Goal: Task Accomplishment & Management: Use online tool/utility

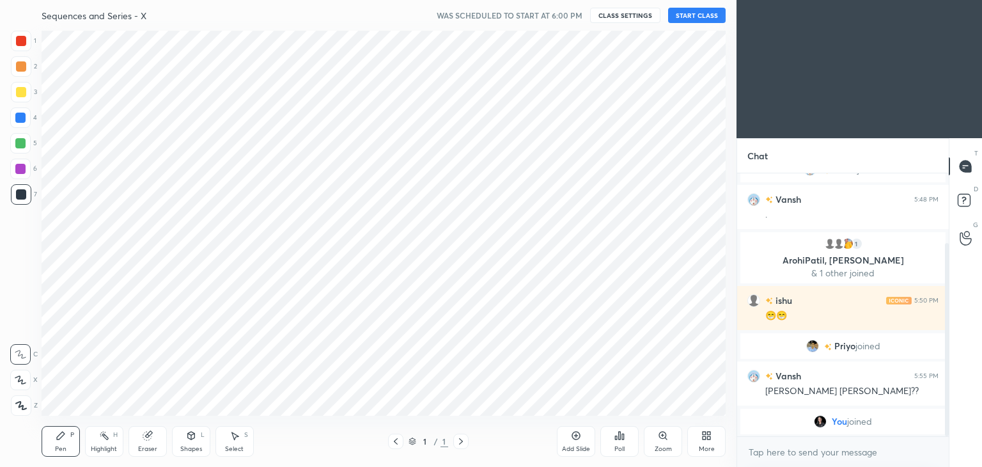
scroll to position [63540, 63240]
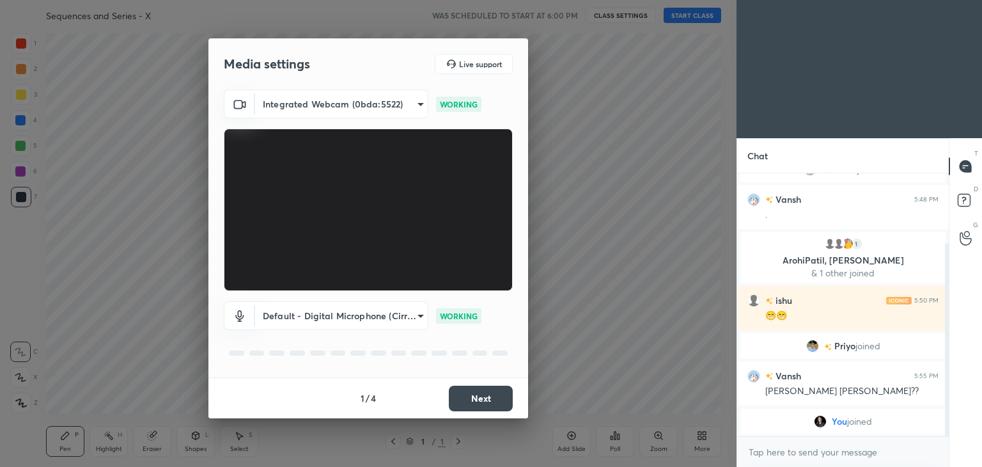
click at [478, 402] on button "Next" at bounding box center [481, 398] width 64 height 26
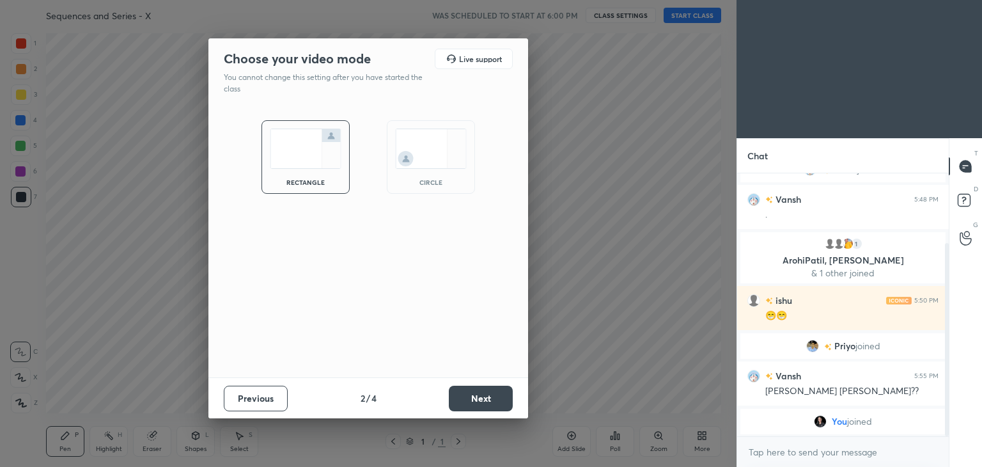
click at [478, 402] on button "Next" at bounding box center [481, 398] width 64 height 26
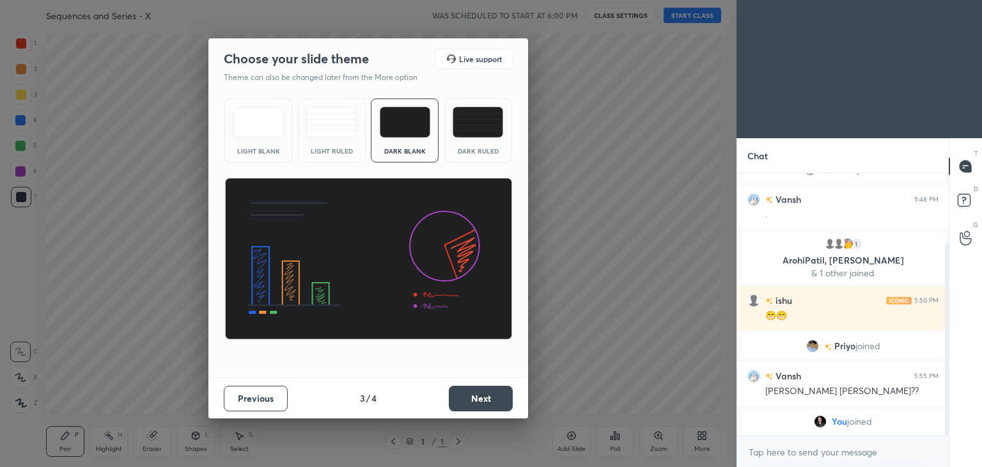
click at [478, 402] on button "Next" at bounding box center [481, 398] width 64 height 26
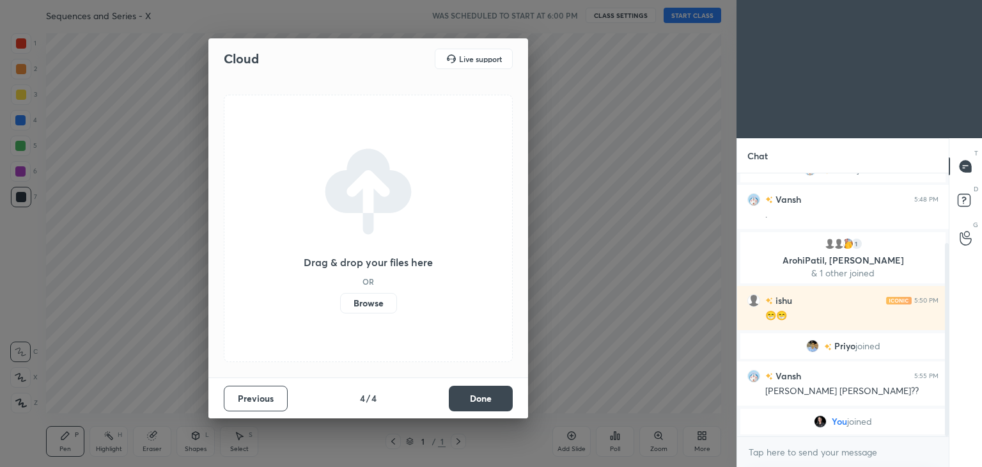
scroll to position [123, 0]
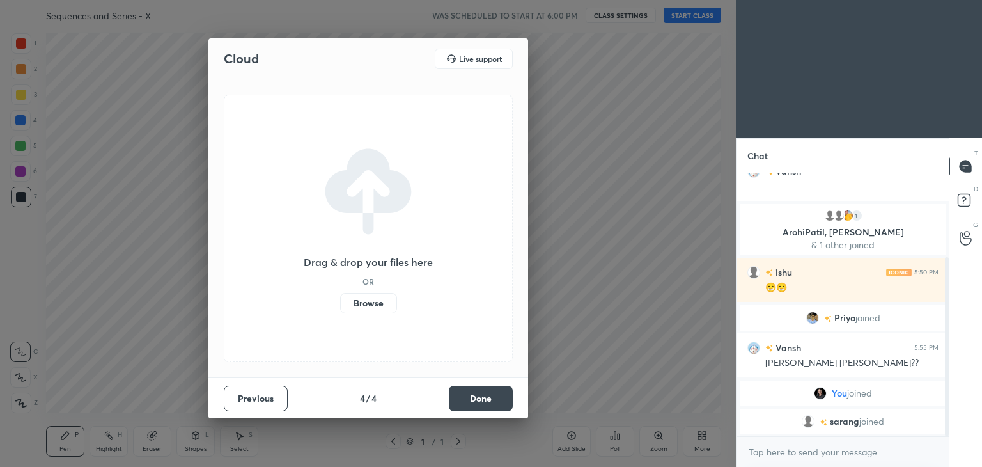
click at [478, 402] on button "Done" at bounding box center [481, 398] width 64 height 26
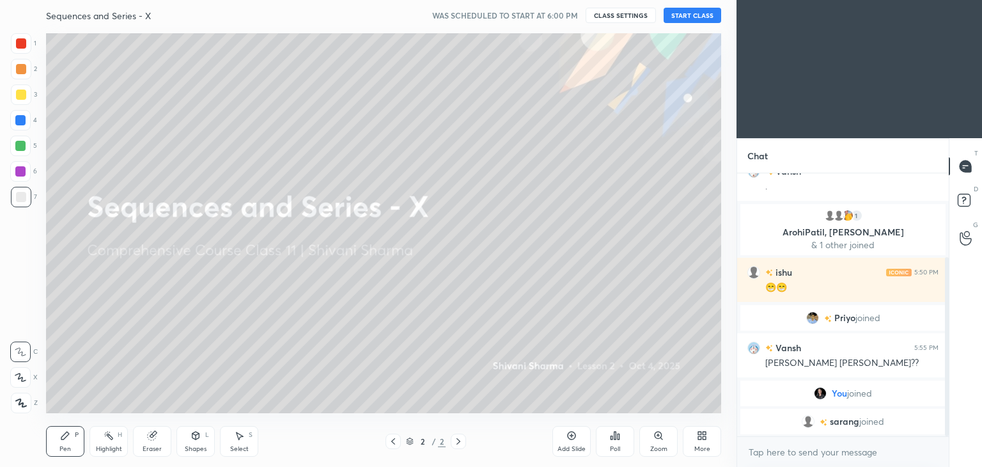
click at [697, 438] on icon at bounding box center [702, 435] width 10 height 10
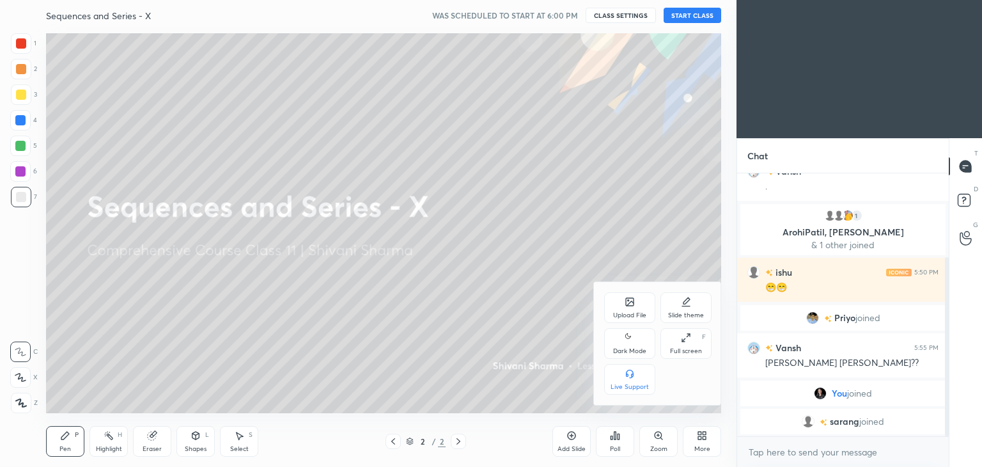
scroll to position [169, 0]
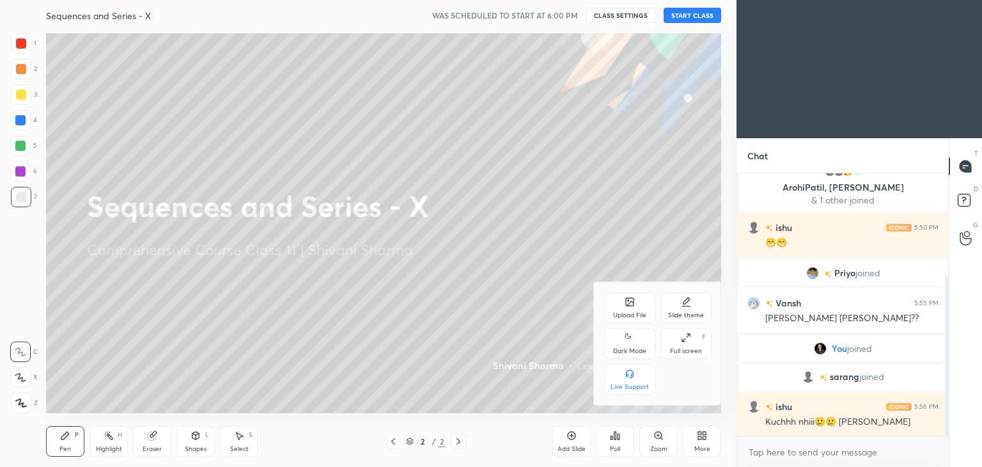
click at [626, 352] on div "Dark Mode" at bounding box center [629, 351] width 33 height 6
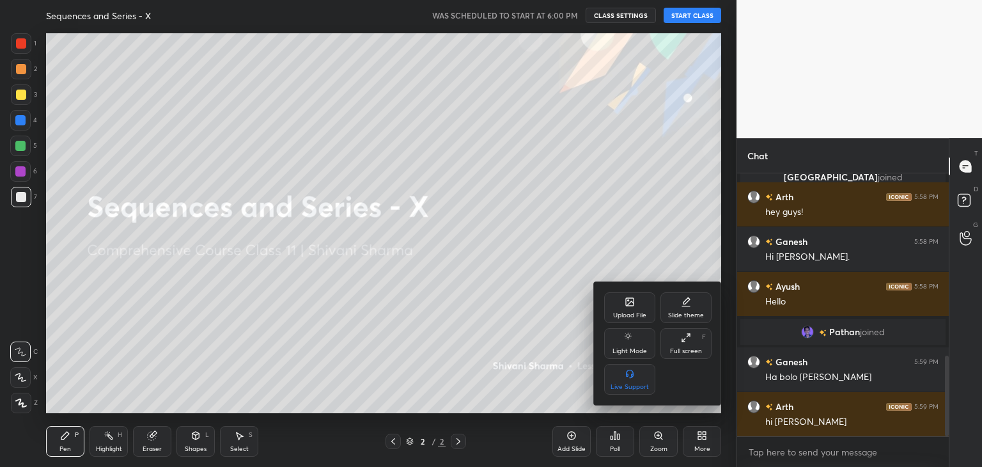
scroll to position [637, 0]
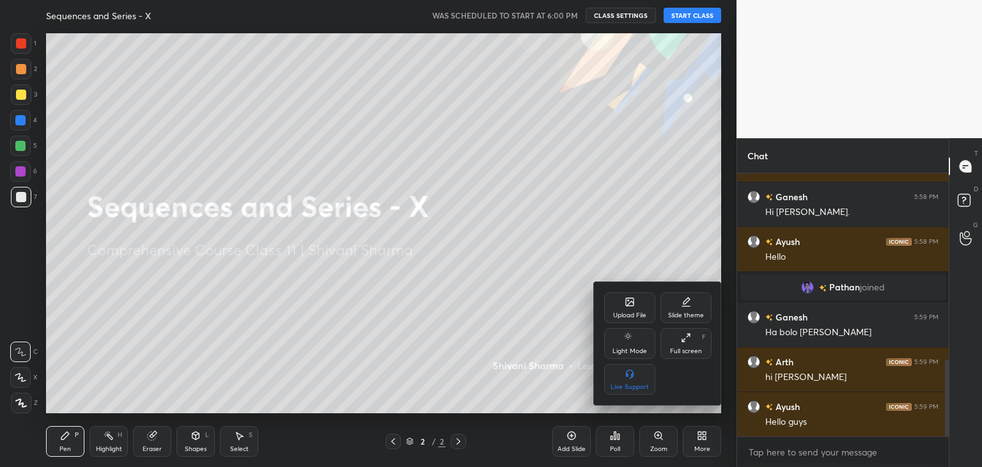
click at [682, 16] on div at bounding box center [491, 233] width 982 height 467
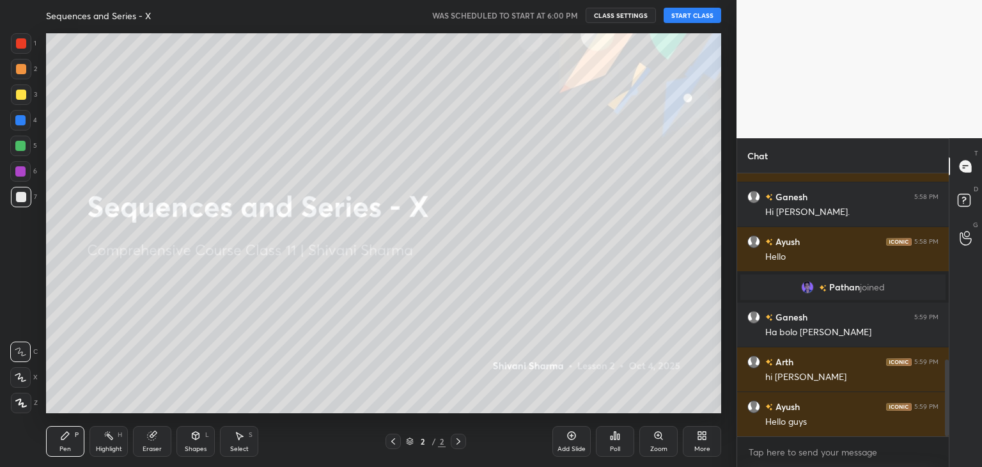
click at [682, 16] on button "START CLASS" at bounding box center [693, 15] width 58 height 15
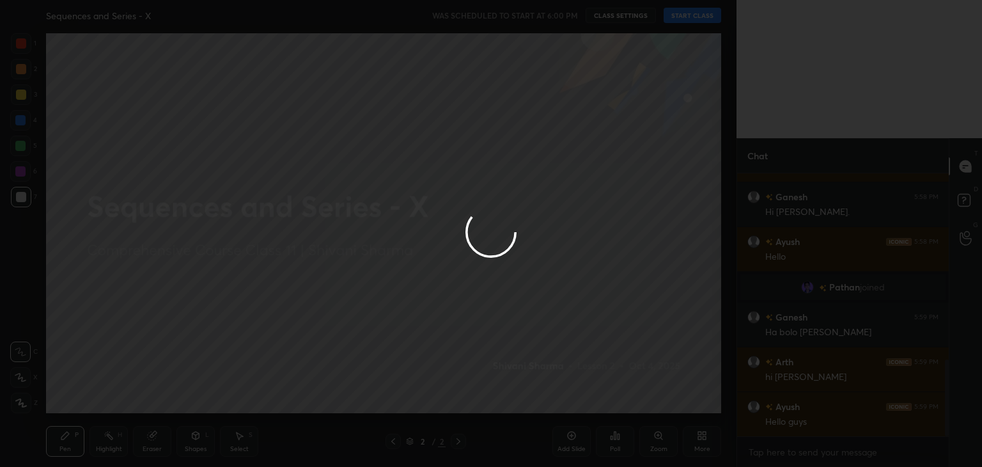
click at [682, 16] on div at bounding box center [491, 233] width 982 height 467
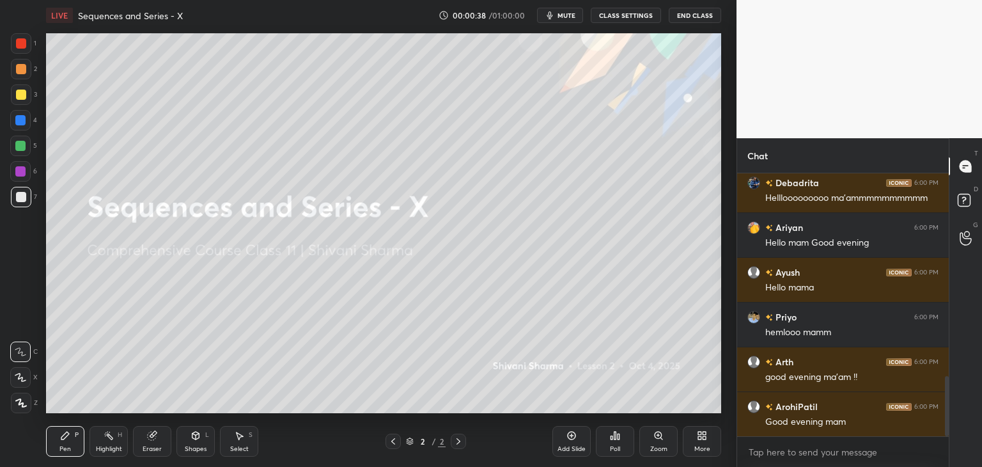
scroll to position [932, 0]
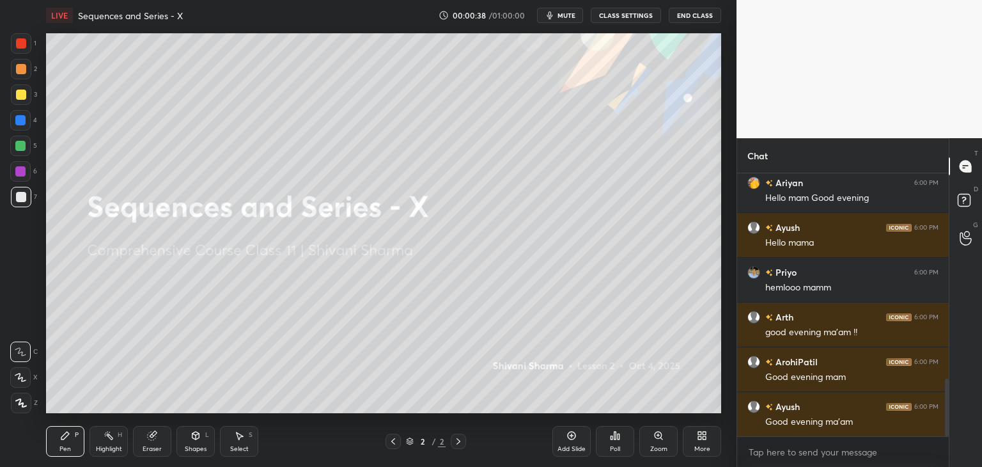
click at [573, 446] on div "Add Slide" at bounding box center [571, 449] width 28 height 6
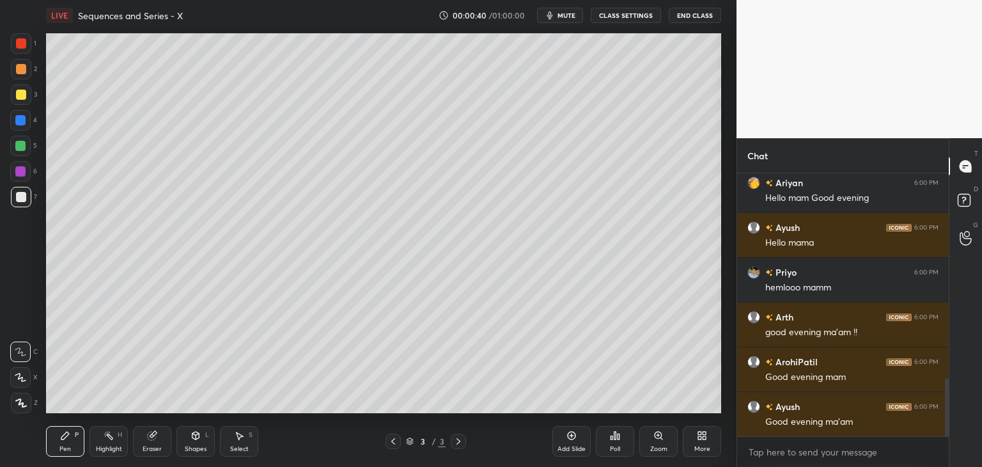
scroll to position [977, 0]
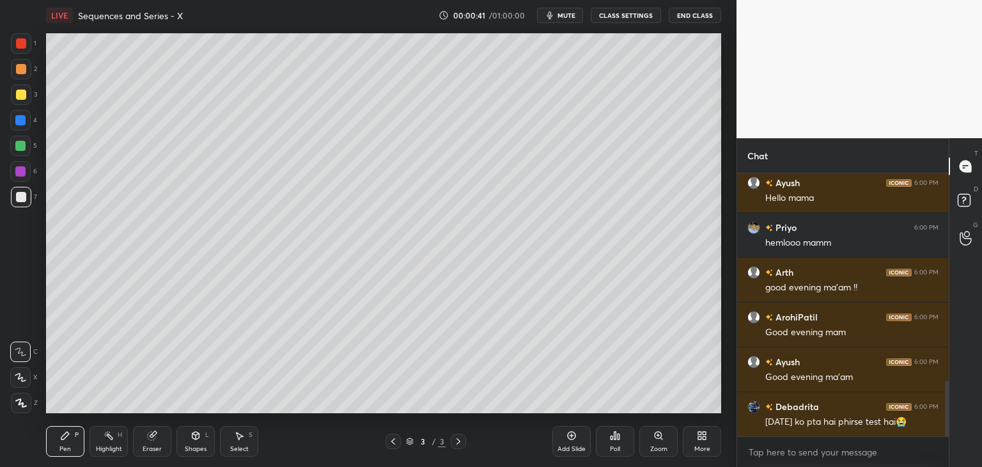
click at [704, 446] on div "More" at bounding box center [702, 449] width 16 height 6
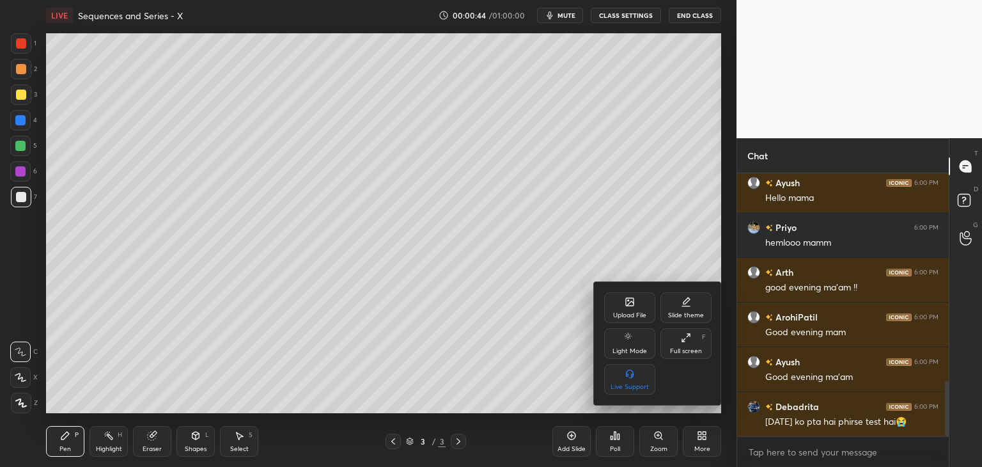
click at [626, 312] on div "Upload File" at bounding box center [629, 315] width 33 height 6
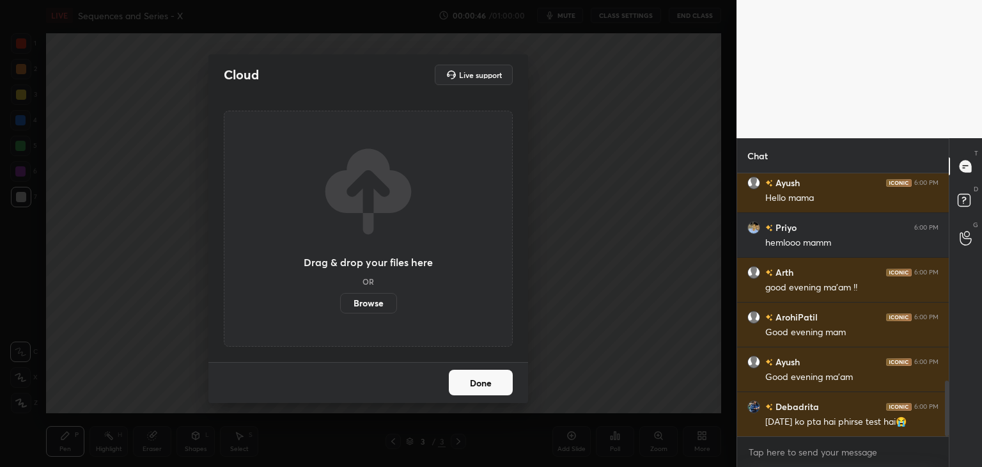
click at [382, 302] on label "Browse" at bounding box center [368, 303] width 57 height 20
click at [340, 302] on input "Browse" at bounding box center [340, 303] width 0 height 20
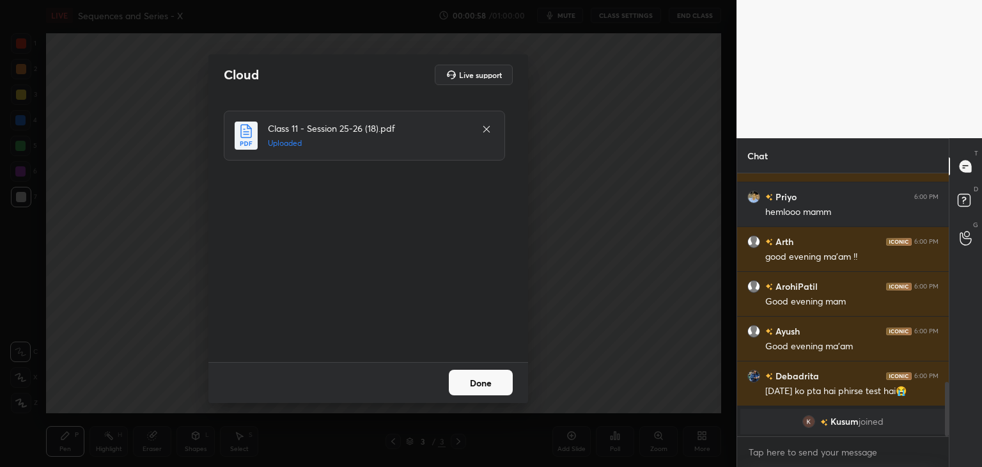
click at [479, 389] on button "Done" at bounding box center [481, 382] width 64 height 26
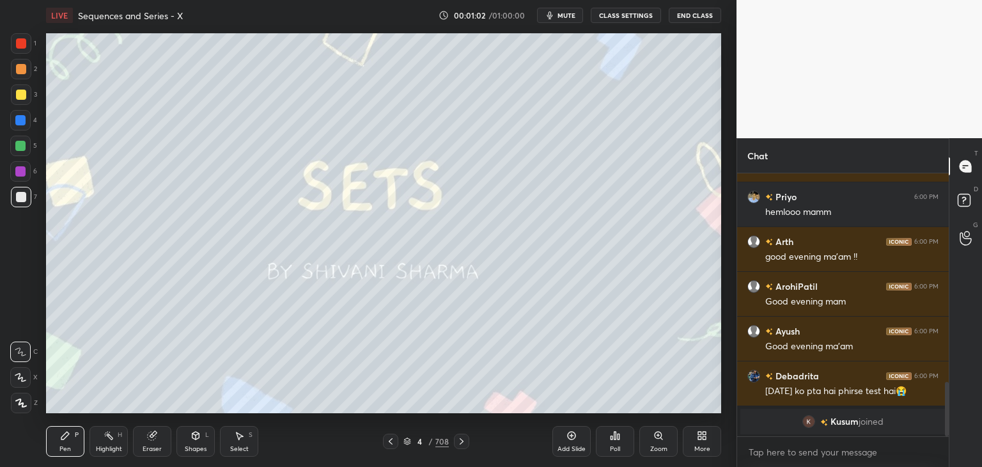
click at [433, 442] on div "4 / 708" at bounding box center [425, 441] width 45 height 12
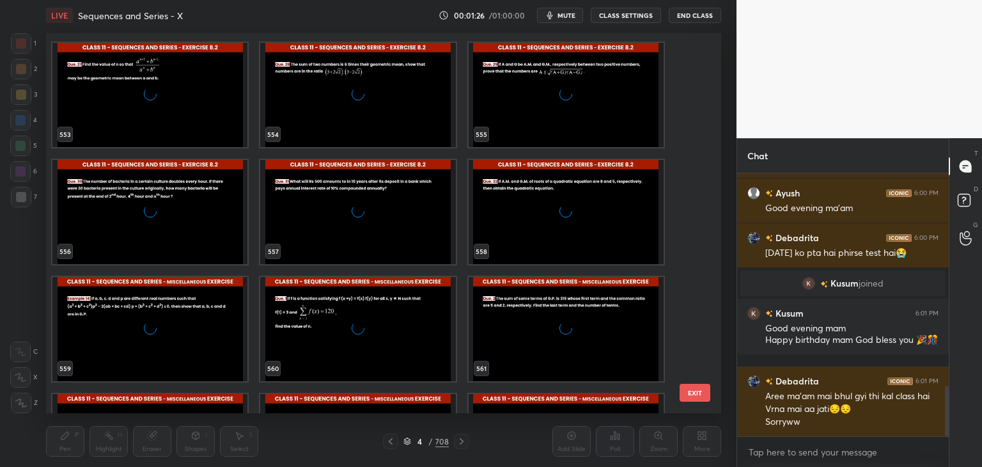
scroll to position [1103, 0]
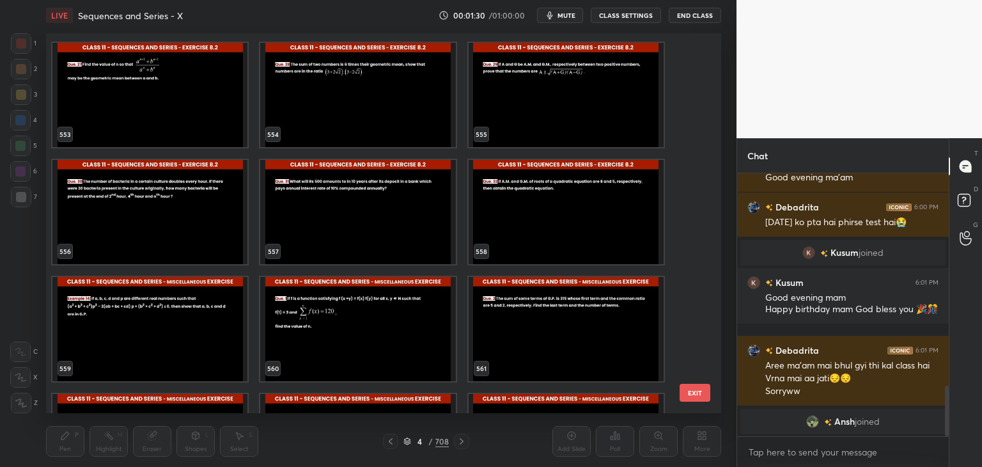
click at [690, 329] on div "550 551 552 553 554 555 556 557 558 559 560 561 562 563 564 565 566 567" at bounding box center [372, 223] width 653 height 380
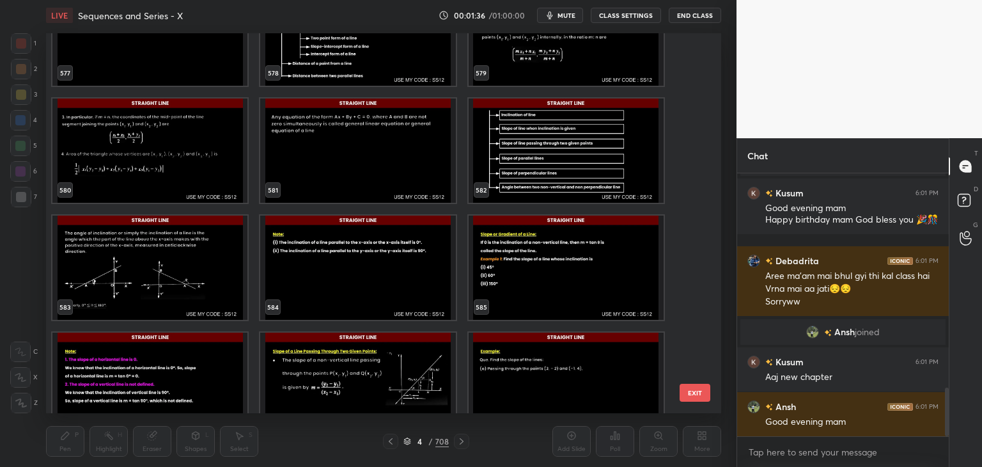
scroll to position [22187, 0]
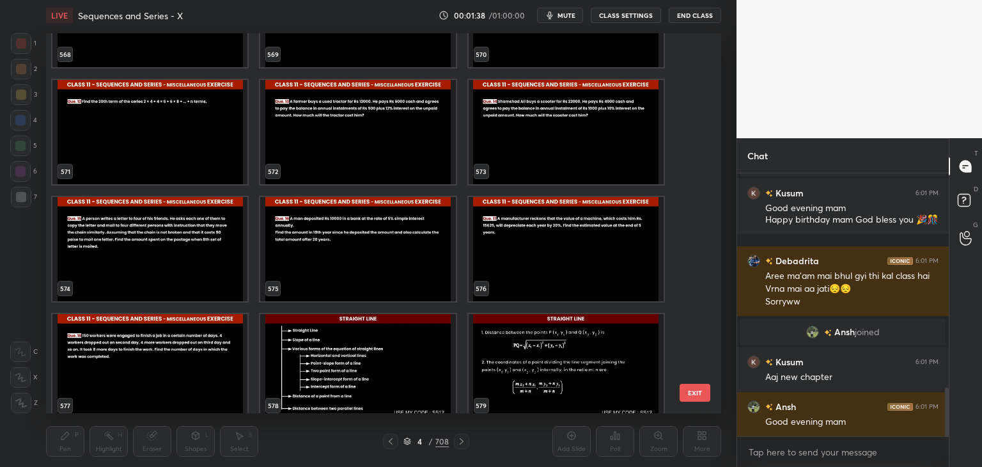
click at [336, 367] on img "grid" at bounding box center [357, 366] width 195 height 104
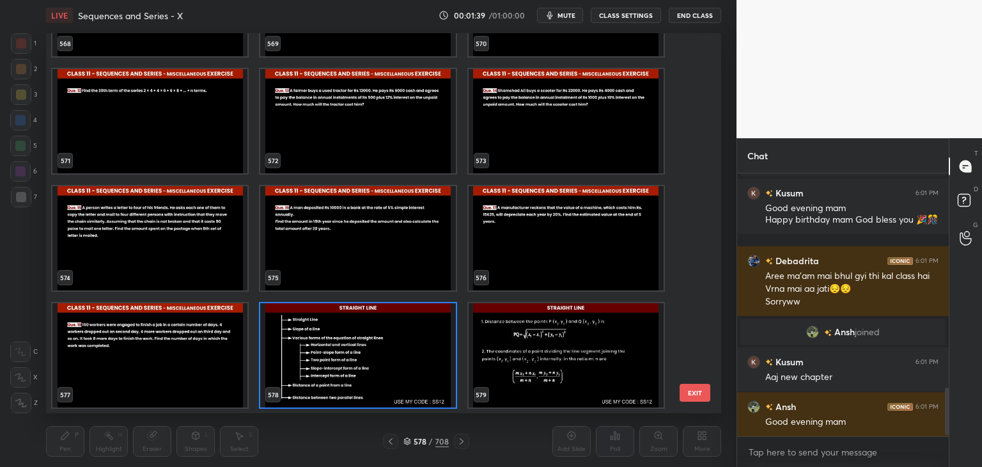
click at [336, 367] on div "565 566 567 568 569 570 571 572 573 574 575 576 577 578 579" at bounding box center [372, 223] width 653 height 380
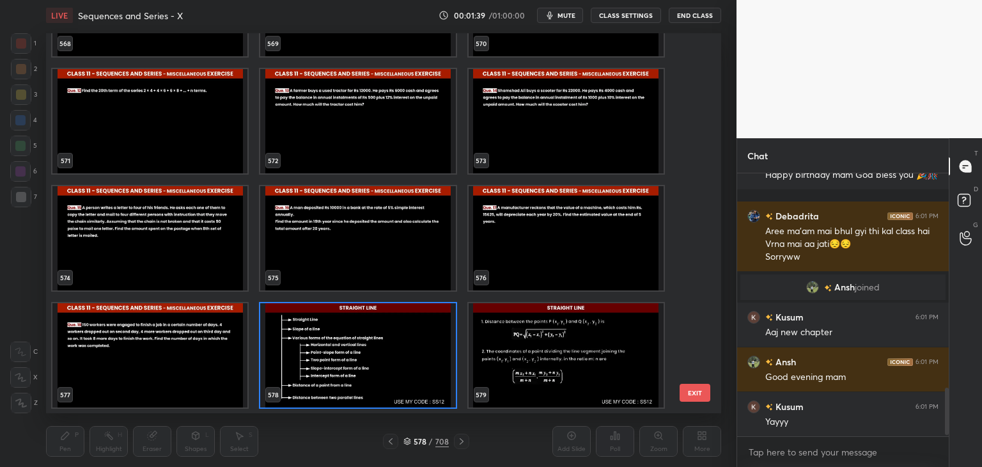
click at [336, 367] on div "565 566 567 568 569 570 571 572 573 574 575 576 577 578 579" at bounding box center [372, 223] width 653 height 380
click at [336, 367] on img "grid" at bounding box center [357, 355] width 195 height 104
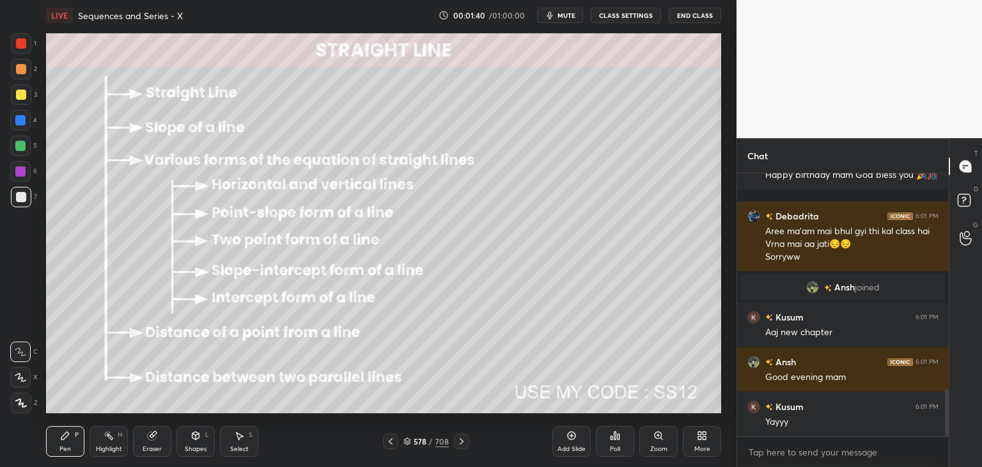
click at [336, 367] on img "grid" at bounding box center [357, 355] width 195 height 104
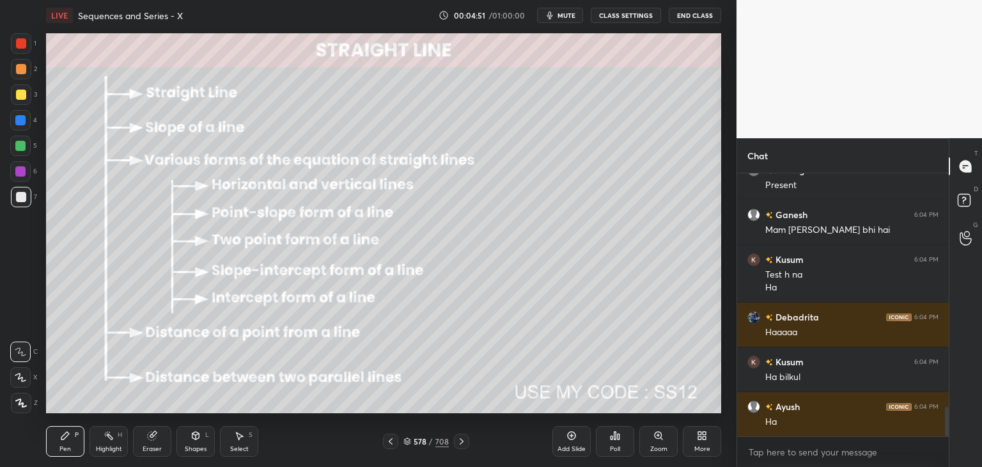
scroll to position [2104, 0]
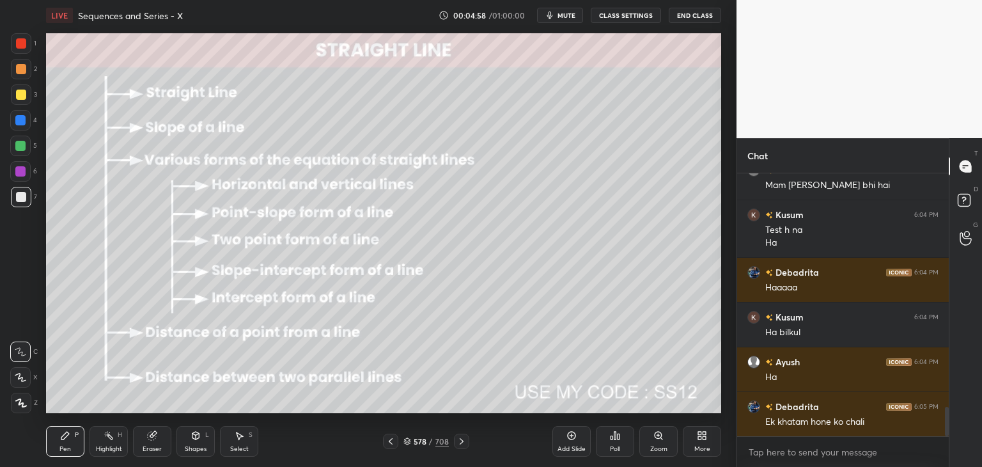
click at [22, 403] on icon at bounding box center [21, 403] width 10 height 8
click at [205, 446] on div "Shapes" at bounding box center [196, 449] width 22 height 6
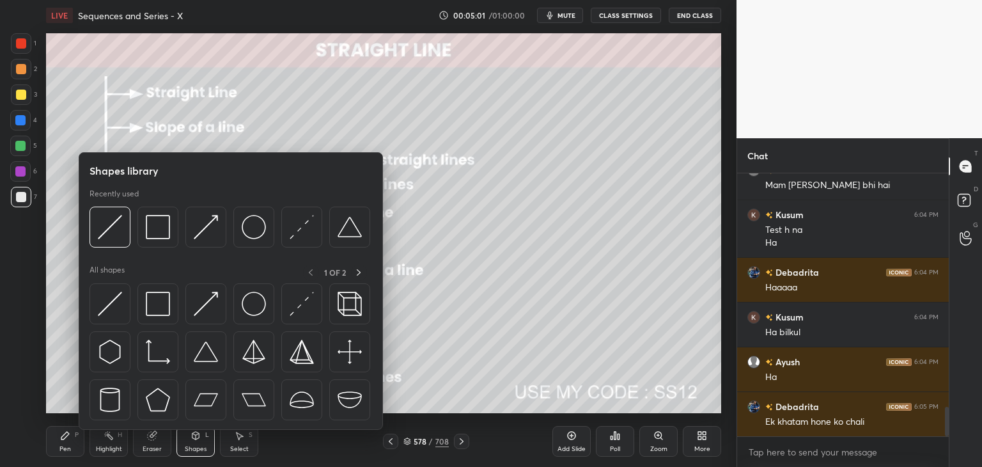
click at [21, 95] on div at bounding box center [21, 94] width 10 height 10
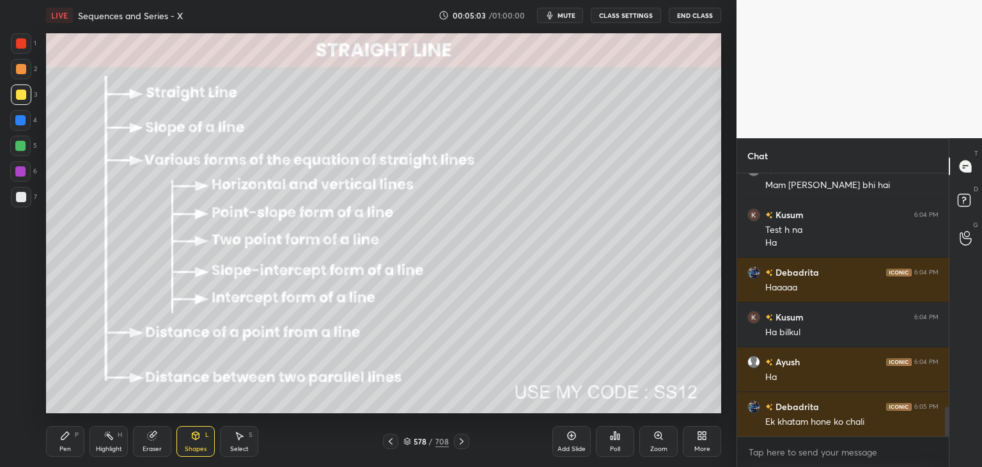
click at [61, 442] on div "Pen P" at bounding box center [65, 441] width 38 height 31
click at [180, 447] on div "Shapes L" at bounding box center [195, 441] width 38 height 31
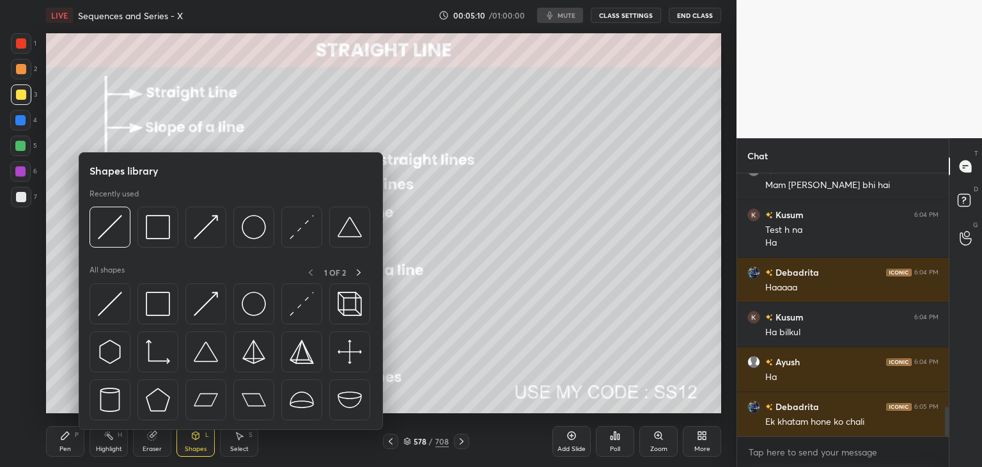
scroll to position [2135, 0]
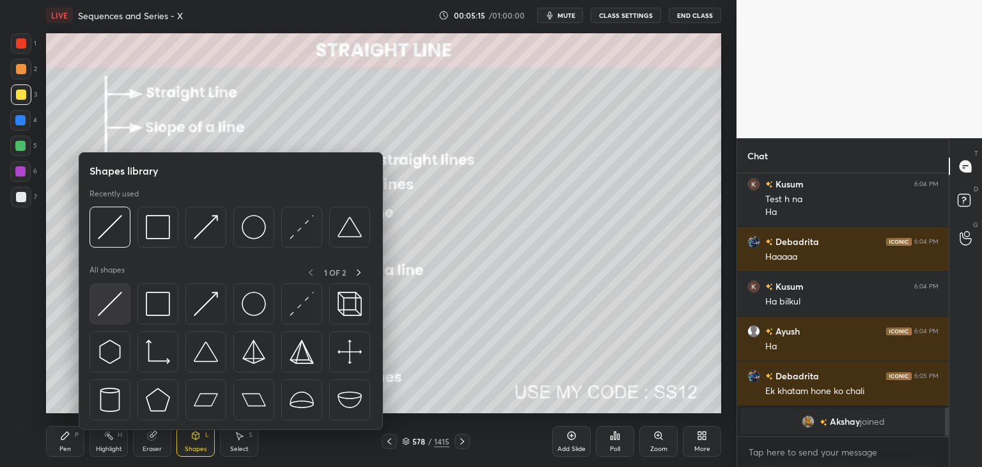
click at [108, 297] on img at bounding box center [110, 304] width 24 height 24
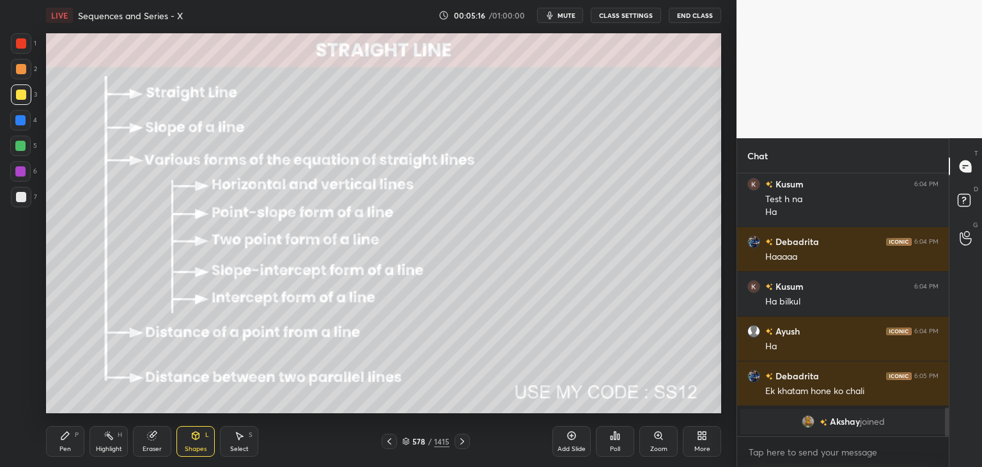
drag, startPoint x: 189, startPoint y: 446, endPoint x: 185, endPoint y: 433, distance: 12.6
click at [188, 446] on div "Shapes" at bounding box center [196, 449] width 22 height 6
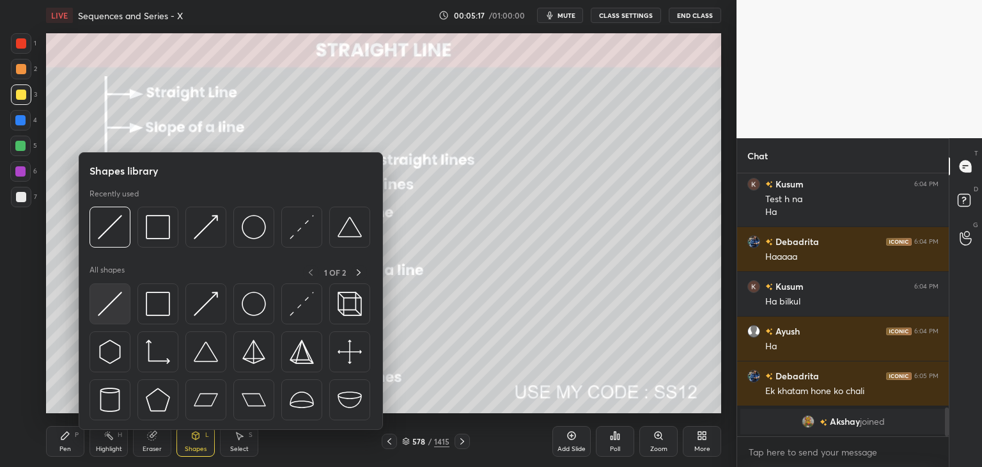
click at [120, 304] on img at bounding box center [110, 304] width 24 height 24
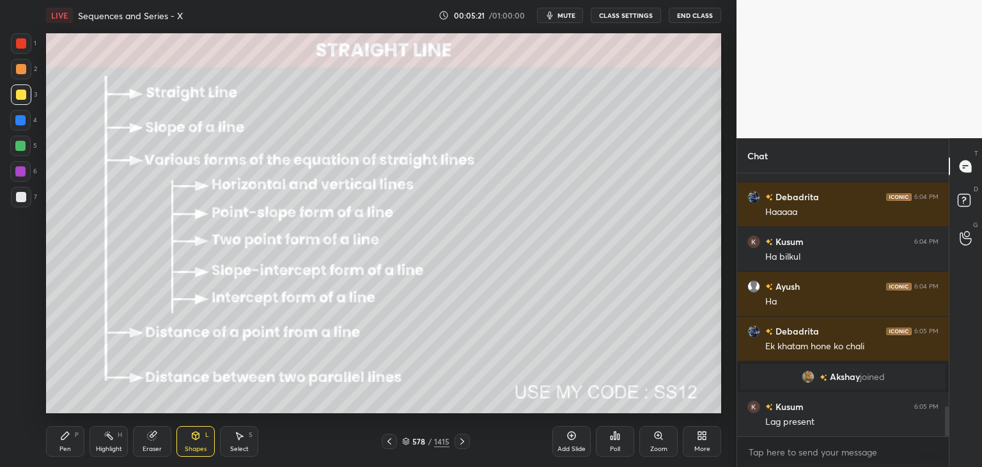
scroll to position [2060, 0]
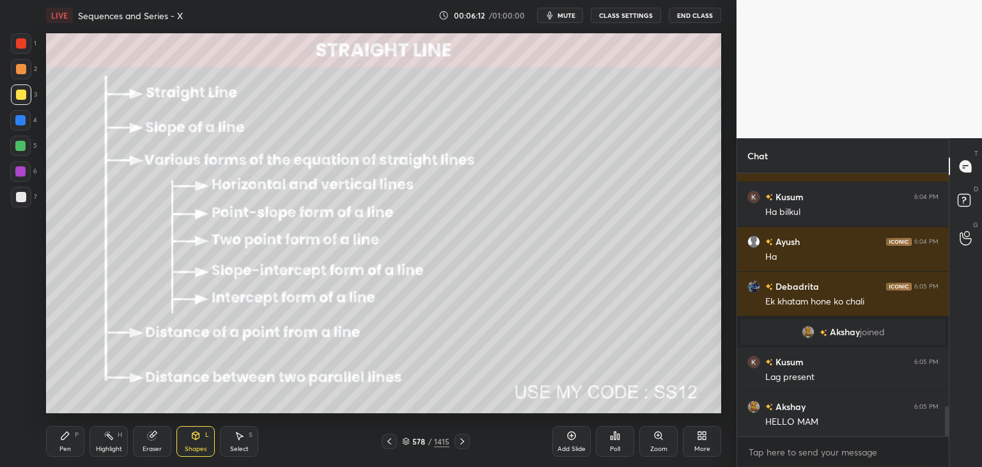
click at [462, 445] on icon at bounding box center [462, 441] width 10 height 10
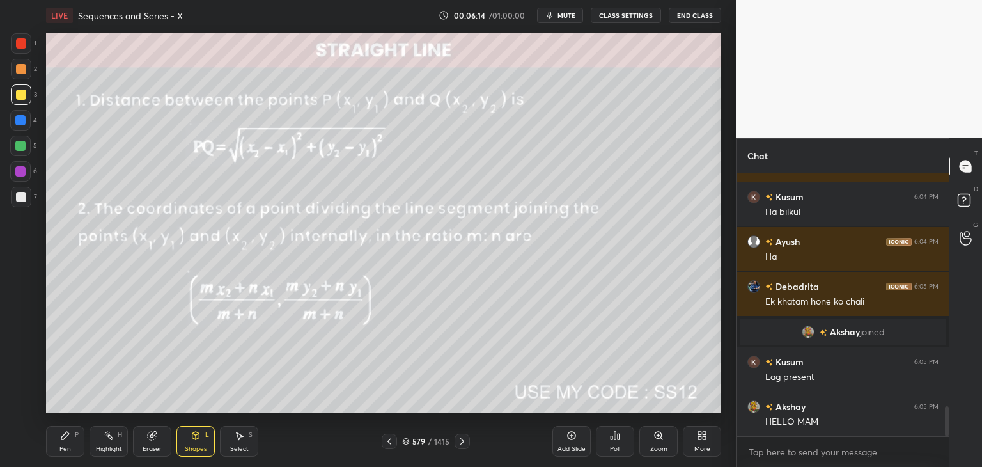
click at [388, 444] on icon at bounding box center [389, 441] width 10 height 10
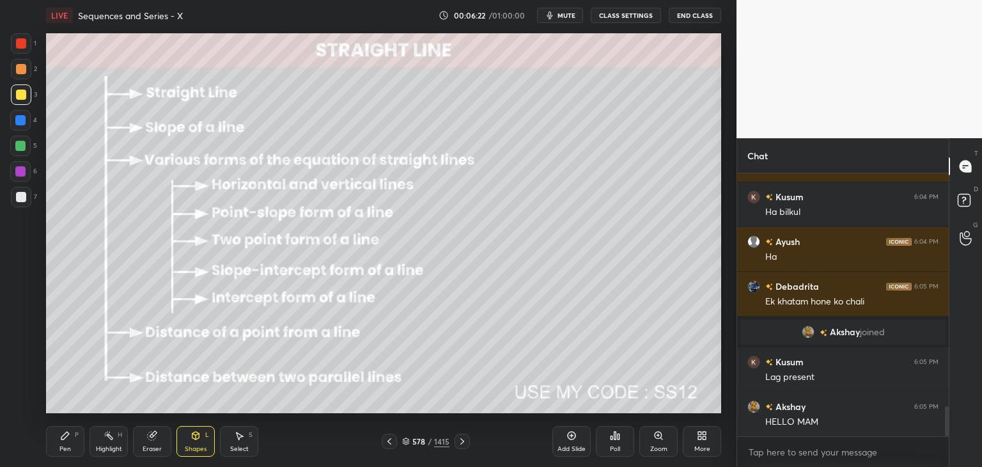
click at [458, 441] on icon at bounding box center [462, 441] width 10 height 10
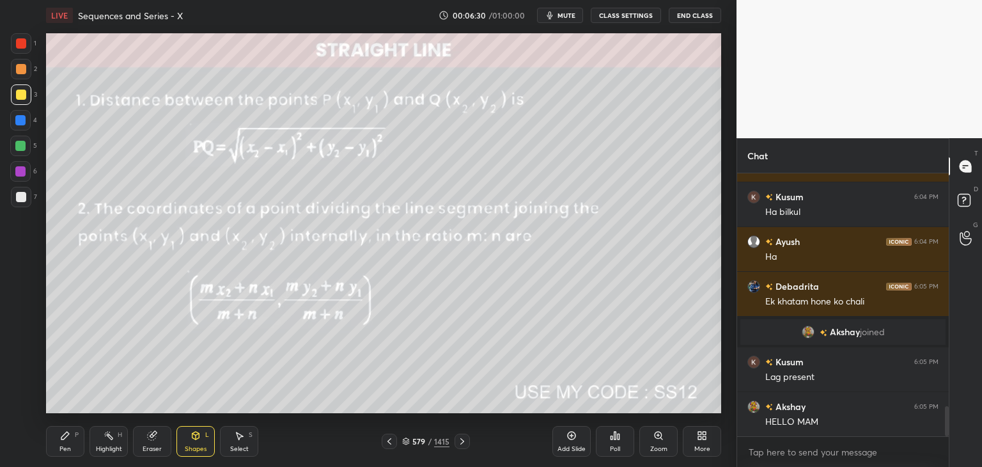
click at [64, 450] on div "Pen" at bounding box center [65, 449] width 12 height 6
drag, startPoint x: 198, startPoint y: 438, endPoint x: 199, endPoint y: 430, distance: 8.3
click at [198, 437] on icon at bounding box center [195, 435] width 7 height 8
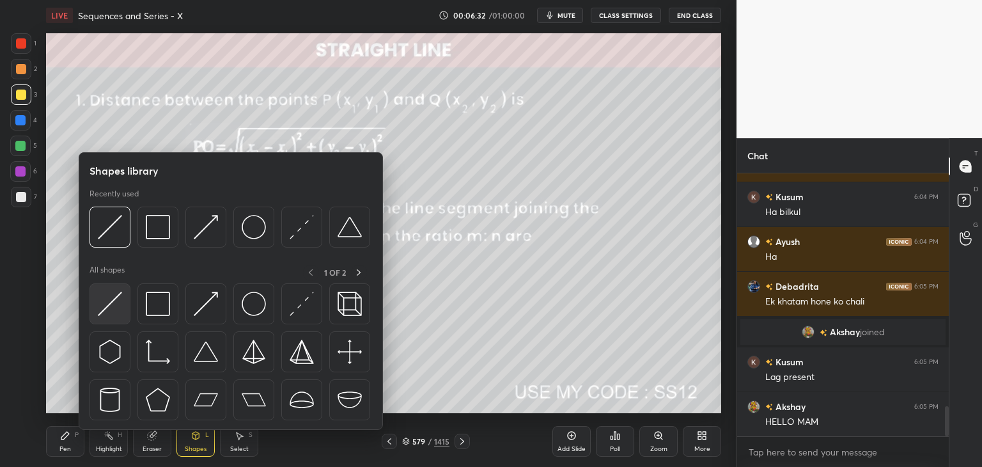
click at [108, 302] on img at bounding box center [110, 304] width 24 height 24
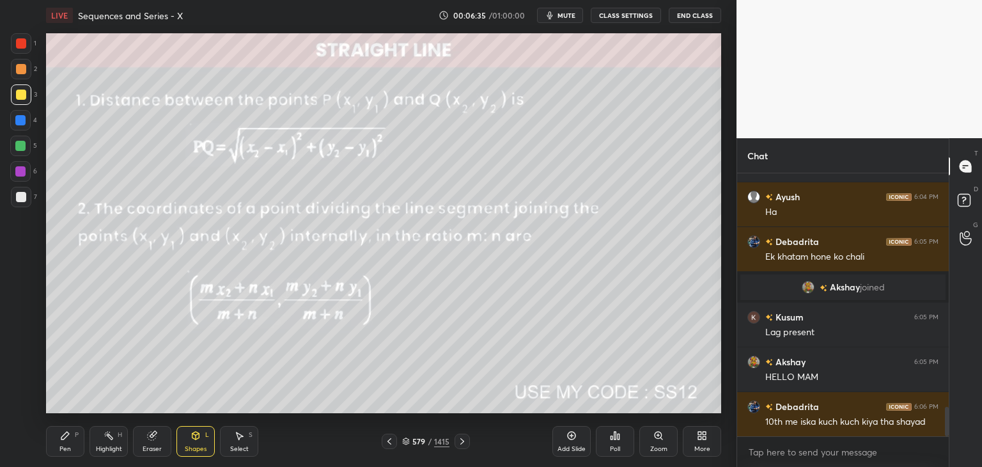
scroll to position [2149, 0]
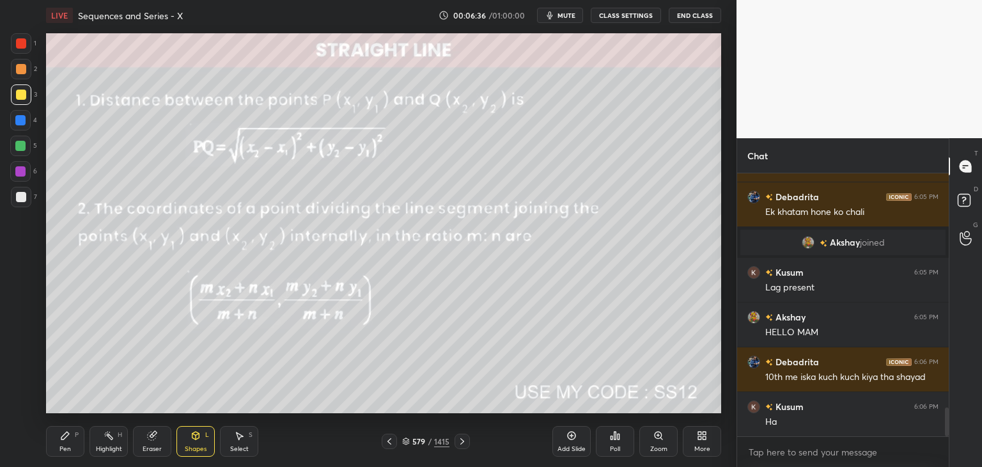
click at [62, 440] on icon at bounding box center [65, 435] width 10 height 10
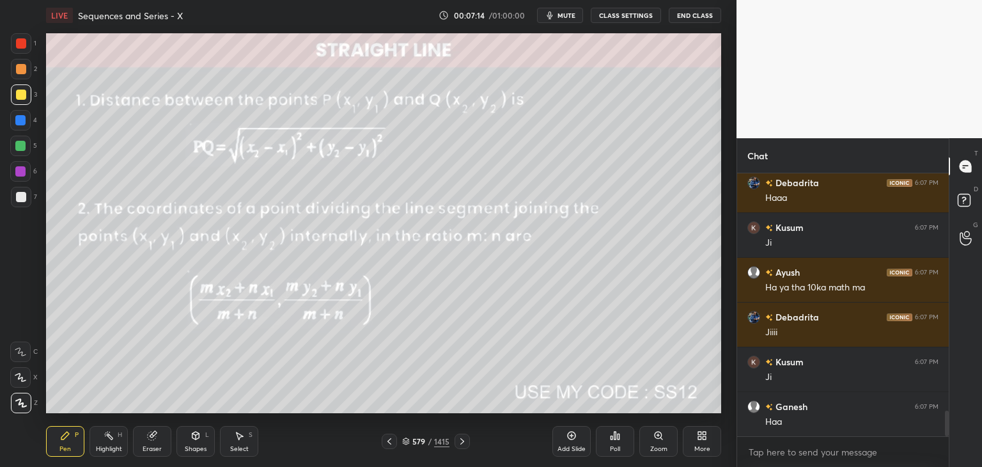
scroll to position [2507, 0]
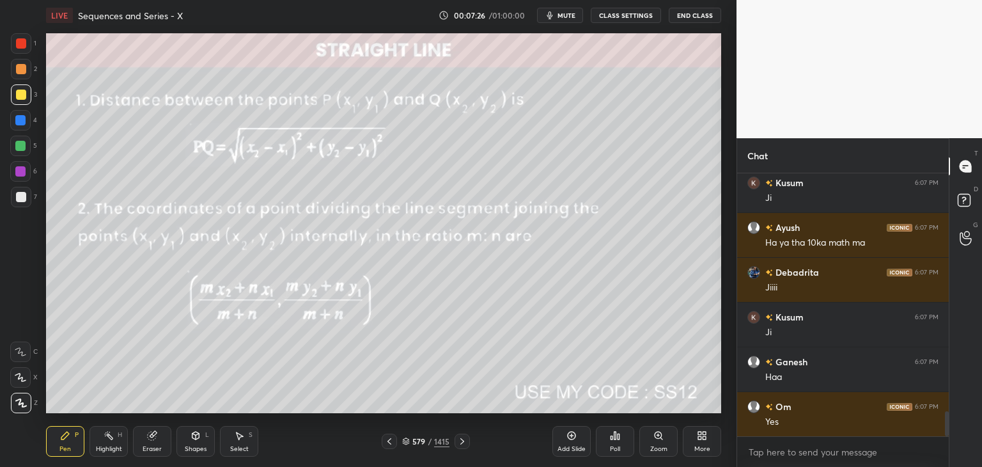
drag, startPoint x: 72, startPoint y: 442, endPoint x: 82, endPoint y: 439, distance: 11.2
click at [72, 442] on div "Pen P" at bounding box center [65, 441] width 38 height 31
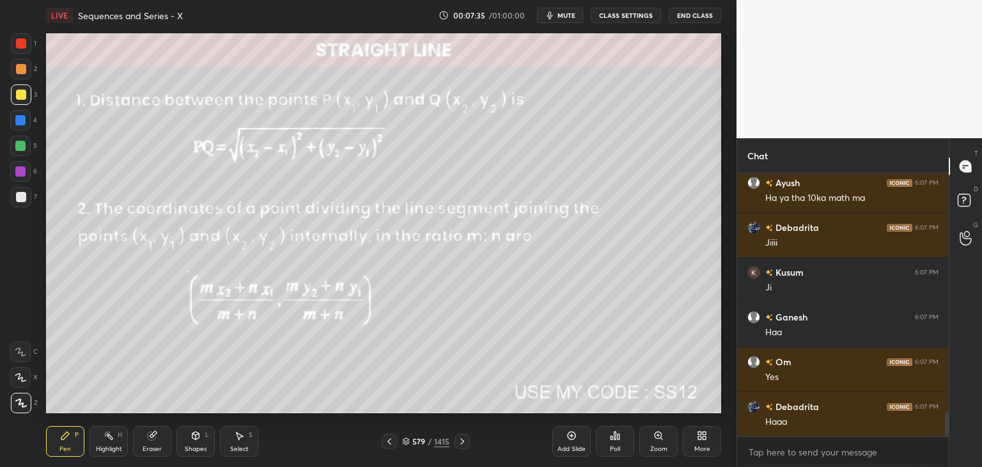
drag, startPoint x: 194, startPoint y: 443, endPoint x: 195, endPoint y: 435, distance: 8.3
click at [194, 443] on div "Shapes L" at bounding box center [195, 441] width 38 height 31
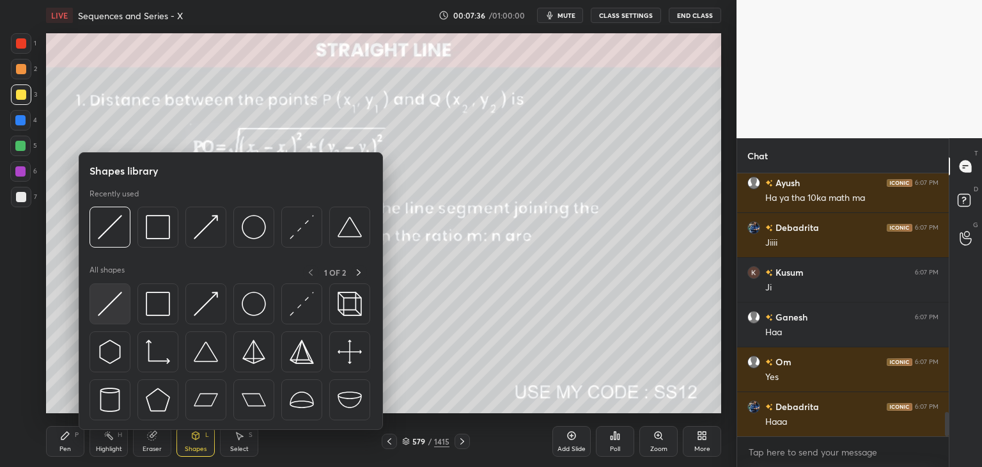
click at [110, 305] on img at bounding box center [110, 304] width 24 height 24
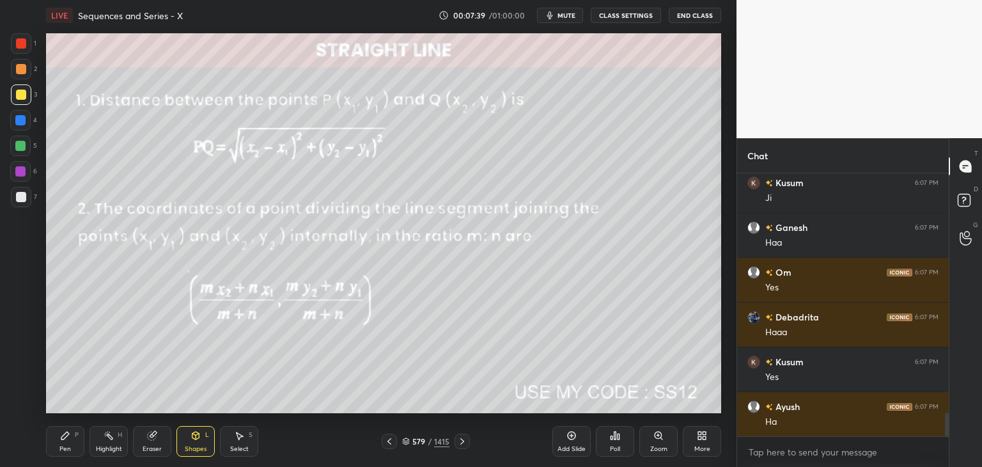
scroll to position [2686, 0]
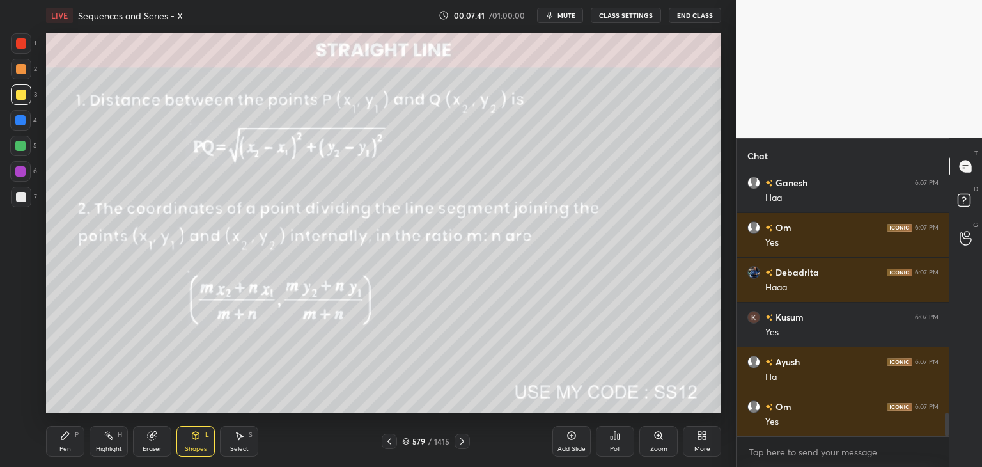
drag, startPoint x: 64, startPoint y: 447, endPoint x: 100, endPoint y: 445, distance: 36.5
click at [63, 448] on div "Pen" at bounding box center [65, 449] width 12 height 6
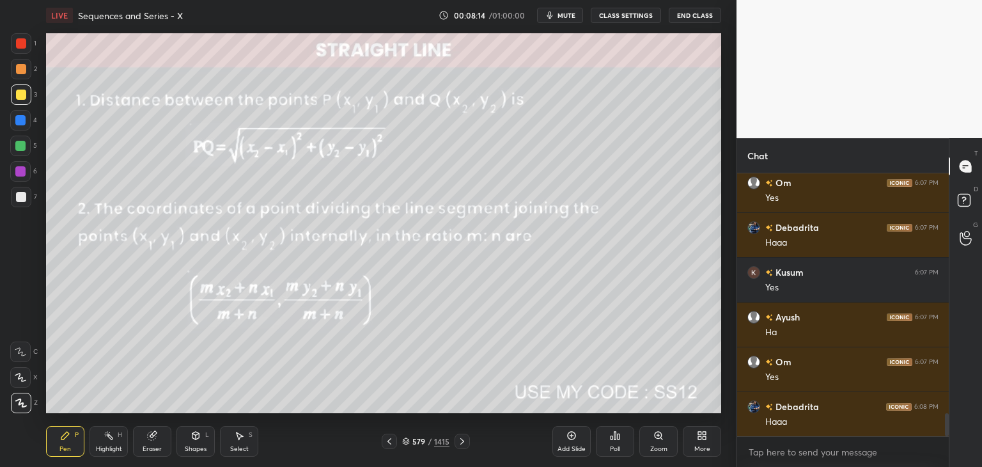
scroll to position [2776, 0]
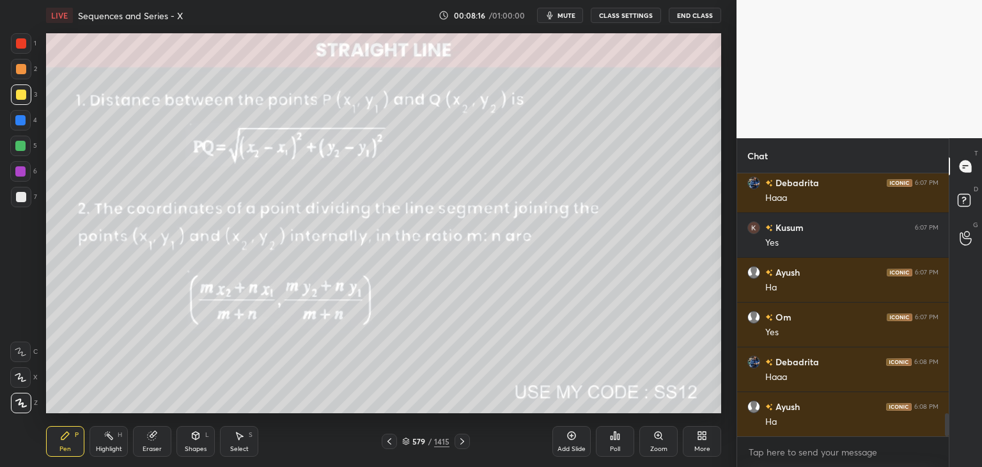
drag, startPoint x: 18, startPoint y: 198, endPoint x: 36, endPoint y: 216, distance: 25.8
click at [18, 197] on div at bounding box center [21, 197] width 10 height 10
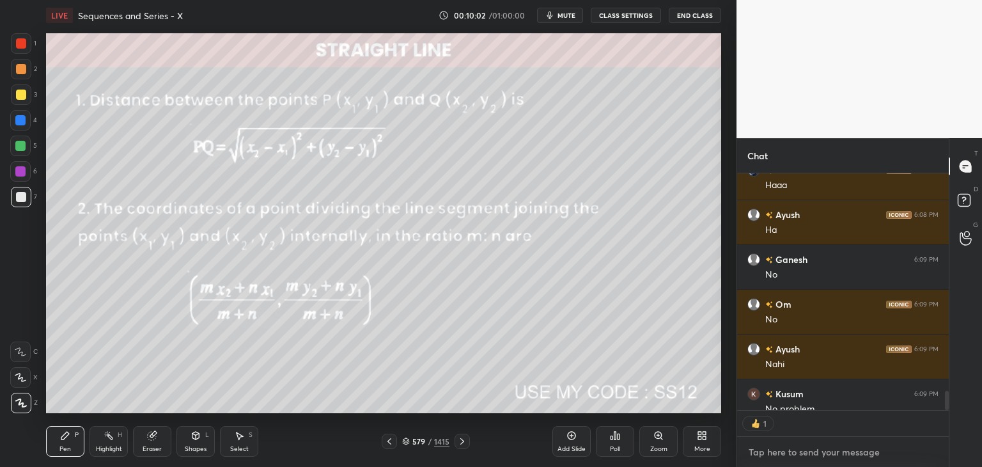
scroll to position [4, 4]
click at [750, 448] on textarea at bounding box center [842, 452] width 191 height 20
click at [765, 452] on textarea at bounding box center [842, 452] width 191 height 20
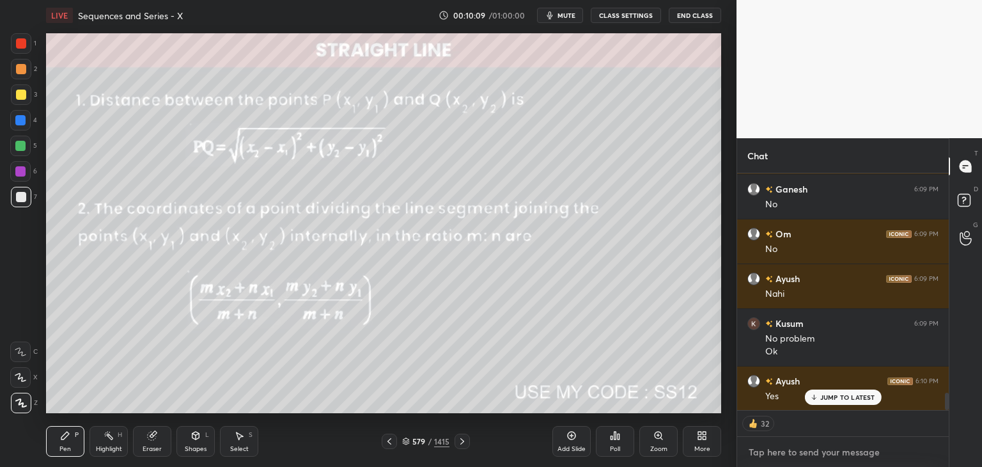
click at [764, 453] on textarea at bounding box center [842, 452] width 191 height 20
click at [863, 400] on p "JUMP TO LATEST" at bounding box center [847, 397] width 55 height 8
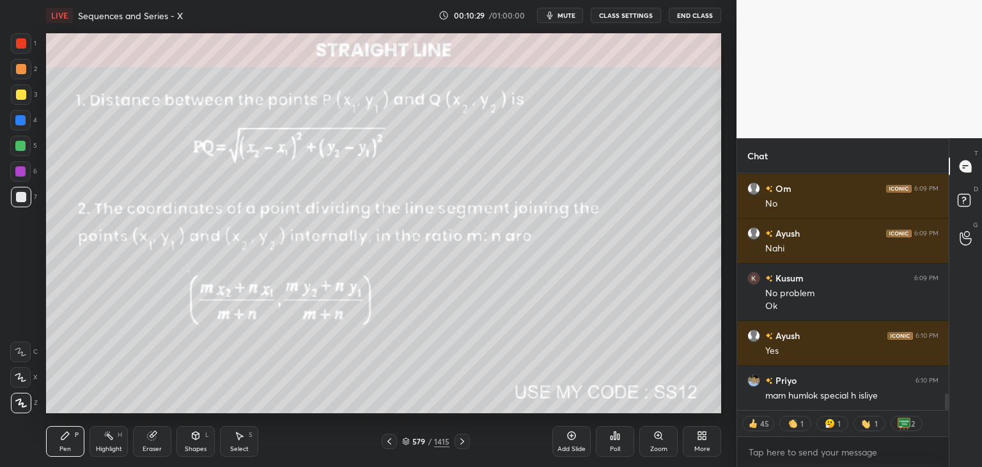
scroll to position [3127, 0]
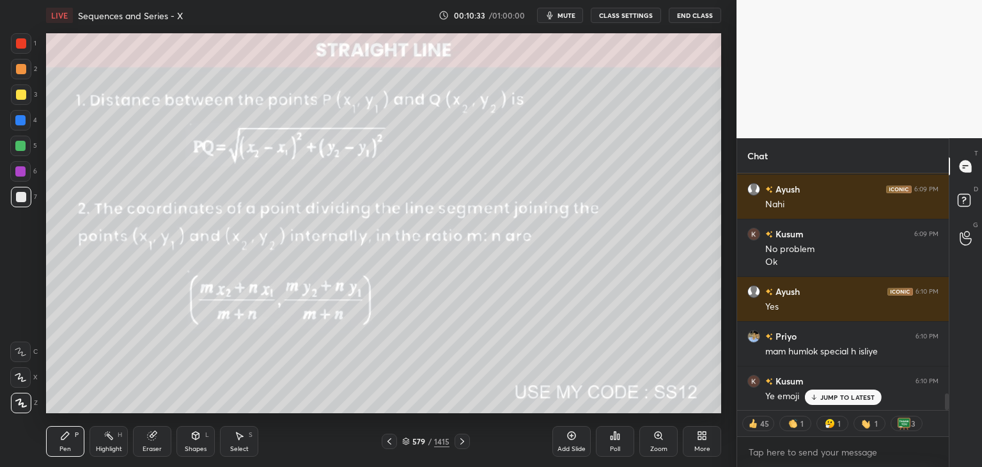
click at [849, 402] on div "JUMP TO LATEST" at bounding box center [842, 396] width 77 height 15
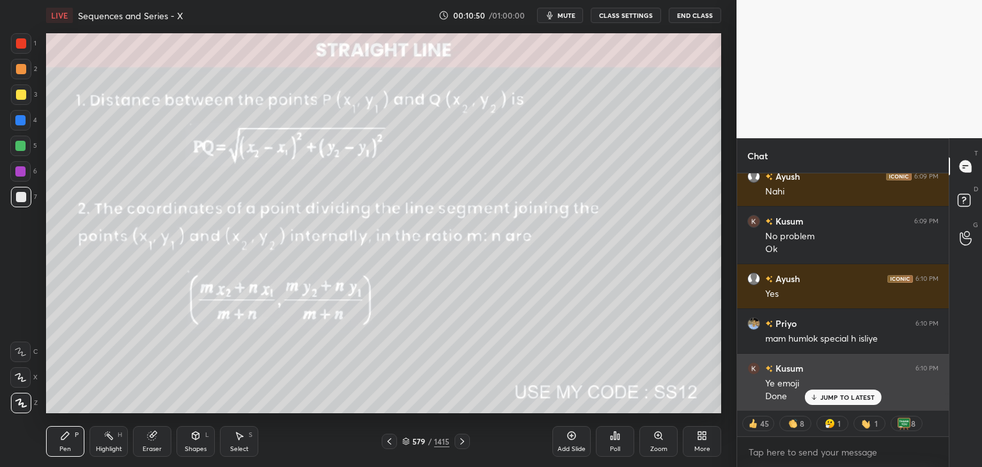
drag, startPoint x: 854, startPoint y: 393, endPoint x: 836, endPoint y: 392, distance: 17.9
click at [854, 394] on p "JUMP TO LATEST" at bounding box center [847, 397] width 55 height 8
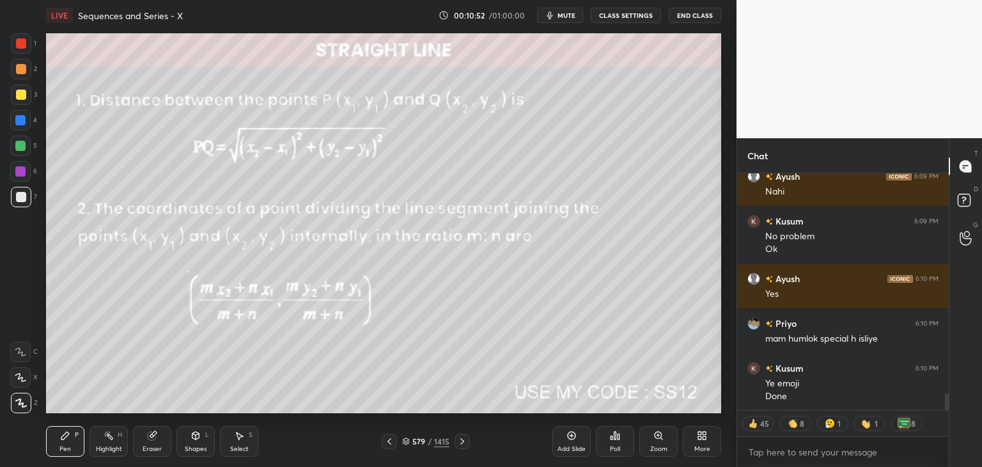
click at [458, 442] on icon at bounding box center [462, 441] width 10 height 10
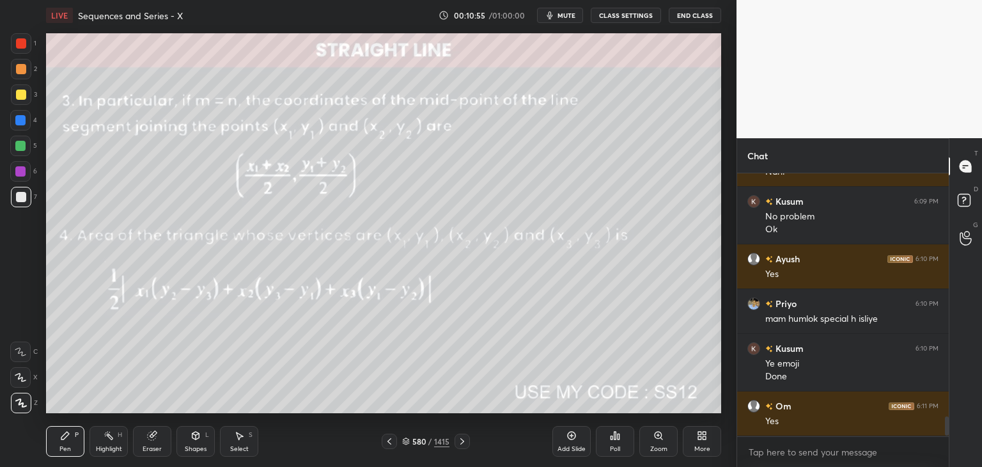
scroll to position [259, 208]
click at [192, 446] on div "Shapes" at bounding box center [196, 449] width 22 height 6
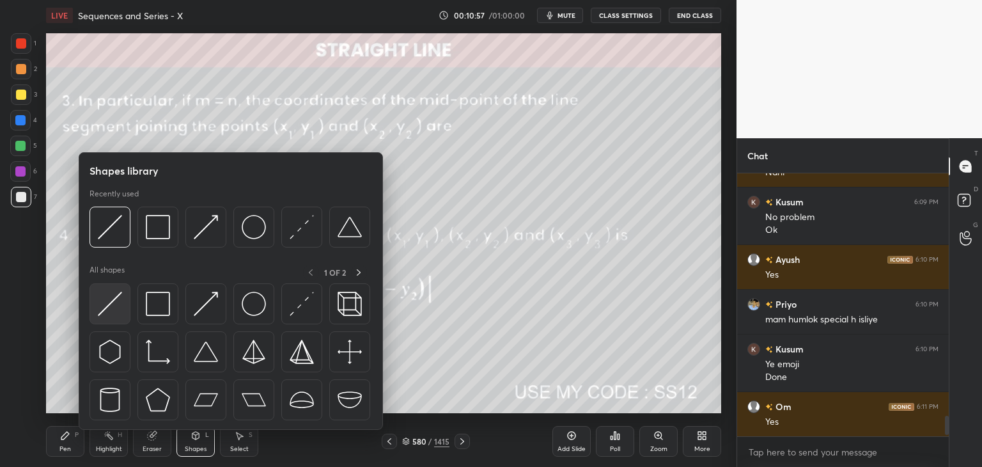
click at [114, 299] on img at bounding box center [110, 304] width 24 height 24
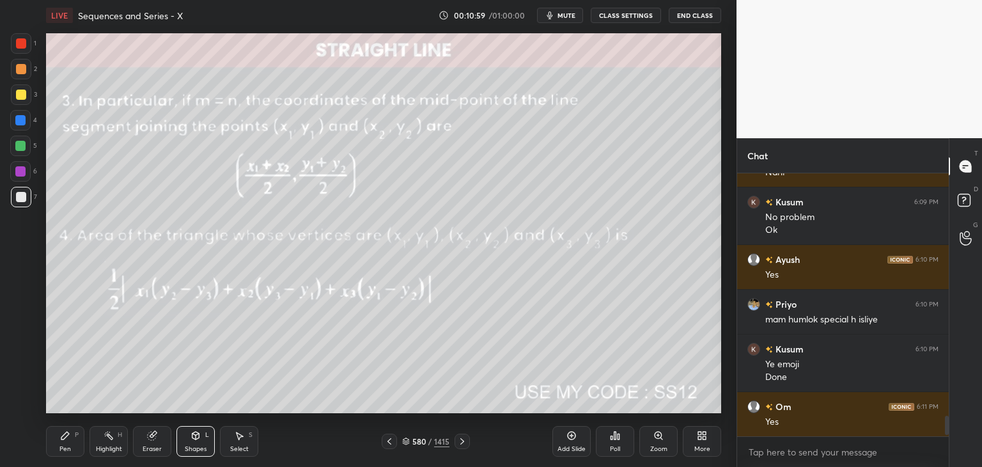
drag, startPoint x: 387, startPoint y: 437, endPoint x: 389, endPoint y: 425, distance: 12.3
click at [386, 437] on icon at bounding box center [389, 441] width 10 height 10
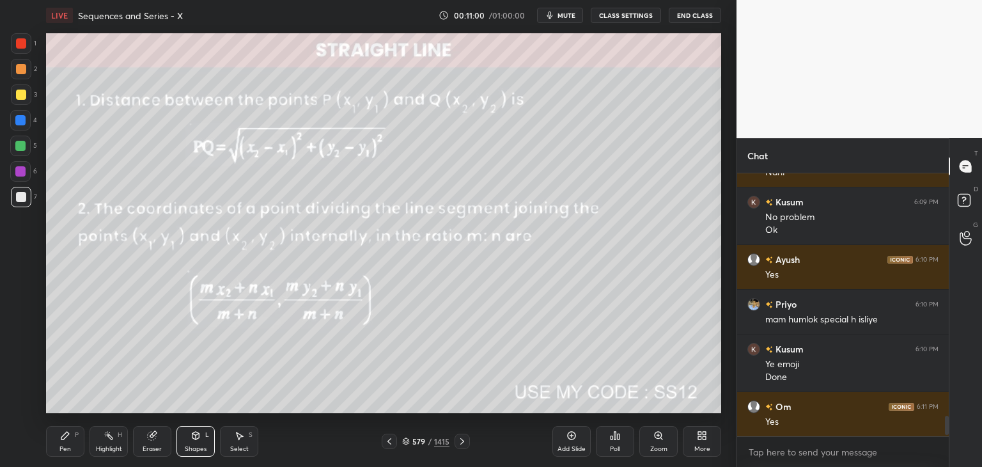
click at [245, 446] on div "Select" at bounding box center [239, 449] width 19 height 6
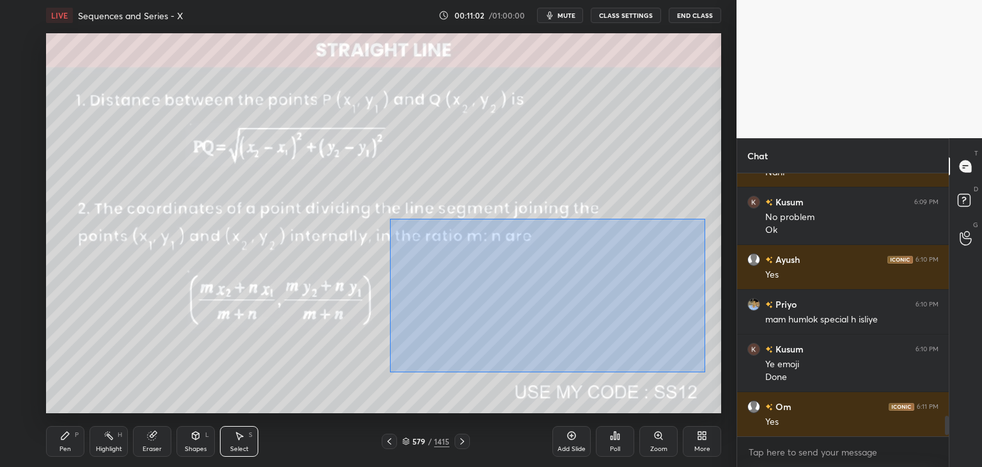
drag, startPoint x: 390, startPoint y: 218, endPoint x: 703, endPoint y: 374, distance: 349.9
click at [707, 371] on div "0 ° Undo Copy Duplicate Duplicate to new slide Delete" at bounding box center [383, 223] width 675 height 380
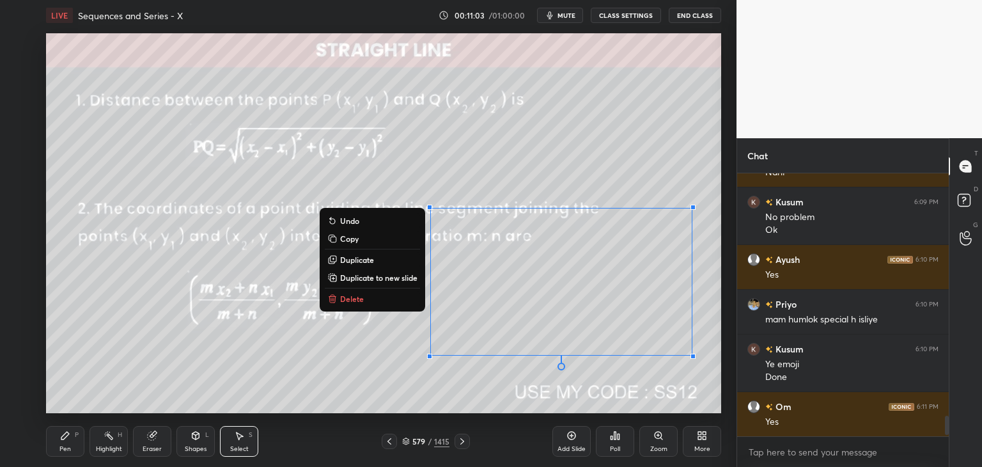
click at [336, 235] on button "Copy" at bounding box center [372, 238] width 95 height 15
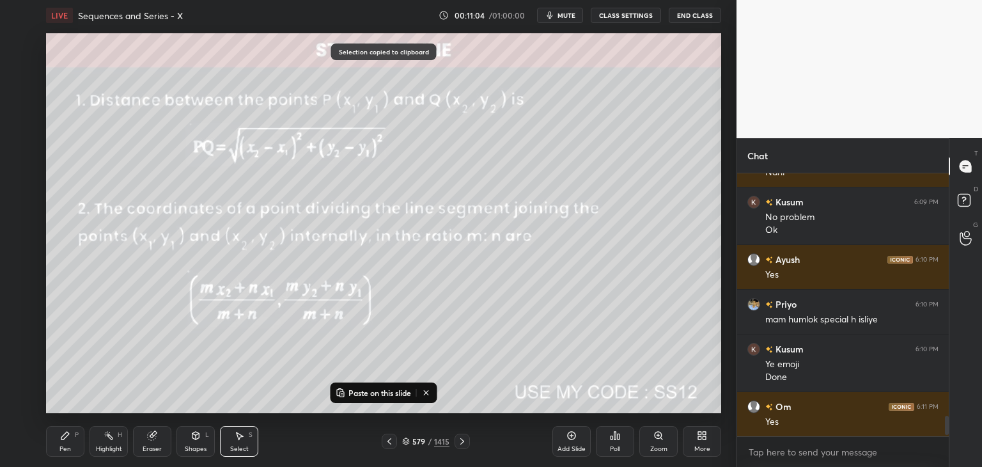
drag, startPoint x: 460, startPoint y: 442, endPoint x: 458, endPoint y: 423, distance: 19.3
click at [460, 441] on icon at bounding box center [462, 441] width 10 height 10
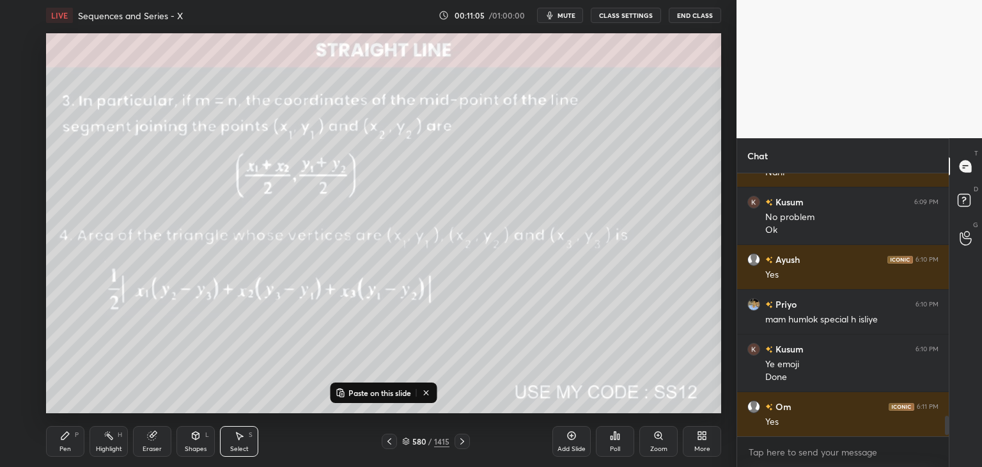
click at [391, 390] on p "Paste on this slide" at bounding box center [379, 392] width 63 height 10
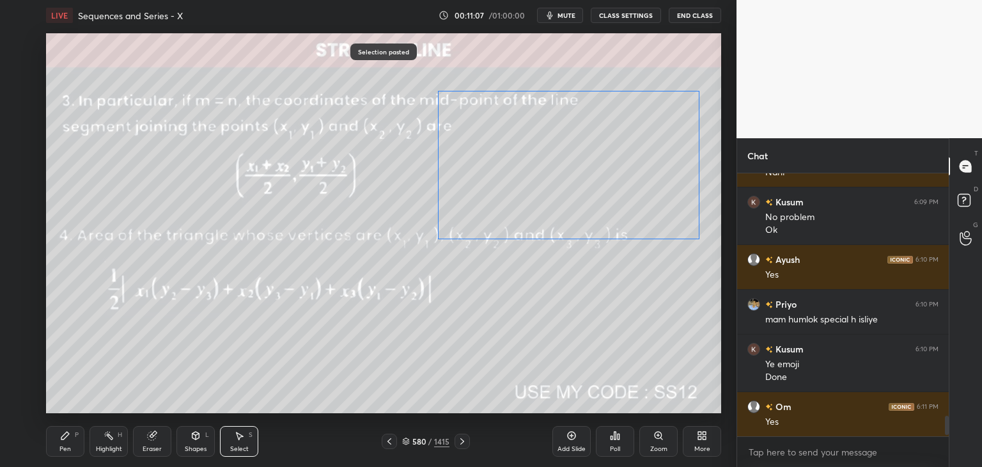
drag, startPoint x: 521, startPoint y: 284, endPoint x: 525, endPoint y: 170, distance: 114.5
click at [524, 167] on div "0 ° Undo Copy Paste here Duplicate Duplicate to new slide Delete" at bounding box center [383, 223] width 675 height 380
click at [521, 347] on div "0 ° Undo Copy Paste here Duplicate Duplicate to new slide Delete" at bounding box center [383, 223] width 675 height 380
click at [63, 443] on div "Pen P" at bounding box center [65, 441] width 38 height 31
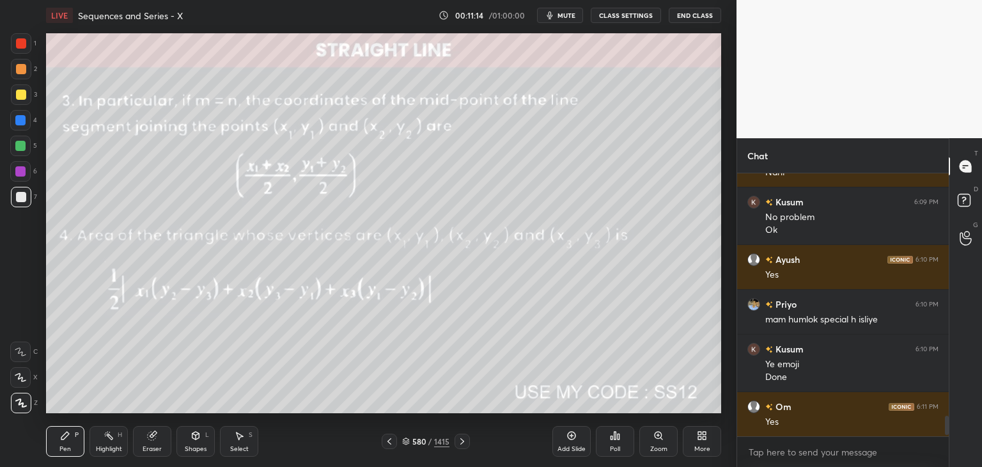
click at [152, 441] on div "Eraser" at bounding box center [152, 441] width 38 height 31
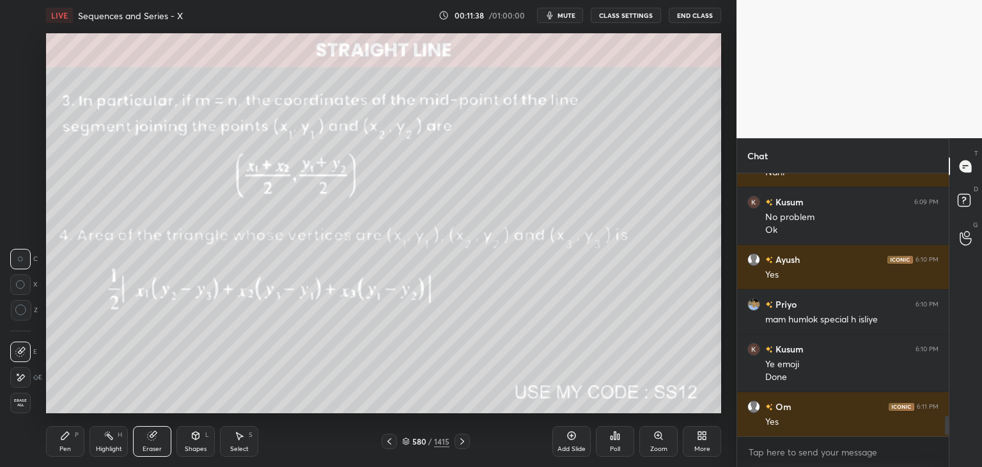
drag, startPoint x: 66, startPoint y: 446, endPoint x: 68, endPoint y: 415, distance: 31.3
click at [66, 447] on div "Pen" at bounding box center [65, 449] width 12 height 6
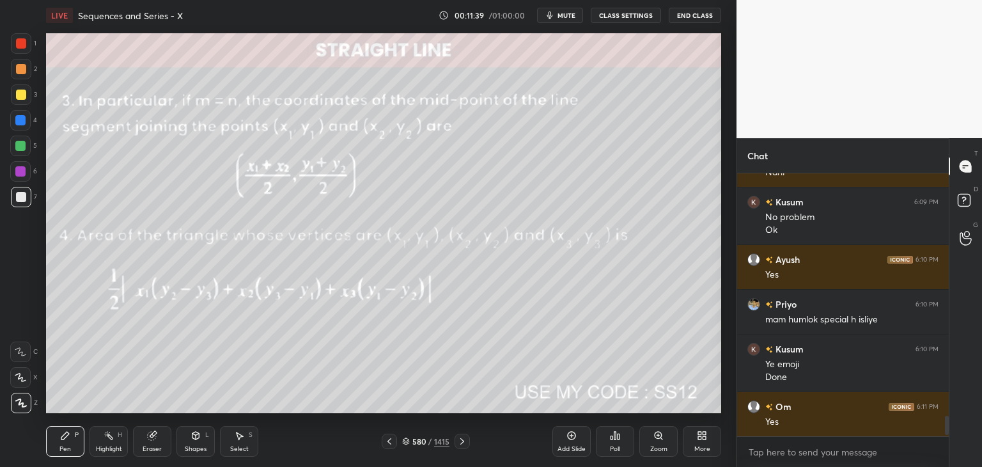
click at [20, 97] on div at bounding box center [21, 94] width 10 height 10
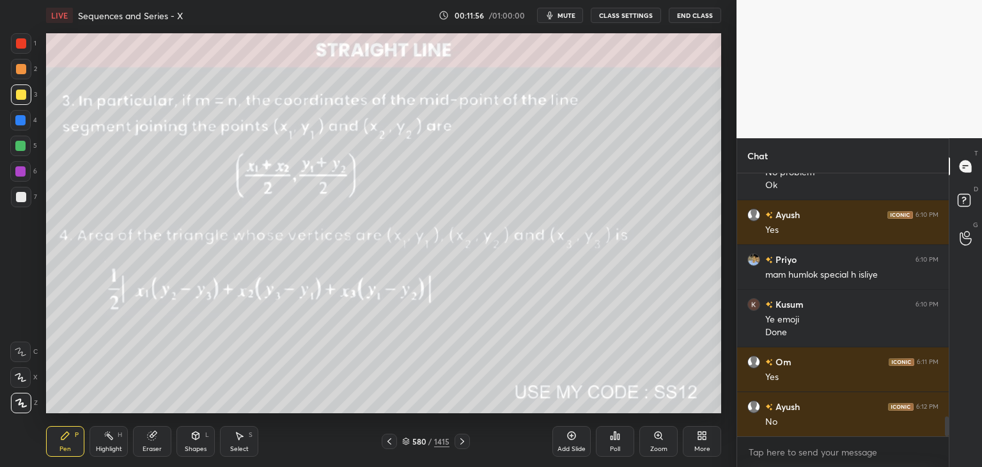
scroll to position [3249, 0]
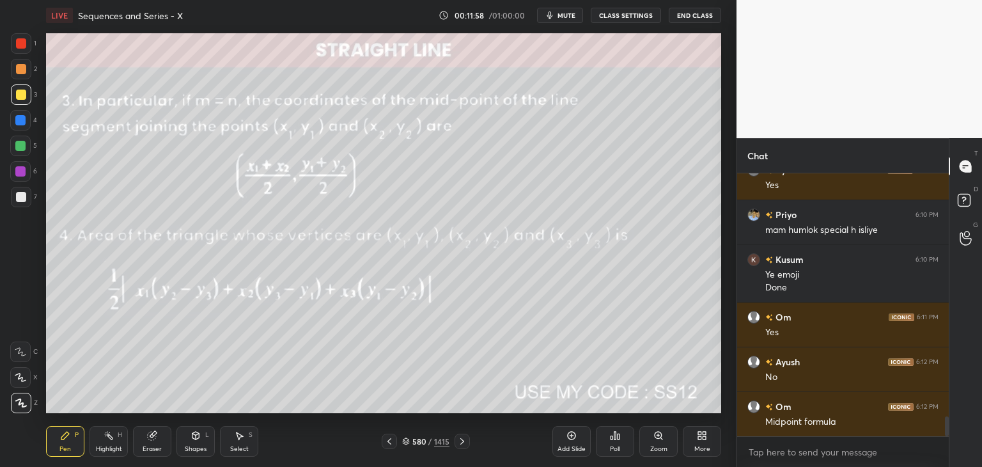
click at [198, 443] on div "Shapes L" at bounding box center [195, 441] width 38 height 31
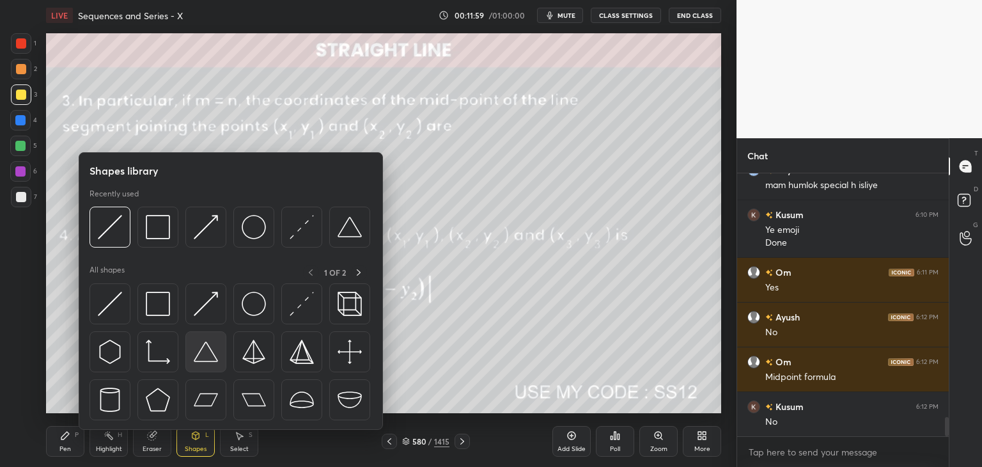
click at [209, 351] on img at bounding box center [206, 351] width 24 height 24
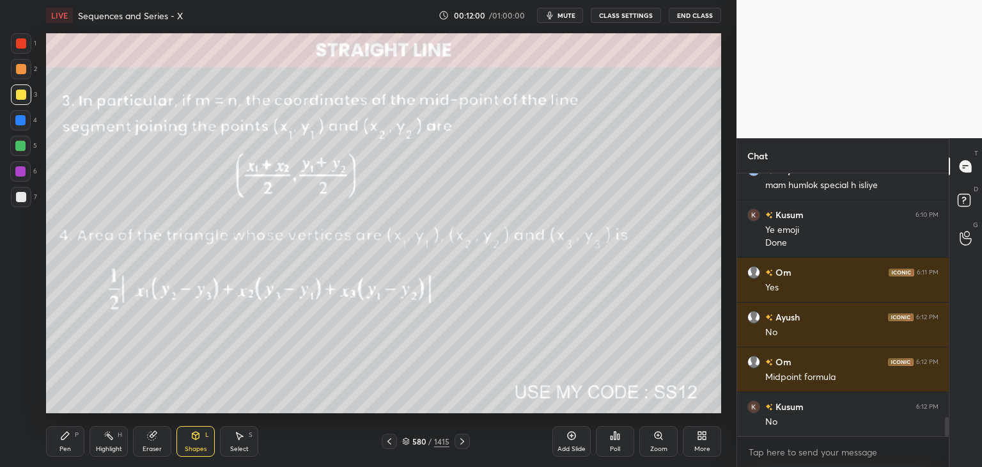
scroll to position [3338, 0]
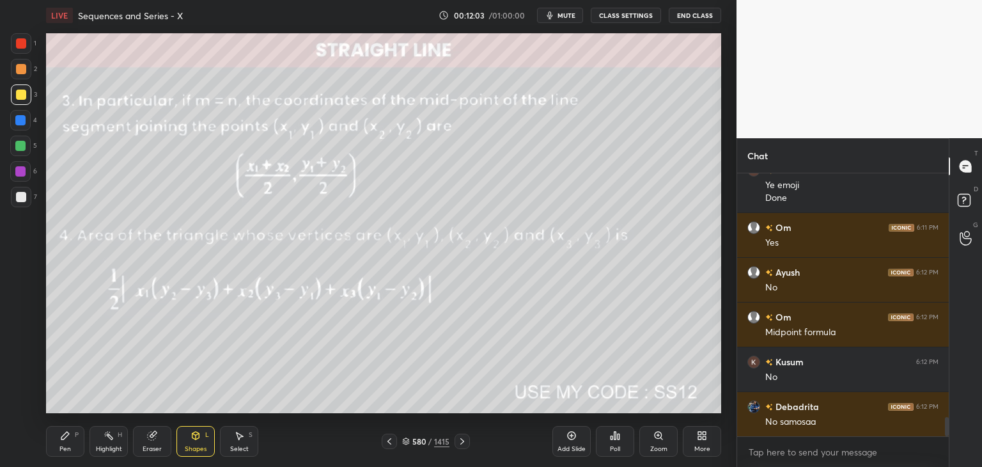
click at [65, 448] on div "Pen" at bounding box center [65, 449] width 12 height 6
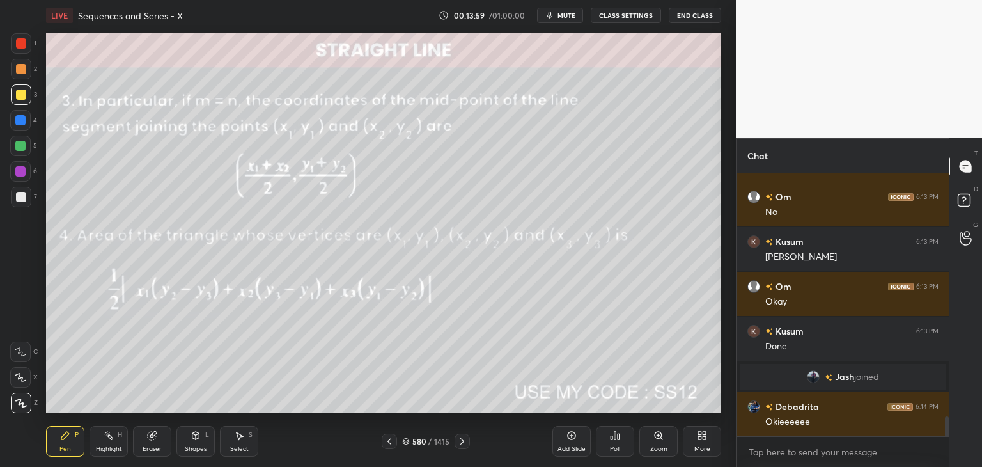
scroll to position [3232, 0]
drag, startPoint x: 462, startPoint y: 439, endPoint x: 465, endPoint y: 446, distance: 7.1
click at [463, 440] on icon at bounding box center [462, 441] width 10 height 10
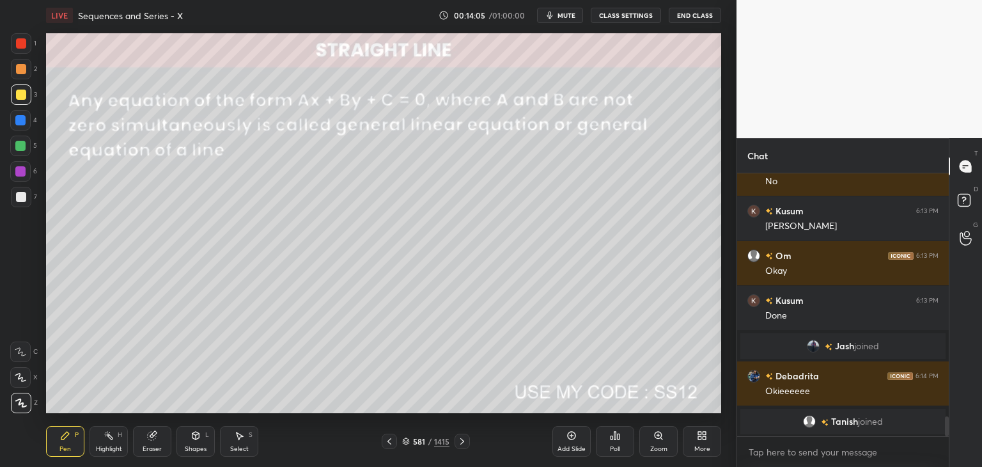
click at [462, 440] on icon at bounding box center [462, 441] width 4 height 6
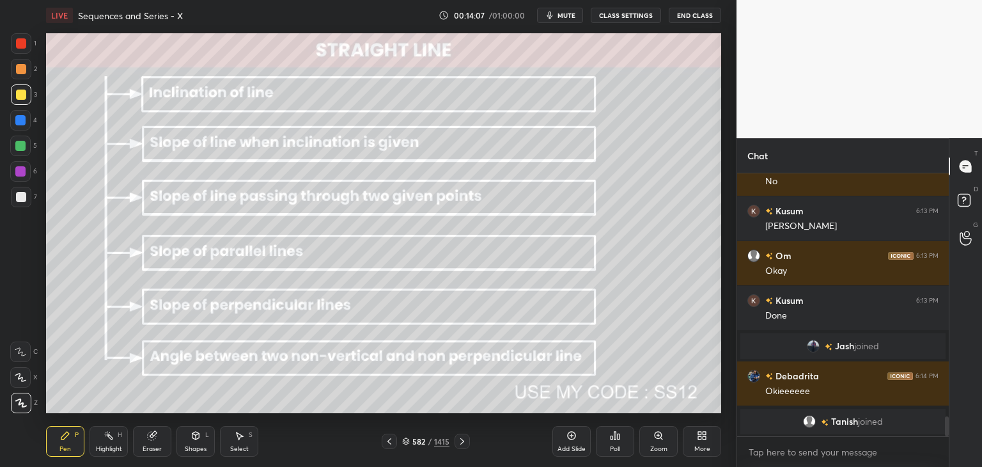
click at [460, 442] on icon at bounding box center [462, 441] width 10 height 10
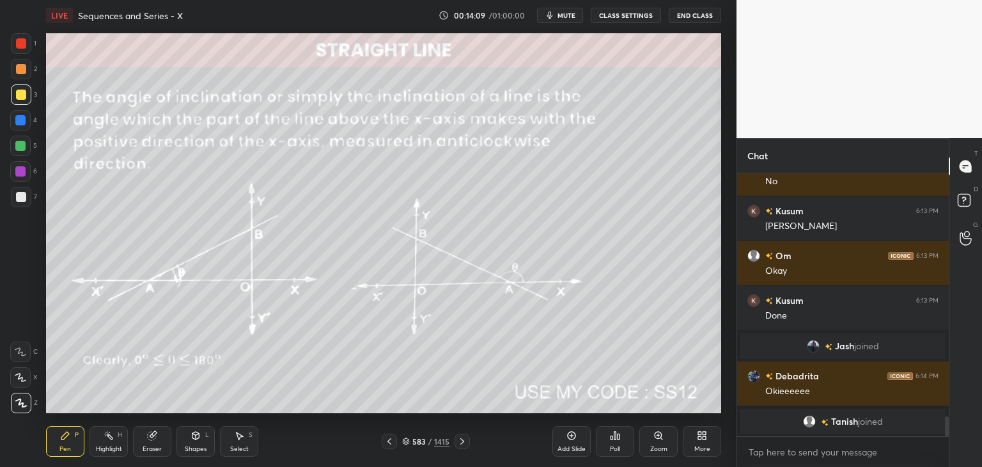
click at [396, 444] on div at bounding box center [389, 440] width 15 height 15
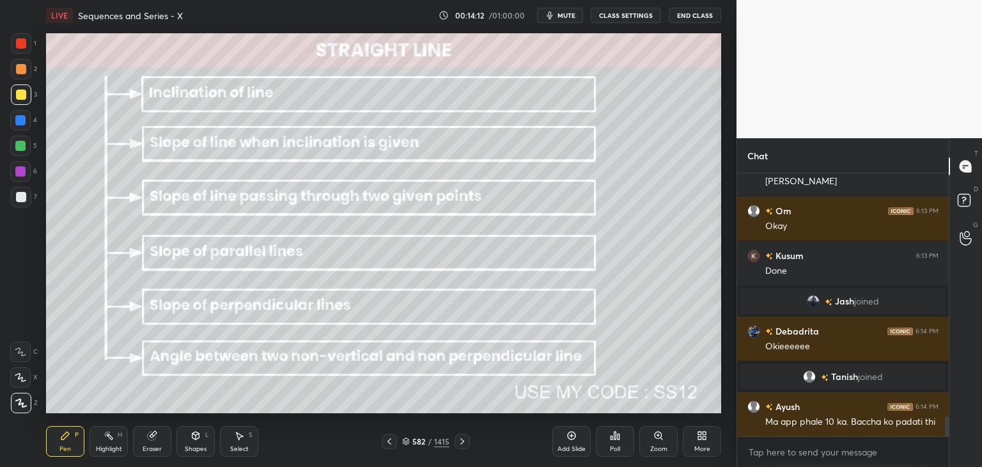
scroll to position [3327, 0]
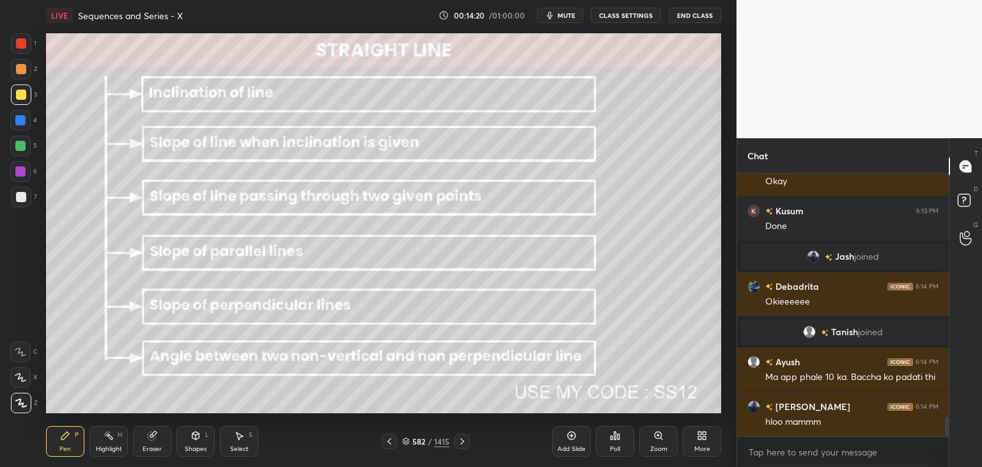
click at [403, 443] on icon at bounding box center [406, 441] width 8 height 8
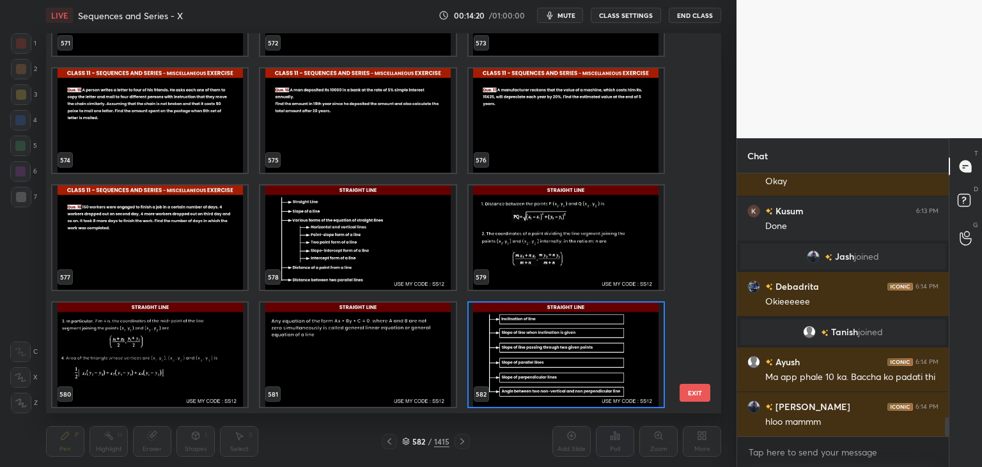
scroll to position [376, 669]
click at [368, 355] on img "grid" at bounding box center [357, 354] width 195 height 104
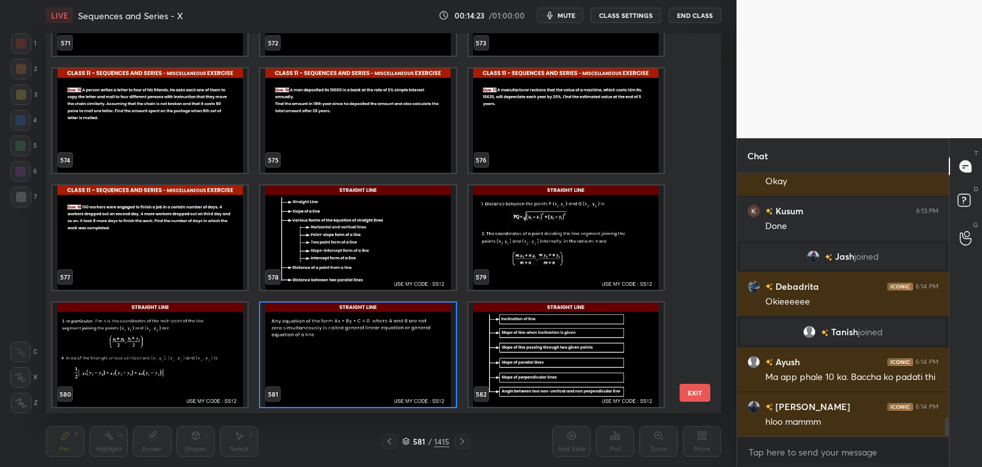
click at [371, 354] on img "grid" at bounding box center [357, 354] width 195 height 104
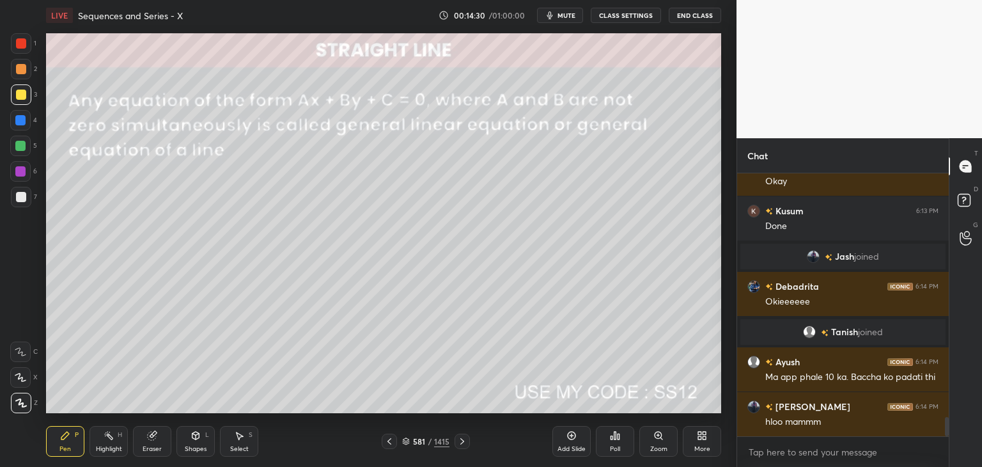
click at [196, 449] on div "Shapes" at bounding box center [196, 449] width 22 height 6
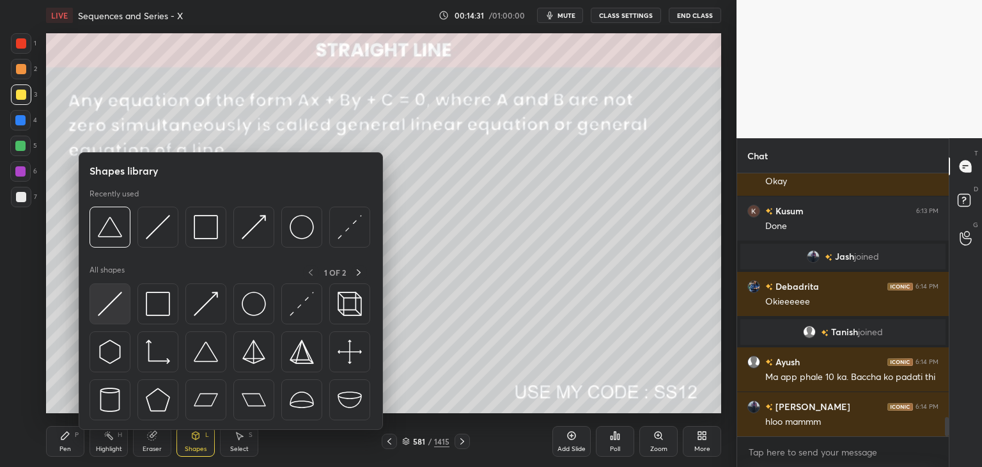
click at [107, 307] on img at bounding box center [110, 304] width 24 height 24
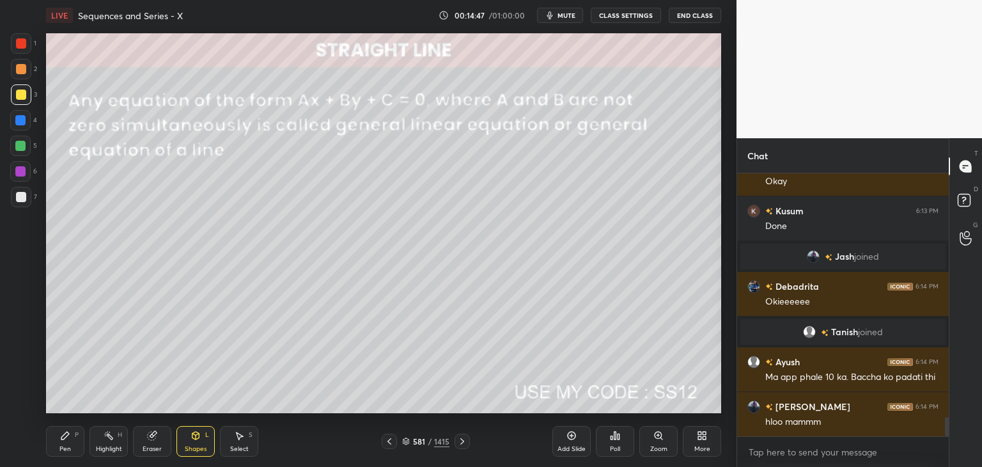
click at [63, 447] on div "Pen" at bounding box center [65, 449] width 12 height 6
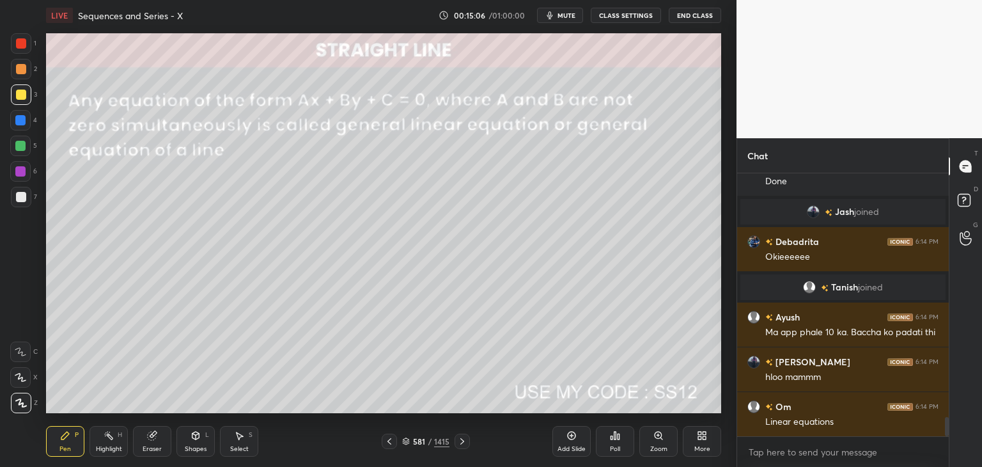
click at [22, 198] on div at bounding box center [21, 197] width 10 height 10
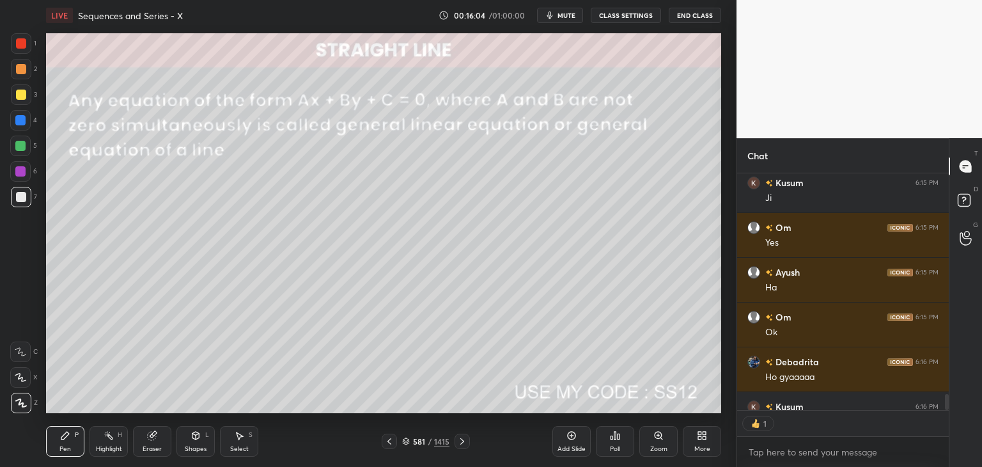
scroll to position [233, 208]
click at [463, 442] on icon at bounding box center [462, 441] width 10 height 10
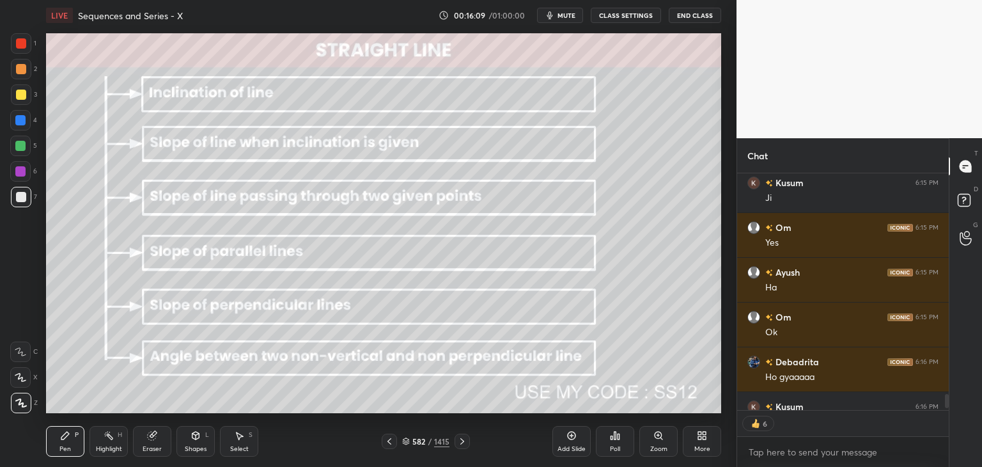
scroll to position [3710, 0]
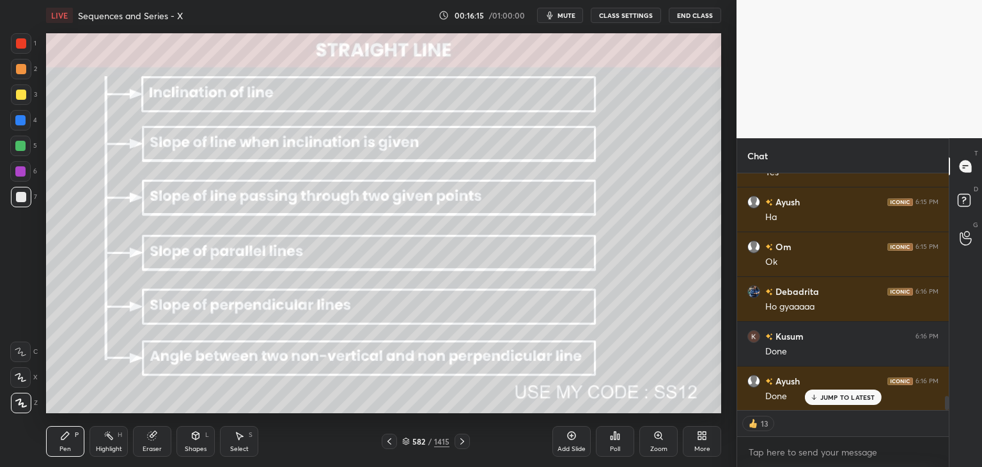
click at [20, 91] on div at bounding box center [21, 94] width 10 height 10
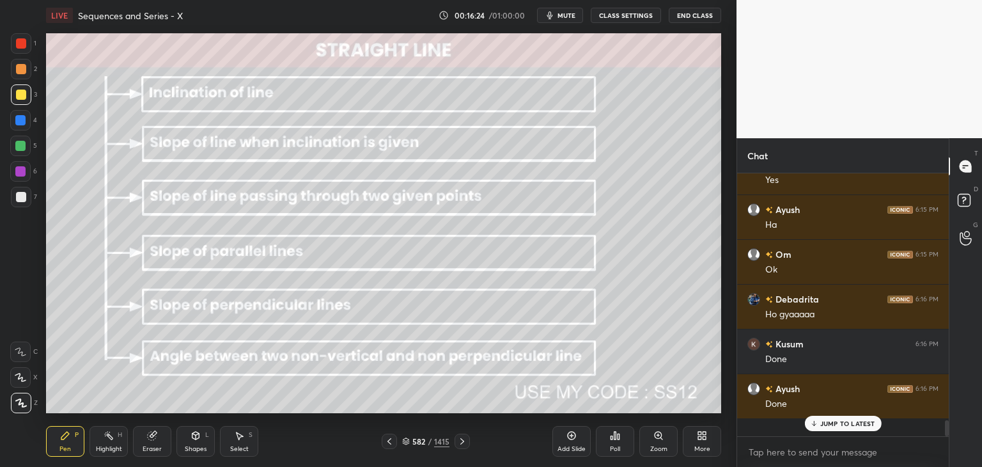
scroll to position [259, 208]
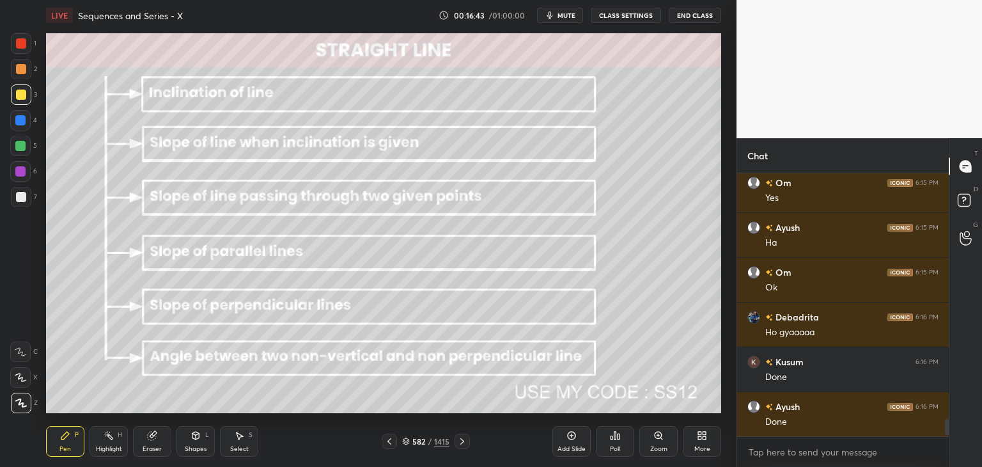
drag, startPoint x: 155, startPoint y: 446, endPoint x: 205, endPoint y: 449, distance: 50.0
click at [157, 446] on div "Eraser" at bounding box center [152, 449] width 19 height 6
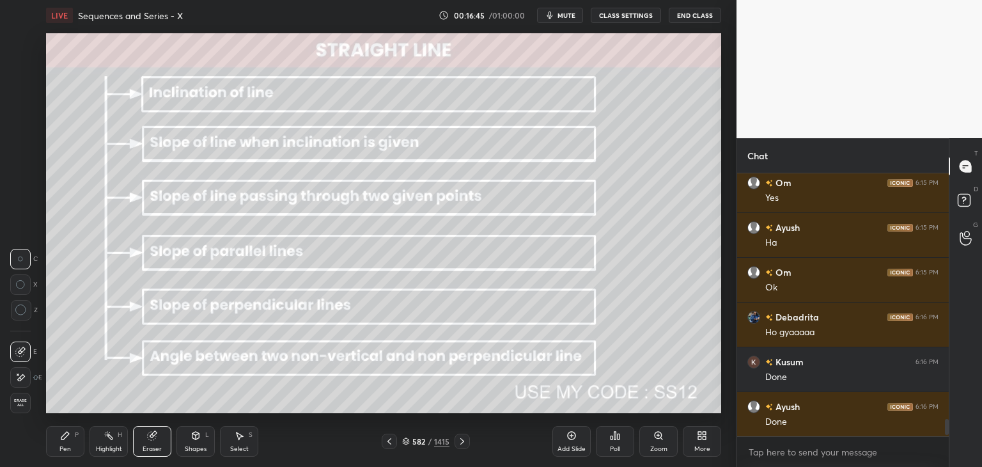
click at [245, 446] on div "Select" at bounding box center [239, 449] width 19 height 6
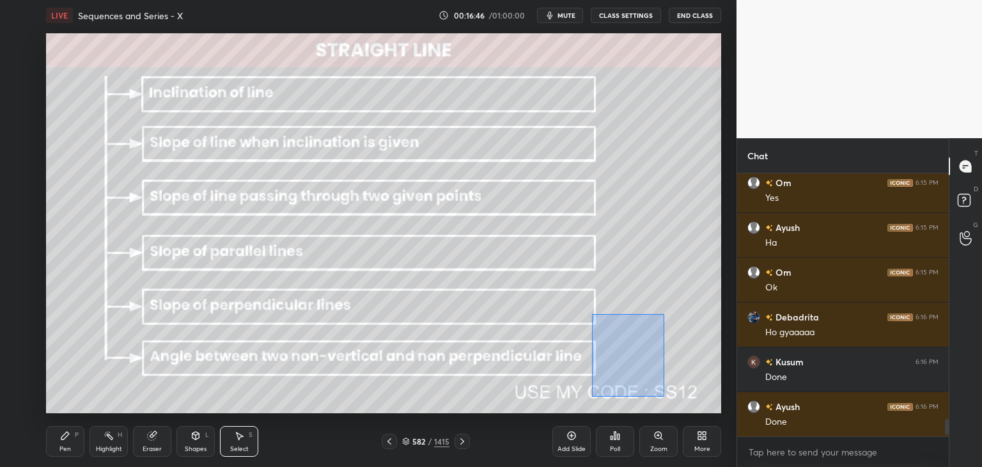
drag, startPoint x: 607, startPoint y: 328, endPoint x: 654, endPoint y: 377, distance: 67.8
click at [664, 396] on div "0 ° Undo Copy Paste here Duplicate Duplicate to new slide Delete" at bounding box center [383, 223] width 675 height 380
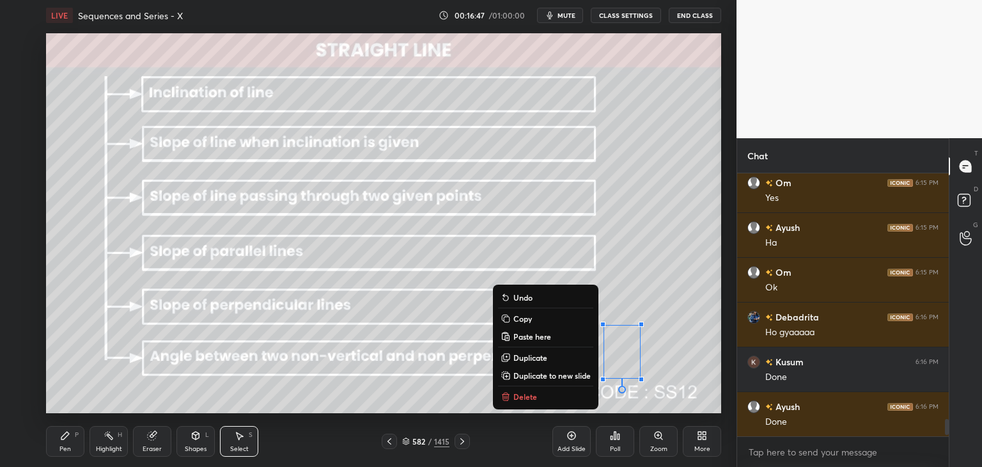
click at [510, 395] on button "Delete" at bounding box center [545, 396] width 95 height 15
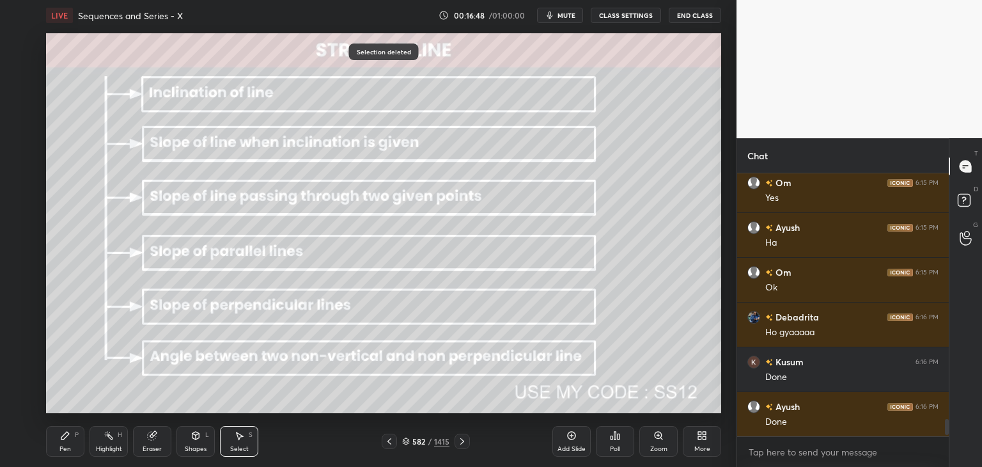
click at [62, 451] on div "Pen" at bounding box center [65, 449] width 12 height 6
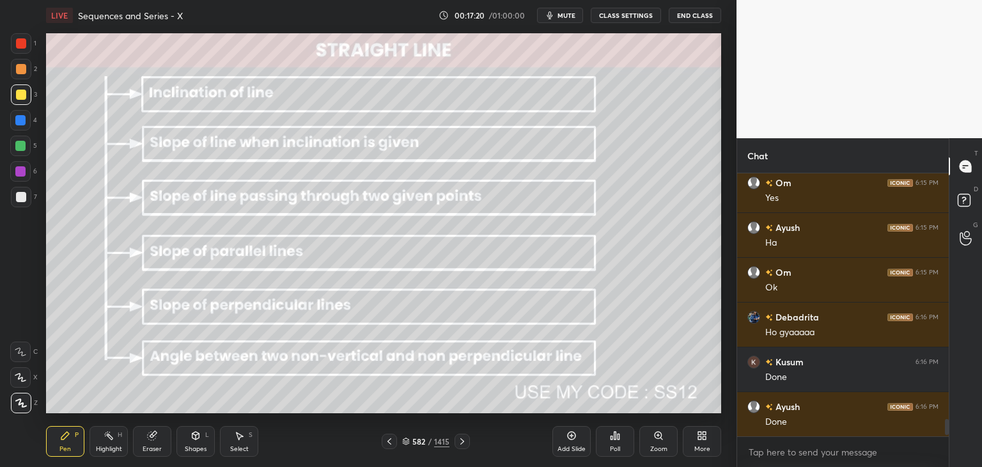
click at [463, 440] on icon at bounding box center [462, 441] width 10 height 10
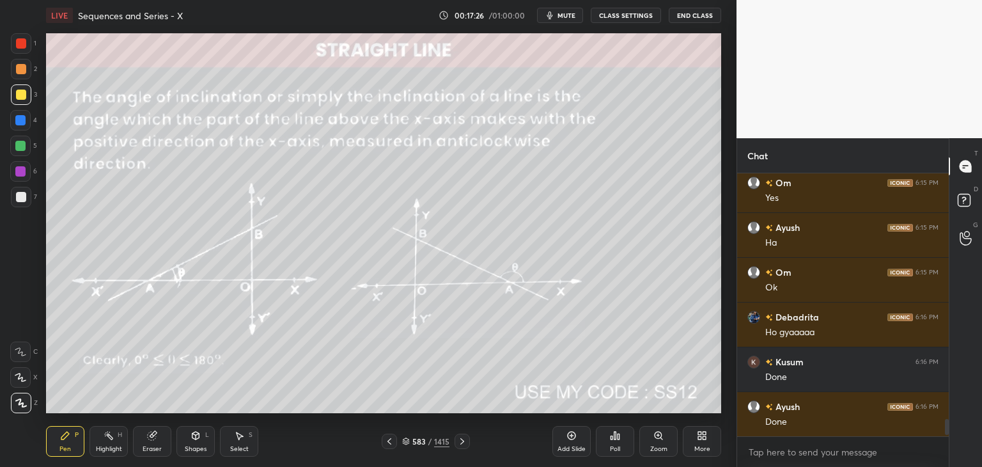
click at [195, 449] on div "Shapes" at bounding box center [196, 449] width 22 height 6
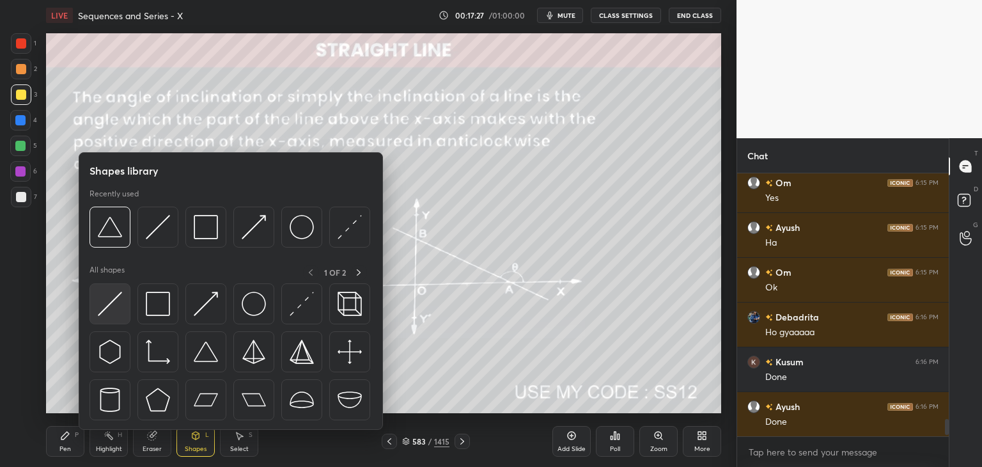
click at [113, 308] on img at bounding box center [110, 304] width 24 height 24
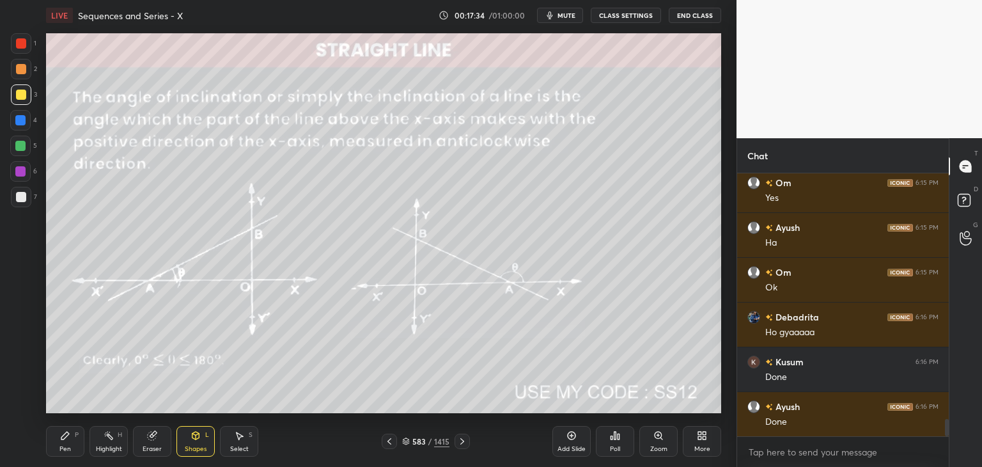
scroll to position [3729, 0]
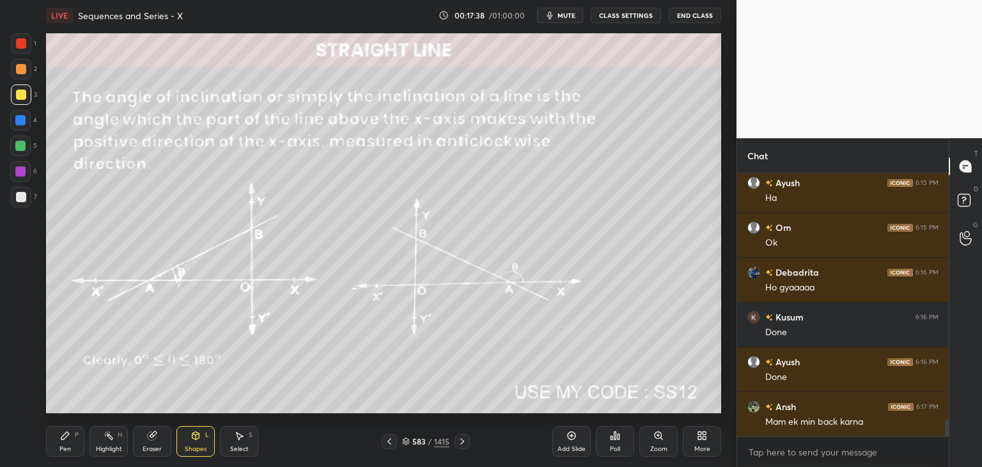
click at [389, 446] on icon at bounding box center [389, 441] width 10 height 10
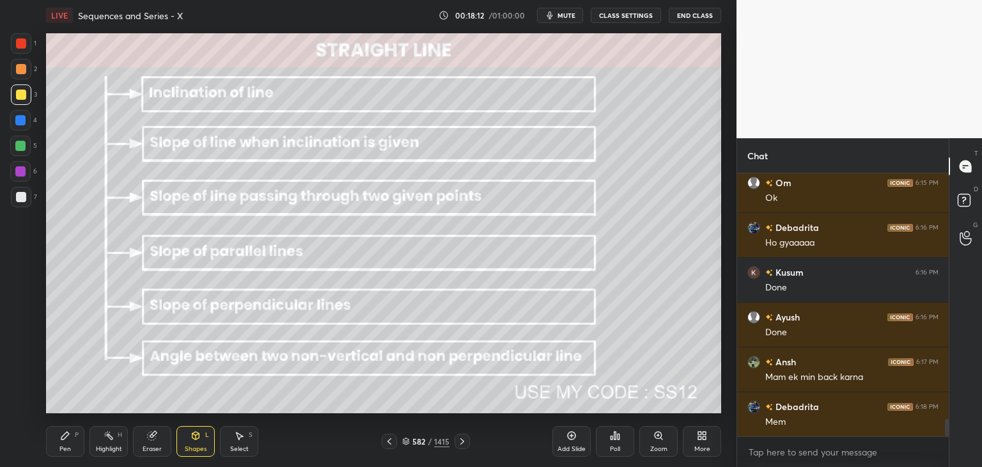
scroll to position [3819, 0]
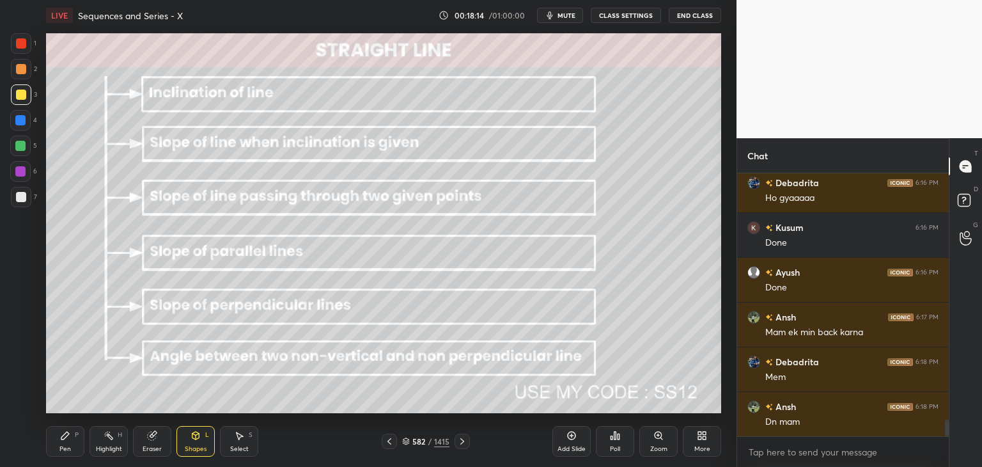
click at [461, 443] on icon at bounding box center [462, 441] width 10 height 10
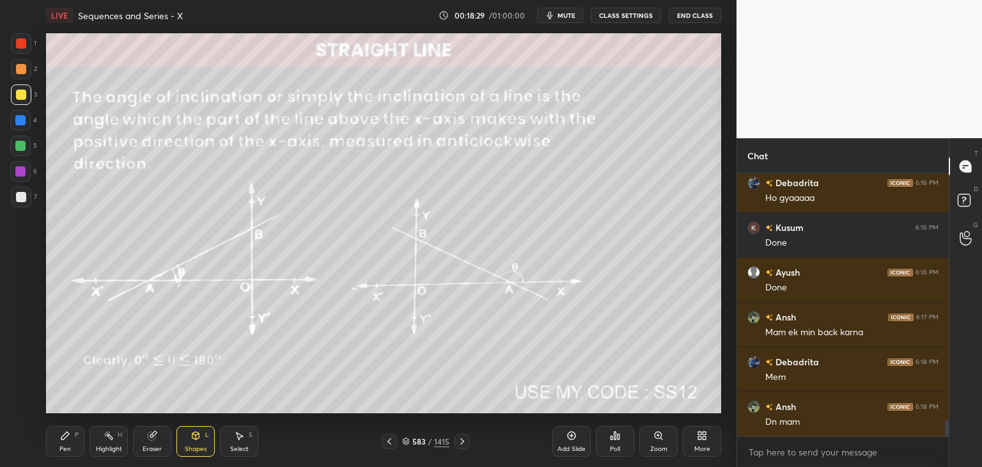
click at [196, 446] on div "Shapes" at bounding box center [196, 449] width 22 height 6
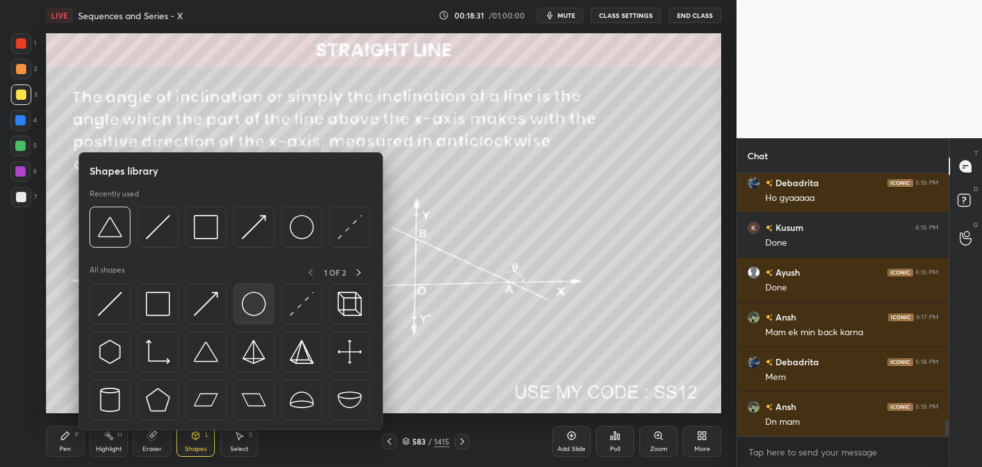
click at [255, 297] on img at bounding box center [254, 304] width 24 height 24
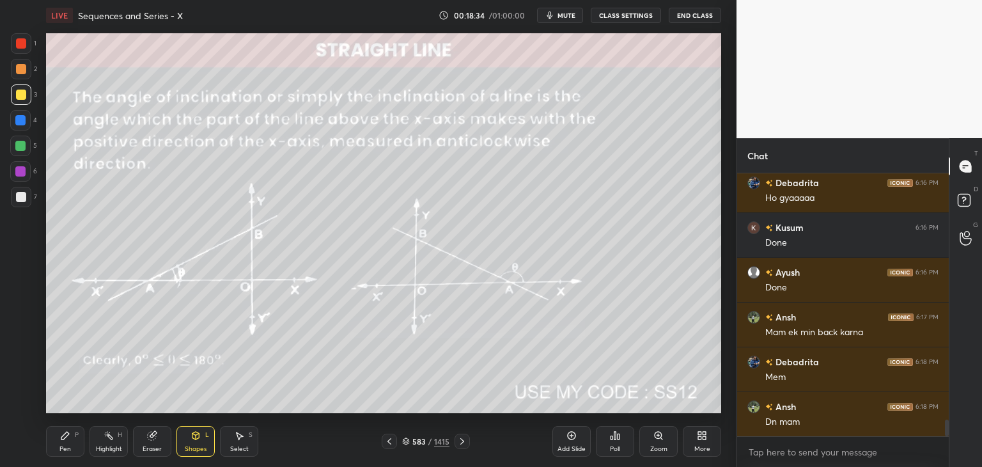
click at [65, 448] on div "Pen" at bounding box center [65, 449] width 12 height 6
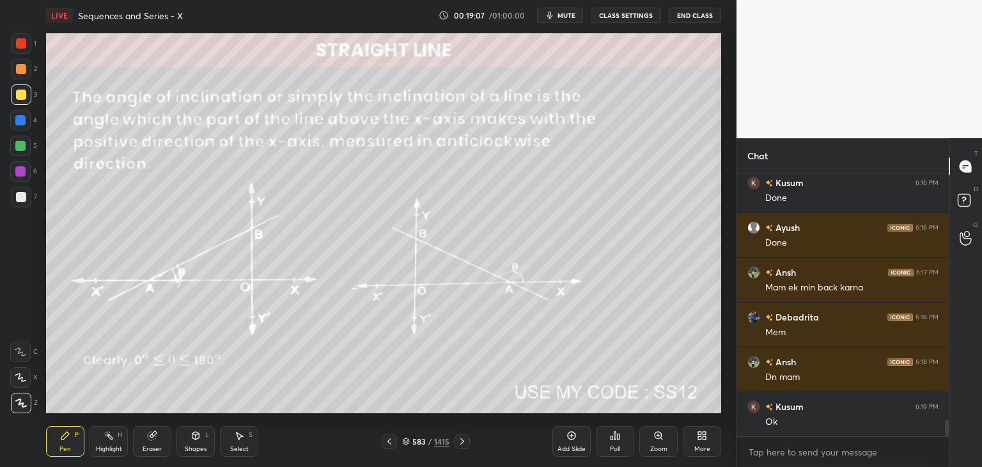
scroll to position [3908, 0]
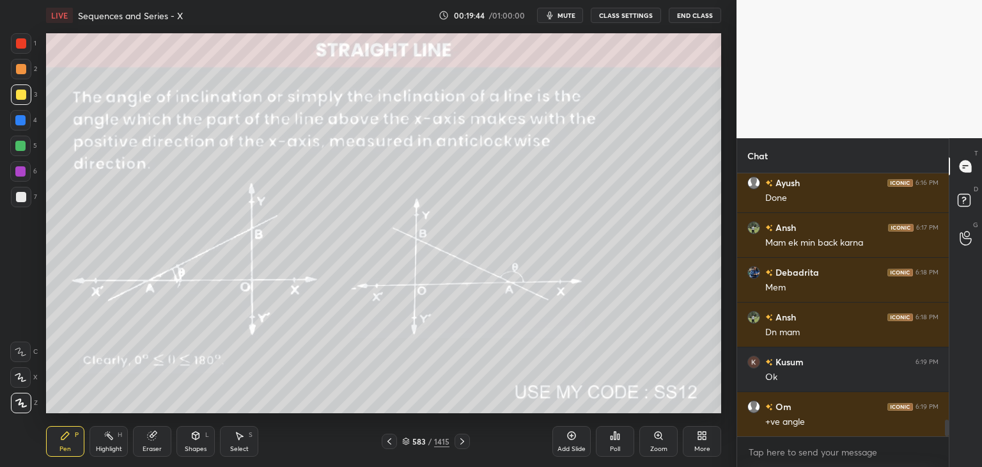
click at [146, 442] on div "Eraser" at bounding box center [152, 441] width 38 height 31
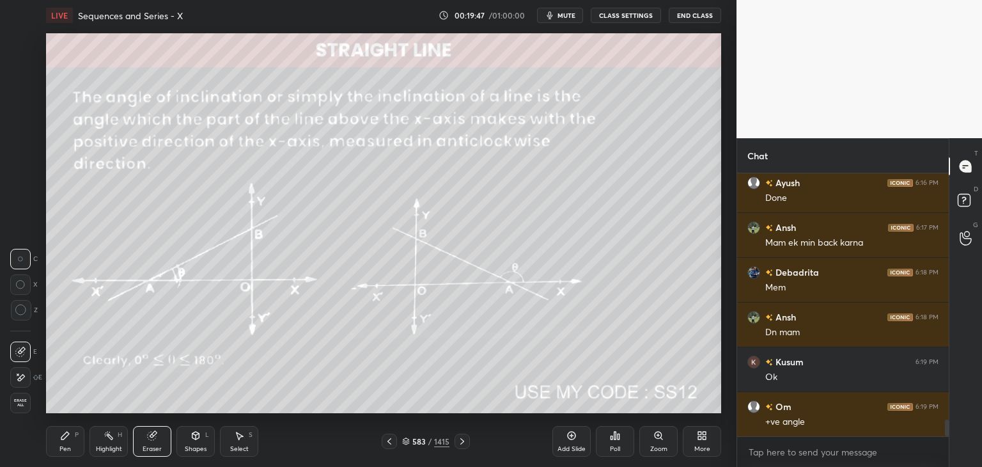
click at [61, 446] on div "Pen" at bounding box center [65, 449] width 12 height 6
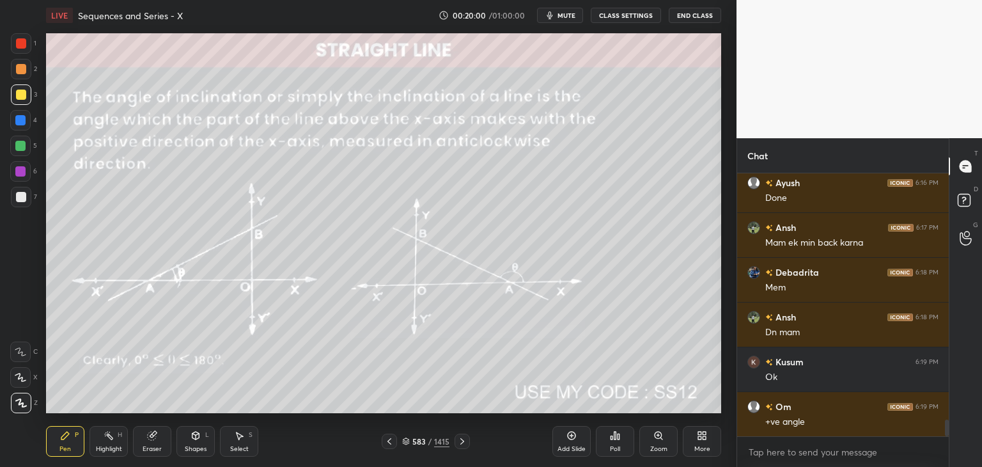
click at [162, 447] on div "Eraser" at bounding box center [152, 441] width 38 height 31
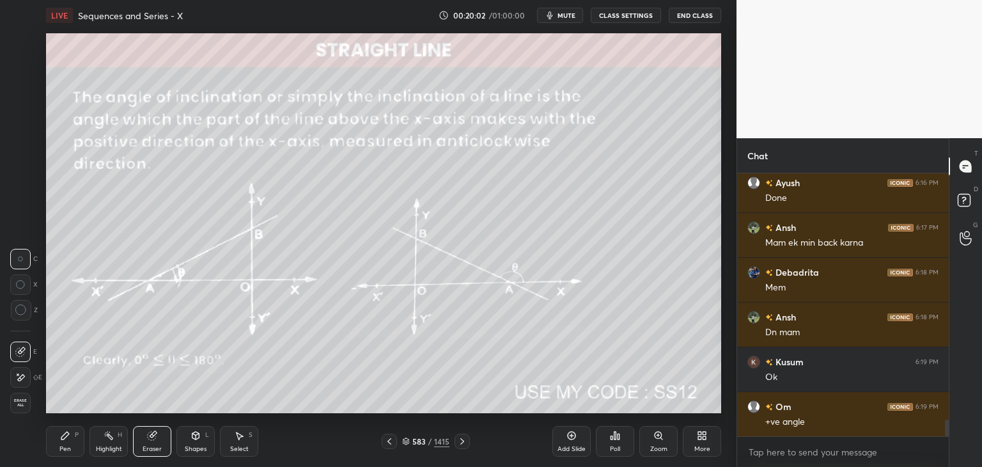
drag, startPoint x: 72, startPoint y: 439, endPoint x: 75, endPoint y: 429, distance: 10.9
click at [71, 439] on div "Pen P" at bounding box center [65, 441] width 38 height 31
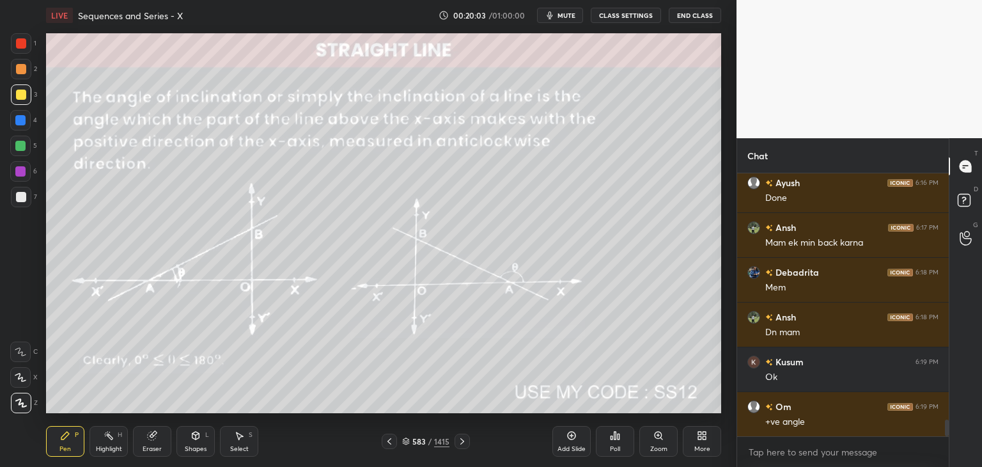
click at [20, 201] on div at bounding box center [21, 197] width 10 height 10
click at [463, 440] on icon at bounding box center [462, 441] width 10 height 10
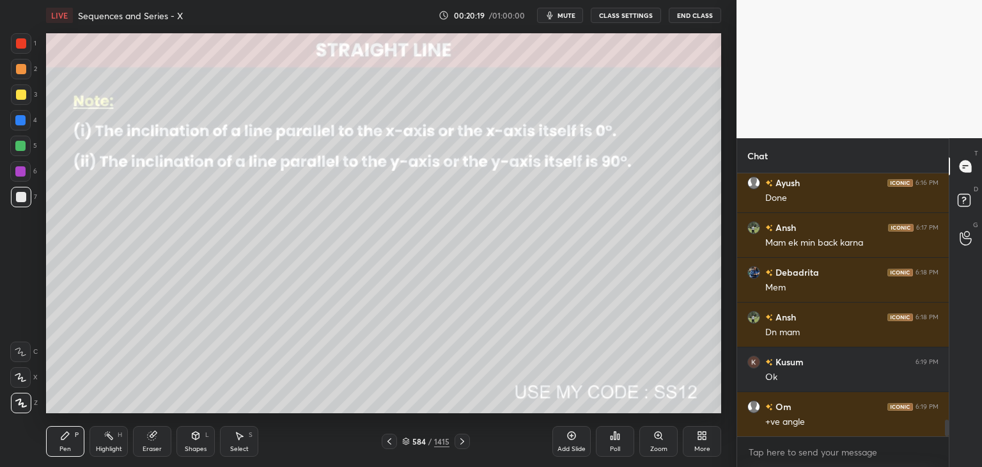
click at [390, 443] on icon at bounding box center [389, 441] width 10 height 10
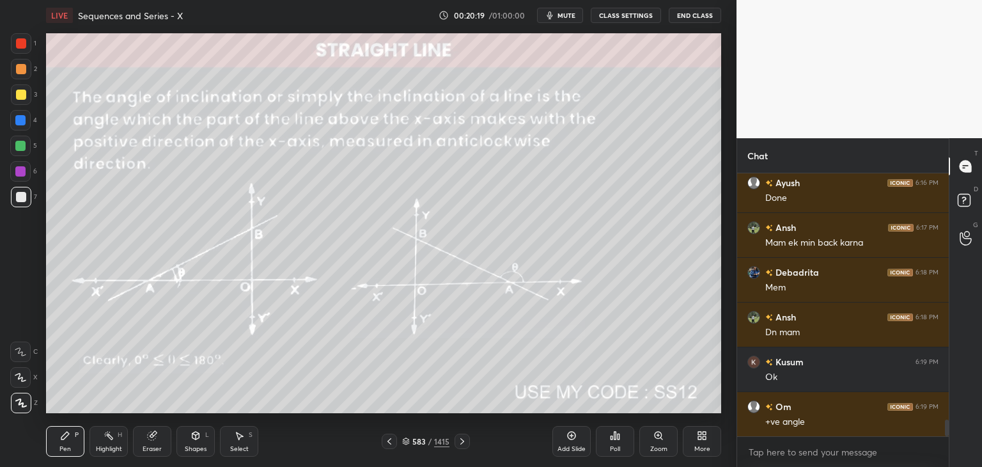
click at [391, 444] on icon at bounding box center [389, 441] width 10 height 10
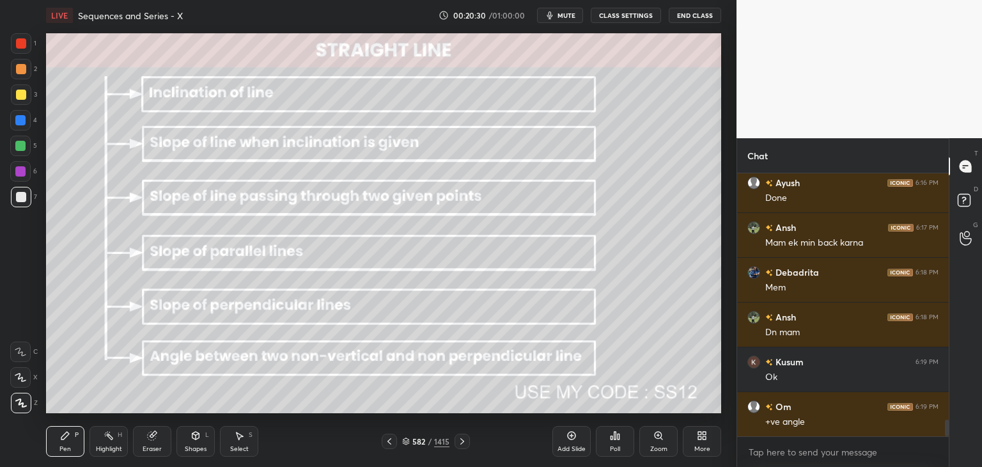
click at [23, 144] on div at bounding box center [20, 146] width 10 height 10
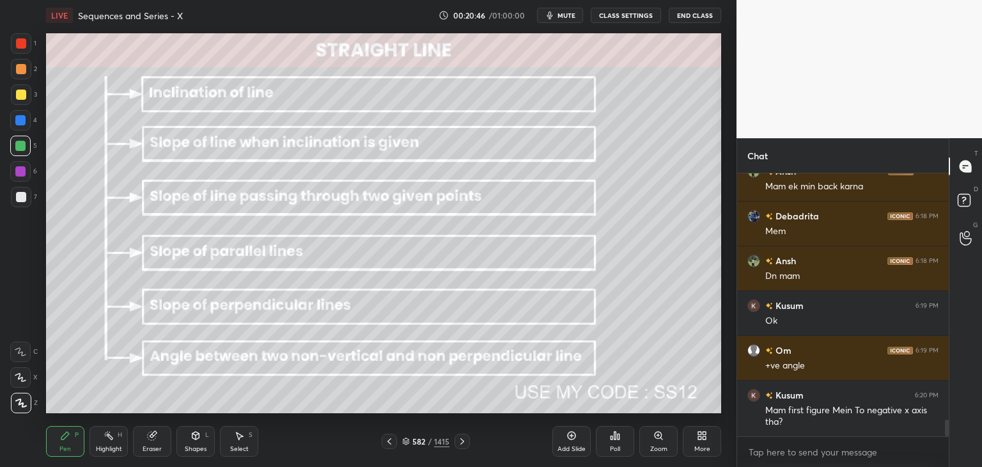
click at [154, 448] on div "Eraser" at bounding box center [152, 449] width 19 height 6
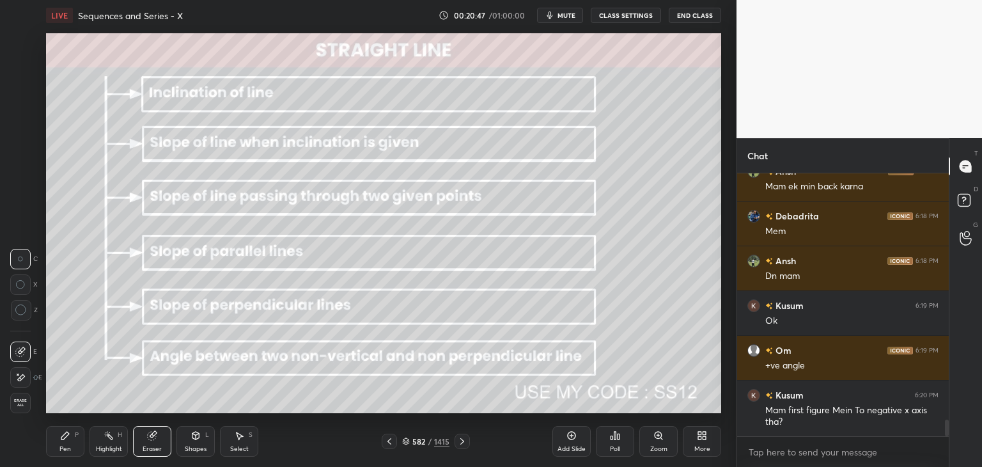
drag, startPoint x: 23, startPoint y: 405, endPoint x: 36, endPoint y: 405, distance: 12.8
click at [24, 405] on span "Erase all" at bounding box center [20, 402] width 19 height 9
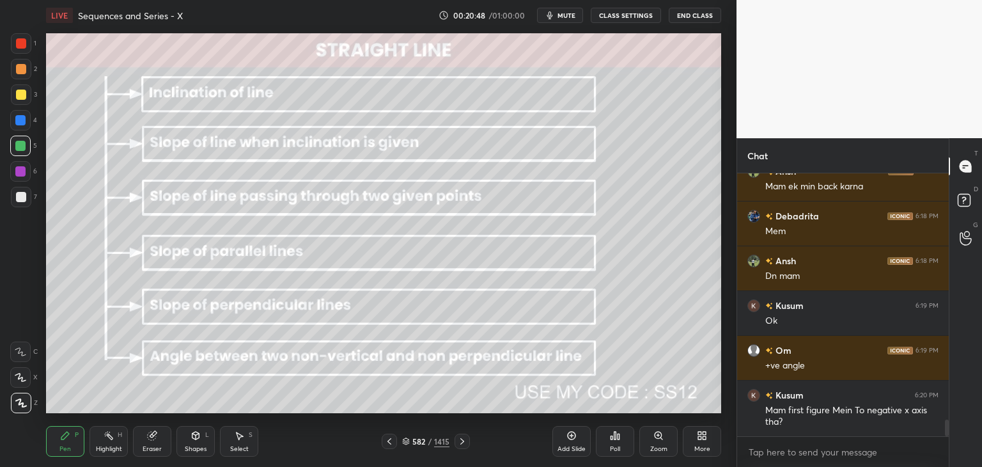
click at [463, 443] on icon at bounding box center [462, 441] width 10 height 10
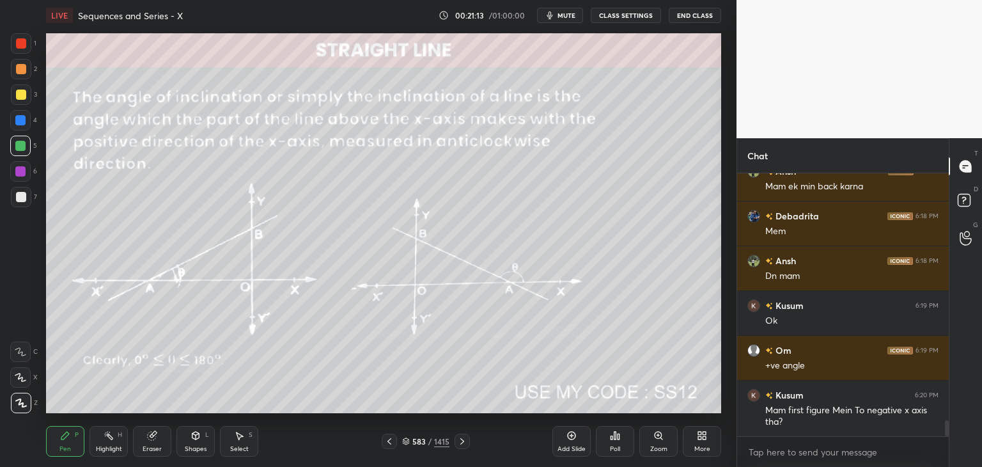
scroll to position [4009, 0]
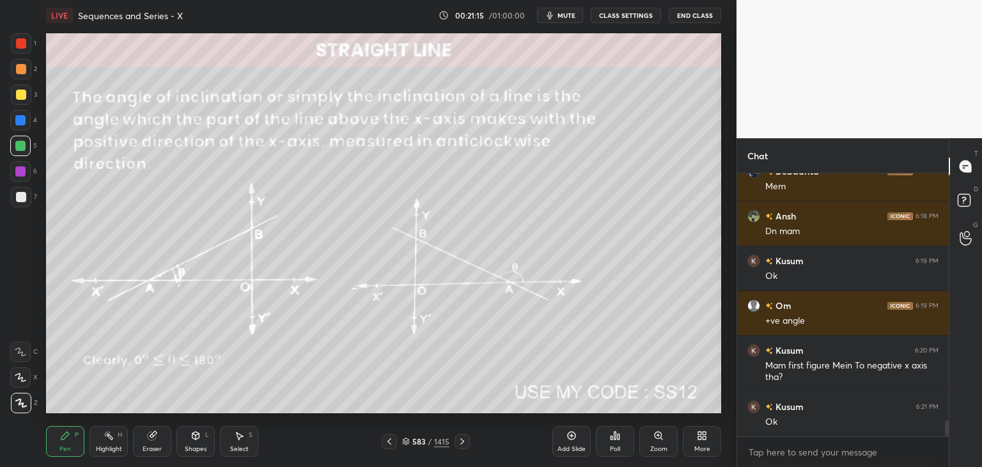
click at [462, 440] on icon at bounding box center [462, 441] width 10 height 10
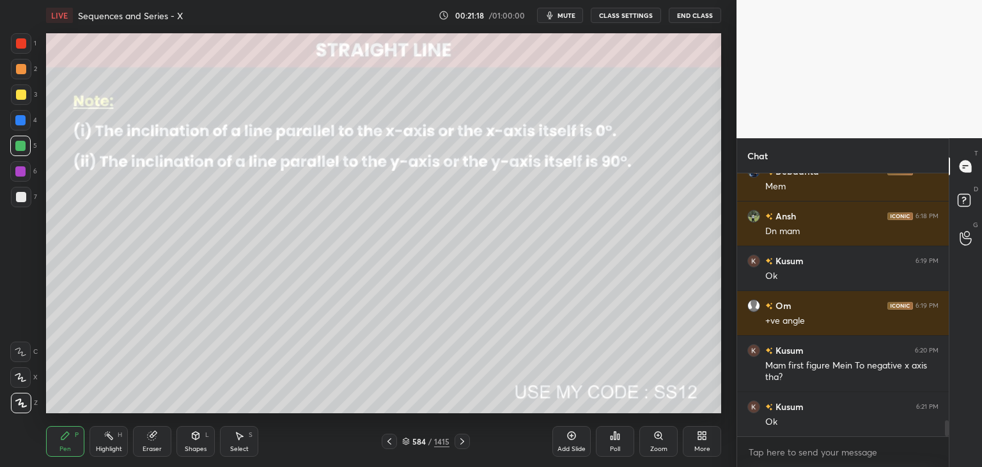
click at [192, 446] on div "Shapes" at bounding box center [196, 449] width 22 height 6
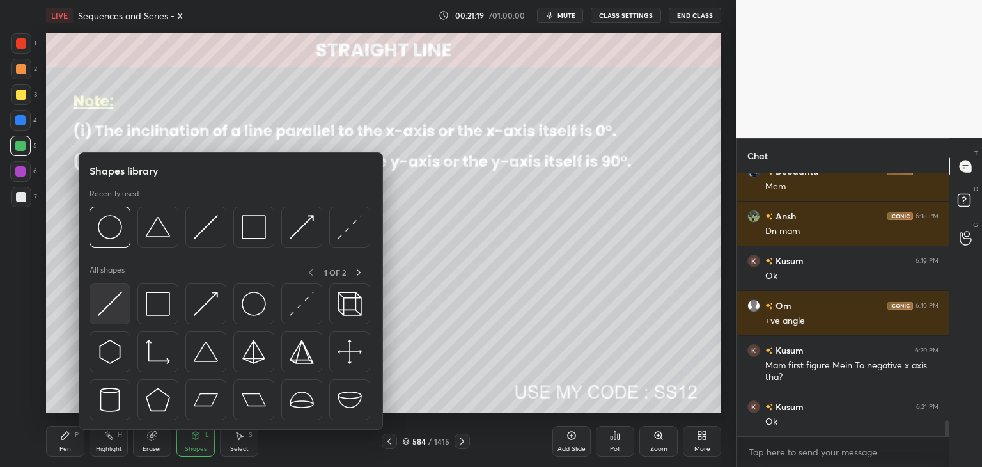
click at [110, 306] on img at bounding box center [110, 304] width 24 height 24
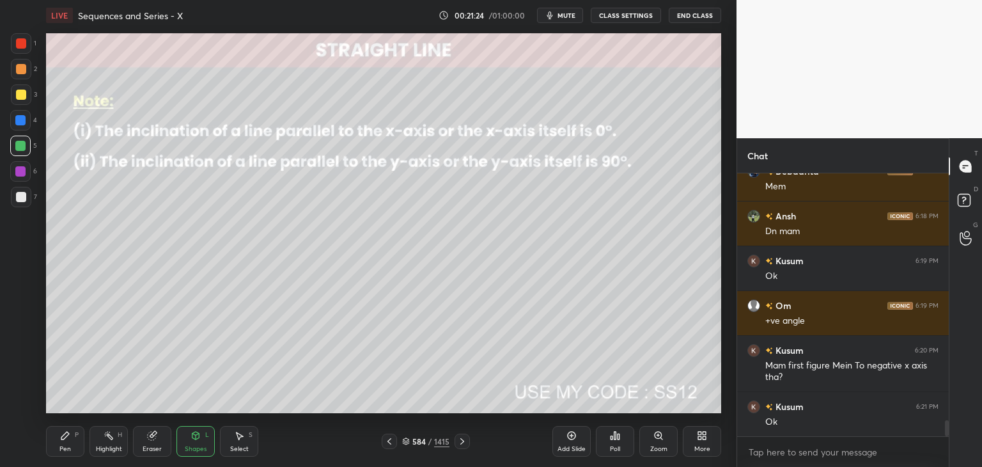
click at [58, 437] on div "Pen P" at bounding box center [65, 441] width 38 height 31
click at [15, 214] on div "1 2 3 4 5 6 7 C X Z C X Z E E Erase all H H" at bounding box center [20, 223] width 41 height 380
click at [18, 203] on div at bounding box center [21, 197] width 20 height 20
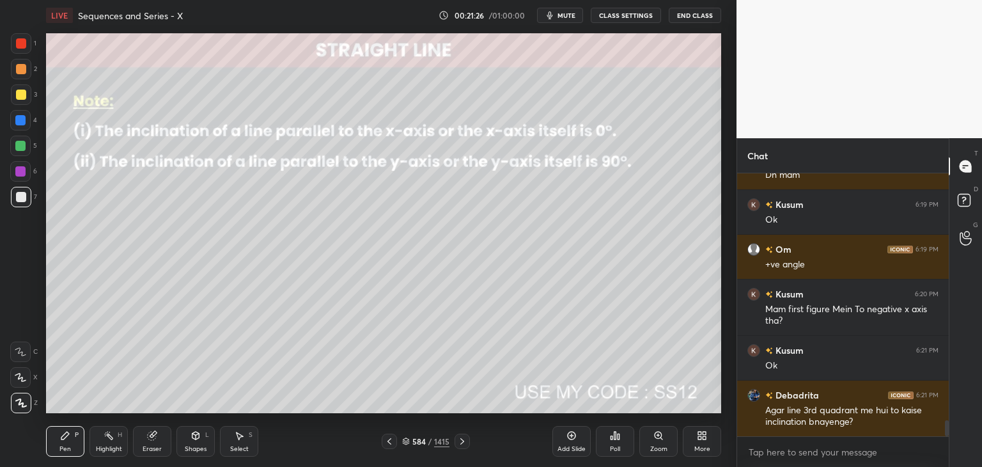
click at [193, 444] on div "Shapes L" at bounding box center [195, 441] width 38 height 31
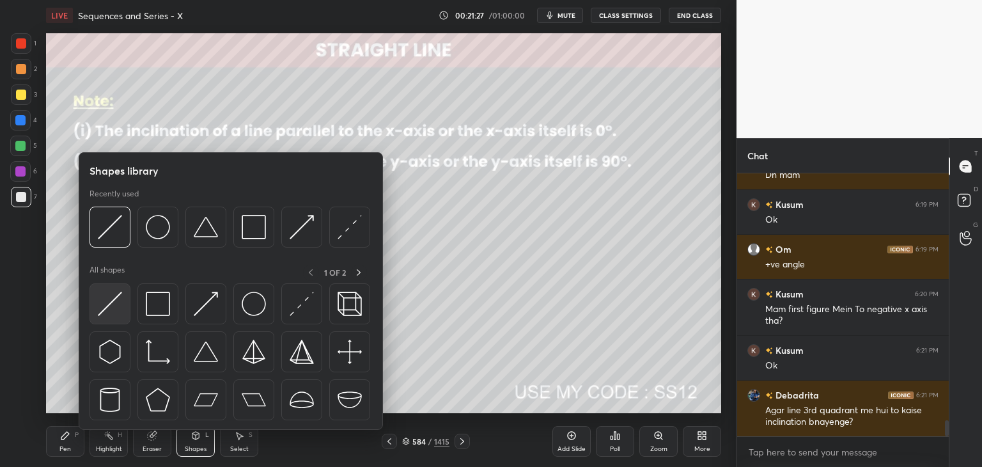
click at [111, 304] on img at bounding box center [110, 304] width 24 height 24
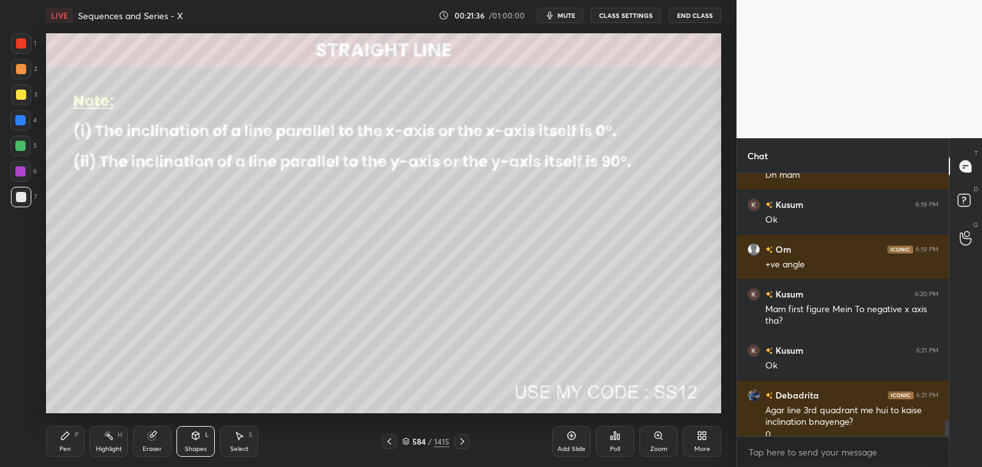
scroll to position [4078, 0]
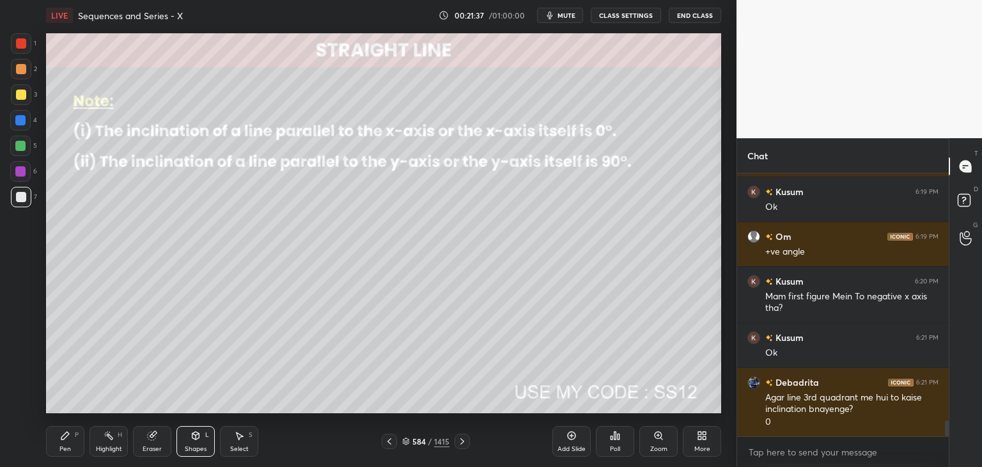
drag, startPoint x: 63, startPoint y: 446, endPoint x: 93, endPoint y: 434, distance: 32.2
click at [63, 446] on div "Pen" at bounding box center [65, 449] width 12 height 6
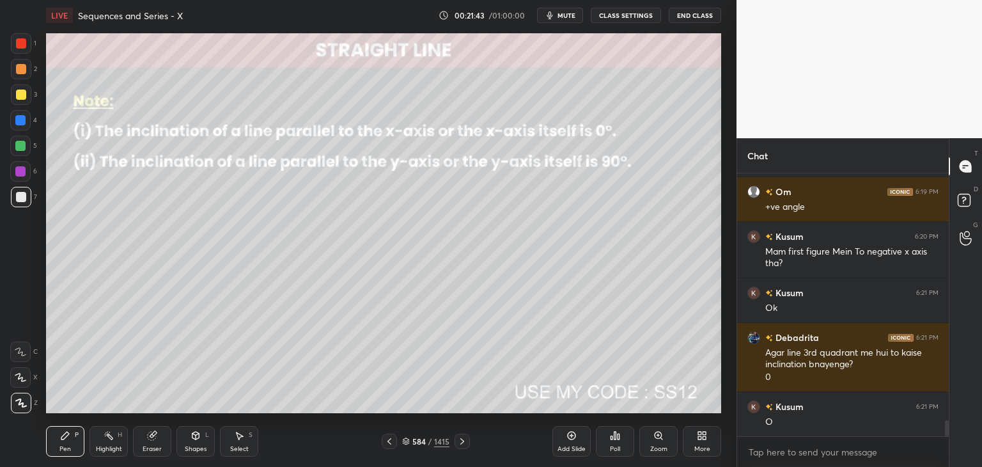
scroll to position [4168, 0]
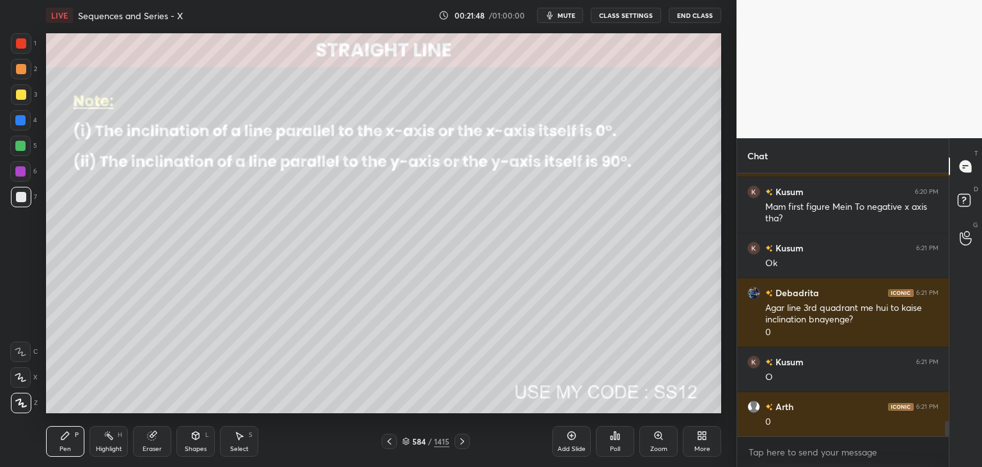
click at [193, 446] on div "Shapes" at bounding box center [196, 449] width 22 height 6
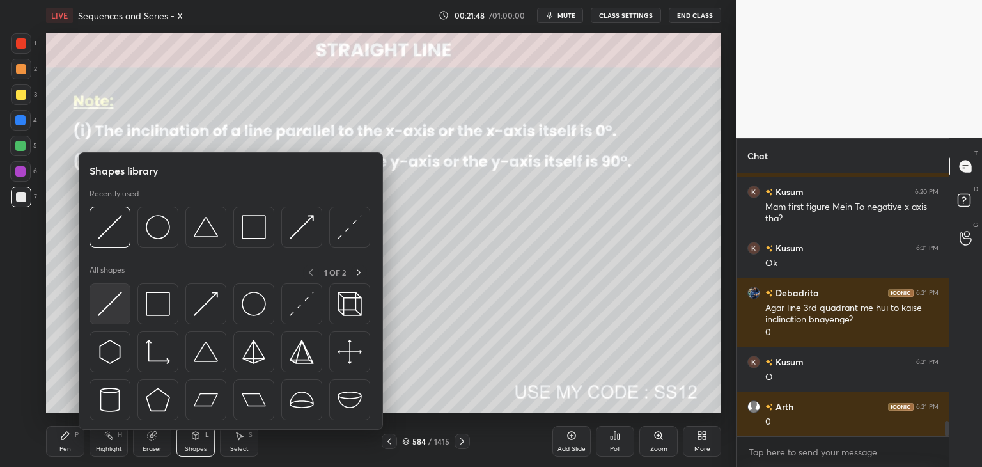
click at [114, 305] on img at bounding box center [110, 304] width 24 height 24
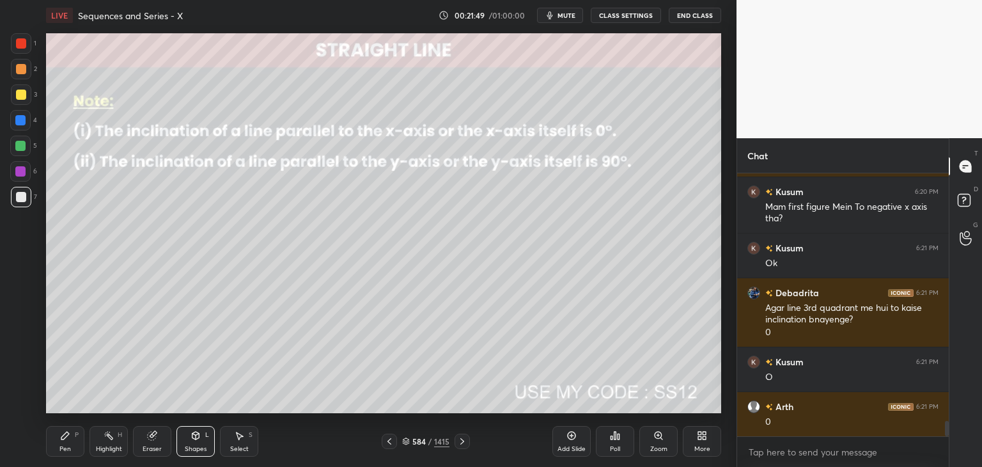
click at [23, 141] on div at bounding box center [20, 146] width 10 height 10
click at [23, 194] on div at bounding box center [21, 197] width 10 height 10
click at [201, 448] on div "Shapes" at bounding box center [196, 449] width 22 height 6
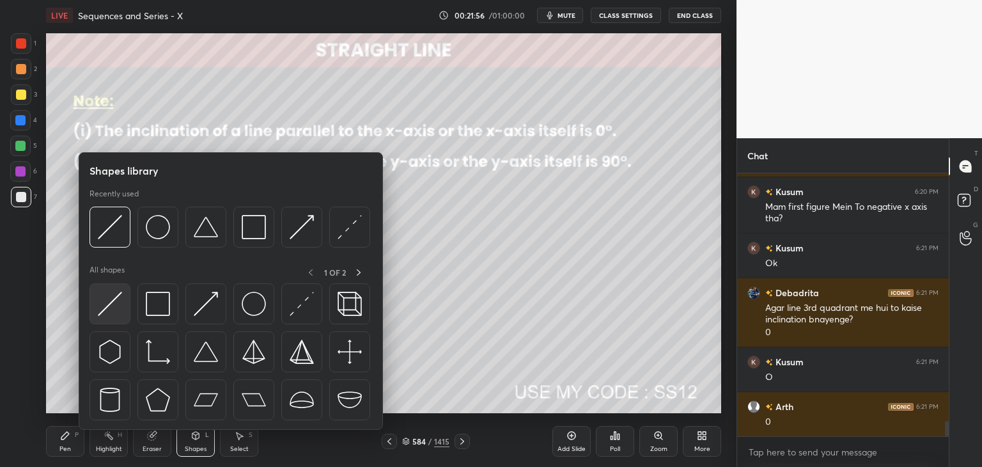
click at [116, 302] on img at bounding box center [110, 304] width 24 height 24
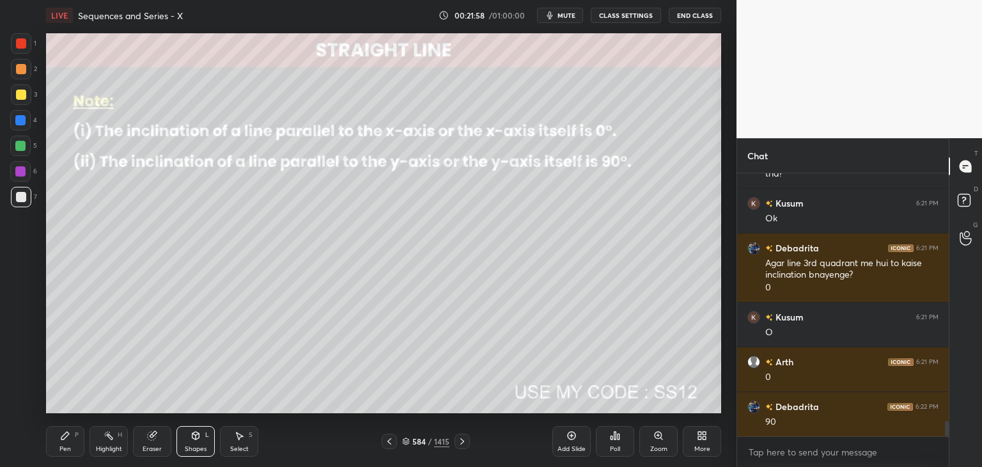
scroll to position [4257, 0]
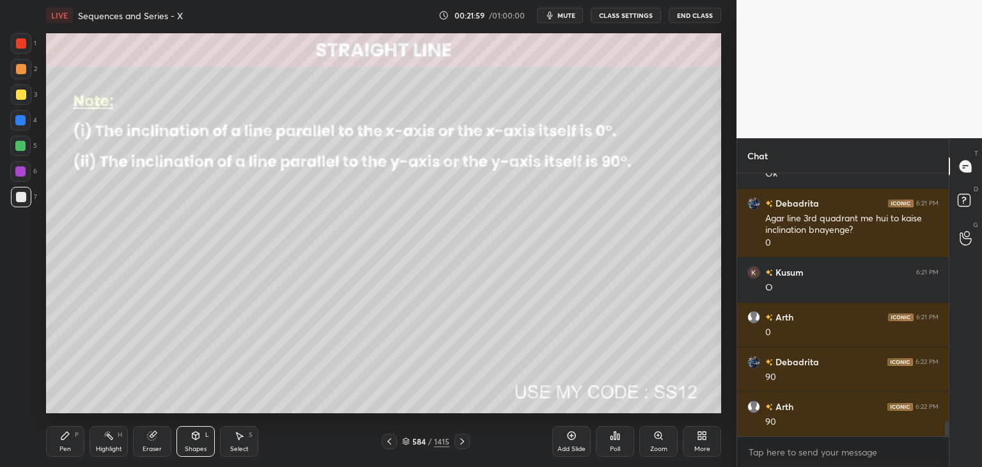
drag, startPoint x: 70, startPoint y: 440, endPoint x: 113, endPoint y: 428, distance: 44.7
click at [70, 441] on div "Pen P" at bounding box center [65, 441] width 38 height 31
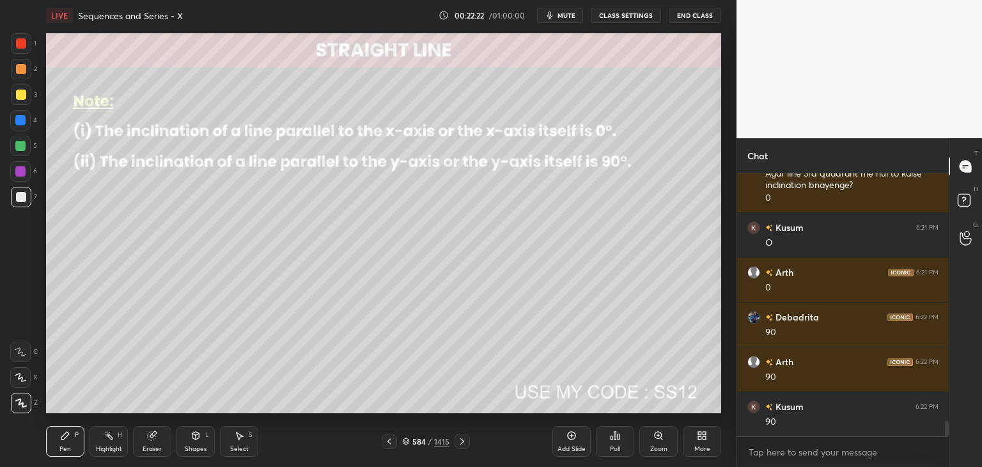
scroll to position [4358, 0]
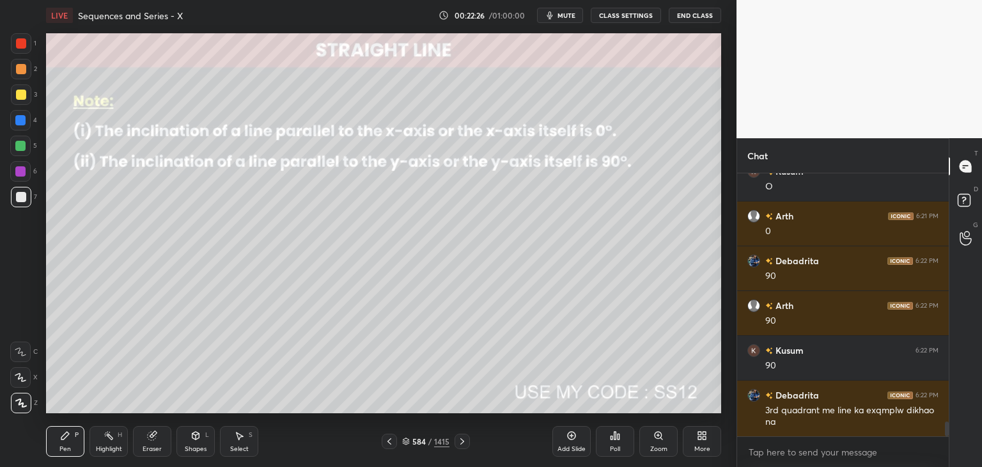
click at [394, 440] on icon at bounding box center [389, 441] width 10 height 10
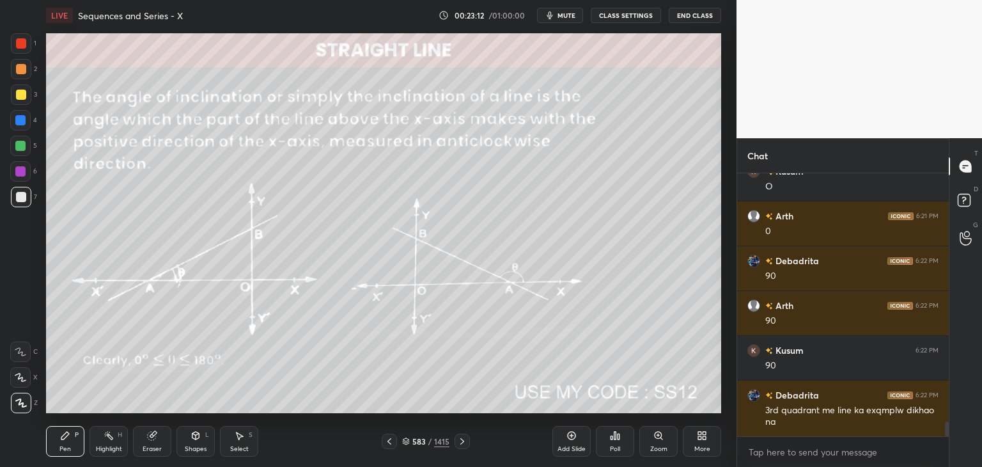
drag, startPoint x: 154, startPoint y: 451, endPoint x: 158, endPoint y: 425, distance: 25.9
click at [155, 452] on div "Eraser" at bounding box center [152, 449] width 19 height 6
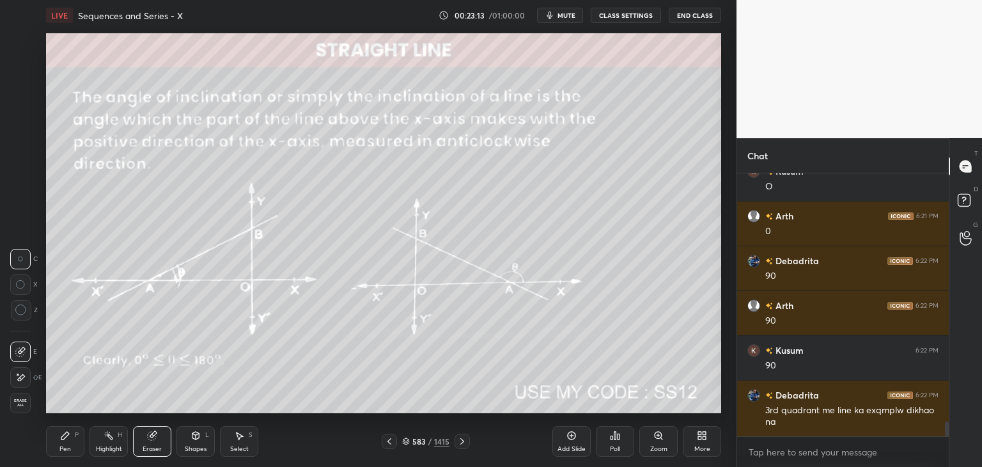
click at [25, 312] on circle at bounding box center [20, 310] width 10 height 10
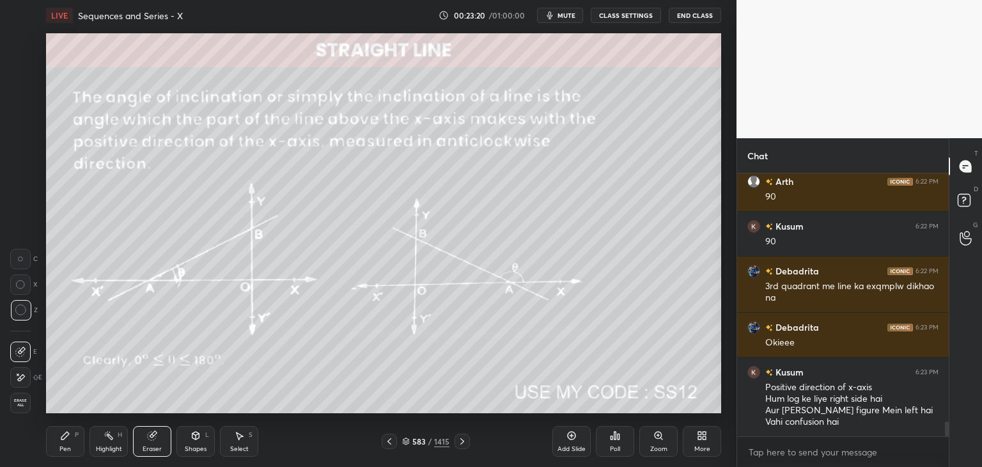
scroll to position [4539, 0]
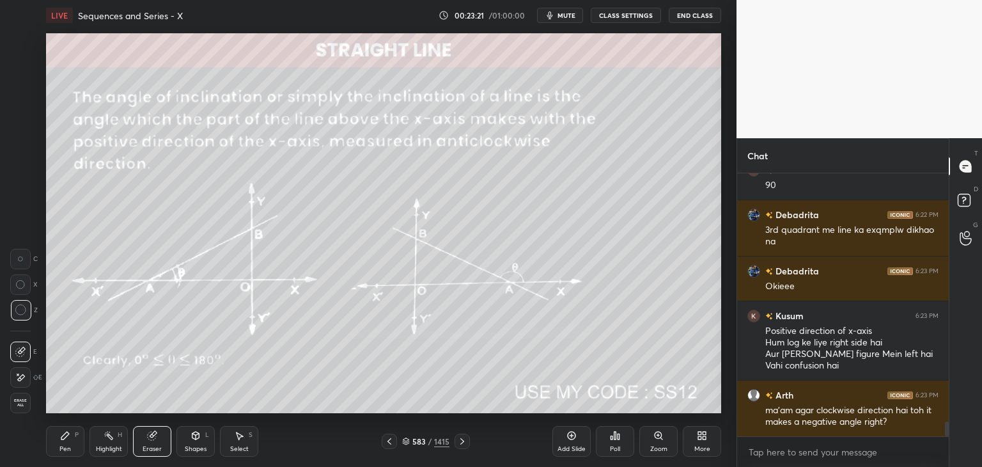
click at [458, 440] on icon at bounding box center [462, 441] width 10 height 10
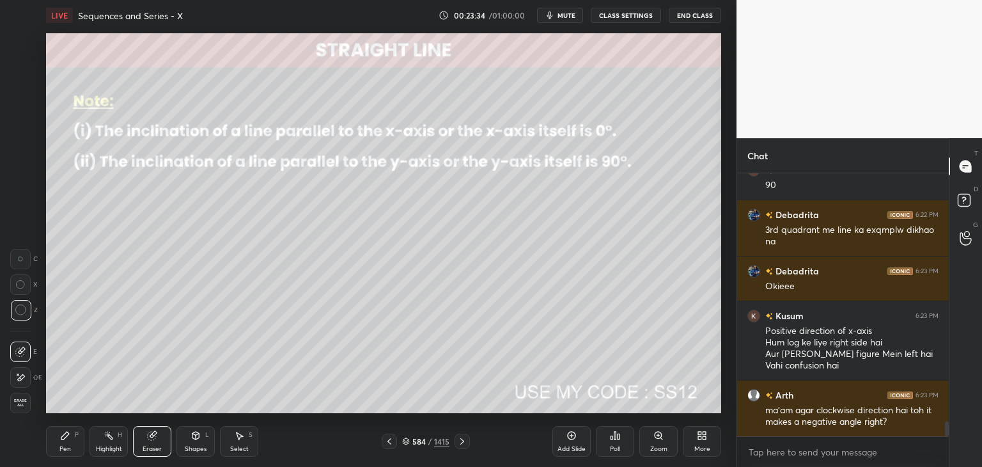
click at [385, 438] on icon at bounding box center [389, 441] width 10 height 10
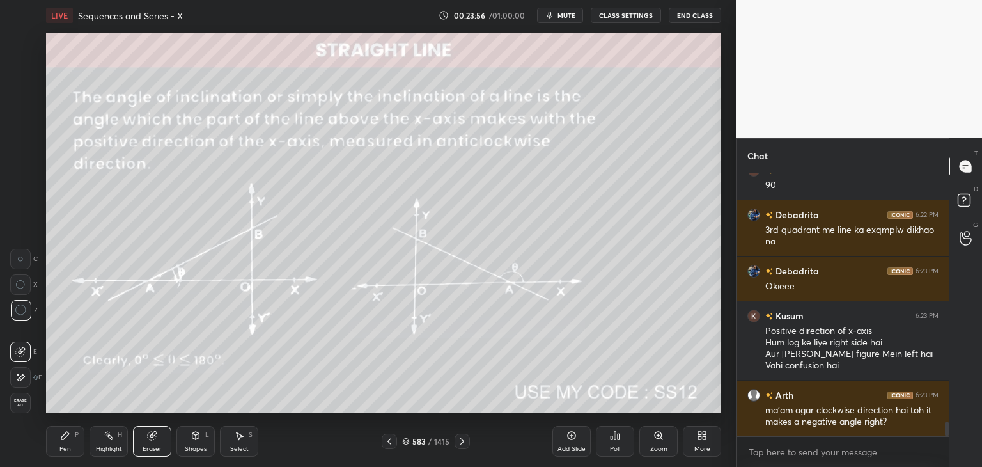
click at [466, 439] on icon at bounding box center [462, 441] width 10 height 10
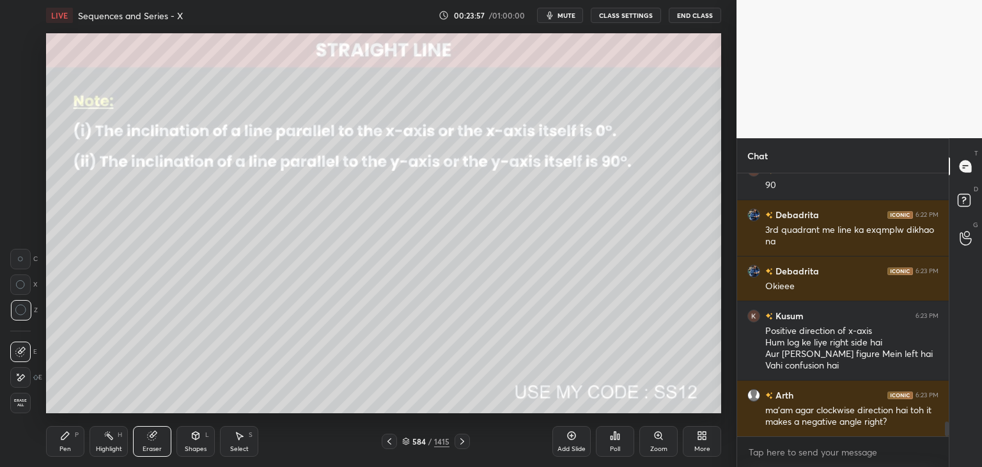
click at [393, 444] on icon at bounding box center [389, 441] width 10 height 10
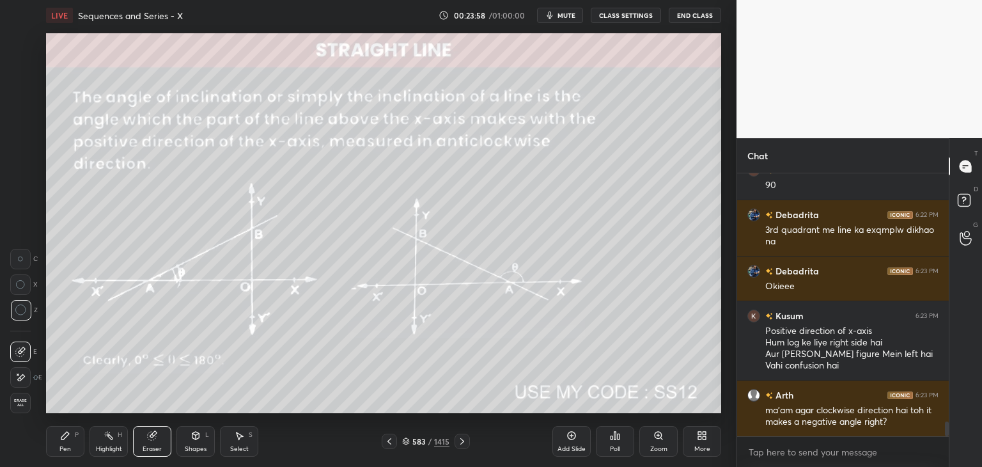
click at [392, 443] on icon at bounding box center [389, 441] width 10 height 10
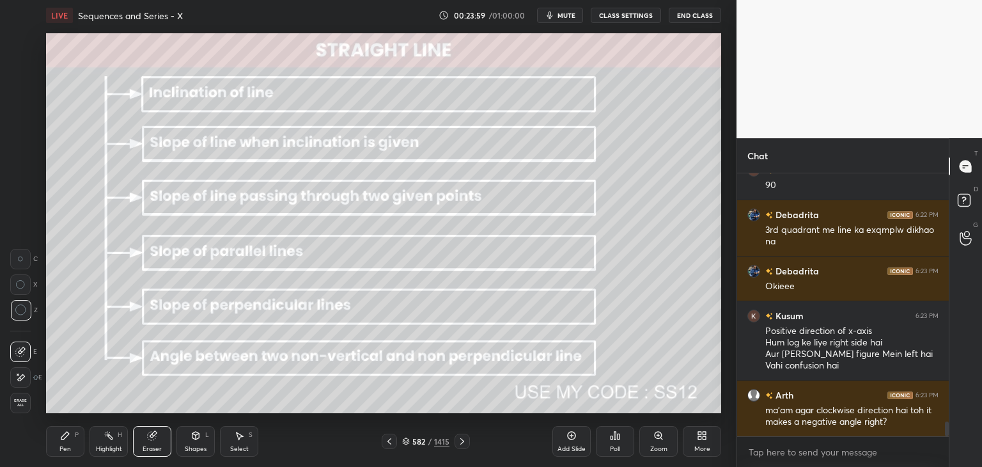
click at [456, 443] on div at bounding box center [462, 440] width 15 height 15
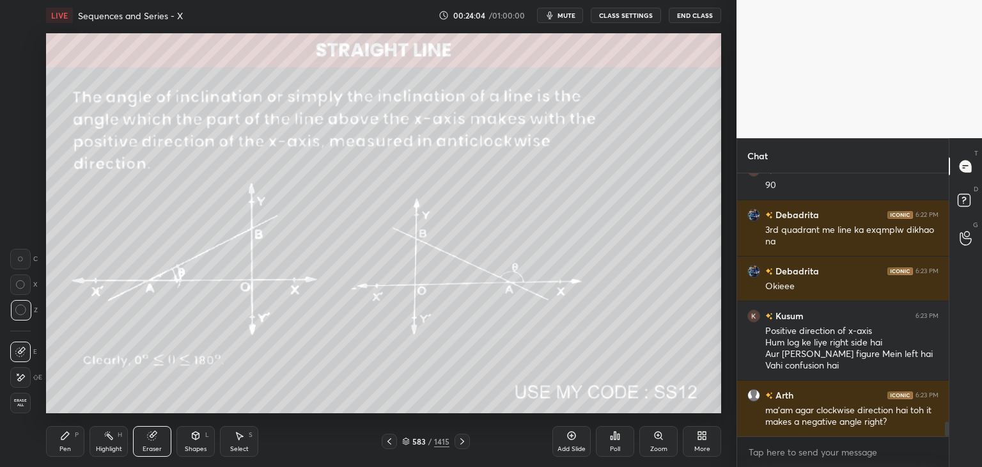
drag, startPoint x: 458, startPoint y: 441, endPoint x: 463, endPoint y: 444, distance: 6.6
click at [459, 440] on icon at bounding box center [462, 441] width 10 height 10
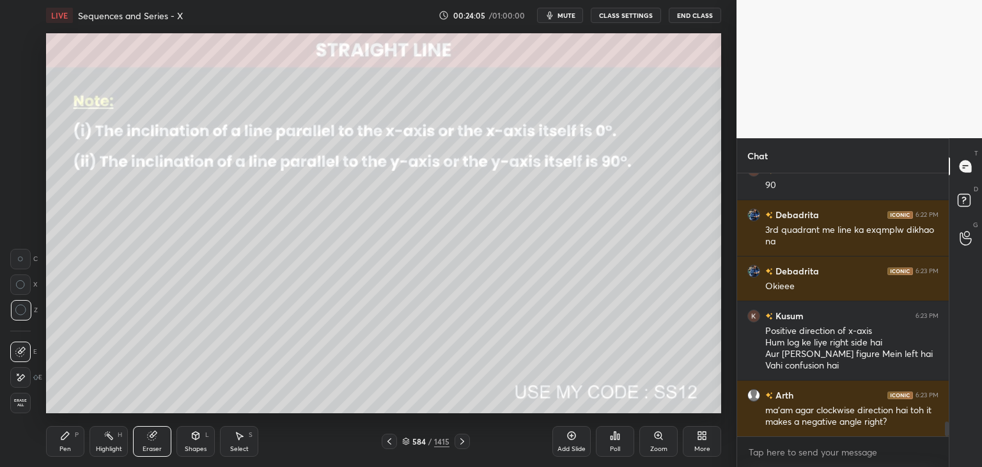
click at [462, 440] on icon at bounding box center [462, 441] width 10 height 10
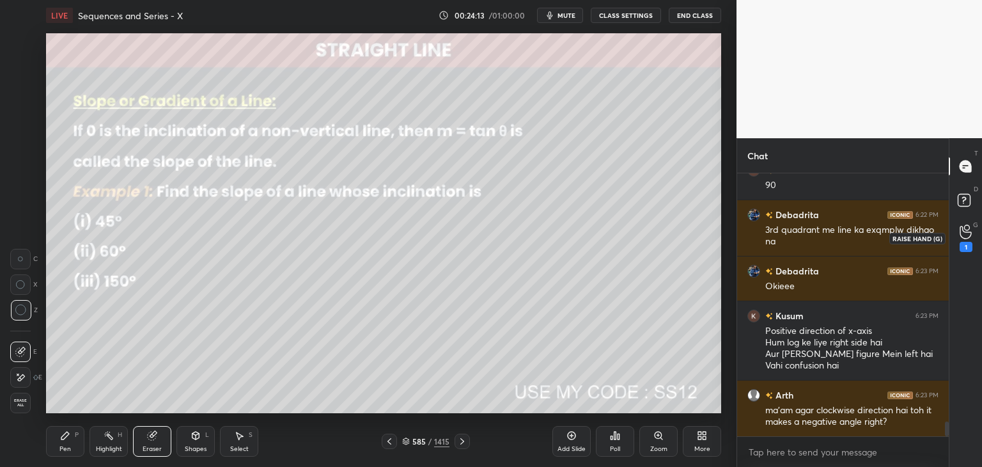
click at [969, 236] on icon at bounding box center [966, 231] width 12 height 15
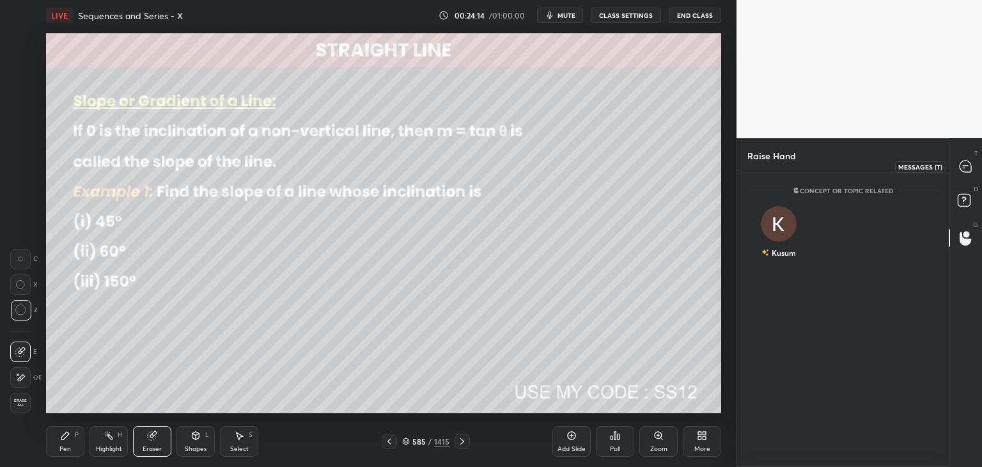
click at [964, 175] on div at bounding box center [966, 166] width 26 height 23
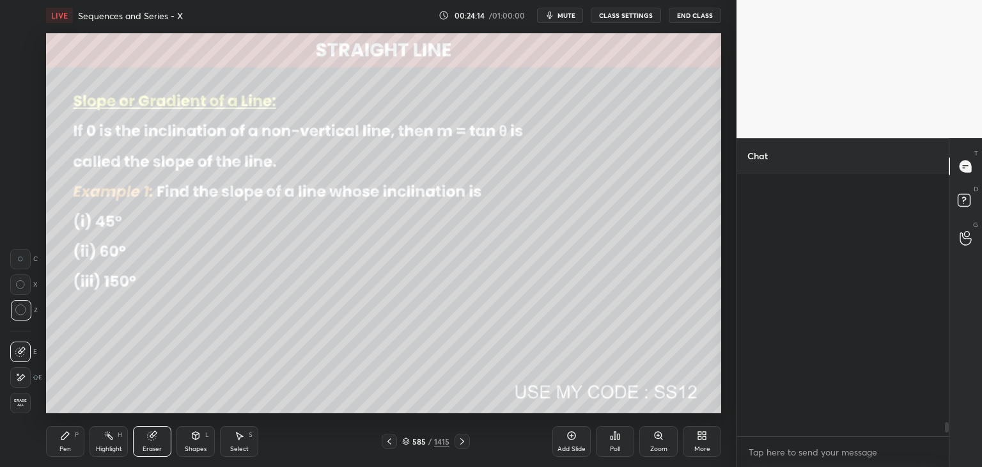
scroll to position [259, 208]
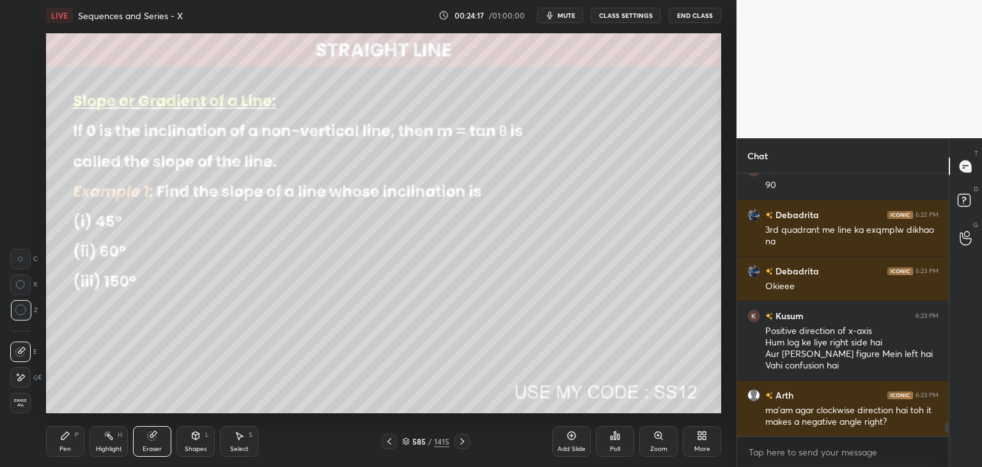
click at [61, 442] on div "Pen P" at bounding box center [65, 441] width 38 height 31
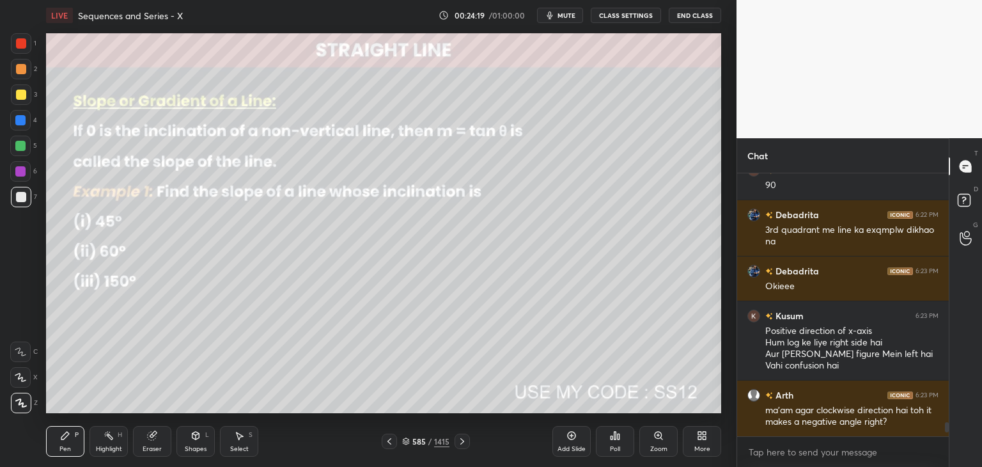
click at [384, 440] on icon at bounding box center [389, 441] width 10 height 10
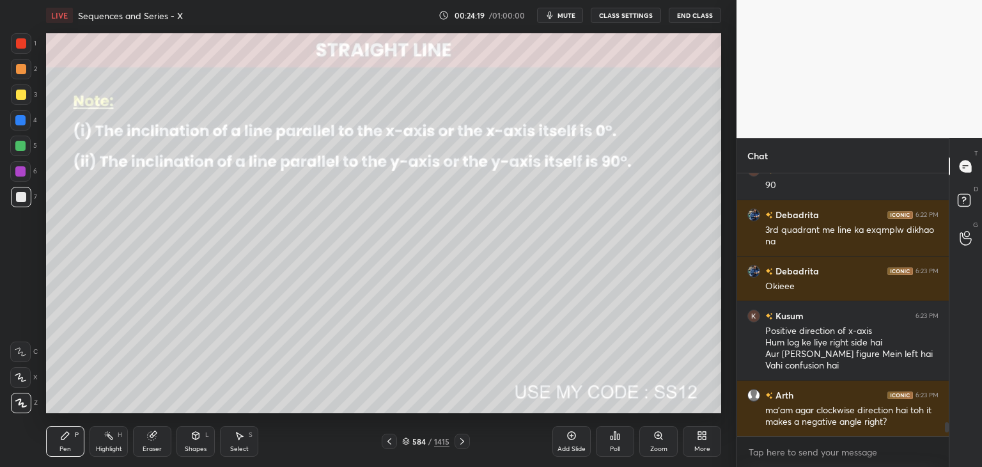
click at [389, 440] on icon at bounding box center [389, 441] width 10 height 10
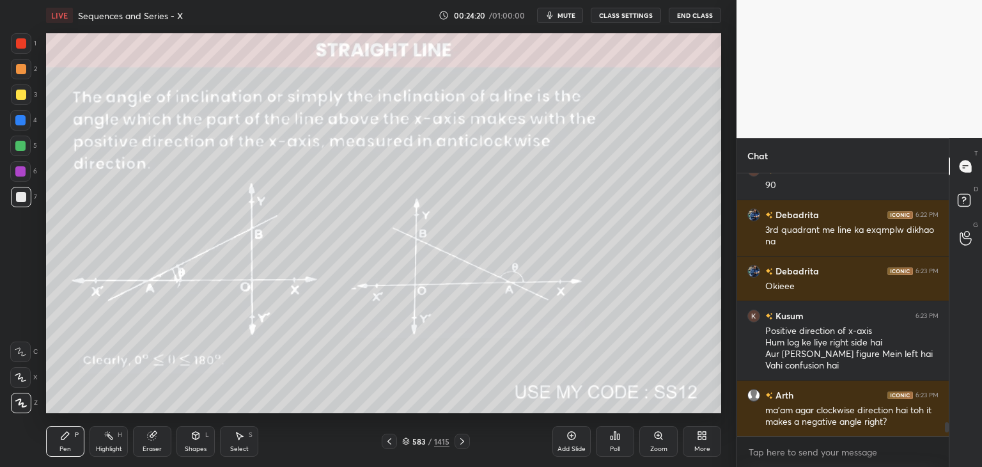
click at [391, 440] on icon at bounding box center [389, 441] width 10 height 10
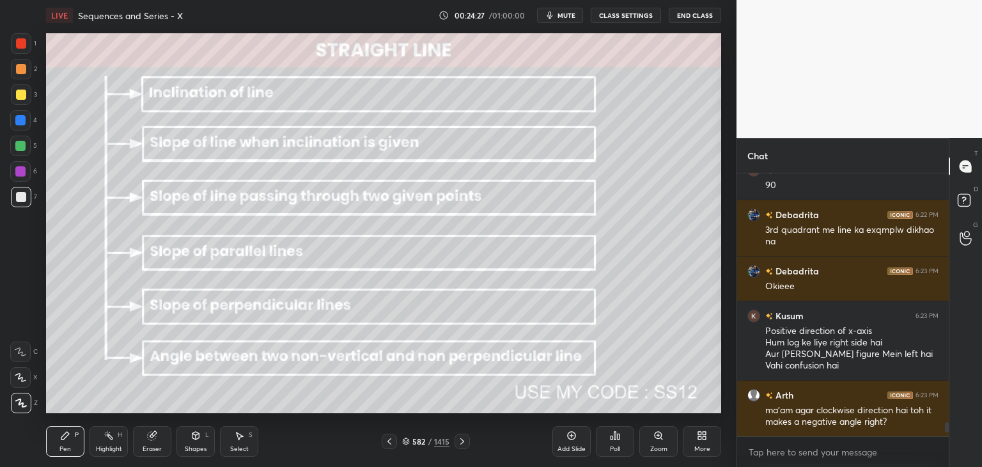
drag, startPoint x: 78, startPoint y: 447, endPoint x: 92, endPoint y: 434, distance: 19.0
click at [79, 446] on div "Pen P" at bounding box center [65, 441] width 38 height 31
click at [19, 100] on div at bounding box center [21, 94] width 20 height 20
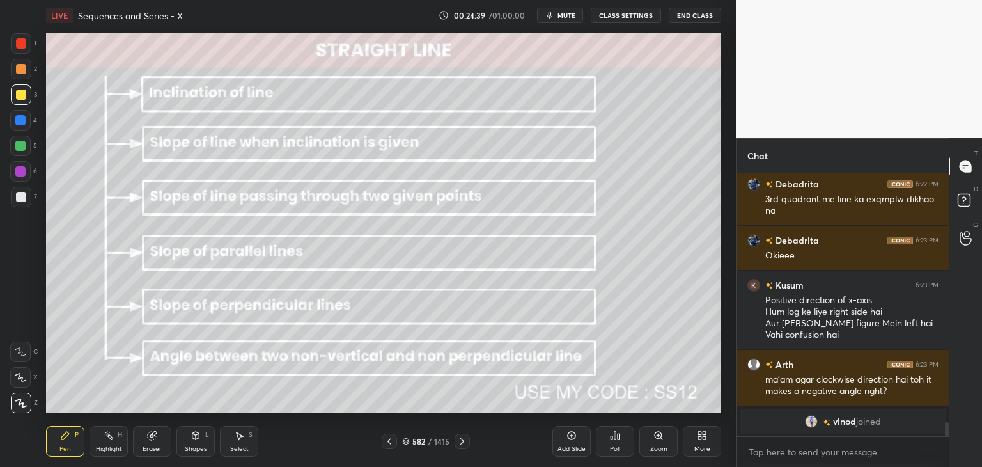
scroll to position [4259, 0]
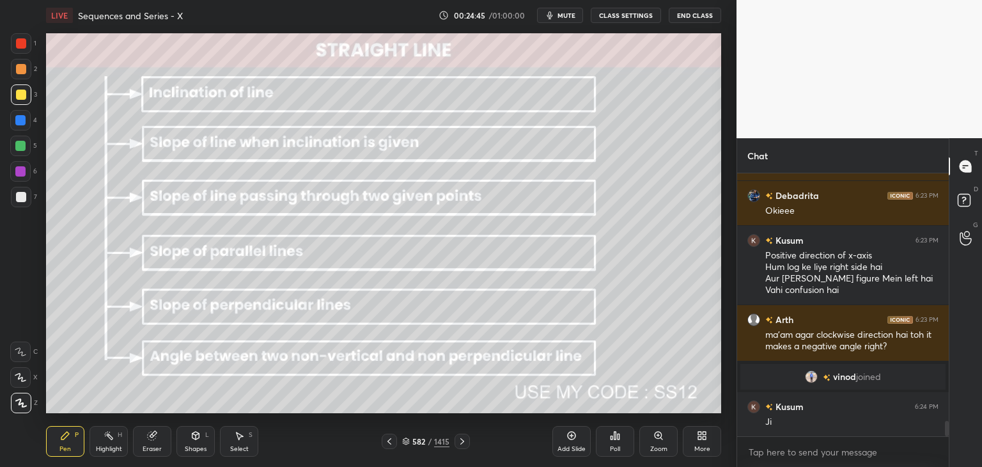
click at [470, 437] on div "582 / 1415" at bounding box center [425, 440] width 253 height 15
click at [463, 439] on icon at bounding box center [462, 441] width 10 height 10
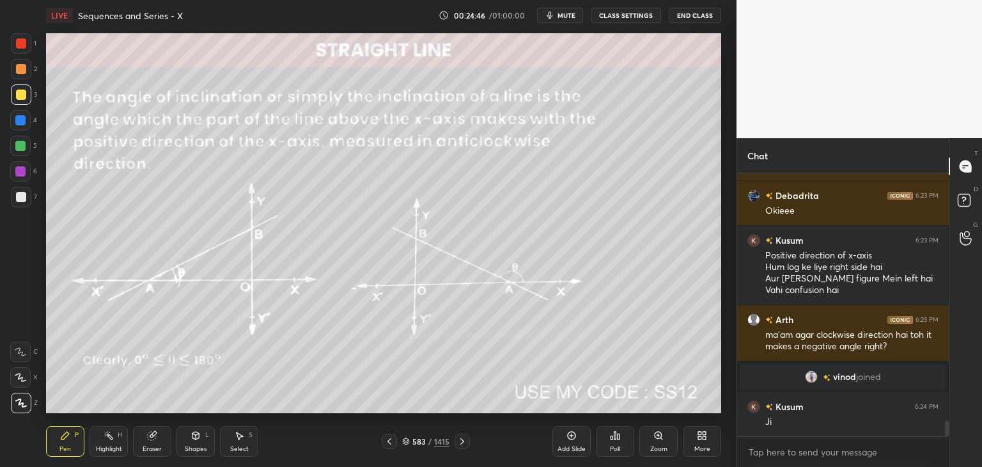
click at [463, 442] on icon at bounding box center [462, 441] width 10 height 10
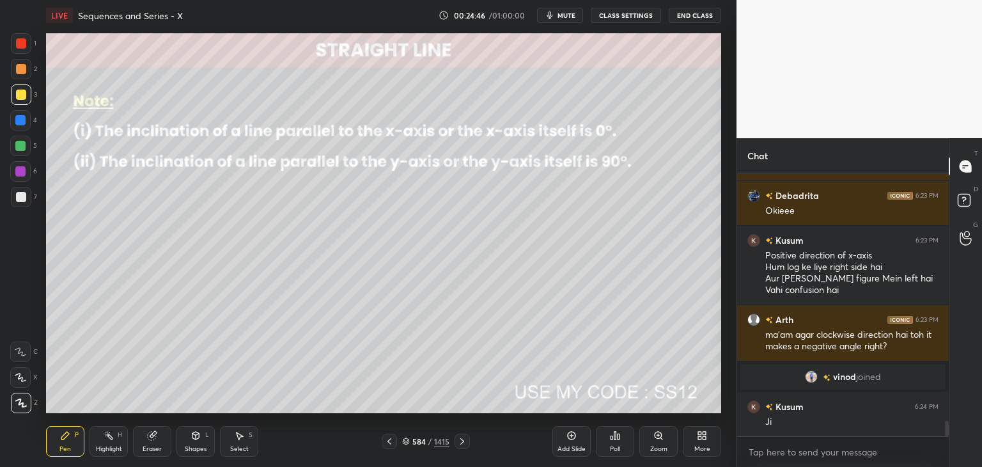
click at [465, 440] on icon at bounding box center [462, 441] width 10 height 10
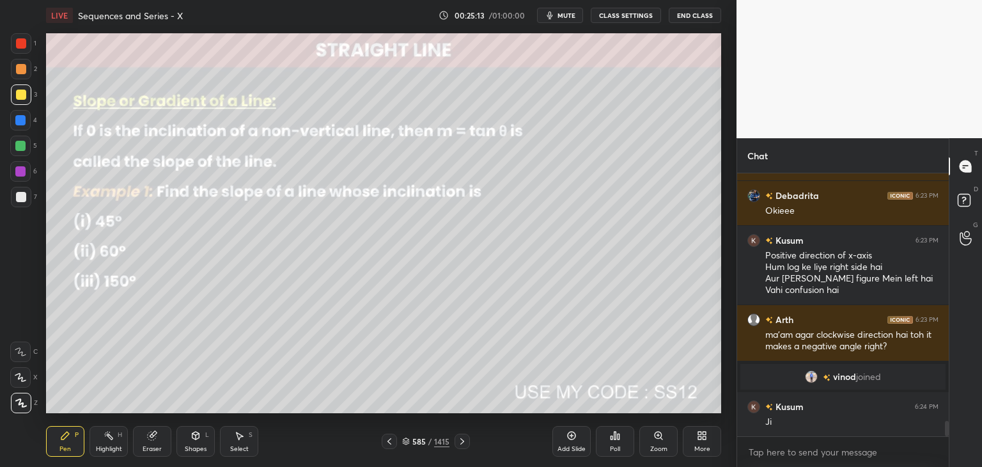
scroll to position [4303, 0]
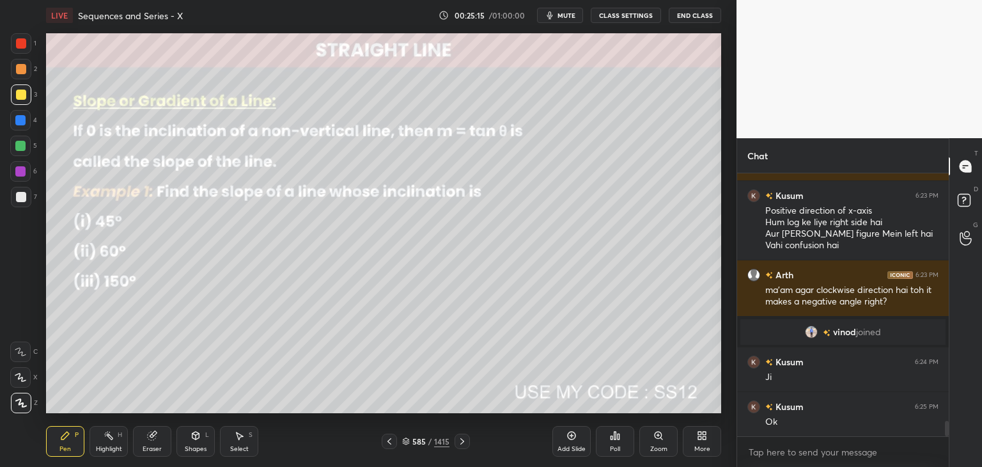
click at [389, 443] on icon at bounding box center [389, 441] width 10 height 10
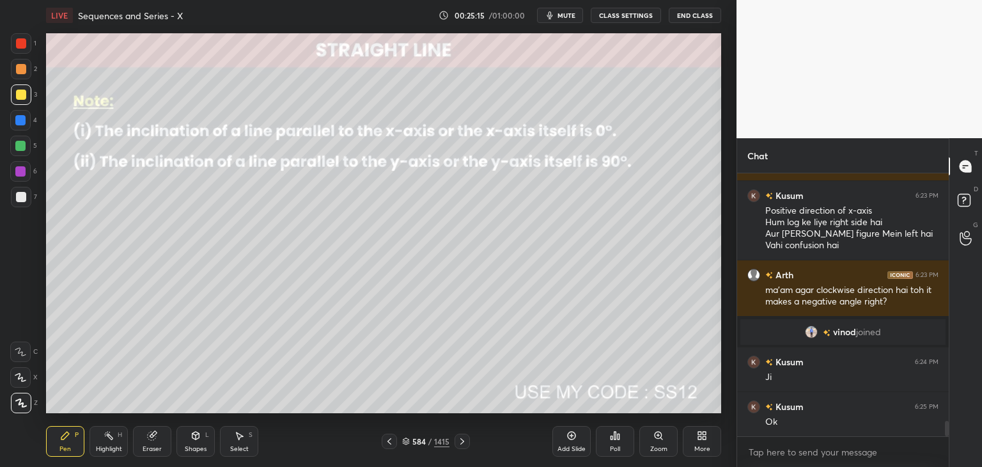
click at [389, 442] on icon at bounding box center [389, 441] width 10 height 10
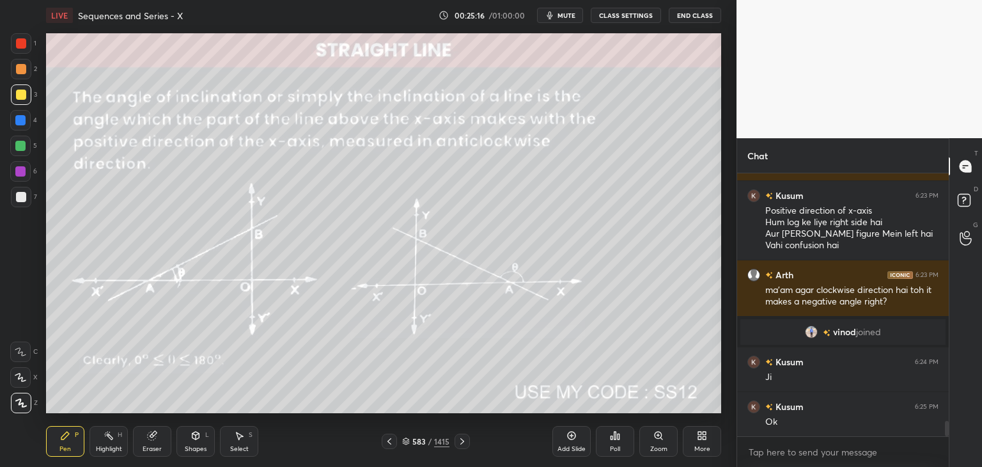
click at [391, 441] on icon at bounding box center [389, 441] width 10 height 10
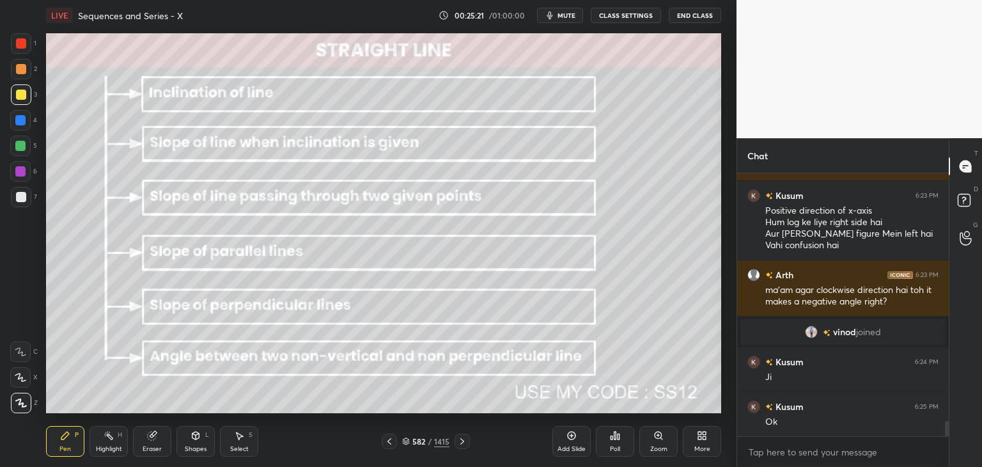
click at [460, 442] on icon at bounding box center [462, 441] width 10 height 10
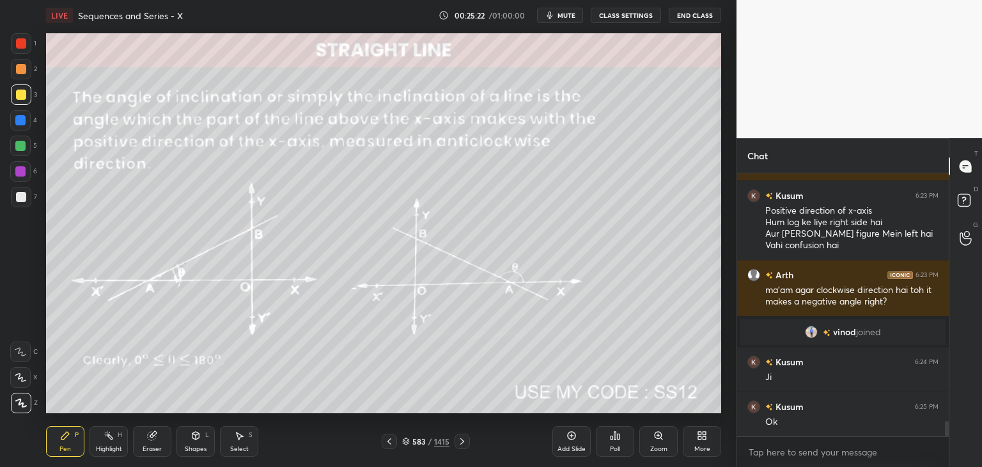
click at [463, 440] on icon at bounding box center [462, 441] width 10 height 10
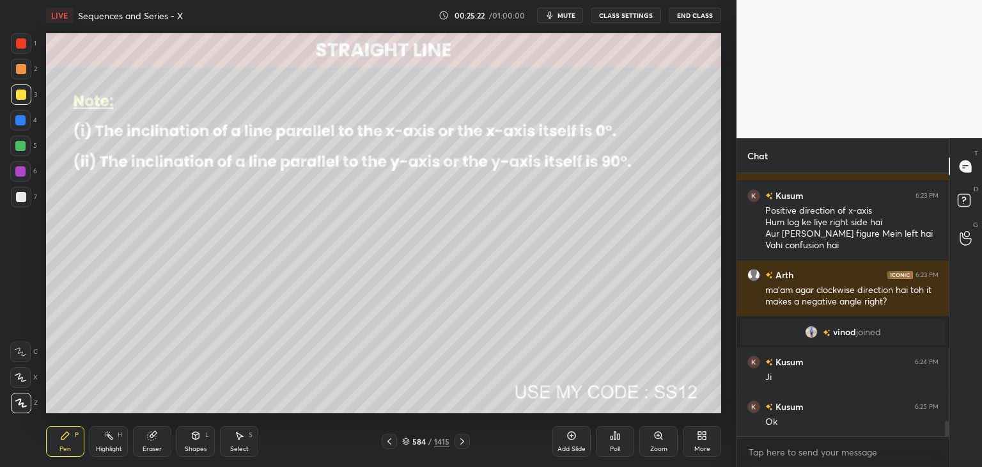
click at [463, 443] on icon at bounding box center [462, 441] width 10 height 10
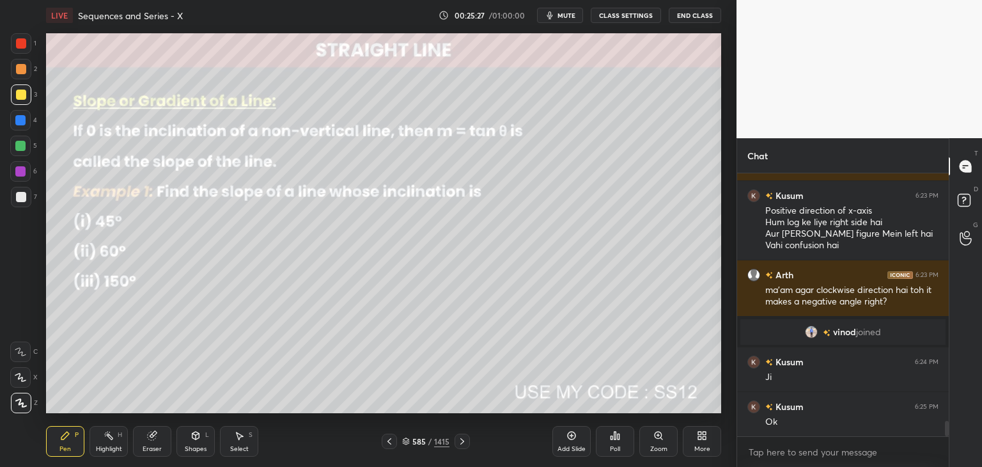
drag, startPoint x: 198, startPoint y: 450, endPoint x: 196, endPoint y: 442, distance: 7.9
click at [198, 451] on div "Shapes" at bounding box center [196, 449] width 22 height 6
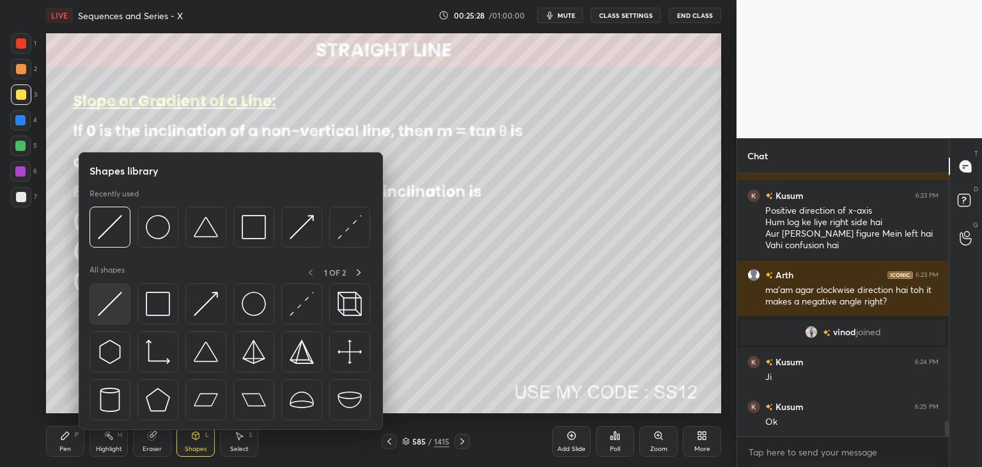
click at [119, 314] on img at bounding box center [110, 304] width 24 height 24
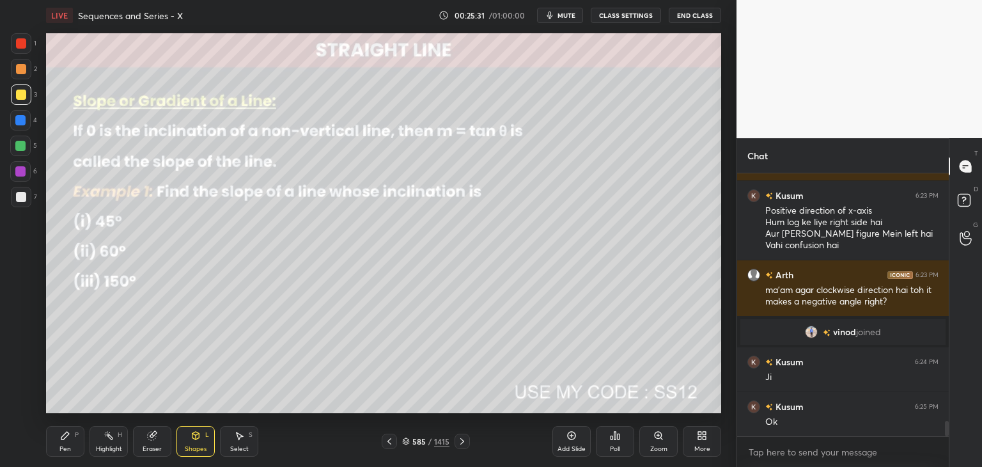
drag, startPoint x: 68, startPoint y: 439, endPoint x: 74, endPoint y: 419, distance: 20.8
click at [67, 439] on icon at bounding box center [65, 435] width 10 height 10
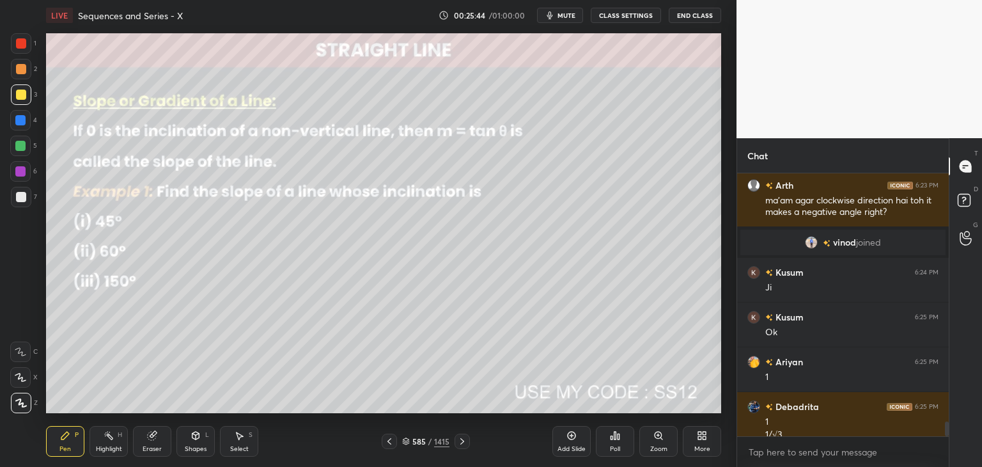
scroll to position [4406, 0]
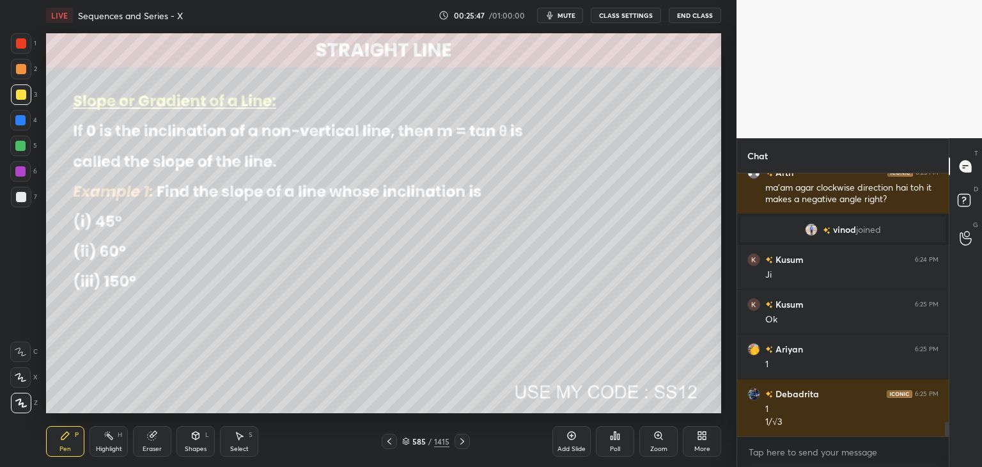
drag, startPoint x: 153, startPoint y: 444, endPoint x: 174, endPoint y: 417, distance: 34.3
click at [153, 443] on div "Eraser" at bounding box center [152, 441] width 38 height 31
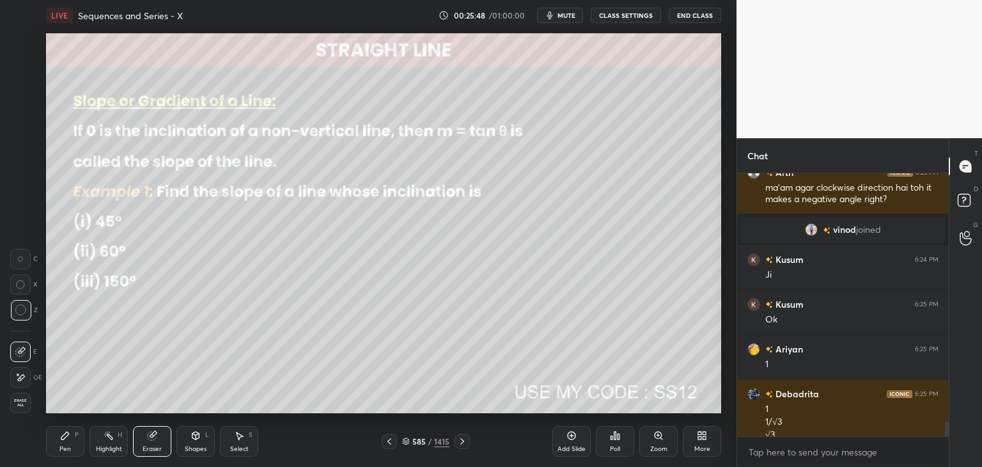
scroll to position [4419, 0]
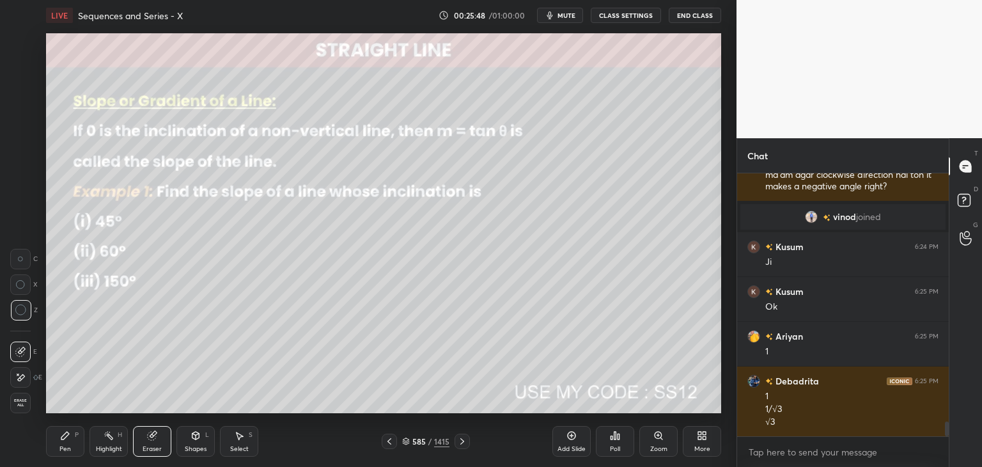
click at [72, 443] on div "Pen P" at bounding box center [65, 441] width 38 height 31
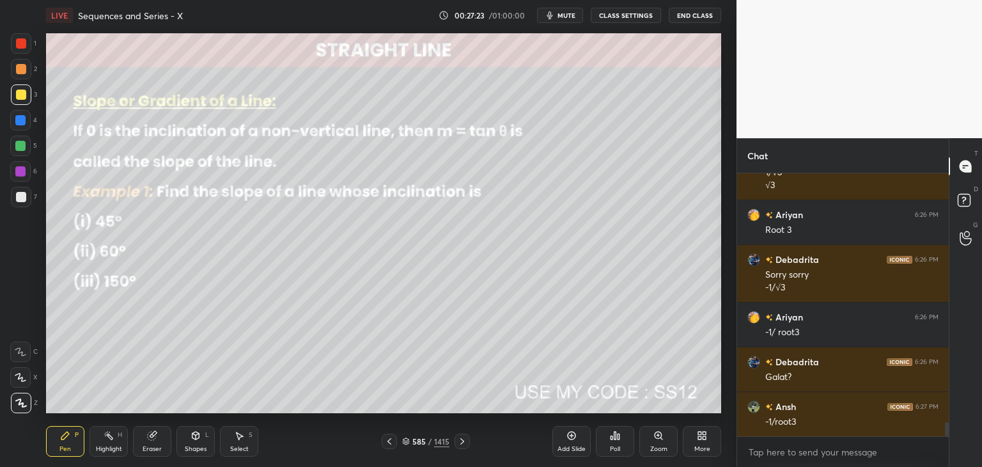
scroll to position [4700, 0]
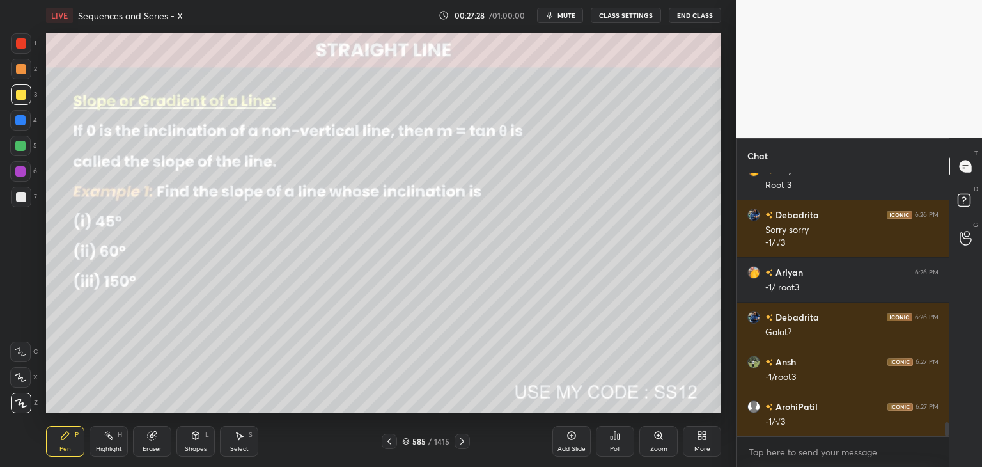
click at [25, 197] on div at bounding box center [21, 197] width 10 height 10
click at [194, 447] on div "Shapes" at bounding box center [196, 449] width 22 height 6
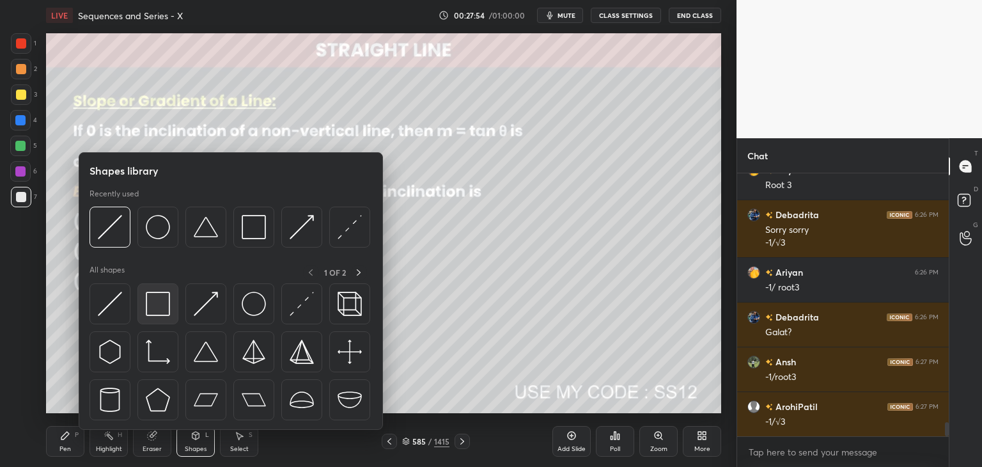
click at [157, 308] on img at bounding box center [158, 304] width 24 height 24
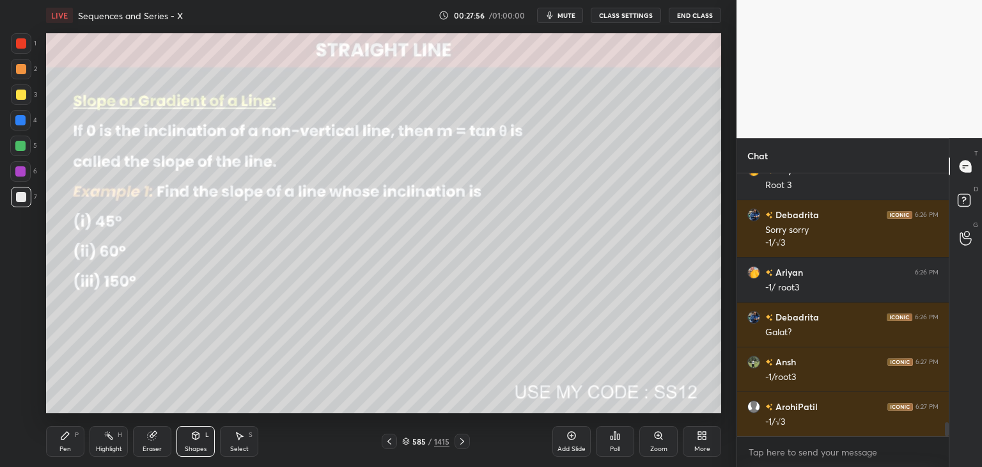
scroll to position [4, 4]
click at [463, 442] on icon at bounding box center [462, 441] width 10 height 10
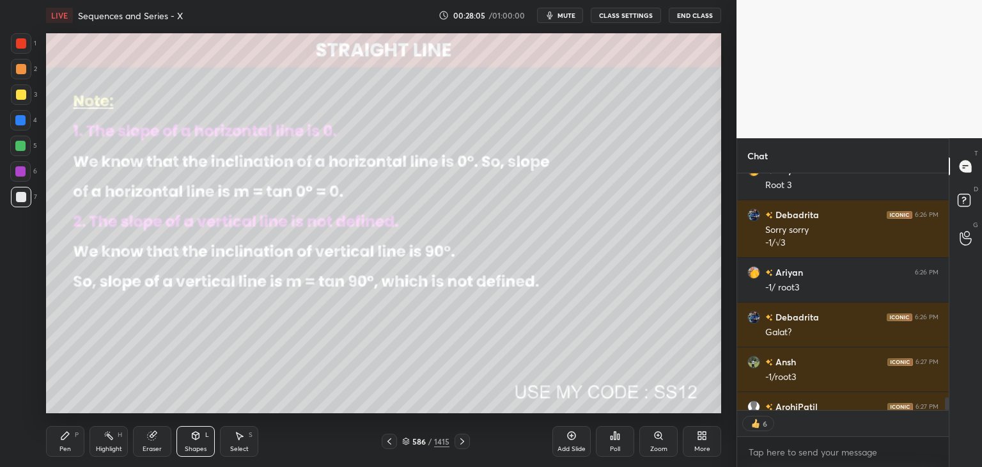
drag, startPoint x: 199, startPoint y: 442, endPoint x: 205, endPoint y: 433, distance: 10.3
click at [199, 441] on div "Shapes L" at bounding box center [195, 441] width 38 height 31
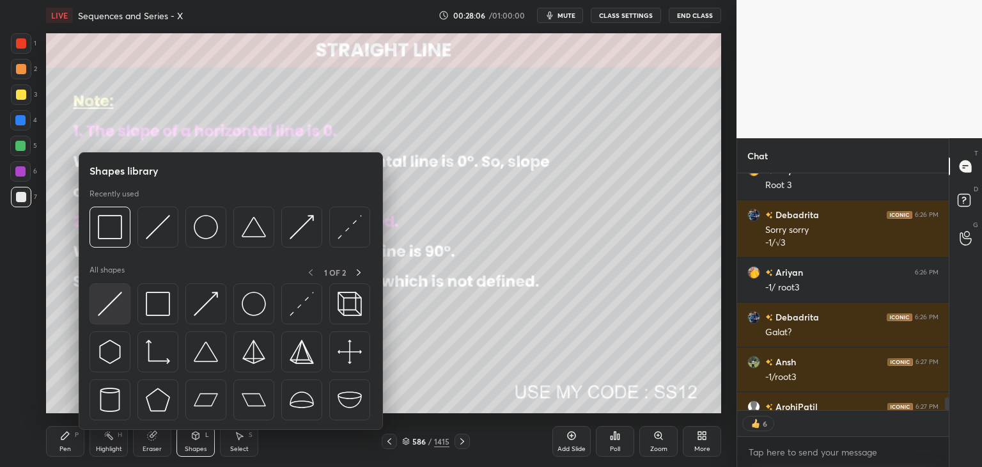
click at [108, 302] on img at bounding box center [110, 304] width 24 height 24
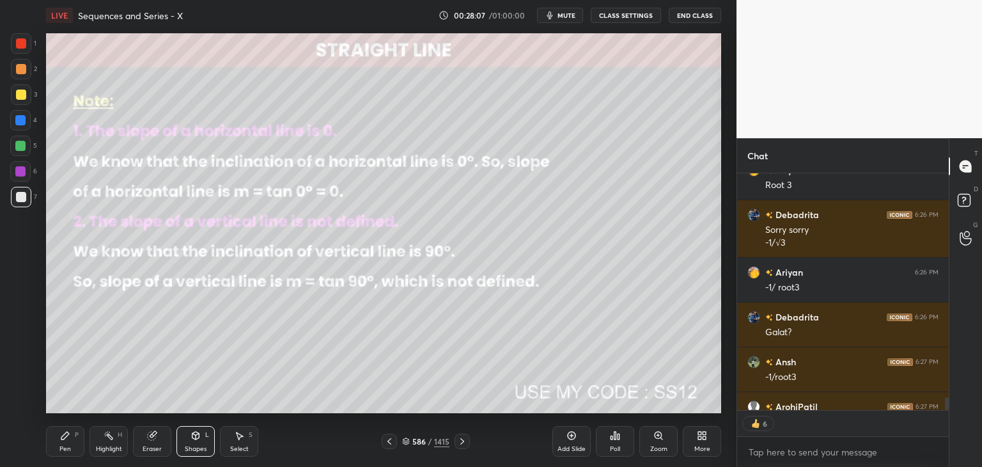
click at [20, 143] on div at bounding box center [20, 146] width 10 height 10
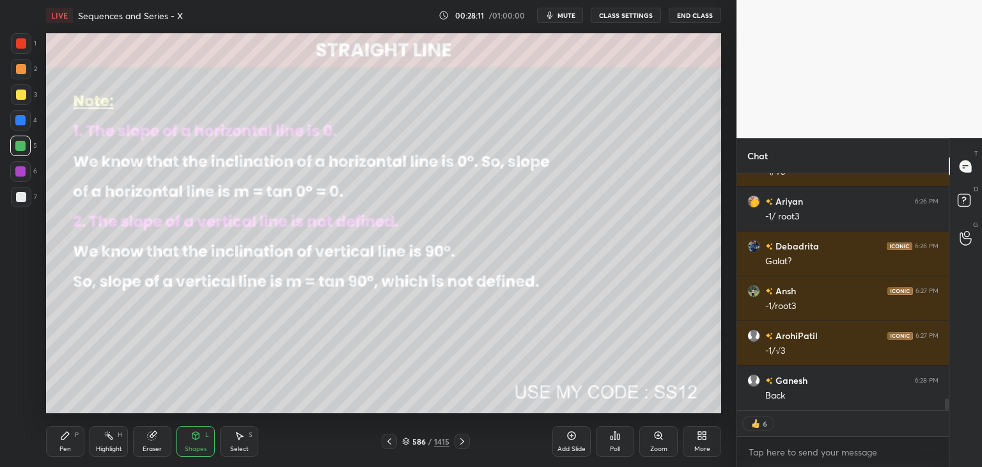
drag, startPoint x: 391, startPoint y: 438, endPoint x: 384, endPoint y: 461, distance: 23.9
click at [391, 439] on icon at bounding box center [389, 441] width 10 height 10
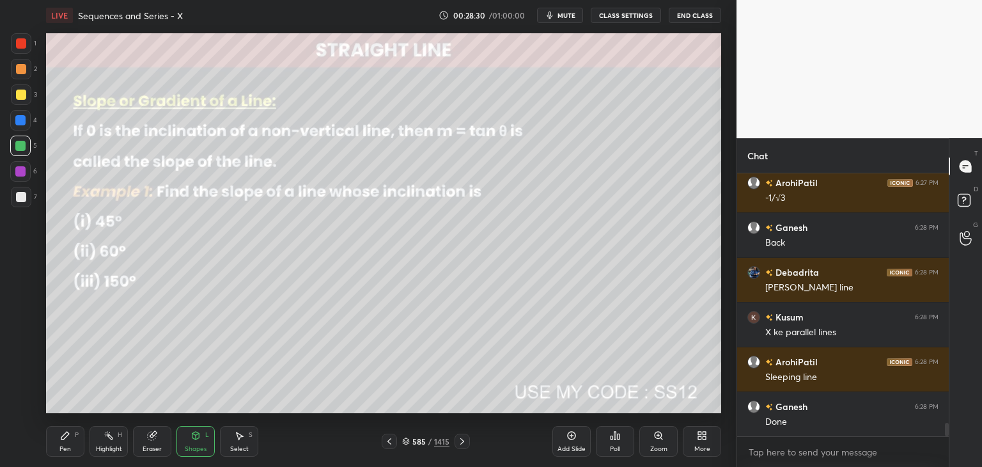
scroll to position [4, 4]
click at [462, 441] on icon at bounding box center [462, 441] width 10 height 10
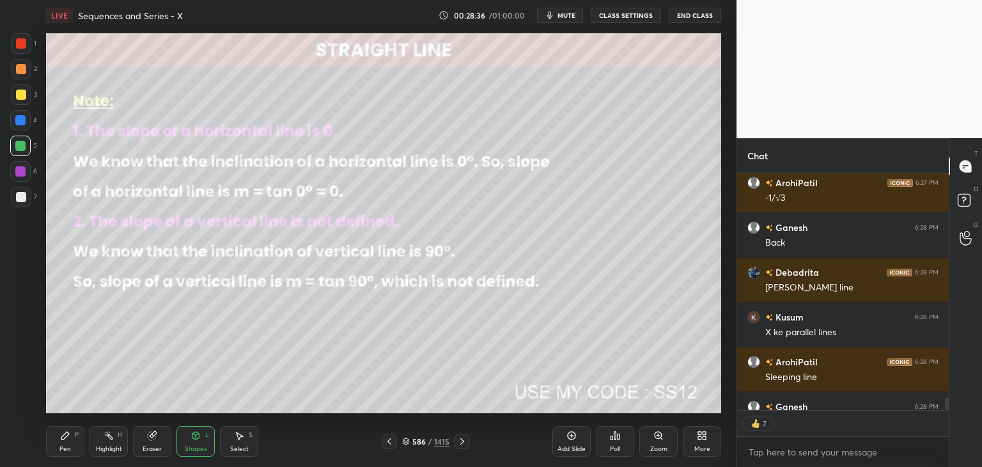
click at [59, 443] on div "Pen P" at bounding box center [65, 441] width 38 height 31
click at [237, 435] on icon at bounding box center [239, 435] width 10 height 10
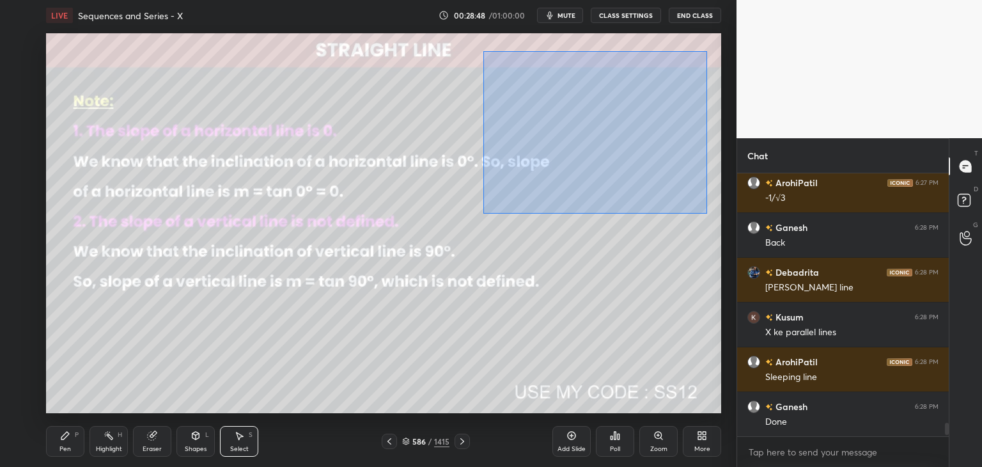
drag, startPoint x: 483, startPoint y: 51, endPoint x: 706, endPoint y: 213, distance: 275.0
click at [706, 213] on div "0 ° Undo Copy Paste here Duplicate Duplicate to new slide Delete" at bounding box center [383, 223] width 675 height 380
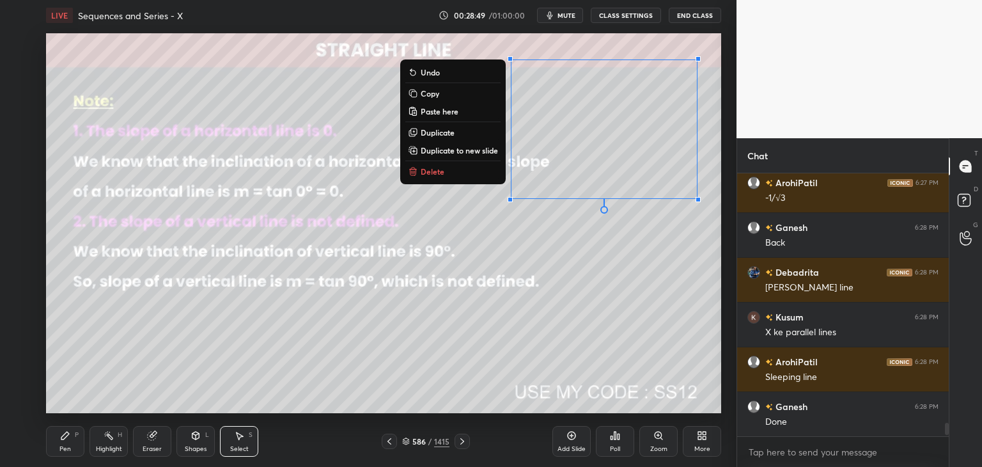
drag, startPoint x: 432, startPoint y: 95, endPoint x: 456, endPoint y: 132, distance: 44.3
click at [432, 96] on p "Copy" at bounding box center [430, 93] width 19 height 10
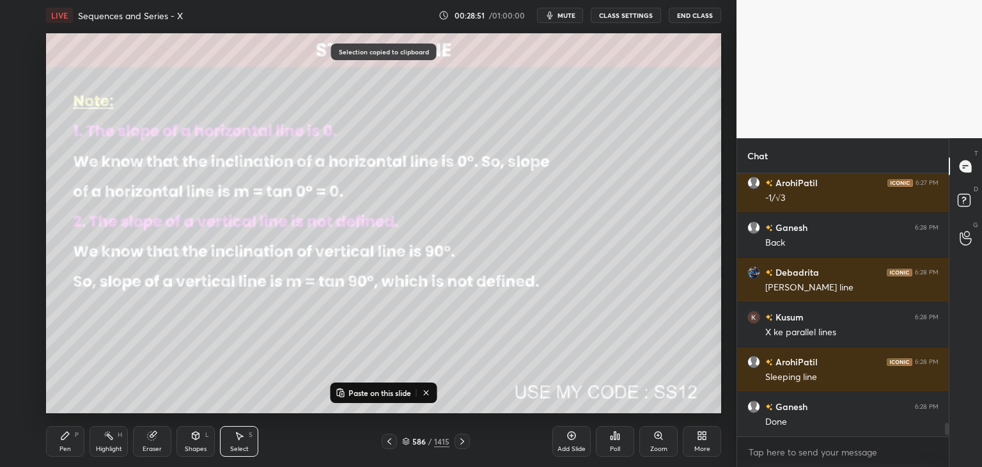
click at [355, 391] on p "Paste on this slide" at bounding box center [379, 392] width 63 height 10
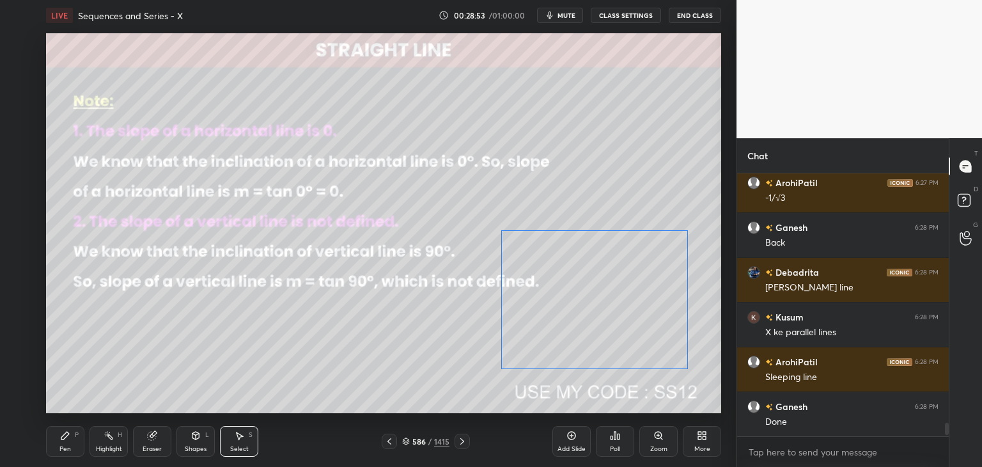
drag, startPoint x: 572, startPoint y: 221, endPoint x: 570, endPoint y: 301, distance: 79.9
click at [570, 301] on div "0 ° Undo Copy Paste here Duplicate Duplicate to new slide Delete" at bounding box center [383, 223] width 675 height 380
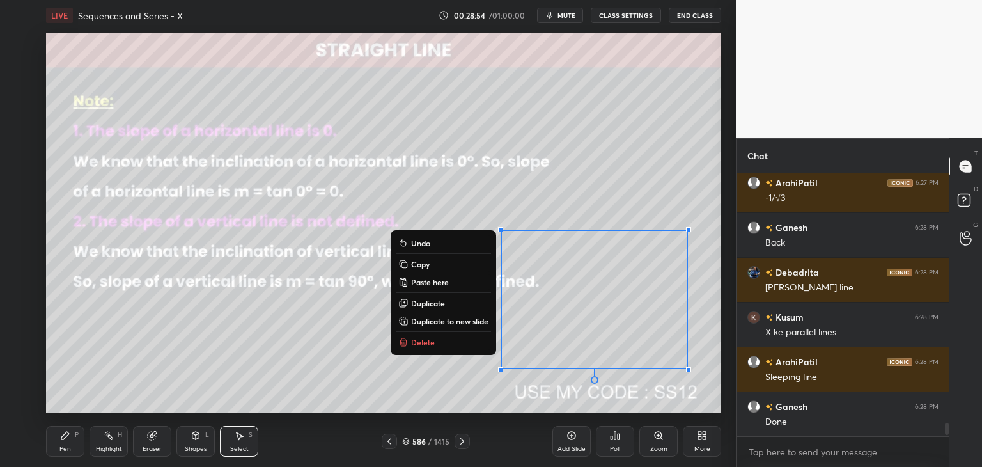
click at [315, 343] on div "0 ° Undo Copy Paste here Duplicate Duplicate to new slide Delete" at bounding box center [383, 223] width 675 height 380
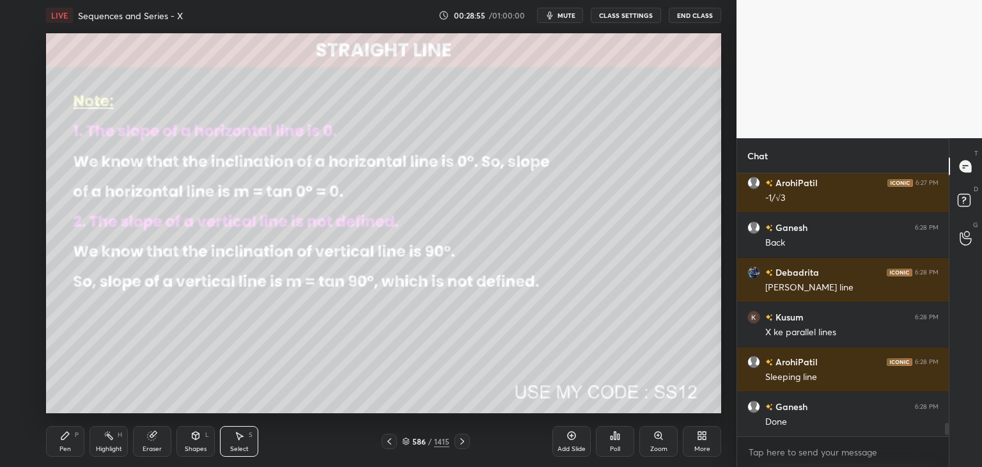
click at [188, 446] on div "Shapes" at bounding box center [196, 449] width 22 height 6
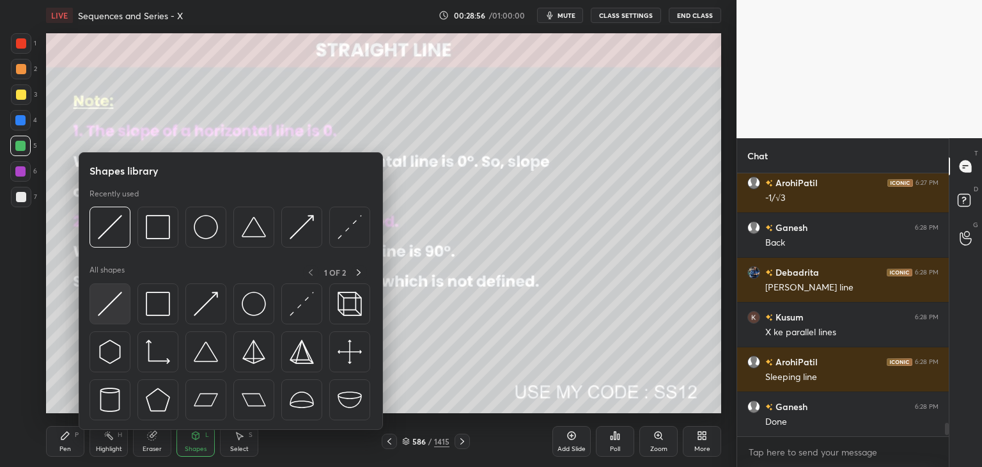
click at [109, 304] on img at bounding box center [110, 304] width 24 height 24
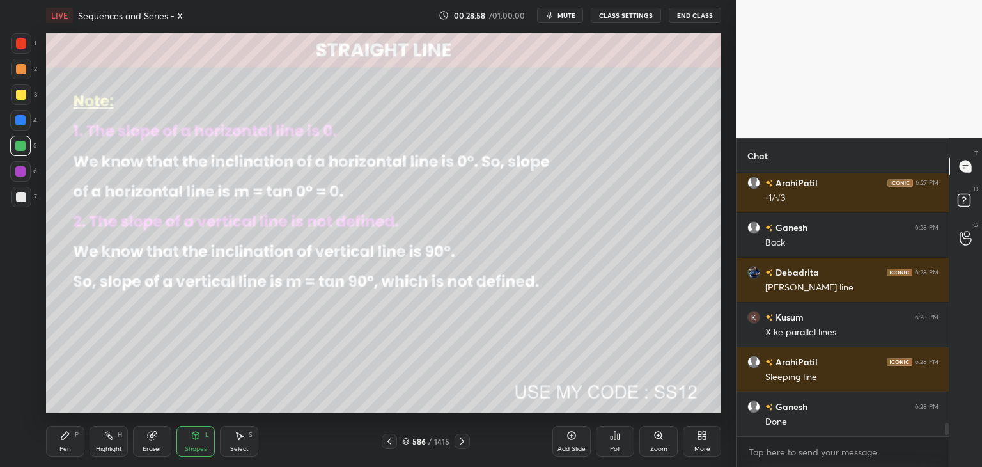
click at [21, 194] on div at bounding box center [21, 197] width 10 height 10
click at [208, 442] on div "Shapes L" at bounding box center [195, 441] width 38 height 31
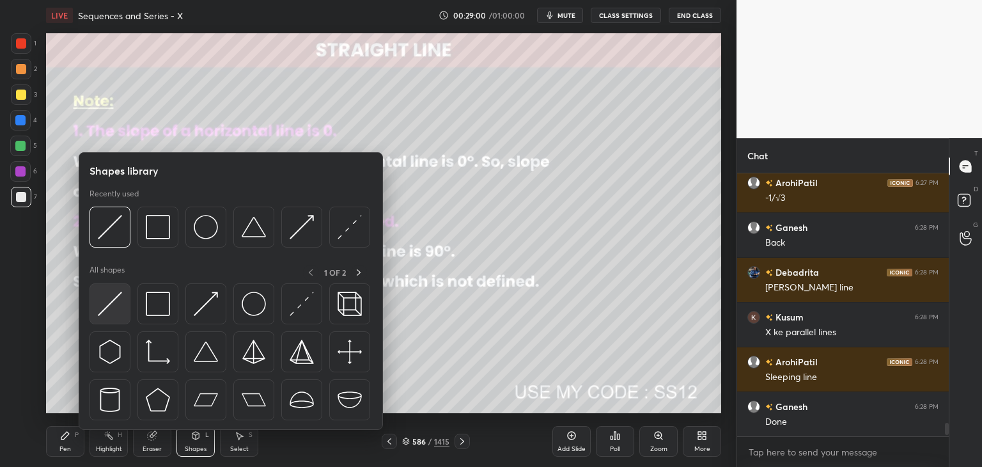
click at [114, 302] on img at bounding box center [110, 304] width 24 height 24
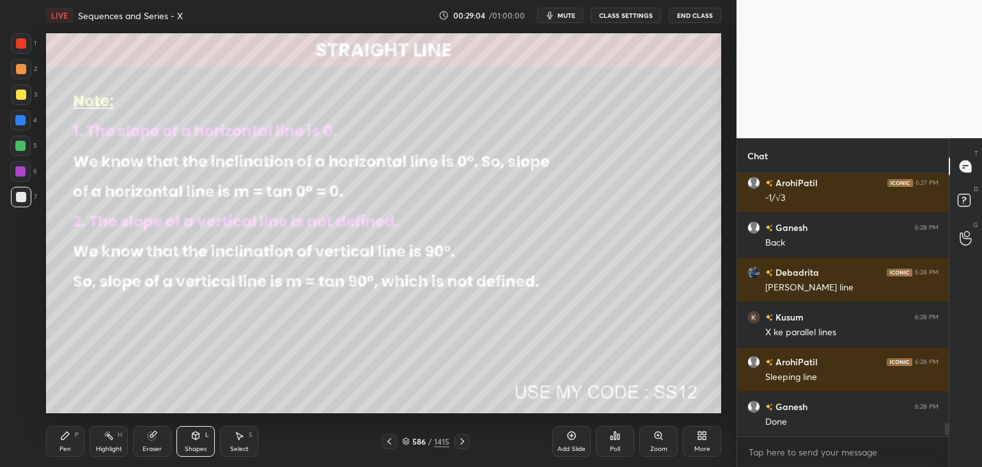
click at [64, 444] on div "Pen P" at bounding box center [65, 441] width 38 height 31
click at [196, 448] on div "Shapes" at bounding box center [196, 449] width 22 height 6
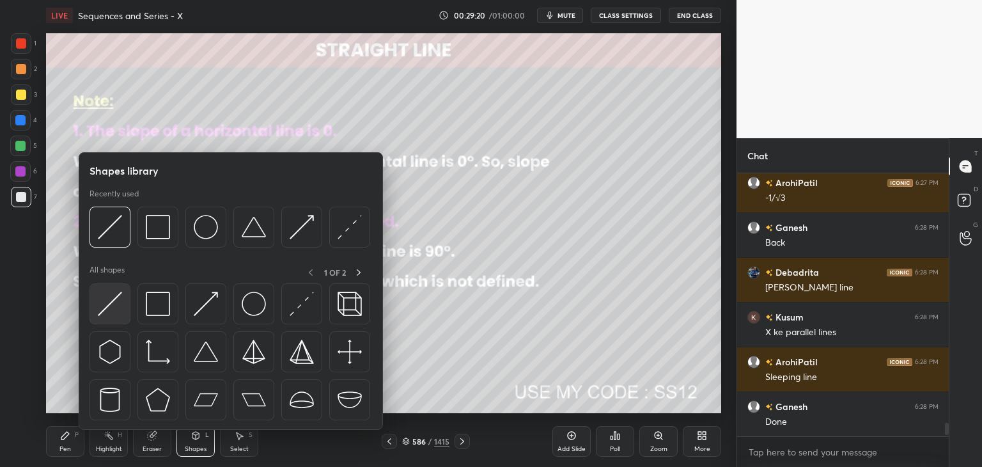
click at [102, 309] on img at bounding box center [110, 304] width 24 height 24
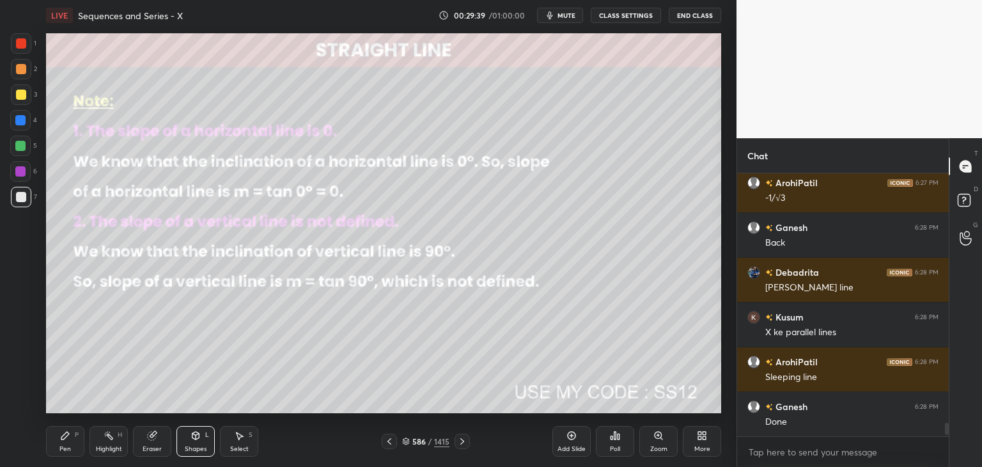
drag, startPoint x: 61, startPoint y: 443, endPoint x: 84, endPoint y: 428, distance: 27.7
click at [61, 443] on div "Pen P" at bounding box center [65, 441] width 38 height 31
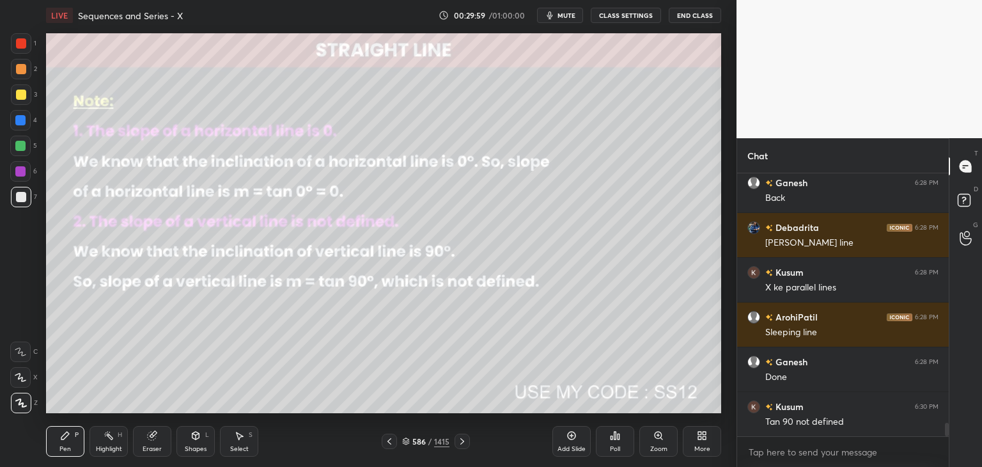
drag, startPoint x: 196, startPoint y: 453, endPoint x: 192, endPoint y: 431, distance: 22.0
click at [194, 453] on div "Shapes L" at bounding box center [195, 441] width 38 height 31
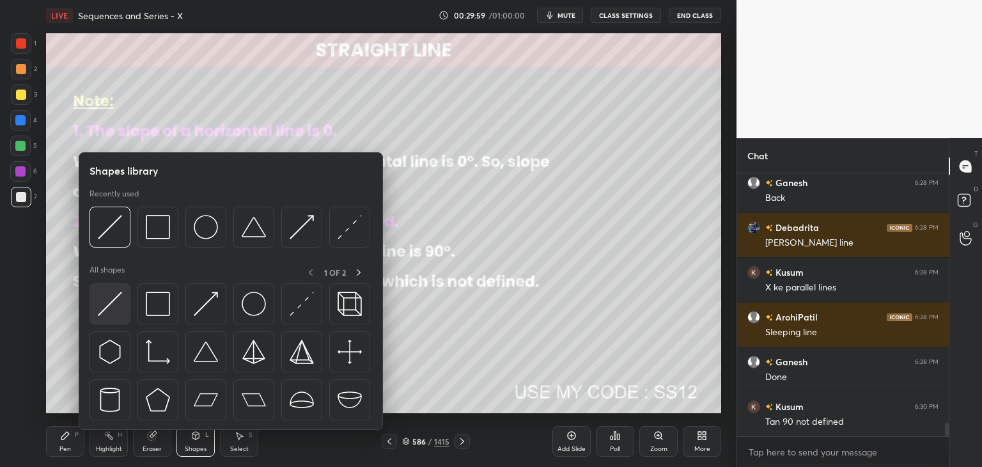
click at [110, 300] on img at bounding box center [110, 304] width 24 height 24
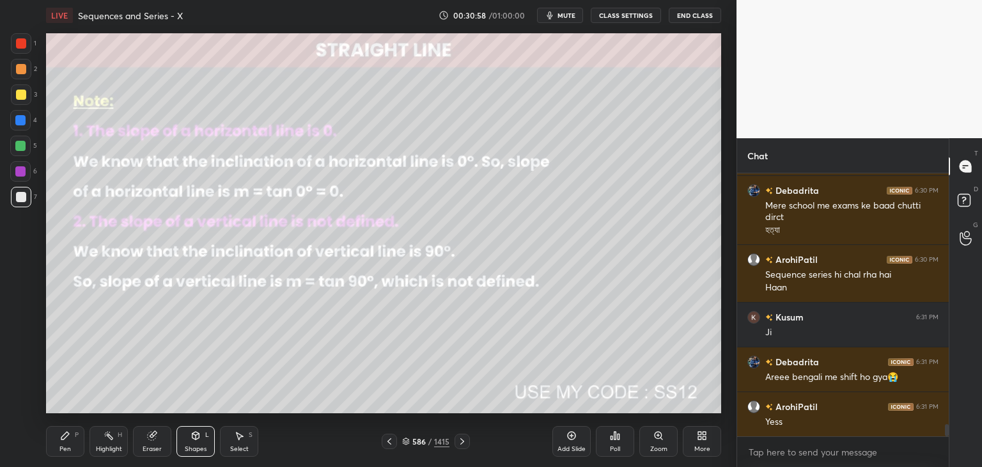
scroll to position [5331, 0]
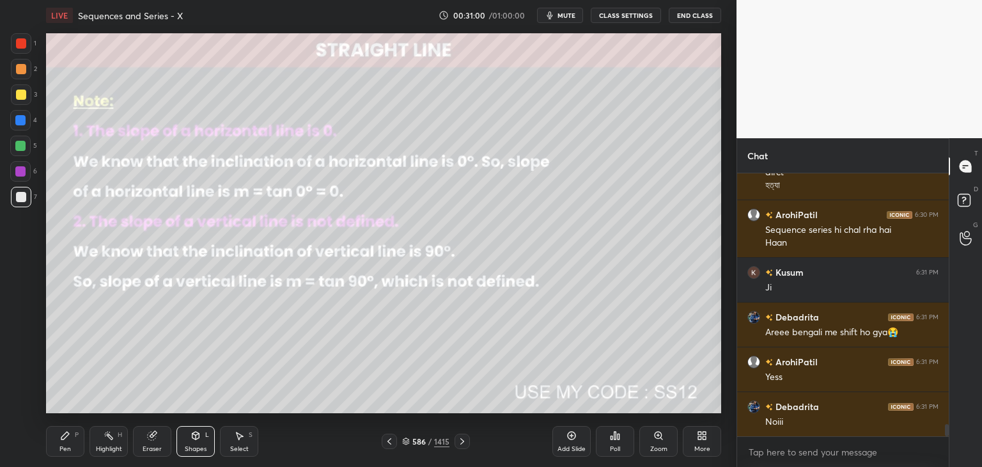
click at [462, 444] on icon at bounding box center [462, 441] width 10 height 10
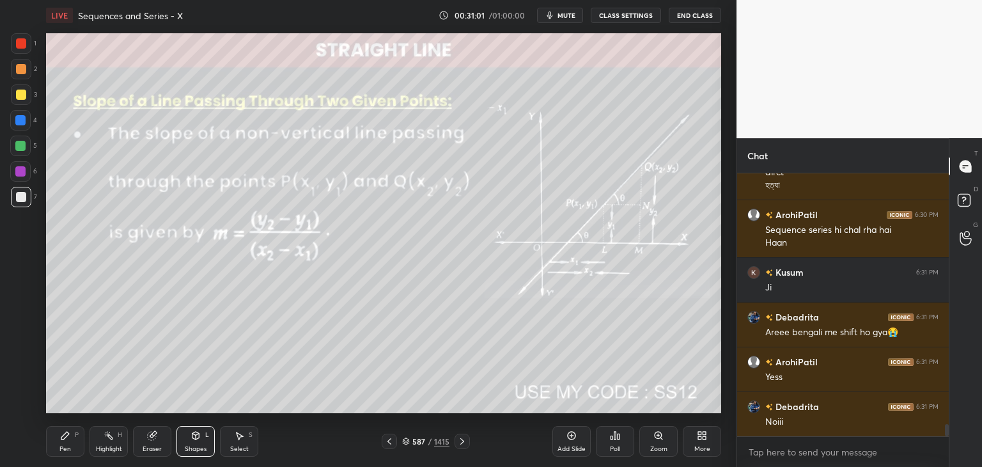
scroll to position [5376, 0]
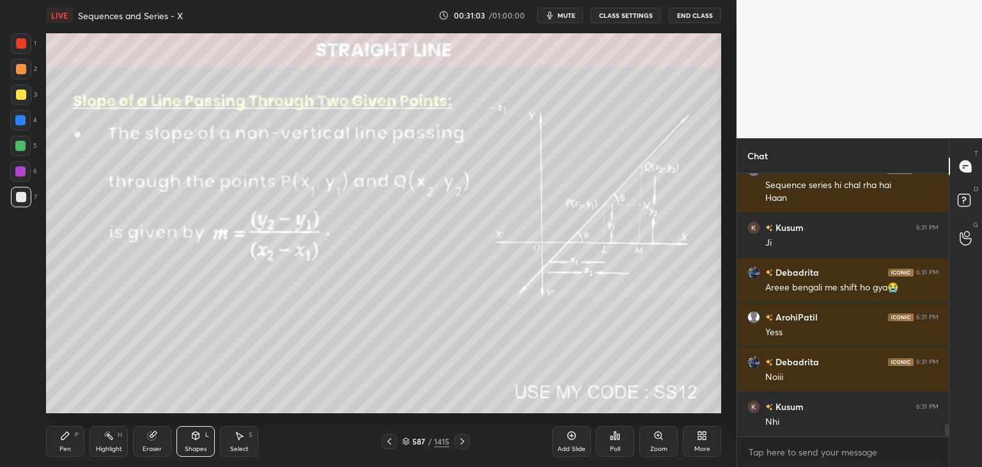
click at [391, 442] on icon at bounding box center [389, 441] width 10 height 10
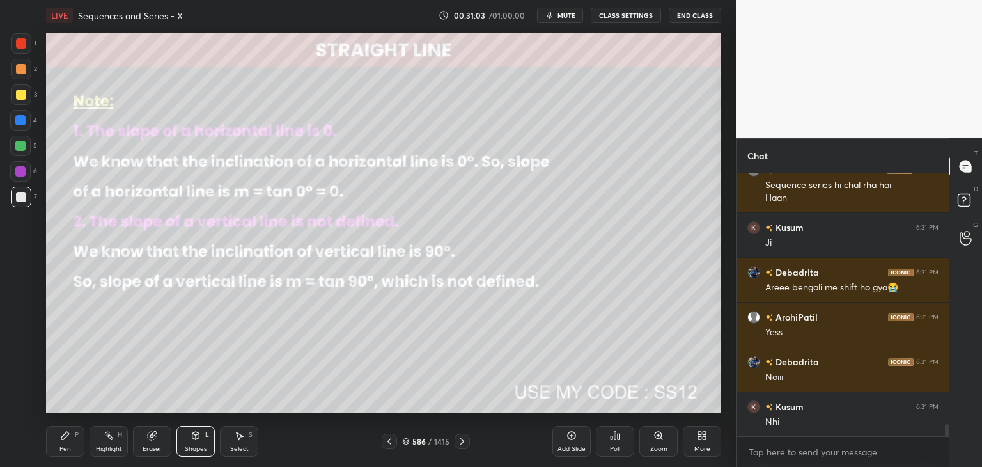
click at [391, 441] on icon at bounding box center [389, 441] width 10 height 10
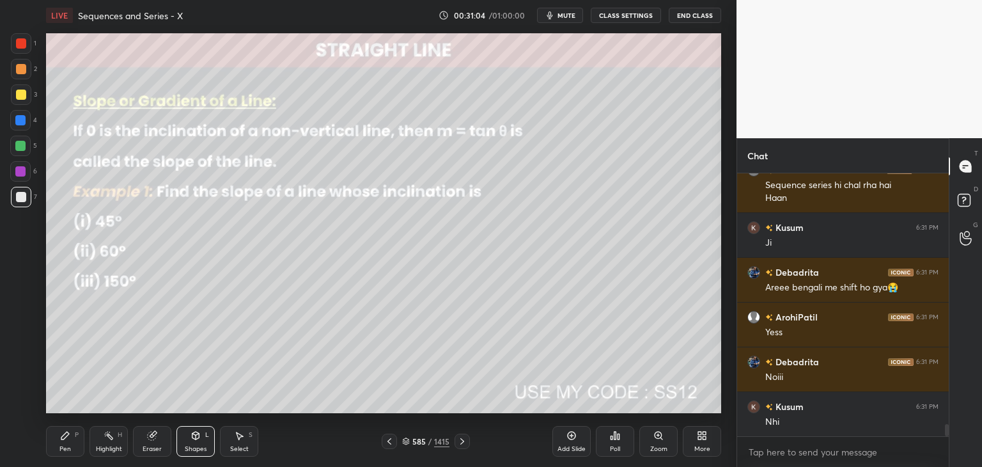
click at [392, 440] on icon at bounding box center [389, 441] width 10 height 10
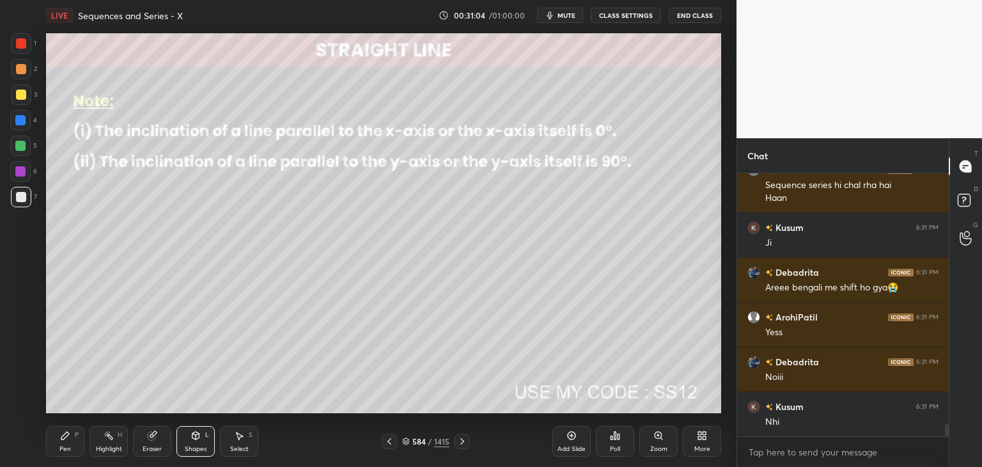
click at [393, 439] on icon at bounding box center [389, 441] width 10 height 10
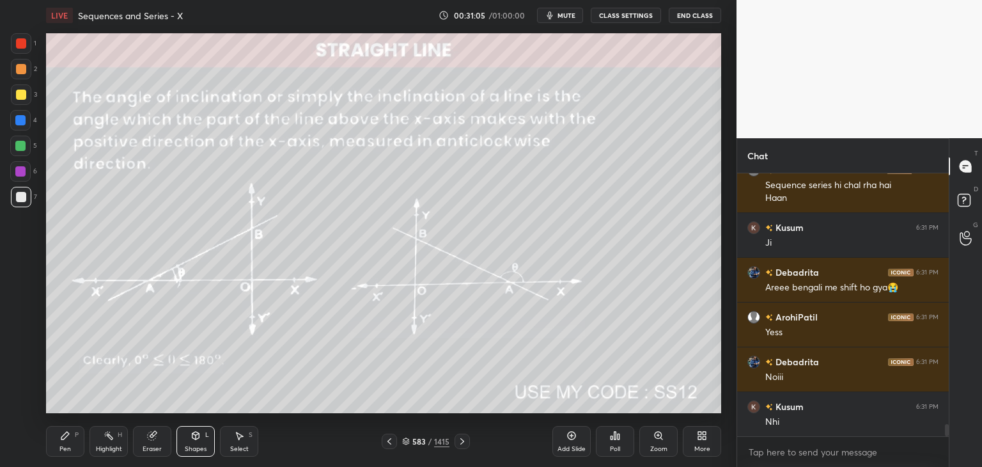
click at [393, 440] on icon at bounding box center [389, 441] width 10 height 10
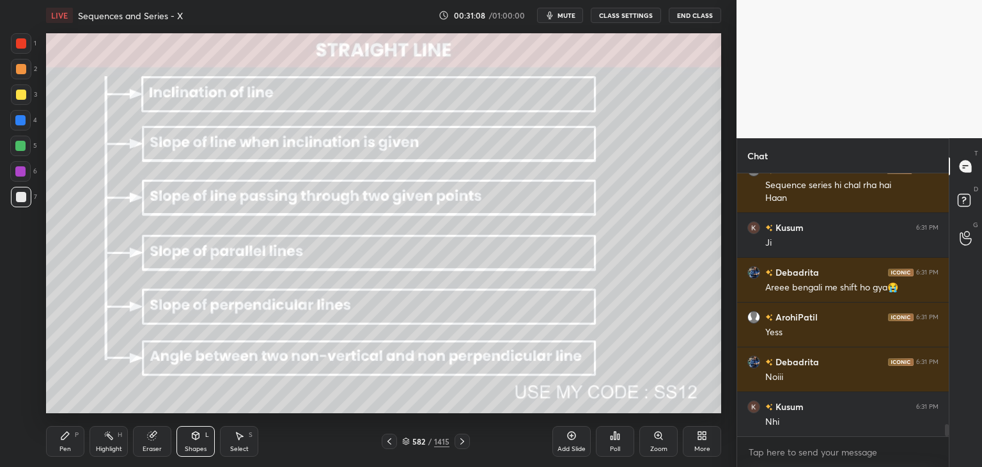
drag, startPoint x: 18, startPoint y: 39, endPoint x: 41, endPoint y: 47, distance: 24.3
click at [18, 39] on div at bounding box center [21, 43] width 10 height 10
drag, startPoint x: 68, startPoint y: 445, endPoint x: 74, endPoint y: 440, distance: 7.3
click at [69, 446] on div "Pen" at bounding box center [65, 449] width 12 height 6
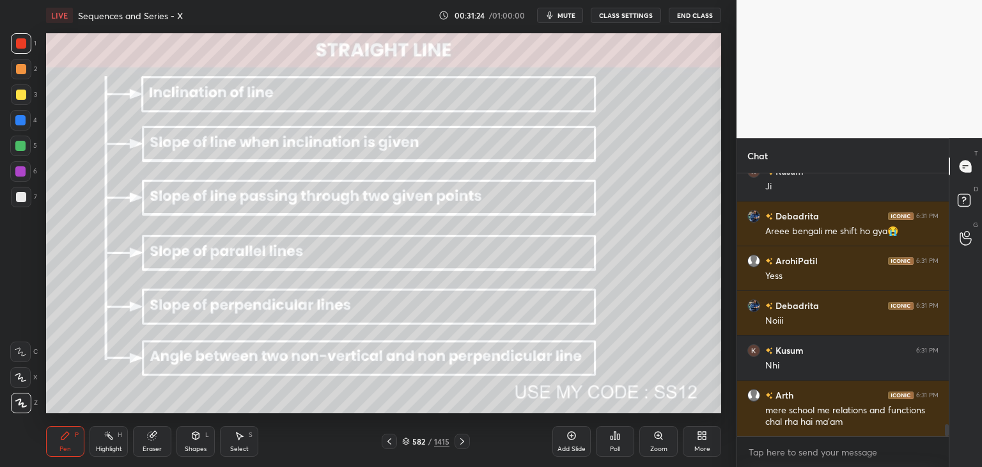
click at [462, 437] on icon at bounding box center [462, 441] width 10 height 10
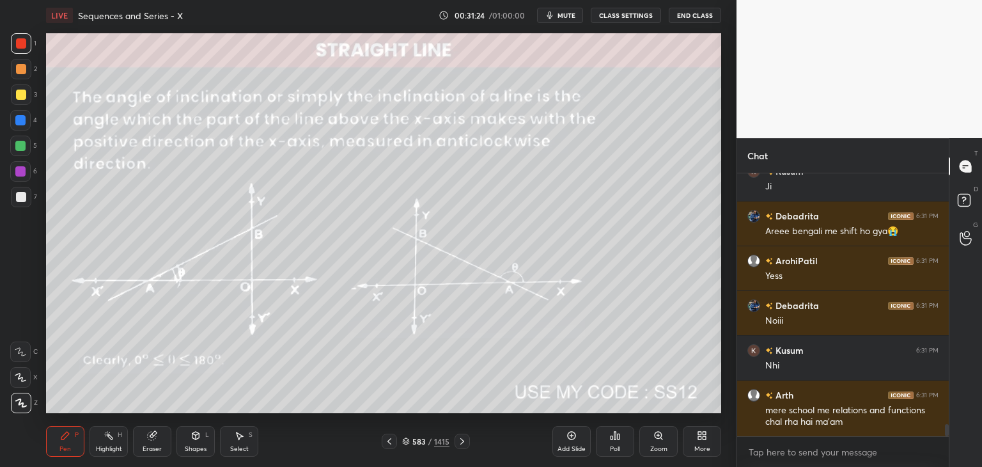
click at [463, 439] on icon at bounding box center [462, 441] width 10 height 10
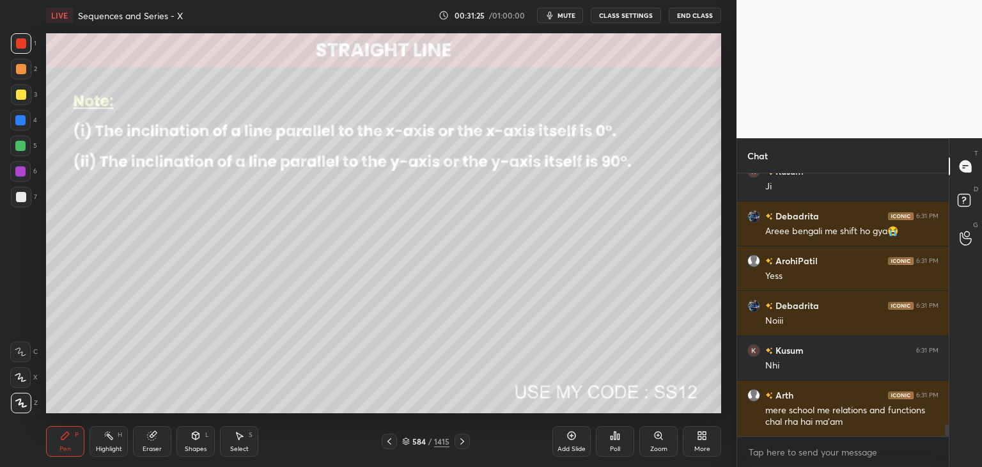
click at [464, 439] on icon at bounding box center [462, 441] width 10 height 10
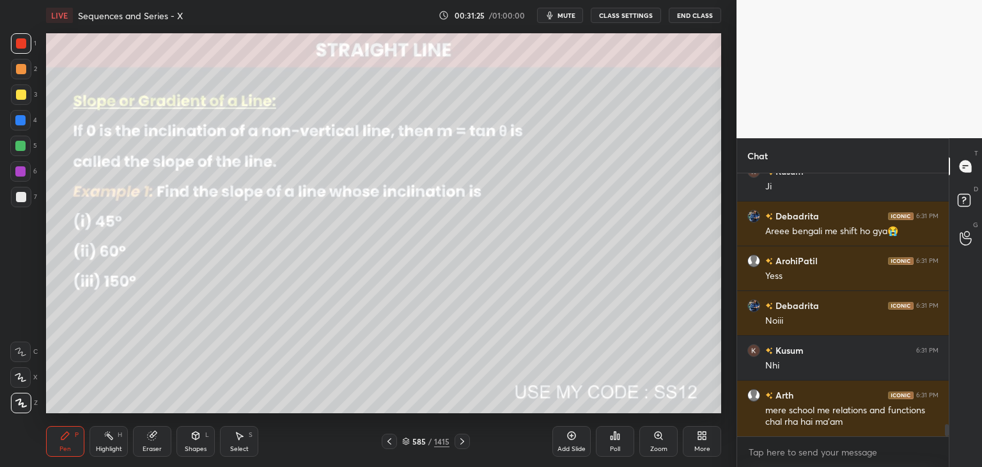
click at [465, 440] on icon at bounding box center [462, 441] width 10 height 10
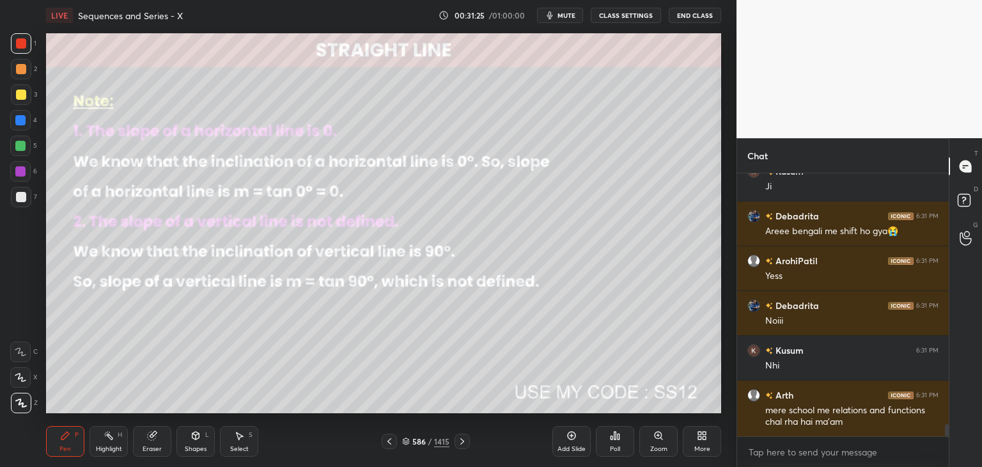
scroll to position [5489, 0]
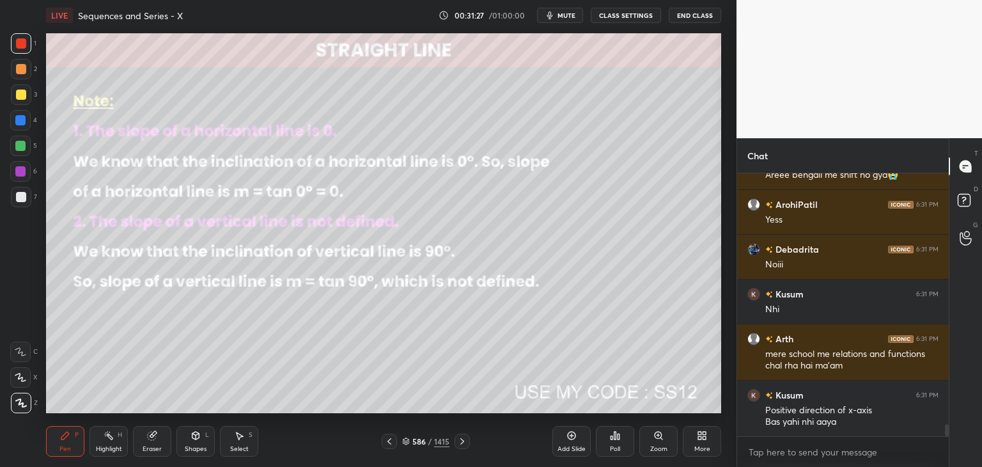
click at [461, 441] on icon at bounding box center [462, 441] width 10 height 10
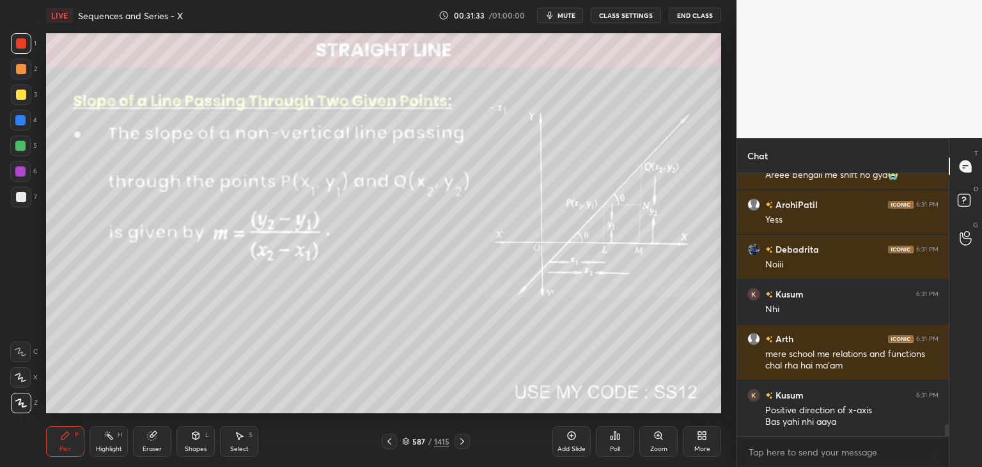
click at [197, 447] on div "Shapes" at bounding box center [196, 449] width 22 height 6
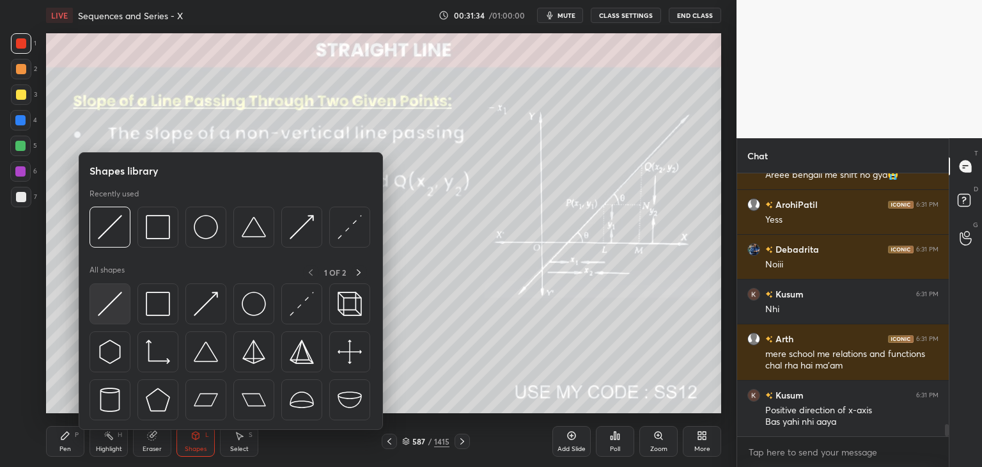
click at [107, 300] on img at bounding box center [110, 304] width 24 height 24
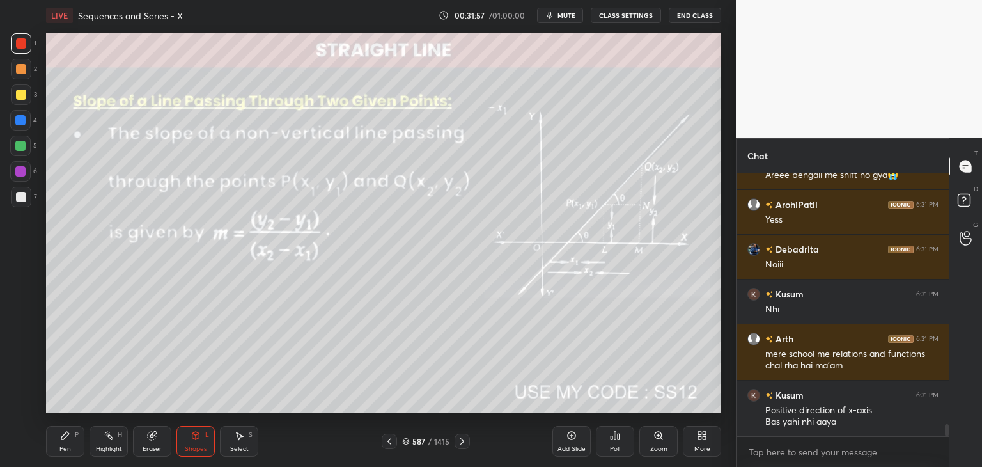
click at [65, 447] on div "Pen" at bounding box center [65, 449] width 12 height 6
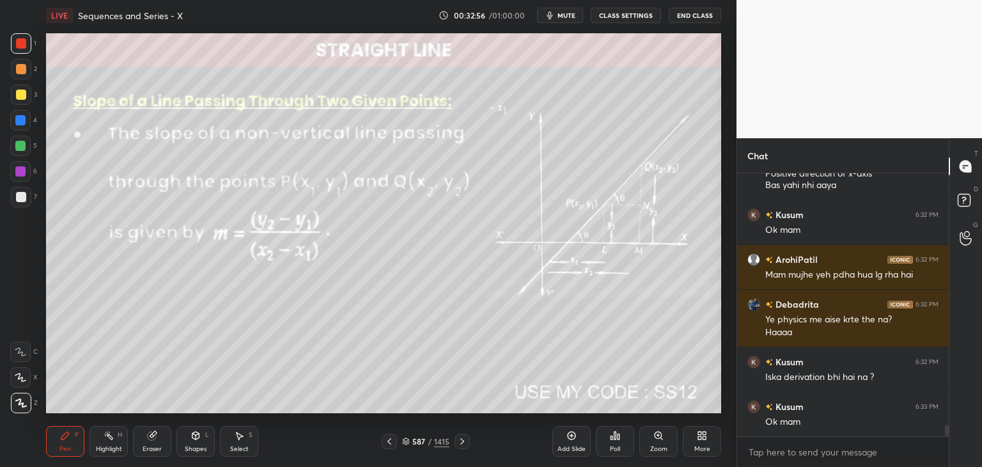
scroll to position [5770, 0]
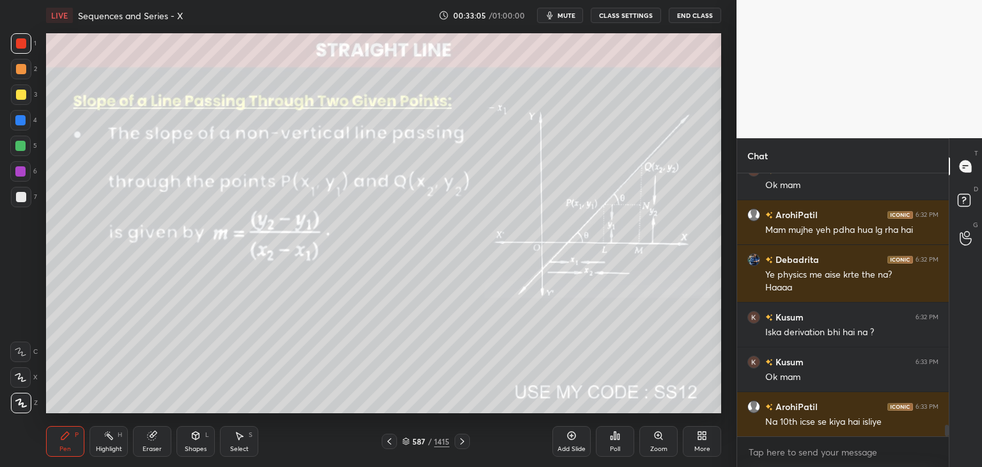
click at [462, 440] on icon at bounding box center [462, 441] width 10 height 10
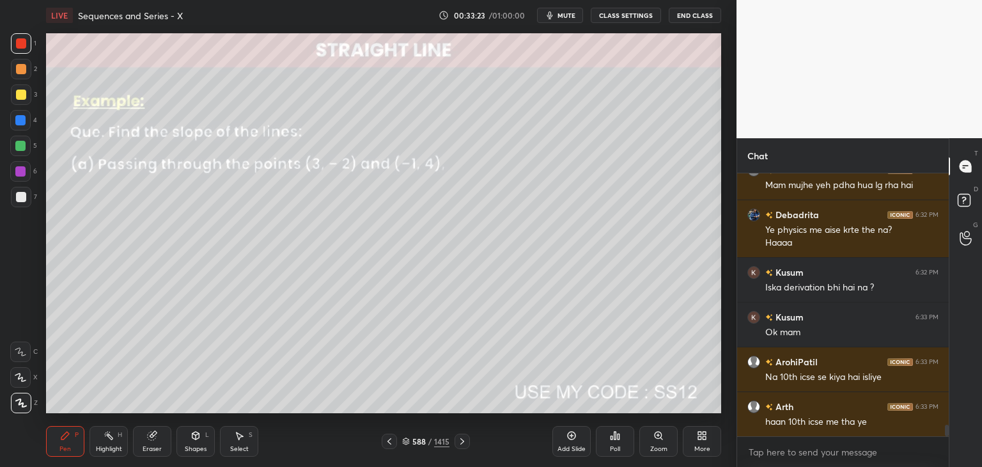
scroll to position [5859, 0]
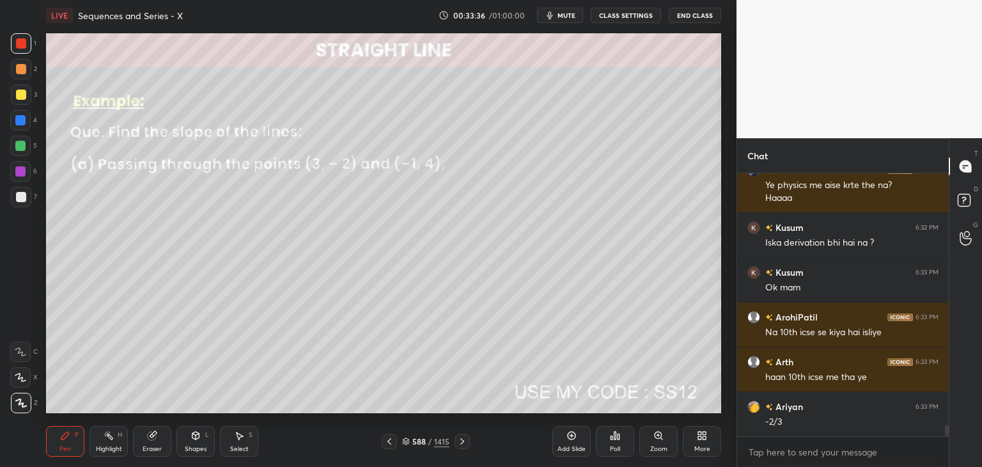
drag, startPoint x: 64, startPoint y: 446, endPoint x: 66, endPoint y: 416, distance: 29.5
click at [65, 446] on div "Pen" at bounding box center [65, 449] width 12 height 6
drag, startPoint x: 18, startPoint y: 97, endPoint x: 24, endPoint y: 101, distance: 6.9
click at [18, 97] on div at bounding box center [21, 94] width 10 height 10
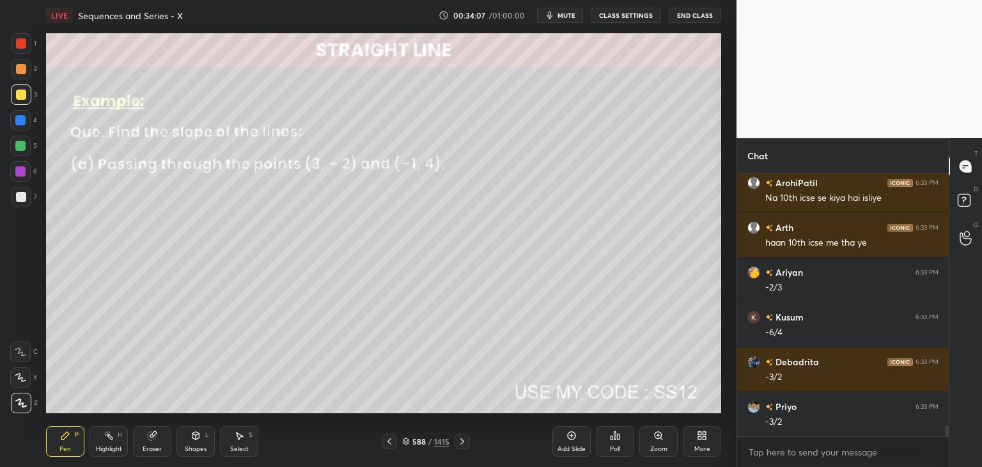
scroll to position [6038, 0]
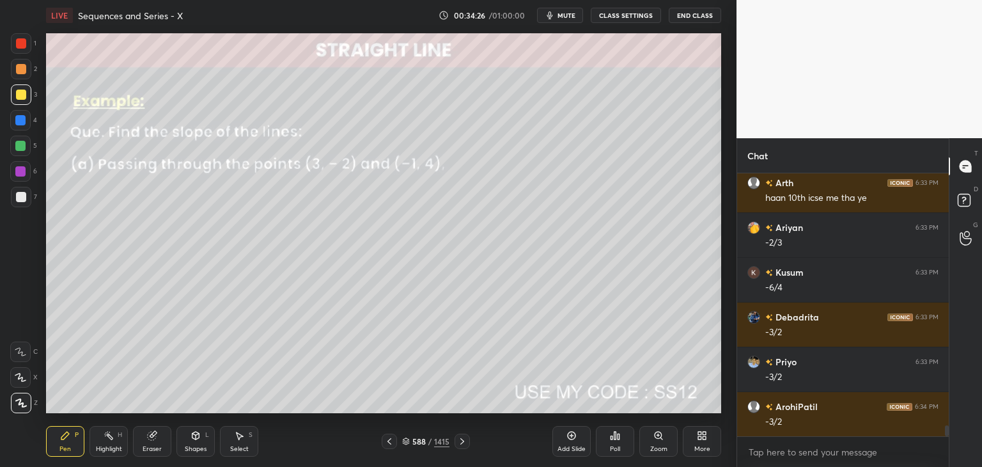
click at [462, 440] on icon at bounding box center [462, 441] width 10 height 10
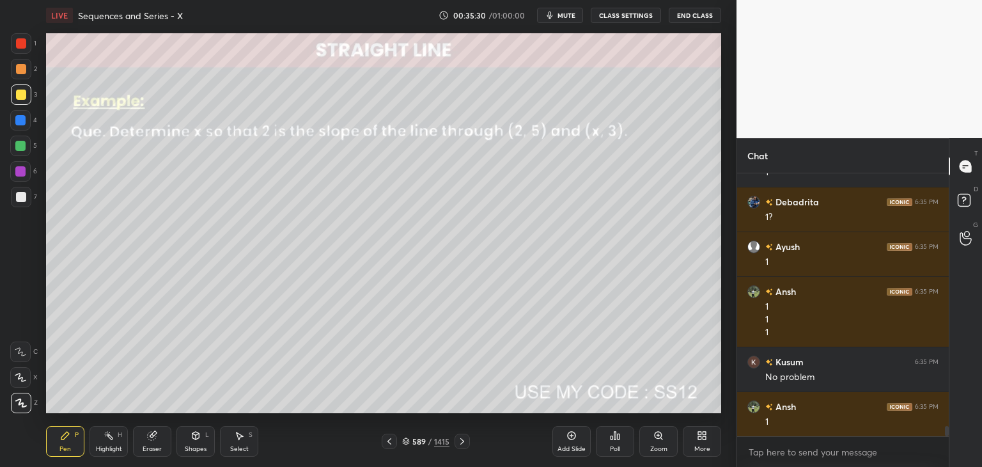
scroll to position [6511, 0]
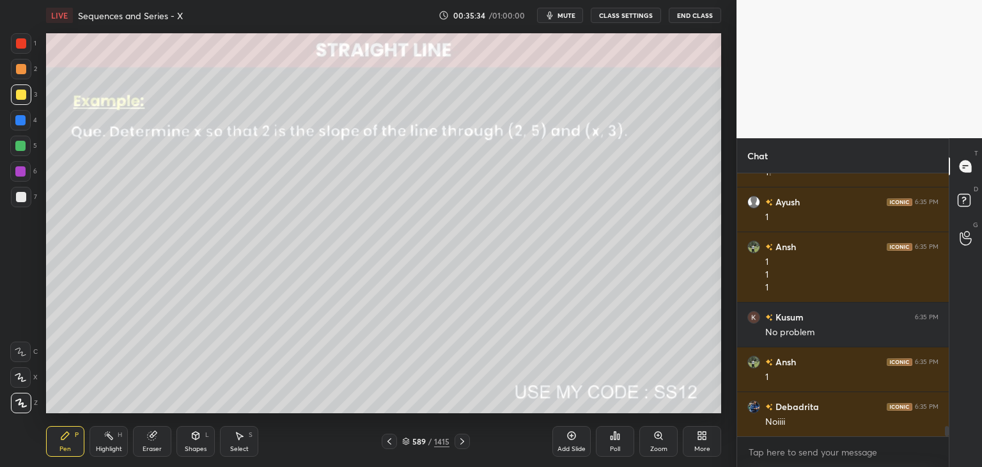
click at [459, 436] on icon at bounding box center [462, 441] width 10 height 10
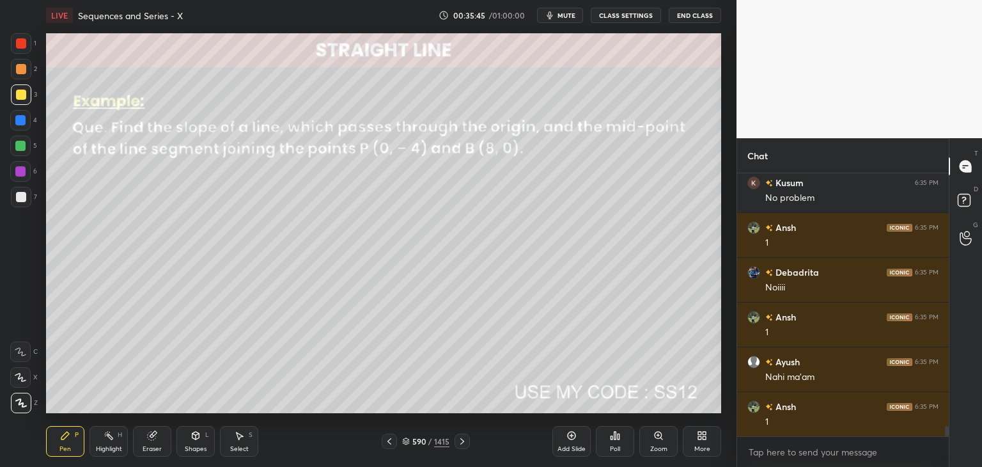
scroll to position [6658, 0]
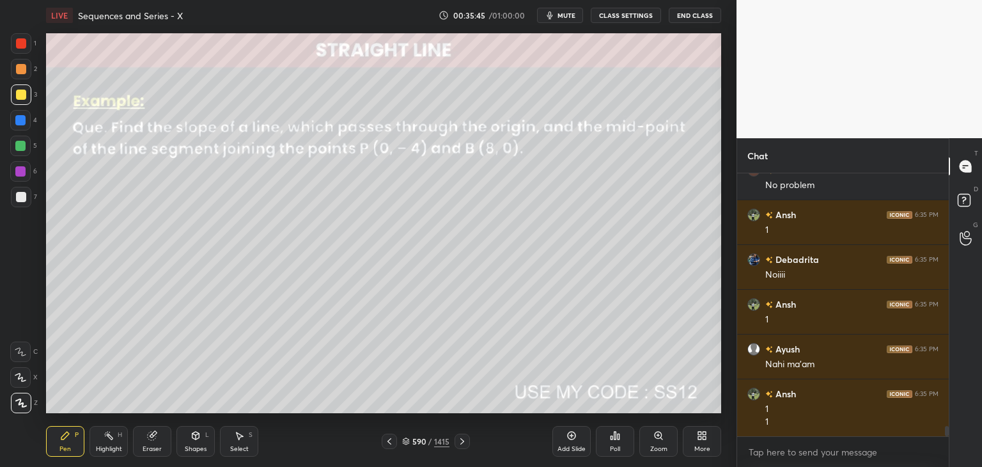
click at [614, 449] on div "Poll" at bounding box center [615, 449] width 10 height 6
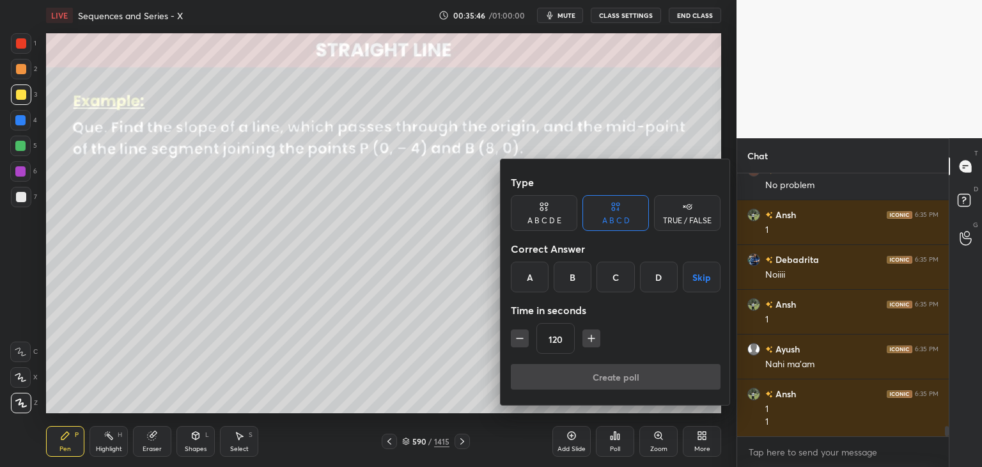
drag, startPoint x: 706, startPoint y: 277, endPoint x: 701, endPoint y: 293, distance: 17.4
click at [706, 277] on button "Skip" at bounding box center [702, 276] width 38 height 31
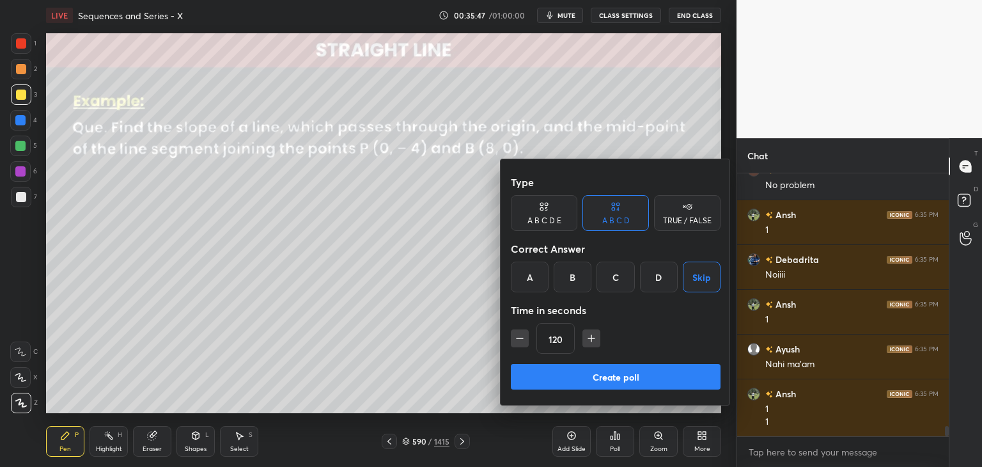
click at [612, 375] on button "Create poll" at bounding box center [616, 377] width 210 height 26
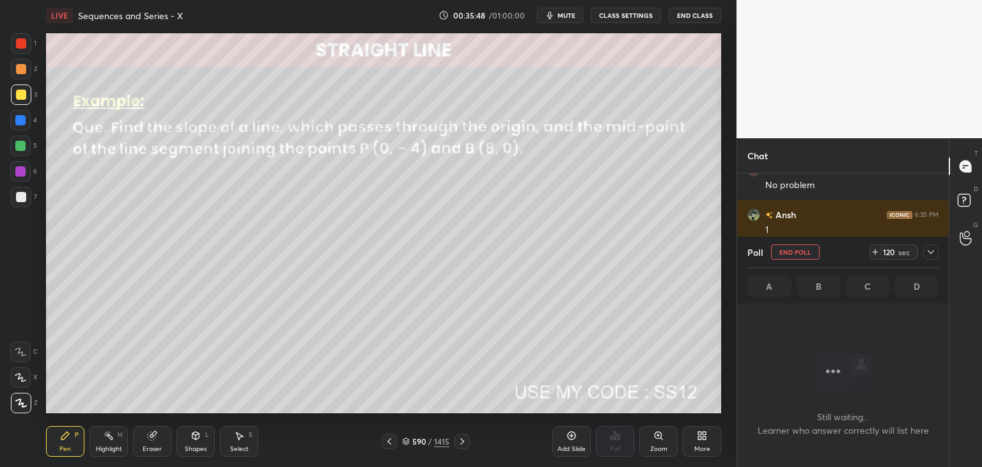
scroll to position [4, 4]
click at [462, 439] on icon at bounding box center [462, 441] width 10 height 10
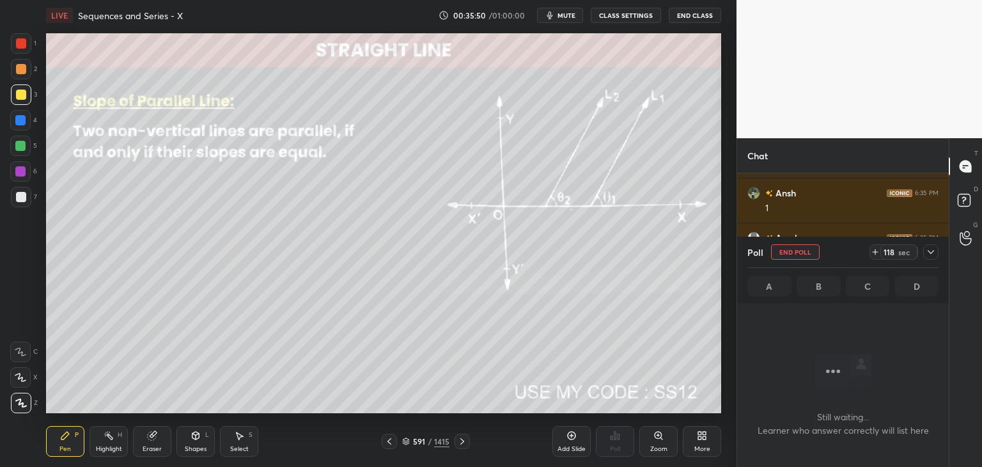
click at [385, 444] on icon at bounding box center [389, 441] width 10 height 10
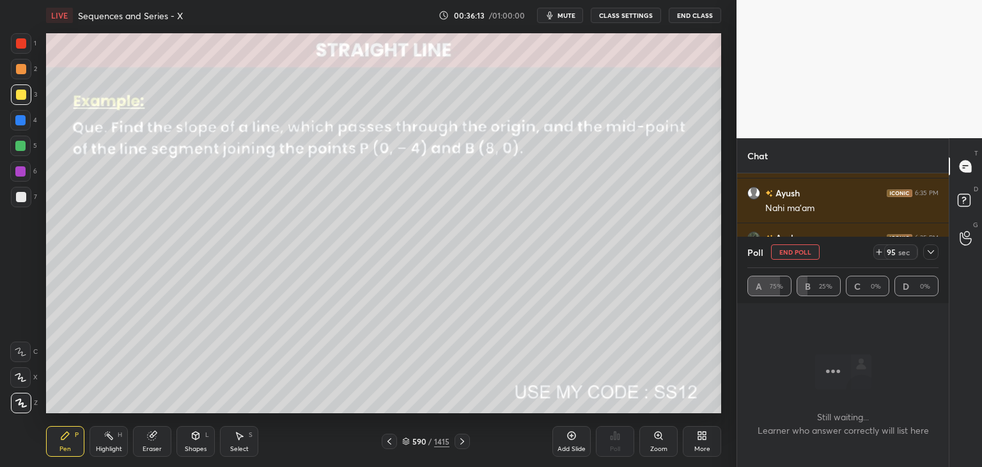
click at [936, 248] on div at bounding box center [930, 251] width 15 height 15
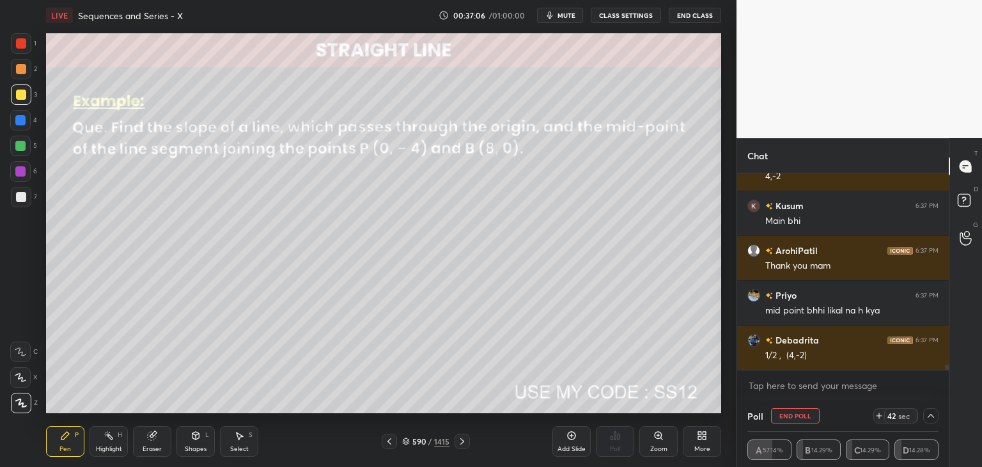
scroll to position [7153, 0]
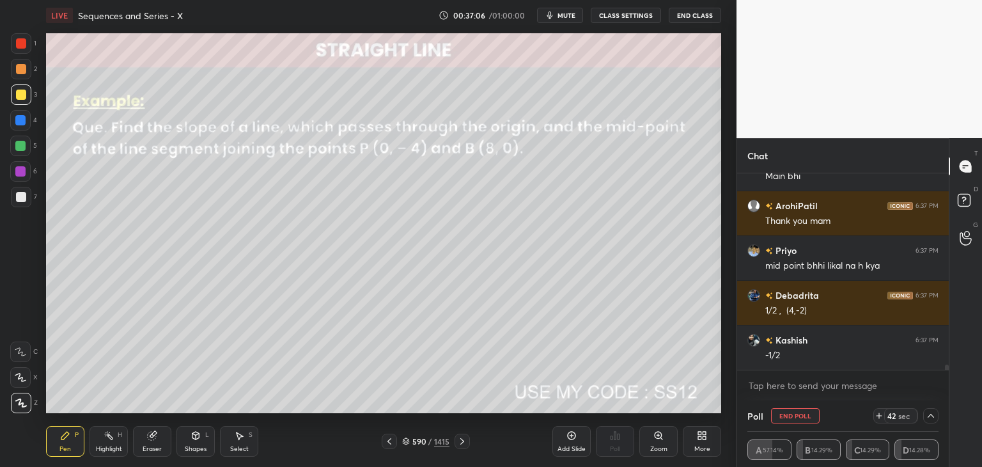
drag, startPoint x: 200, startPoint y: 440, endPoint x: 202, endPoint y: 433, distance: 7.9
click at [199, 440] on div "Shapes L" at bounding box center [195, 441] width 38 height 31
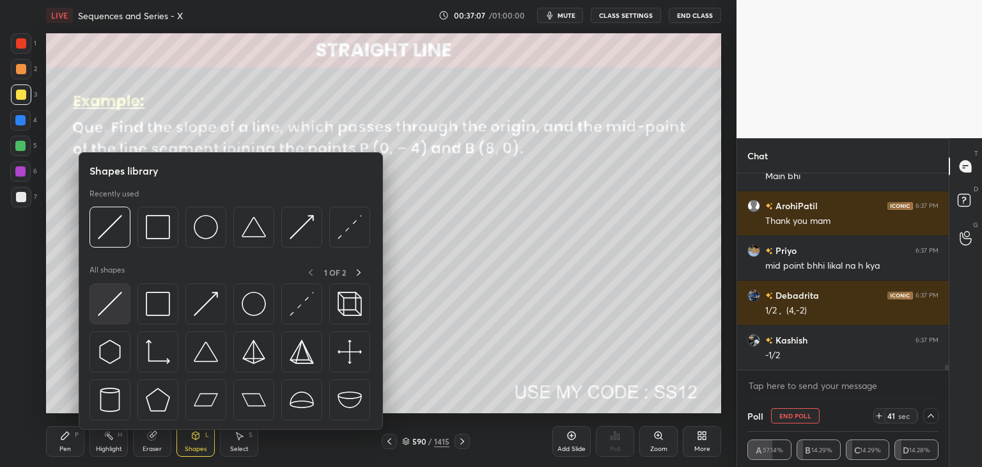
click at [116, 304] on img at bounding box center [110, 304] width 24 height 24
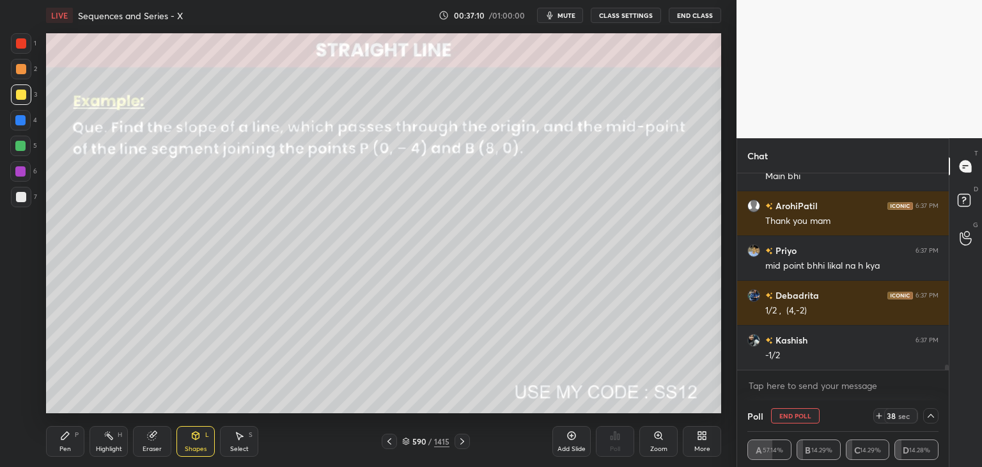
scroll to position [7198, 0]
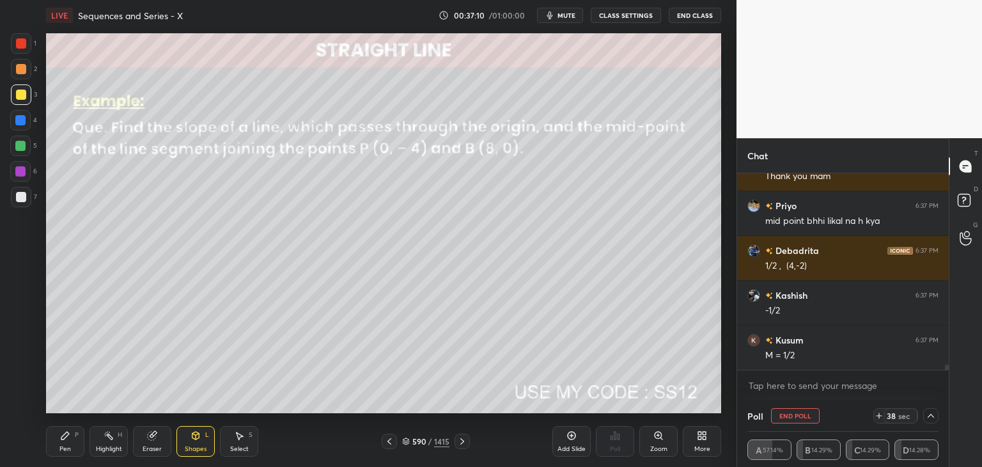
click at [63, 444] on div "Pen P" at bounding box center [65, 441] width 38 height 31
drag, startPoint x: 190, startPoint y: 442, endPoint x: 192, endPoint y: 431, distance: 11.6
click at [190, 442] on div "Shapes L" at bounding box center [195, 441] width 38 height 31
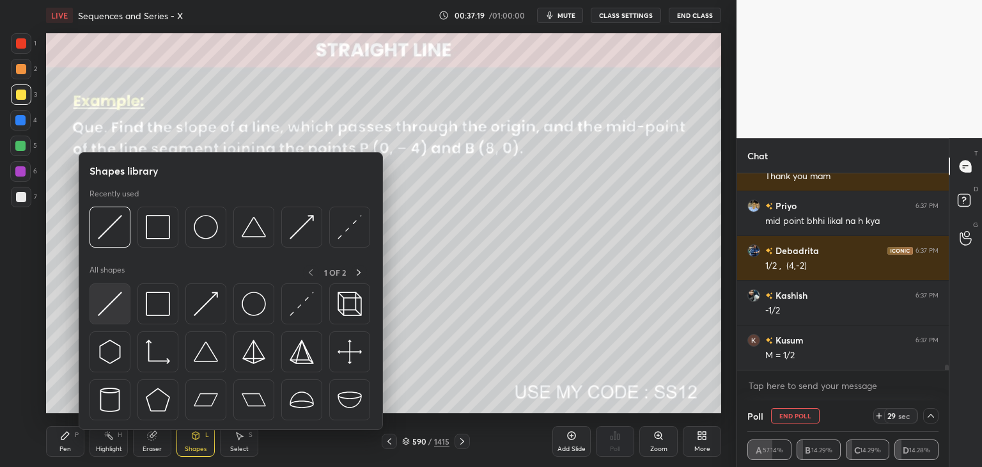
click at [113, 297] on img at bounding box center [110, 304] width 24 height 24
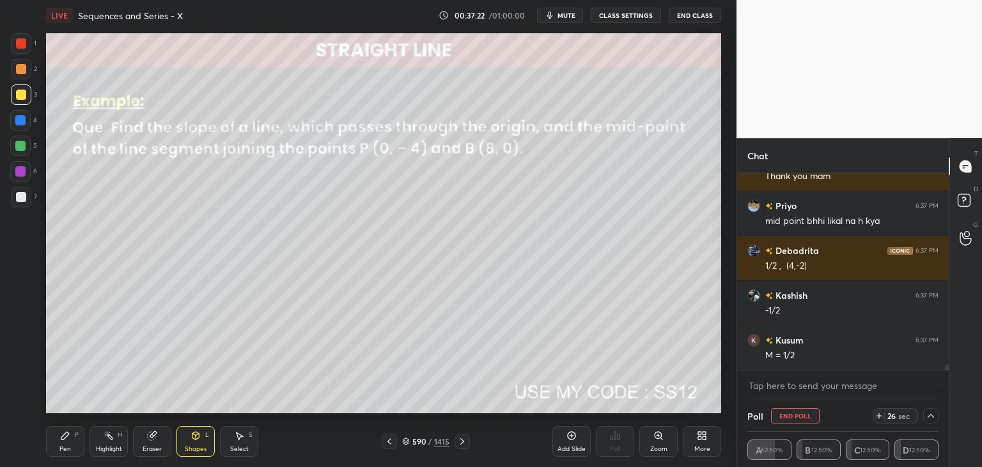
drag, startPoint x: 62, startPoint y: 442, endPoint x: 127, endPoint y: 420, distance: 68.1
click at [63, 442] on div "Pen P" at bounding box center [65, 441] width 38 height 31
click at [22, 192] on div at bounding box center [21, 197] width 10 height 10
click at [187, 446] on div "Shapes" at bounding box center [196, 449] width 22 height 6
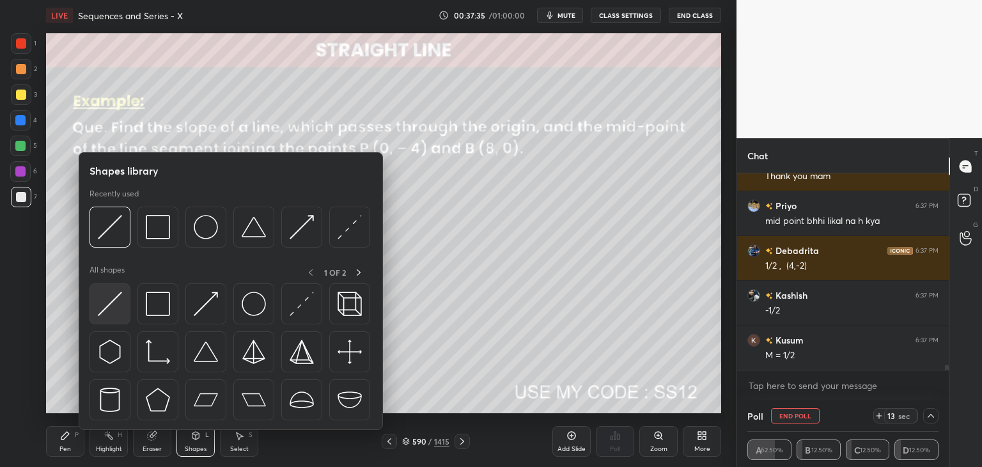
click at [115, 301] on img at bounding box center [110, 304] width 24 height 24
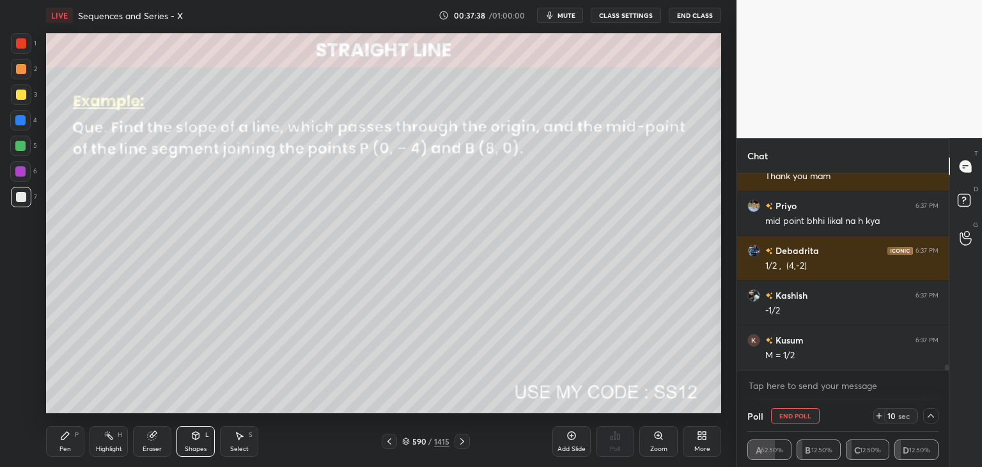
scroll to position [7243, 0]
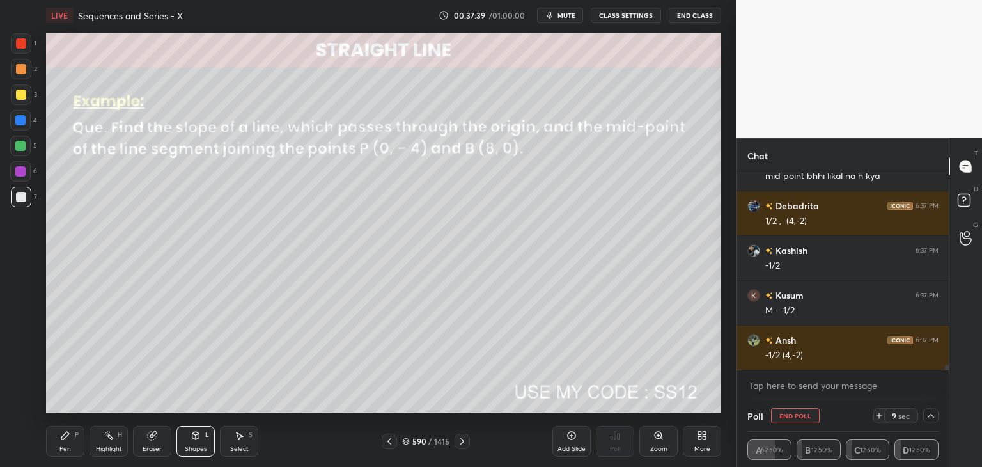
click at [63, 446] on div "Pen" at bounding box center [65, 449] width 12 height 6
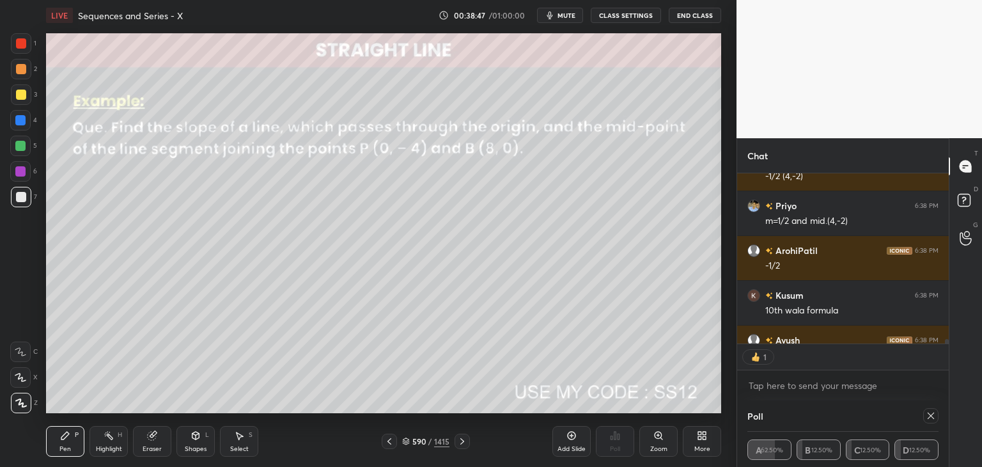
scroll to position [167, 208]
click at [931, 411] on icon at bounding box center [931, 415] width 10 height 10
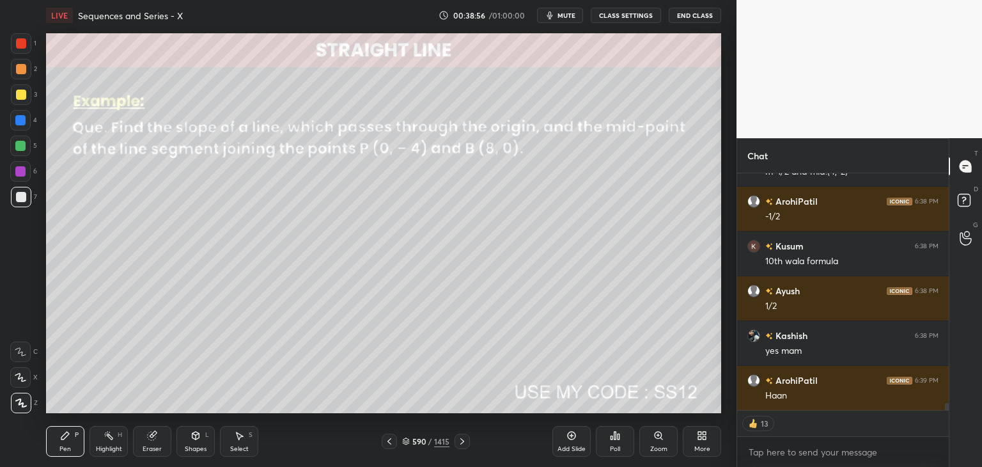
scroll to position [7515, 0]
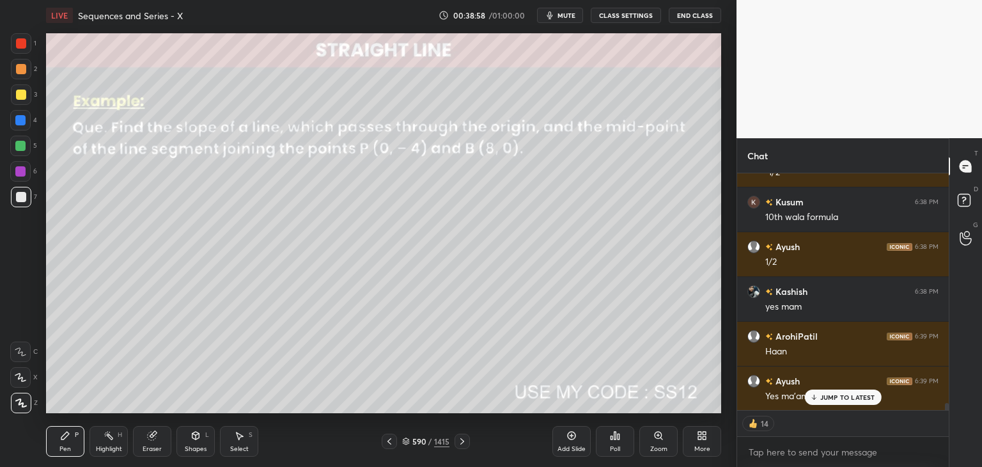
drag, startPoint x: 457, startPoint y: 438, endPoint x: 451, endPoint y: 443, distance: 7.7
click at [458, 439] on icon at bounding box center [462, 441] width 10 height 10
click at [392, 441] on icon at bounding box center [389, 441] width 10 height 10
click at [393, 440] on icon at bounding box center [389, 441] width 10 height 10
click at [394, 440] on icon at bounding box center [389, 441] width 10 height 10
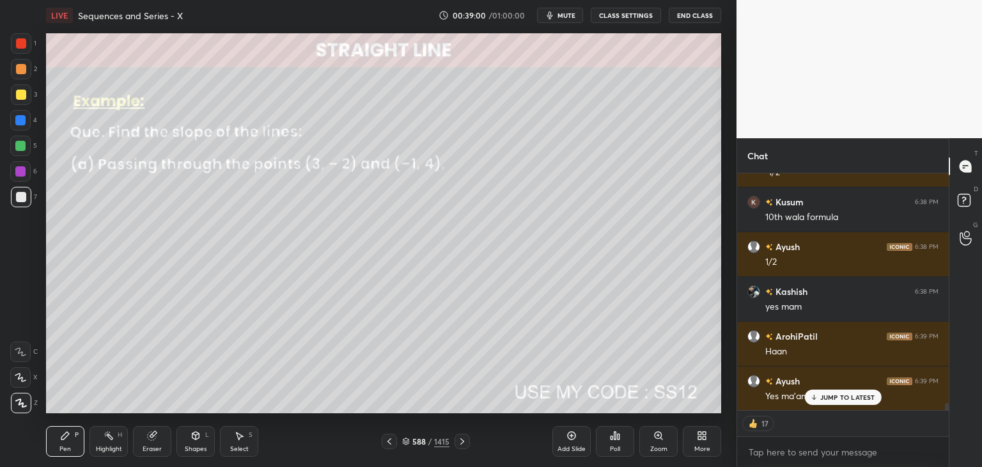
click at [396, 439] on div at bounding box center [389, 440] width 15 height 15
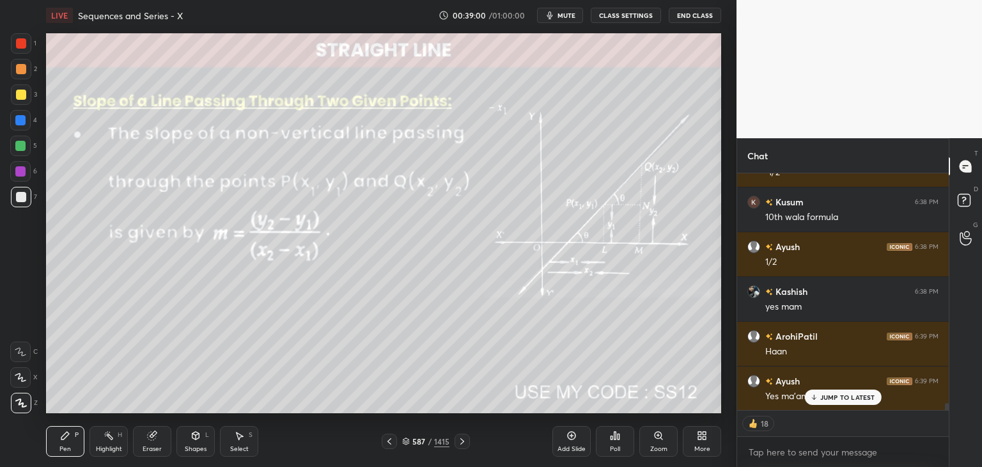
click at [396, 440] on div at bounding box center [389, 440] width 15 height 15
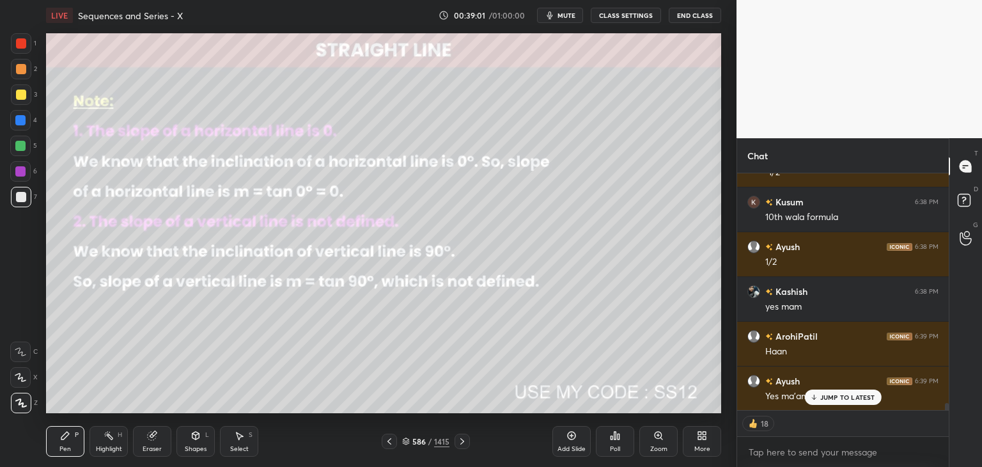
click at [396, 440] on div at bounding box center [389, 440] width 15 height 15
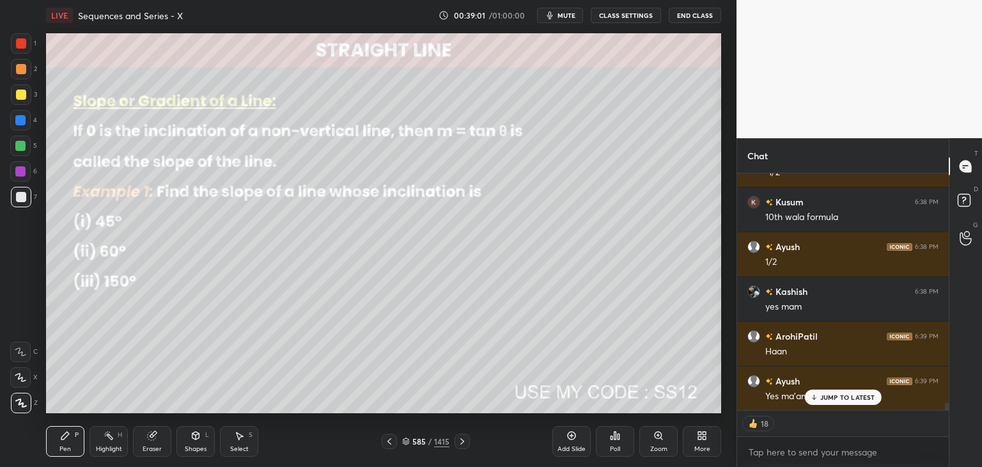
click at [397, 440] on div "585 / 1415" at bounding box center [426, 440] width 88 height 15
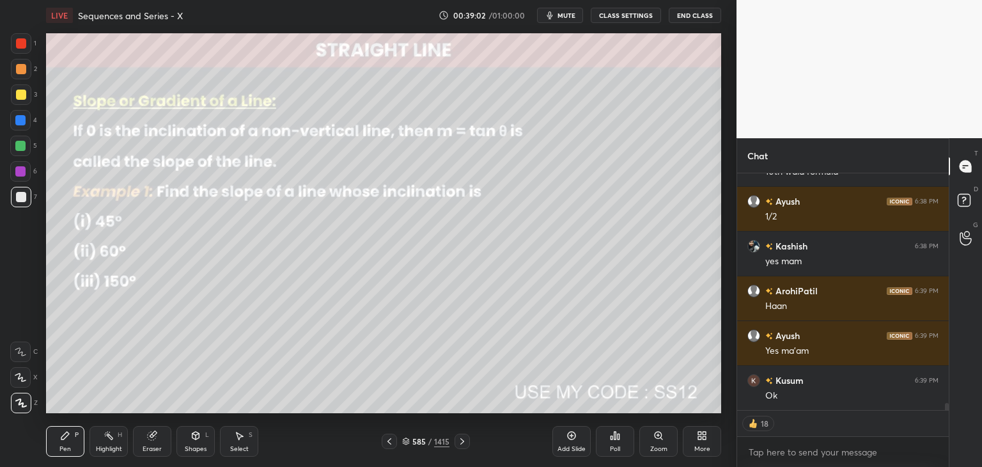
click at [391, 442] on icon at bounding box center [389, 441] width 10 height 10
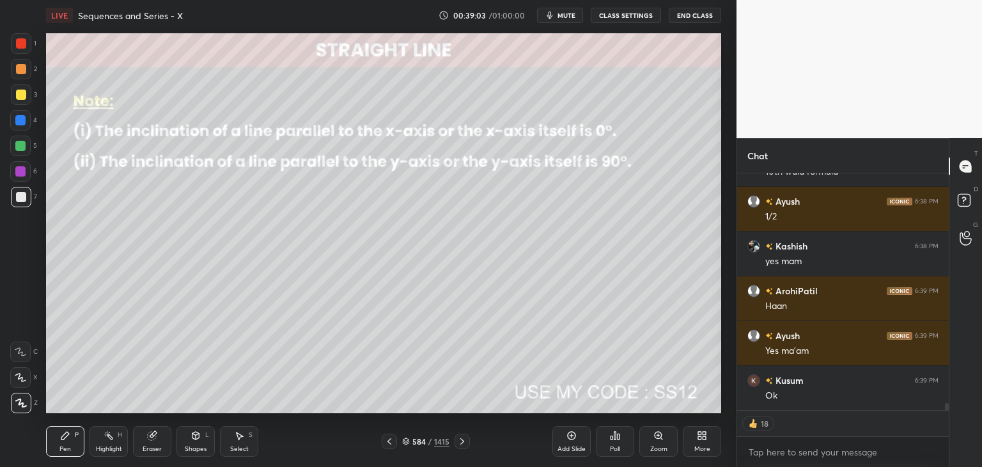
click at [388, 441] on icon at bounding box center [389, 441] width 4 height 6
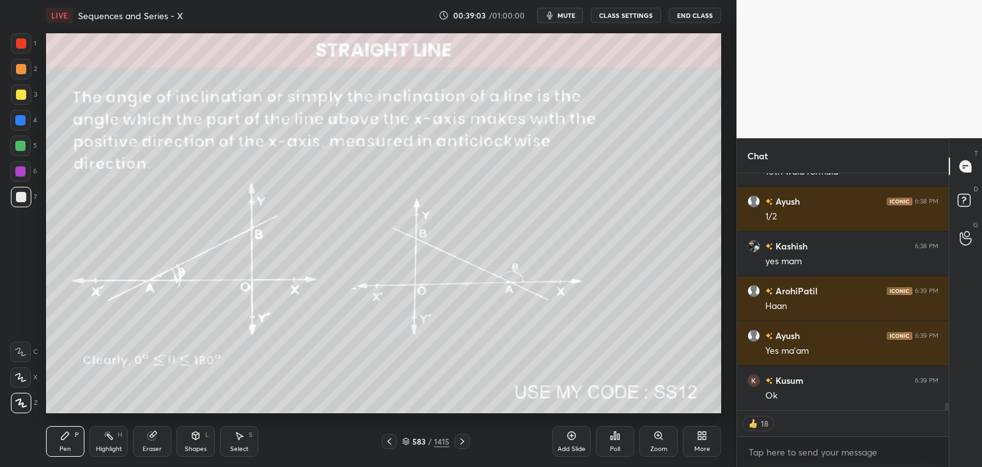
click at [388, 441] on icon at bounding box center [389, 441] width 10 height 10
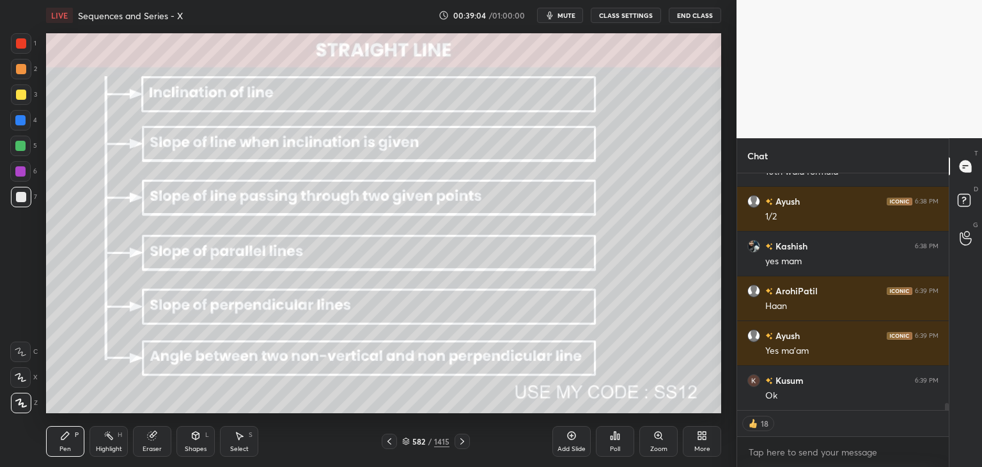
click at [388, 440] on icon at bounding box center [389, 441] width 10 height 10
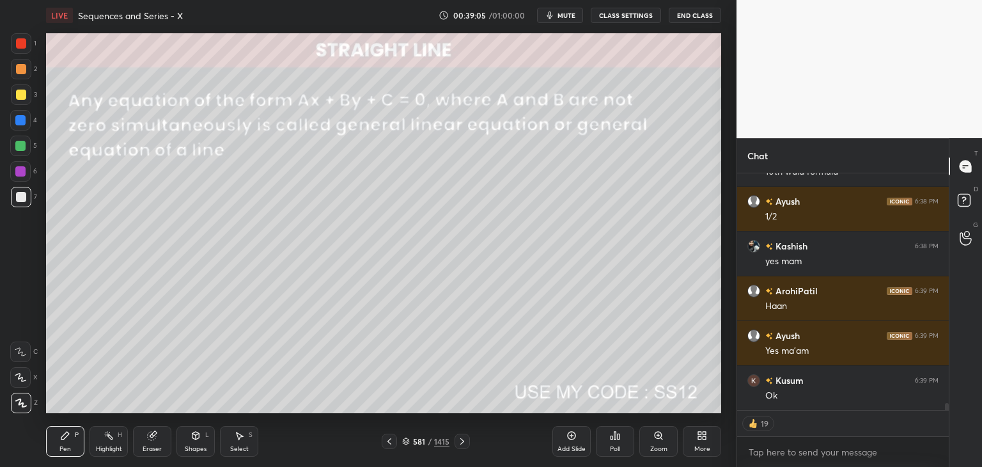
click at [458, 439] on icon at bounding box center [462, 441] width 10 height 10
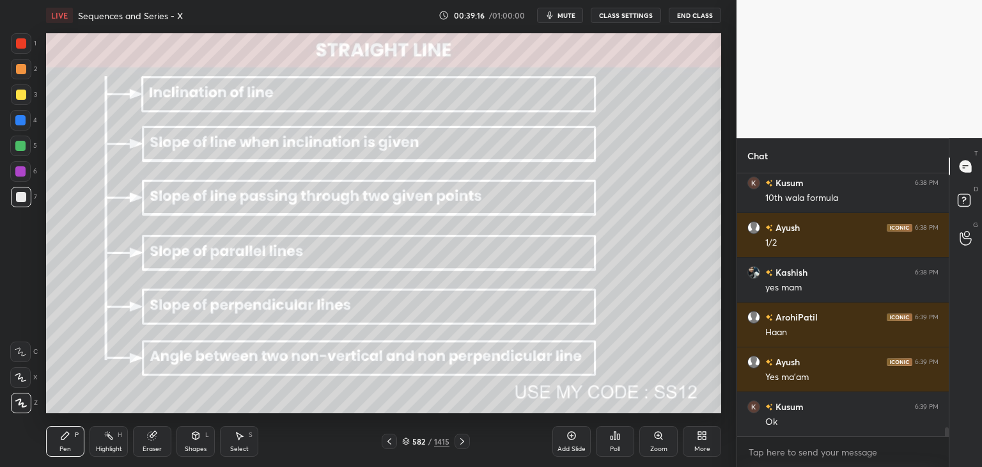
scroll to position [259, 208]
click at [460, 442] on icon at bounding box center [462, 441] width 10 height 10
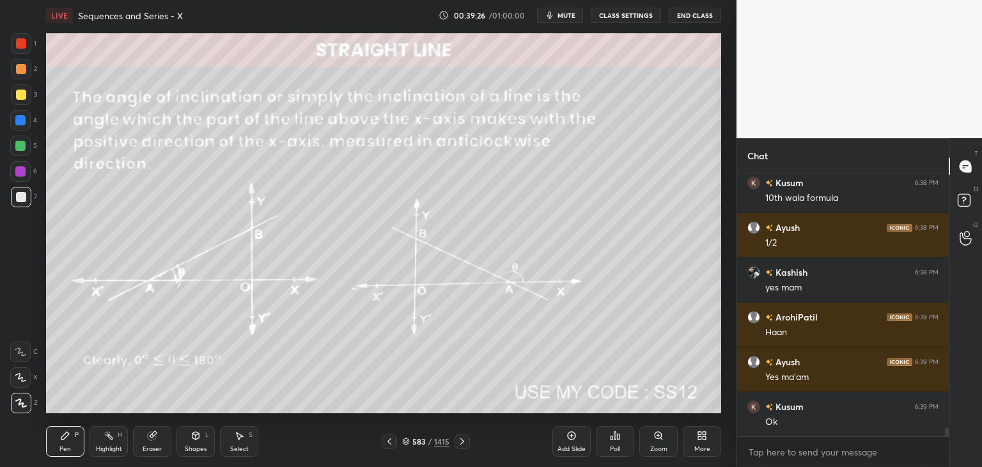
click at [462, 443] on icon at bounding box center [462, 441] width 10 height 10
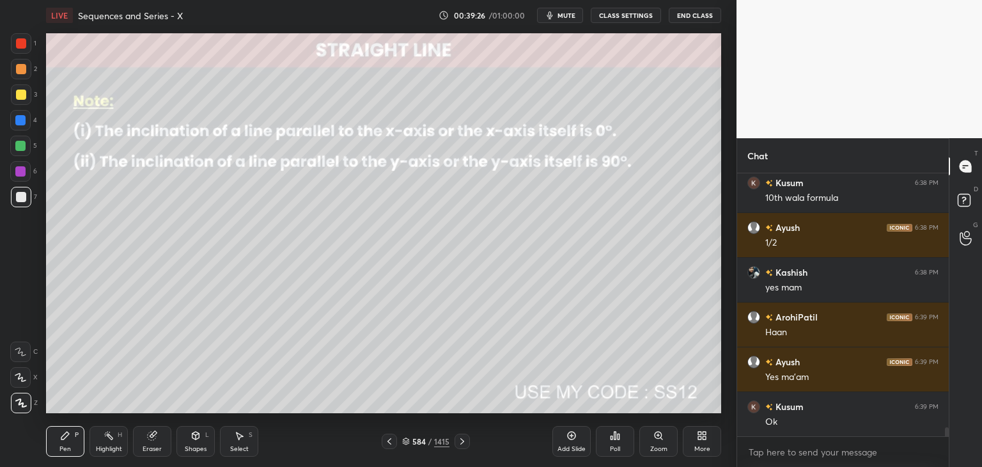
click at [462, 442] on icon at bounding box center [462, 441] width 4 height 6
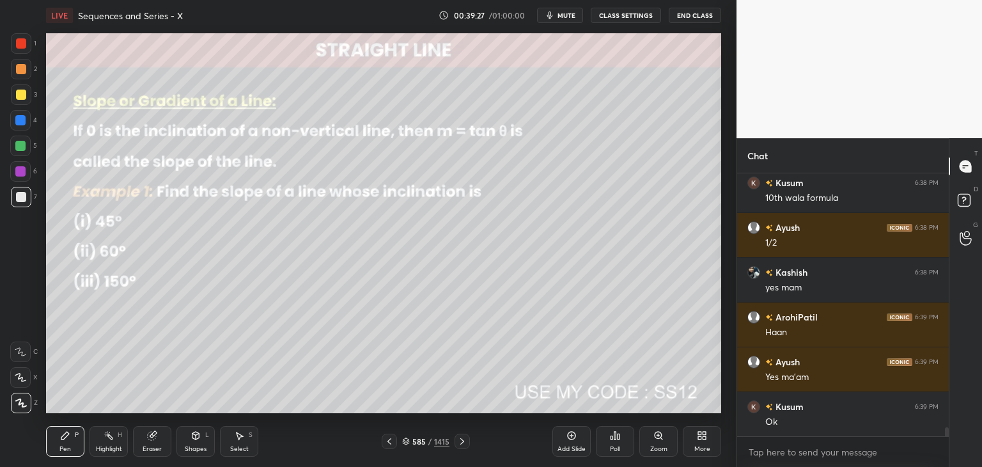
click at [462, 441] on icon at bounding box center [462, 441] width 10 height 10
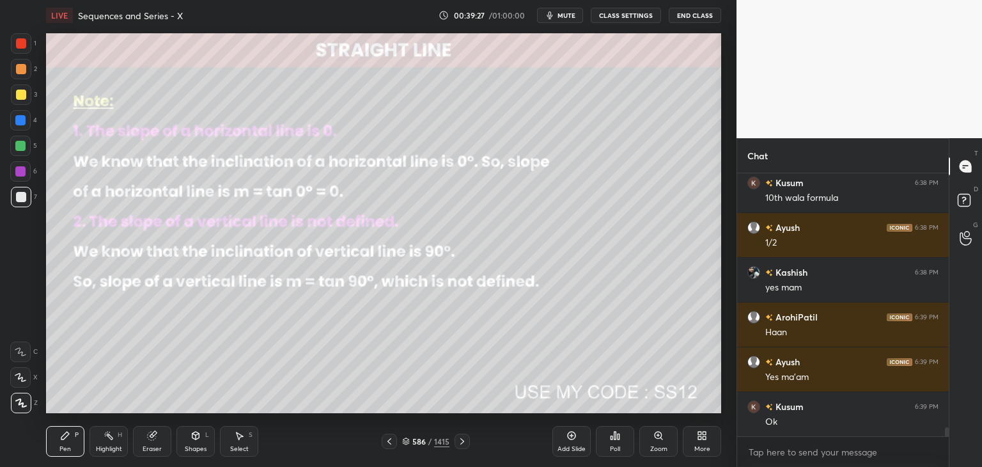
click at [463, 442] on icon at bounding box center [462, 441] width 10 height 10
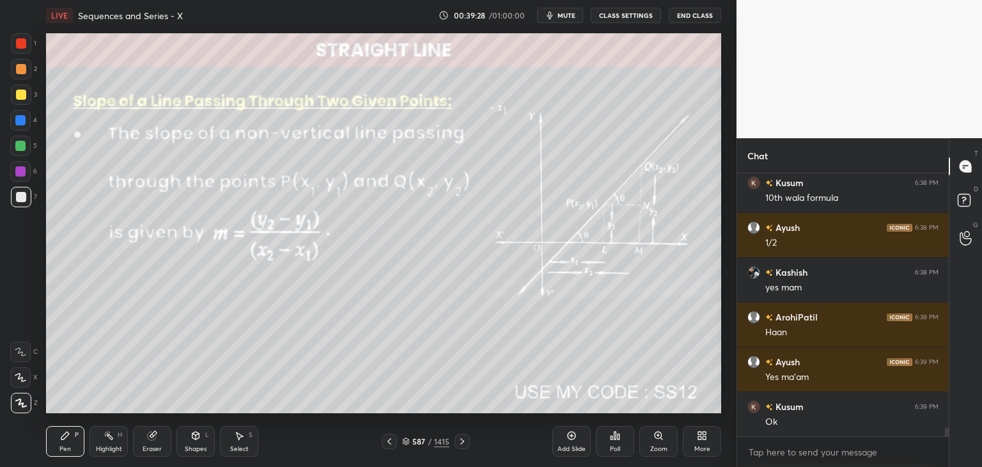
click at [463, 442] on icon at bounding box center [462, 441] width 10 height 10
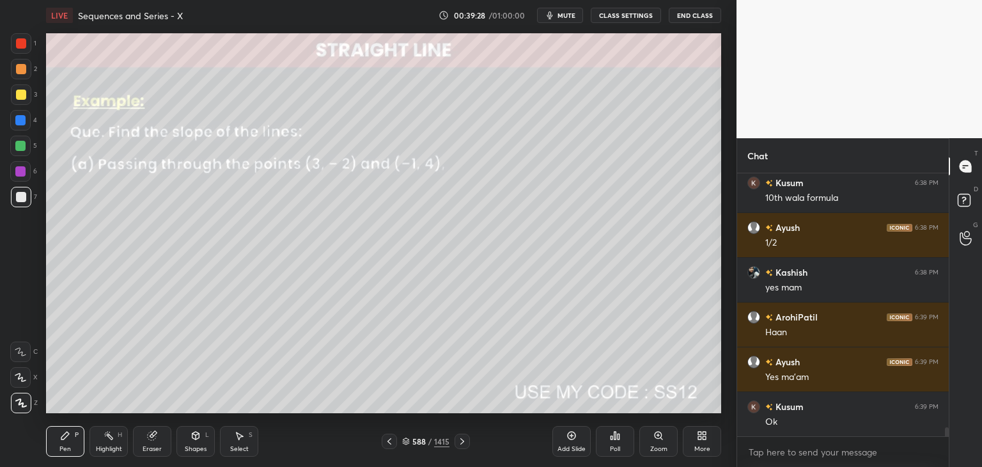
click at [463, 442] on icon at bounding box center [462, 441] width 10 height 10
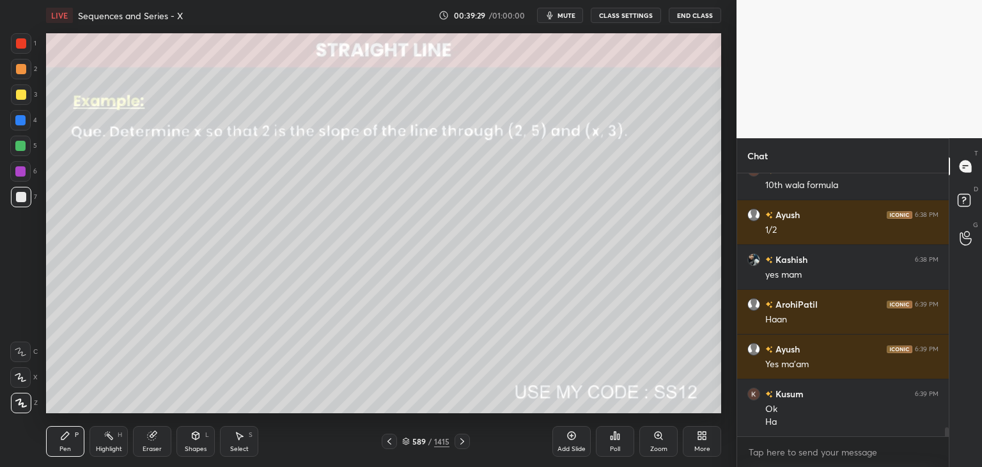
click at [463, 443] on icon at bounding box center [462, 441] width 10 height 10
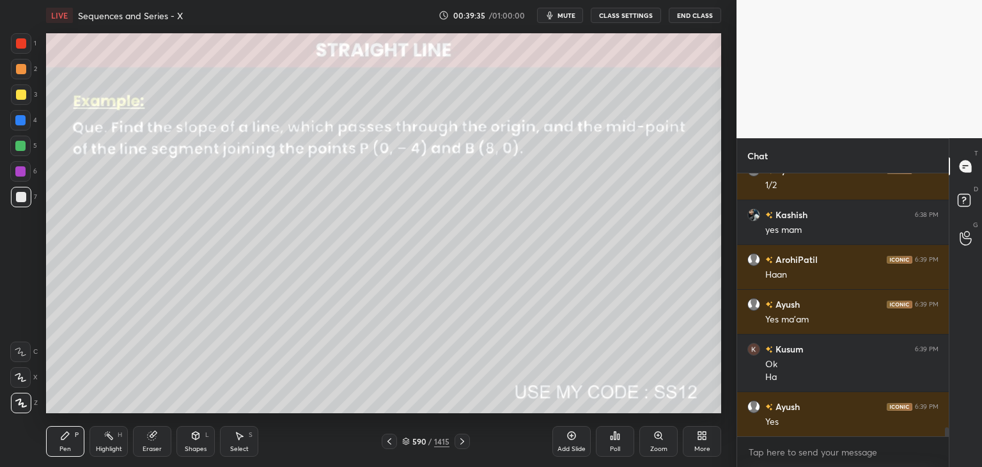
scroll to position [7637, 0]
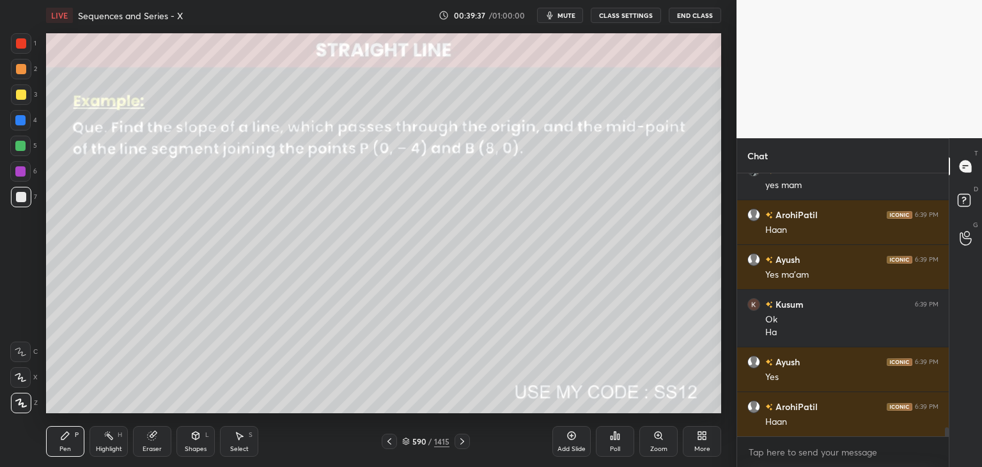
click at [460, 444] on icon at bounding box center [462, 441] width 10 height 10
click at [389, 442] on icon at bounding box center [389, 441] width 10 height 10
click at [575, 450] on div "Add Slide" at bounding box center [571, 449] width 28 height 6
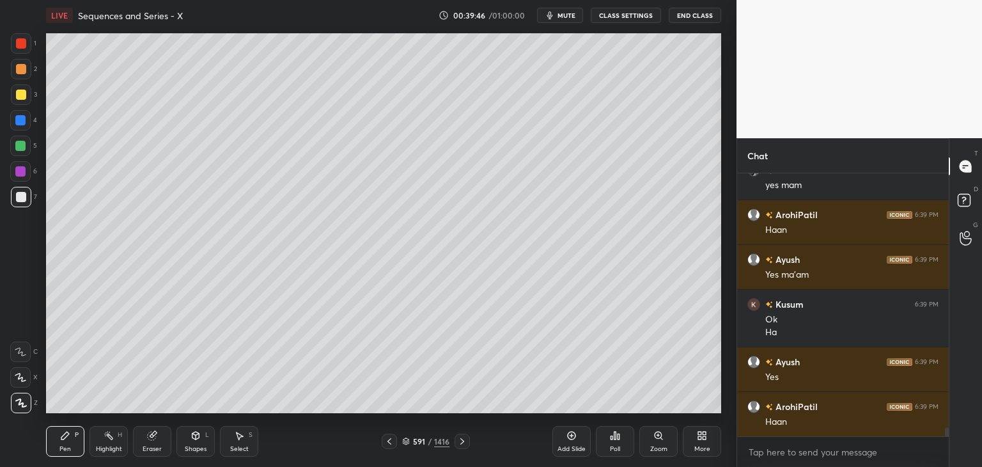
click at [23, 97] on div at bounding box center [21, 94] width 10 height 10
click at [625, 448] on div "Poll" at bounding box center [615, 441] width 38 height 31
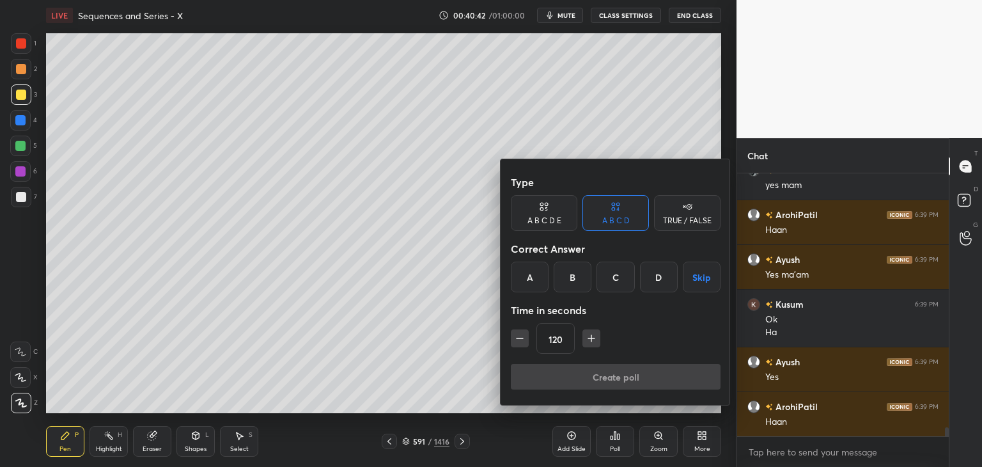
click at [696, 278] on button "Skip" at bounding box center [702, 276] width 38 height 31
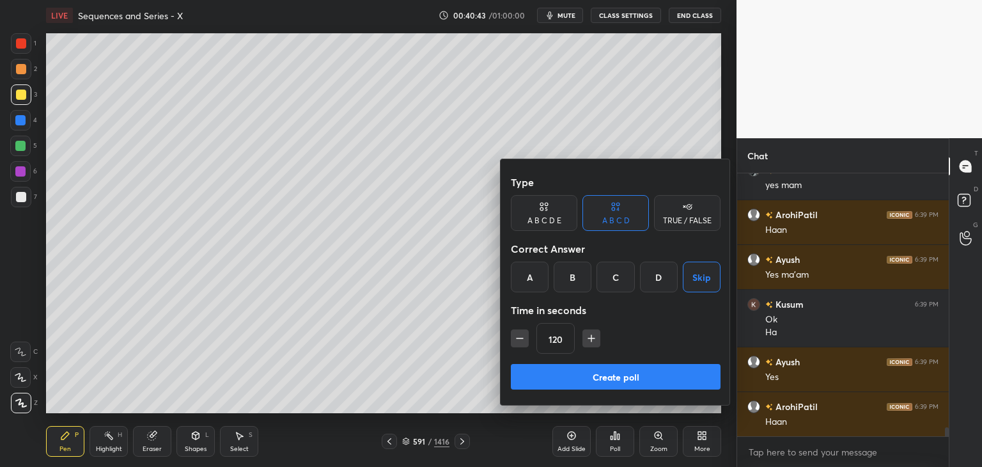
click at [617, 384] on button "Create poll" at bounding box center [616, 377] width 210 height 26
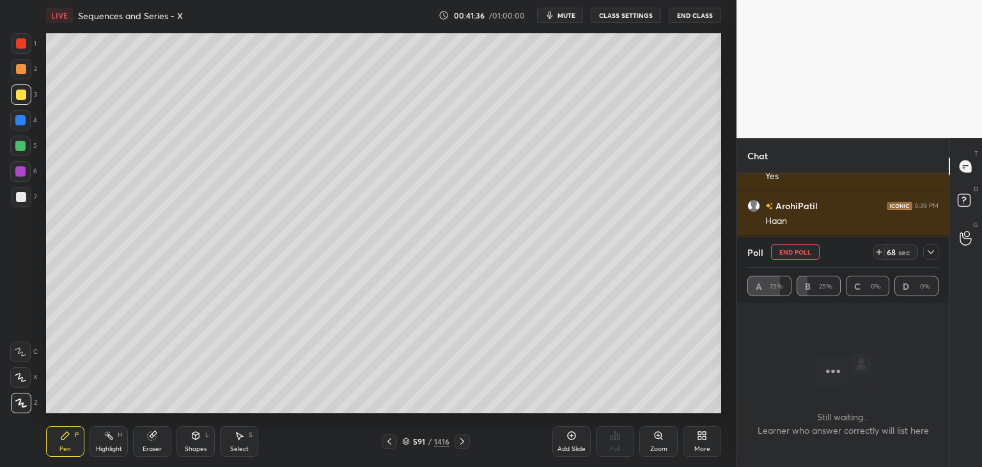
scroll to position [7882, 0]
click at [930, 251] on icon at bounding box center [931, 252] width 10 height 10
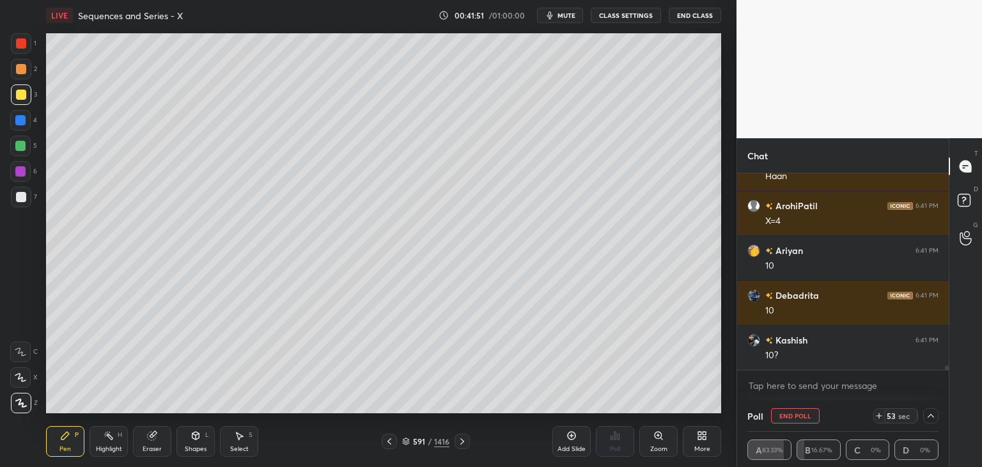
scroll to position [7927, 0]
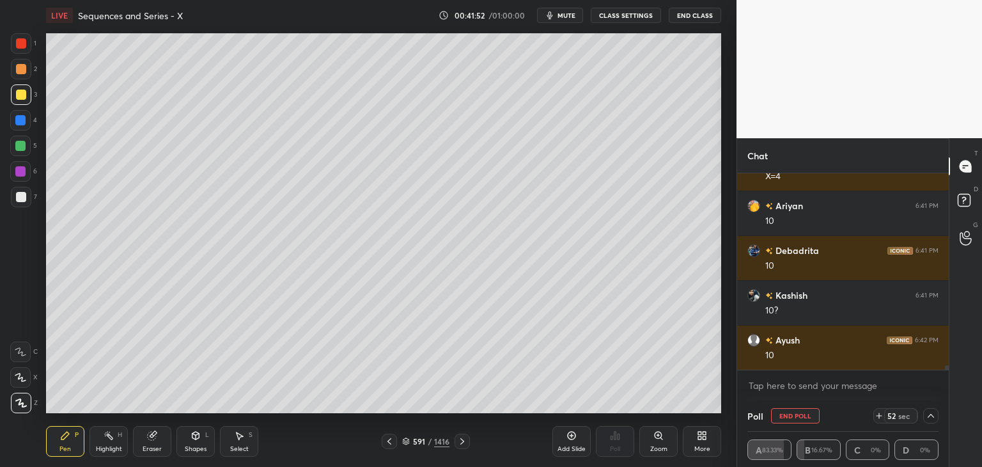
click at [72, 443] on div "Pen P" at bounding box center [65, 441] width 38 height 31
click at [23, 93] on div at bounding box center [21, 94] width 10 height 10
click at [21, 198] on div at bounding box center [21, 197] width 10 height 10
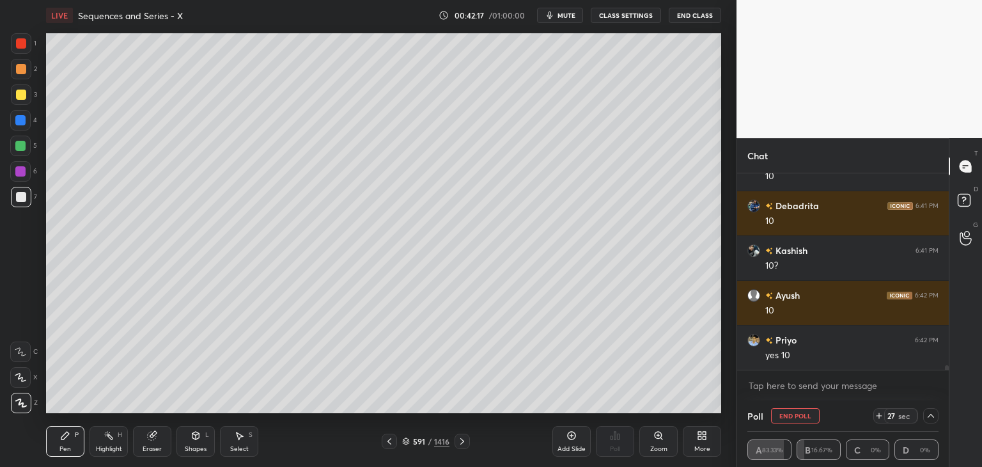
click at [930, 415] on icon at bounding box center [931, 415] width 10 height 10
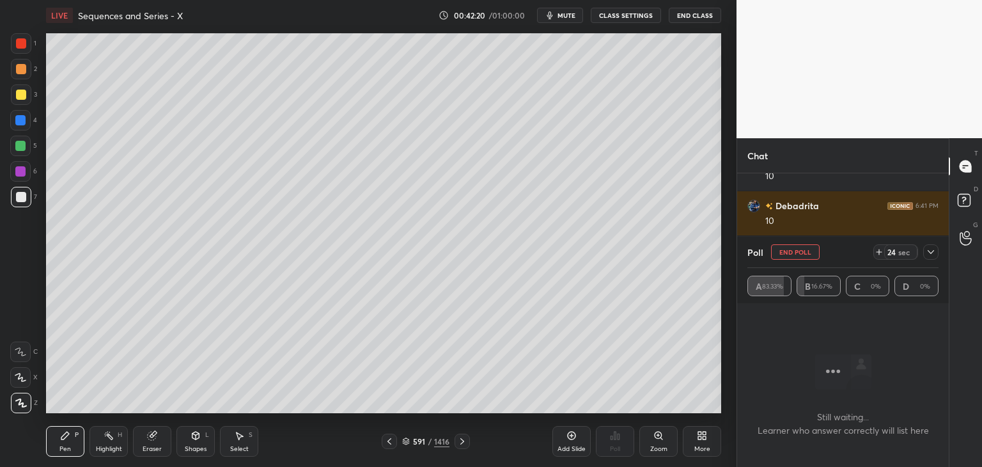
click at [794, 254] on button "End Poll" at bounding box center [795, 251] width 49 height 15
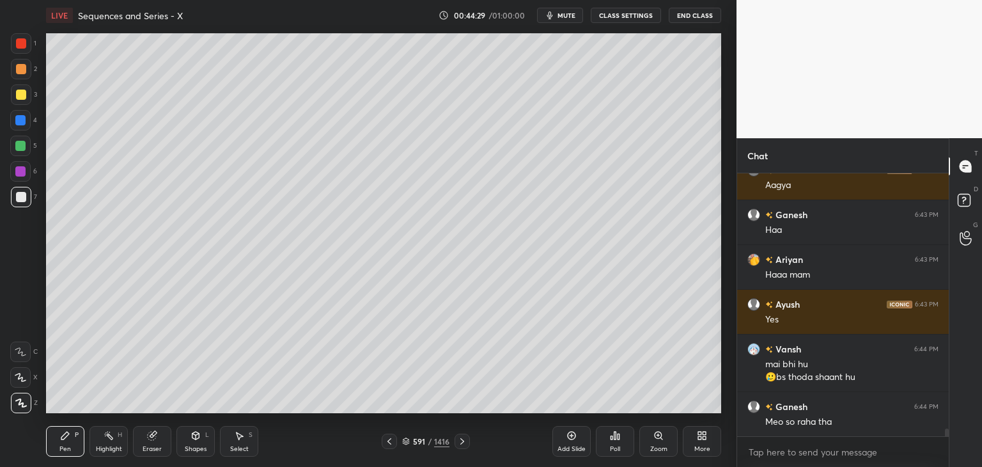
scroll to position [4, 4]
click at [575, 447] on div "Add Slide" at bounding box center [571, 449] width 28 height 6
click at [20, 94] on div at bounding box center [21, 94] width 10 height 10
click at [612, 451] on div "Poll" at bounding box center [615, 449] width 10 height 6
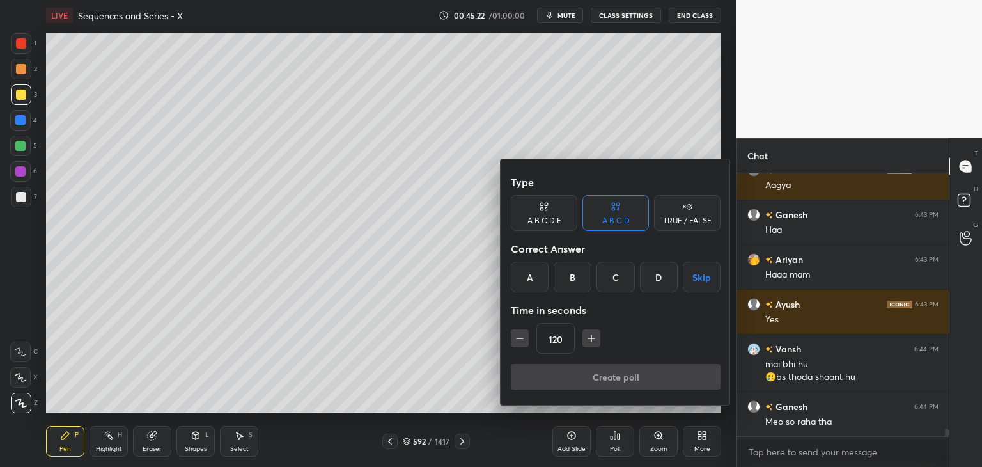
click at [701, 275] on button "Skip" at bounding box center [702, 276] width 38 height 31
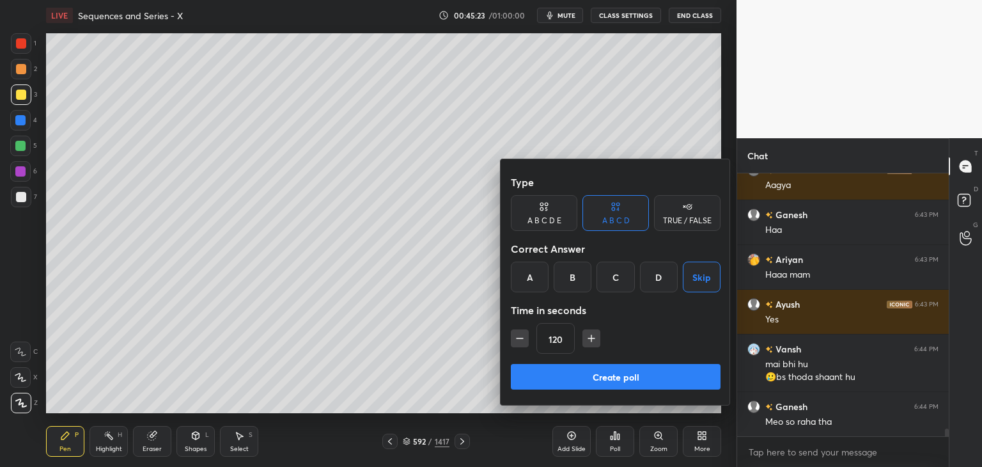
click at [621, 374] on button "Create poll" at bounding box center [616, 377] width 210 height 26
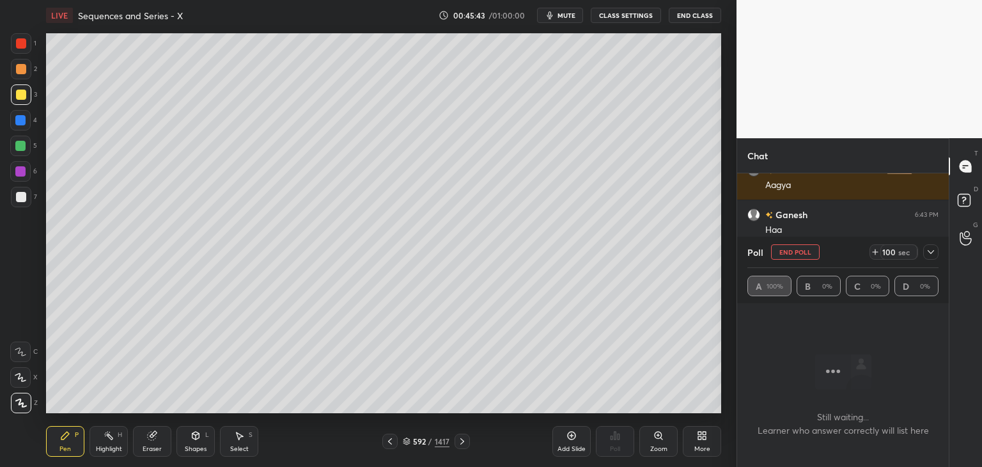
scroll to position [8771, 0]
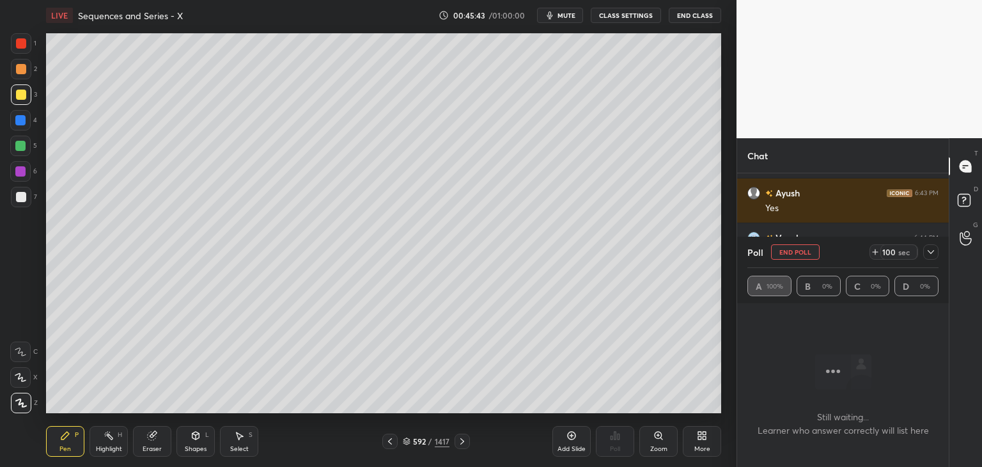
click at [935, 254] on icon at bounding box center [931, 252] width 10 height 10
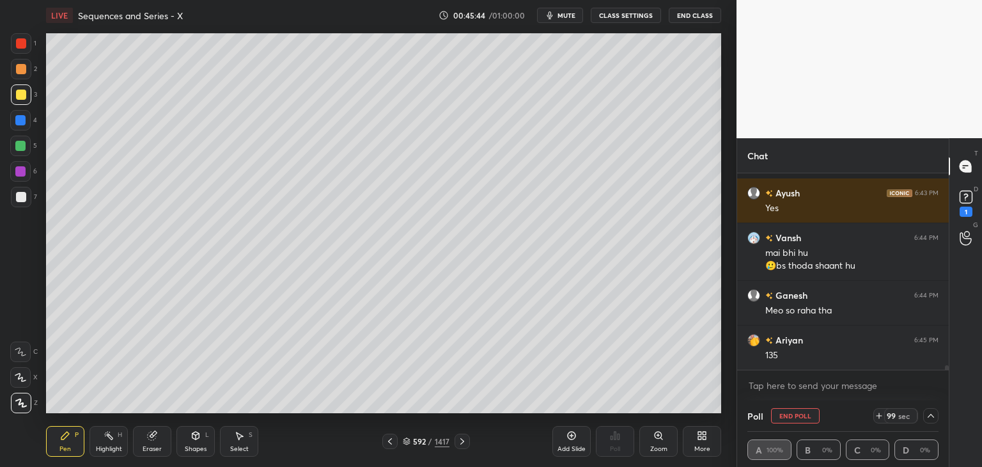
scroll to position [8826, 0]
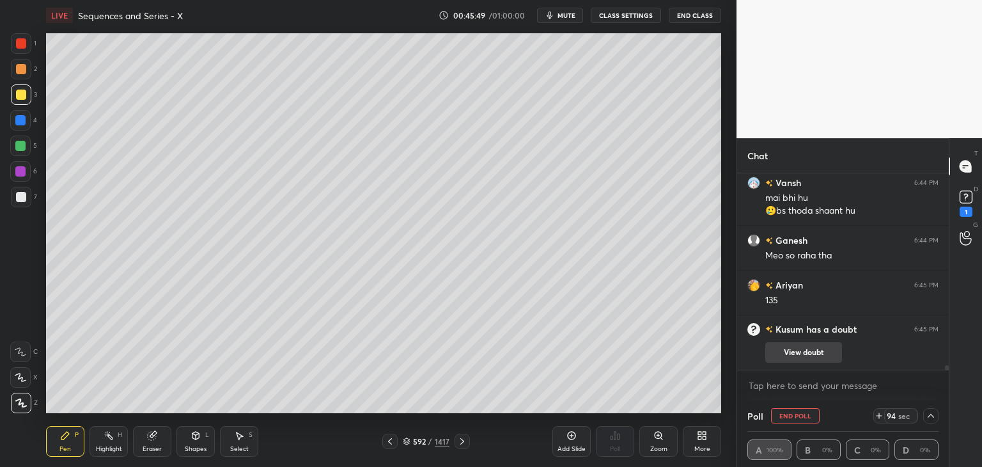
click at [821, 348] on button "View doubt" at bounding box center [803, 352] width 77 height 20
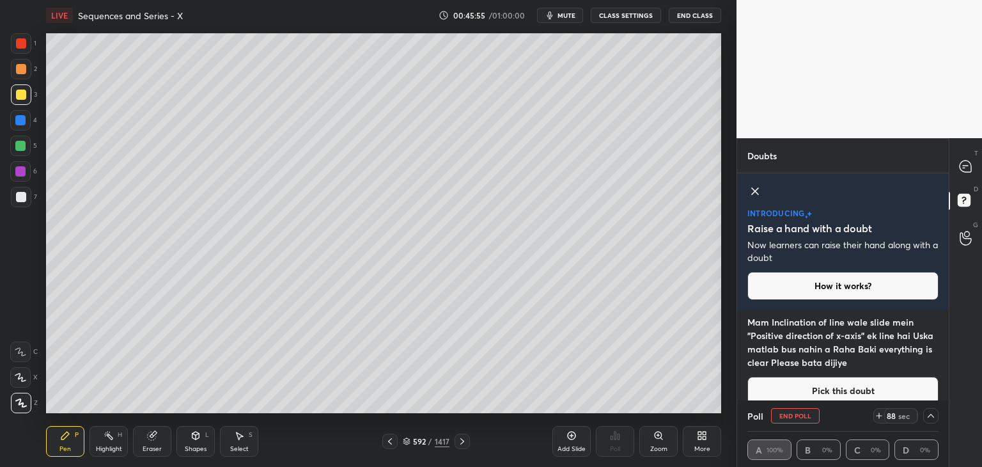
scroll to position [50, 0]
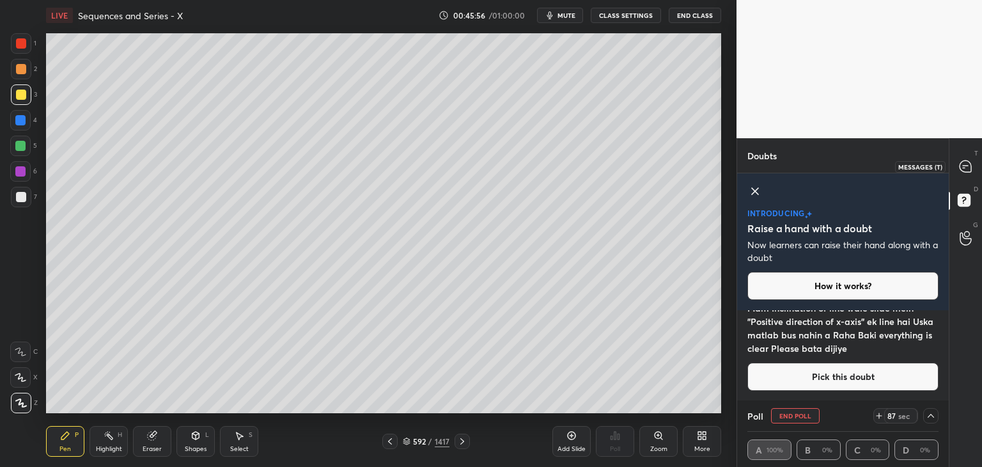
click at [968, 173] on div at bounding box center [966, 166] width 26 height 23
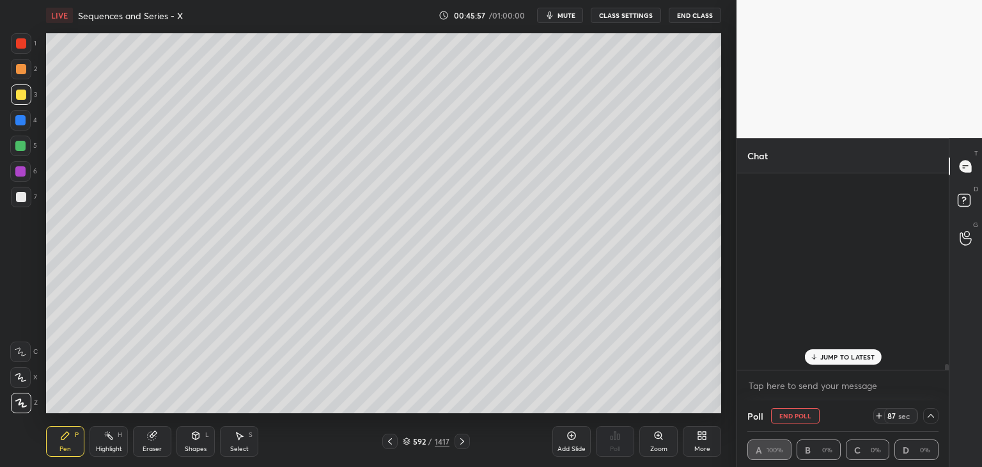
scroll to position [192, 208]
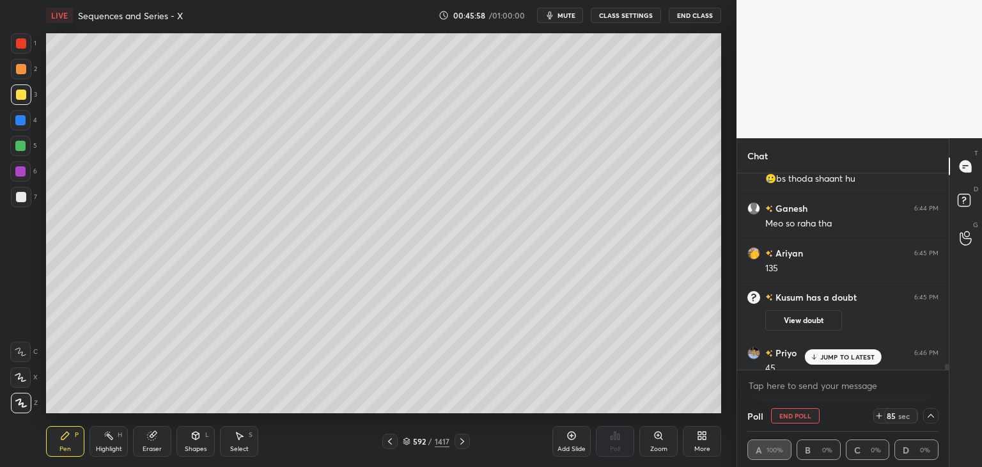
click at [854, 360] on p "JUMP TO LATEST" at bounding box center [847, 357] width 55 height 8
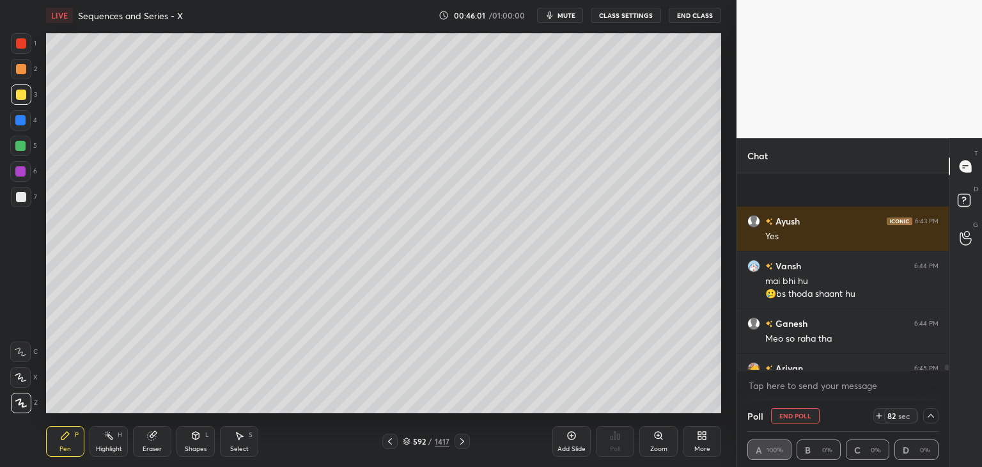
scroll to position [7470, 0]
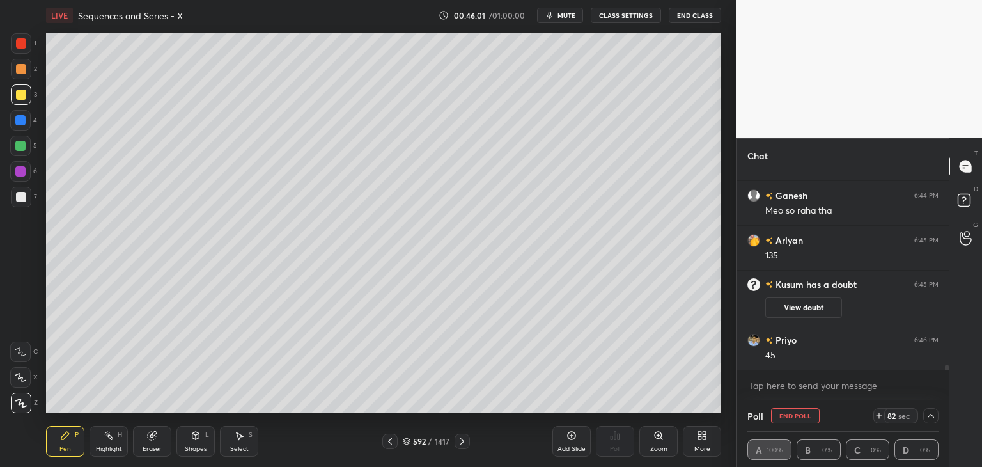
click at [947, 370] on div "[PERSON_NAME] 6:43 PM Yes [PERSON_NAME] 6:44 PM mai bhi hu 🥲bs thoda shaant hu …" at bounding box center [843, 286] width 212 height 227
click at [949, 369] on div "T Messages (T) D Doubts (D) G Raise Hand (G)" at bounding box center [965, 302] width 33 height 329
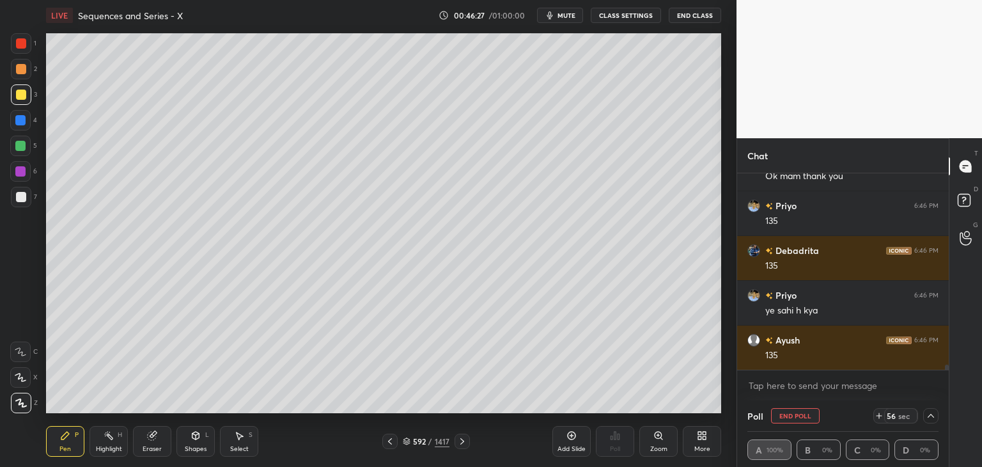
scroll to position [7739, 0]
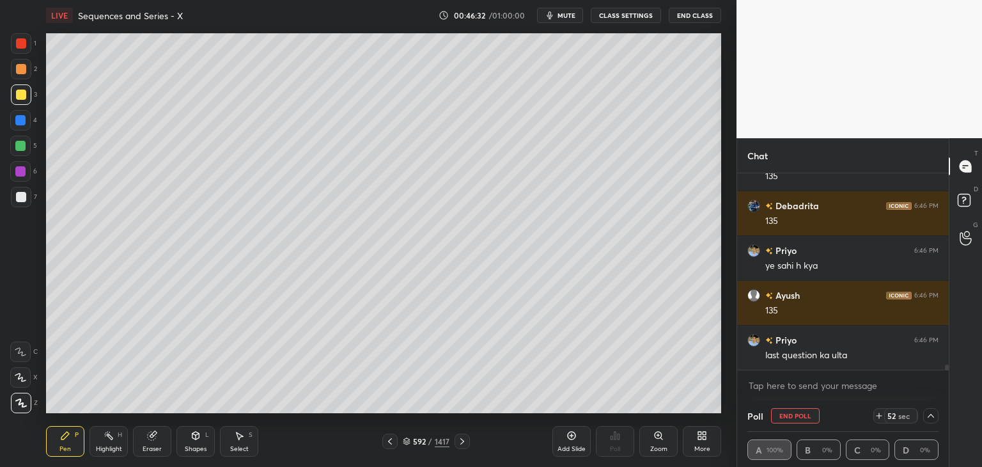
click at [194, 444] on div "Shapes L" at bounding box center [195, 441] width 38 height 31
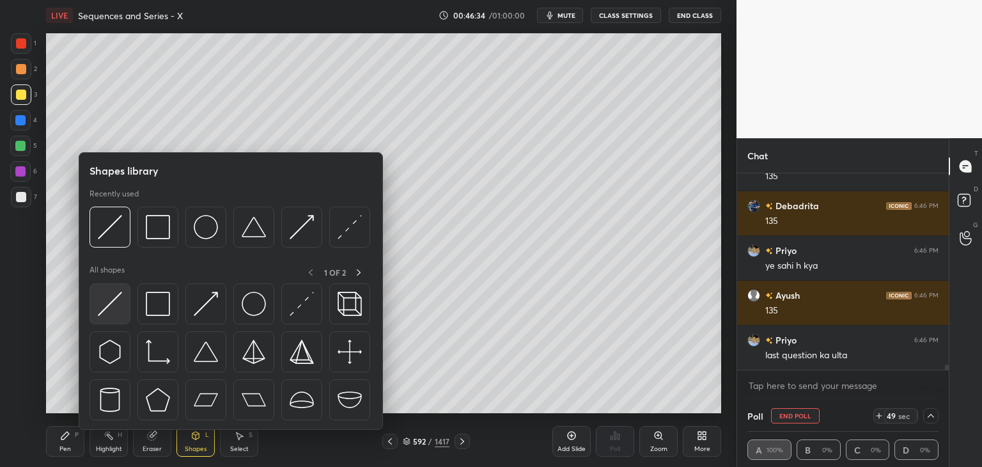
click at [107, 295] on img at bounding box center [110, 304] width 24 height 24
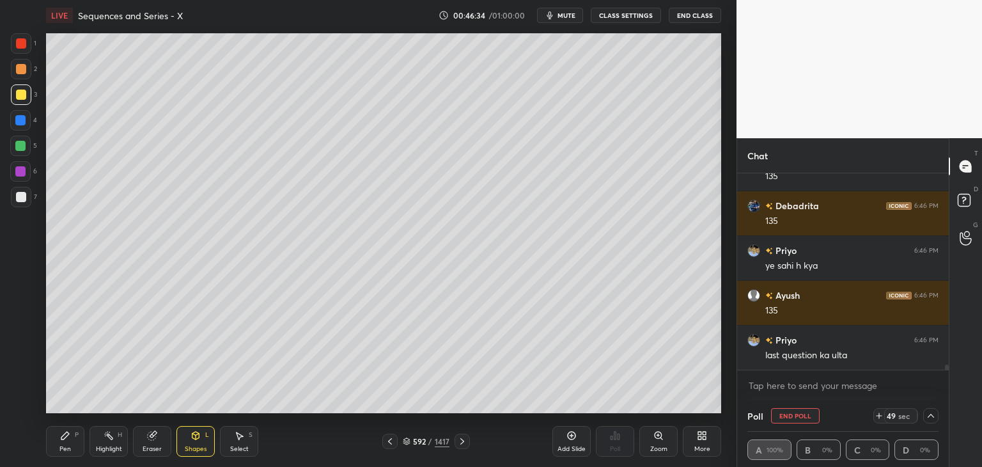
scroll to position [7784, 0]
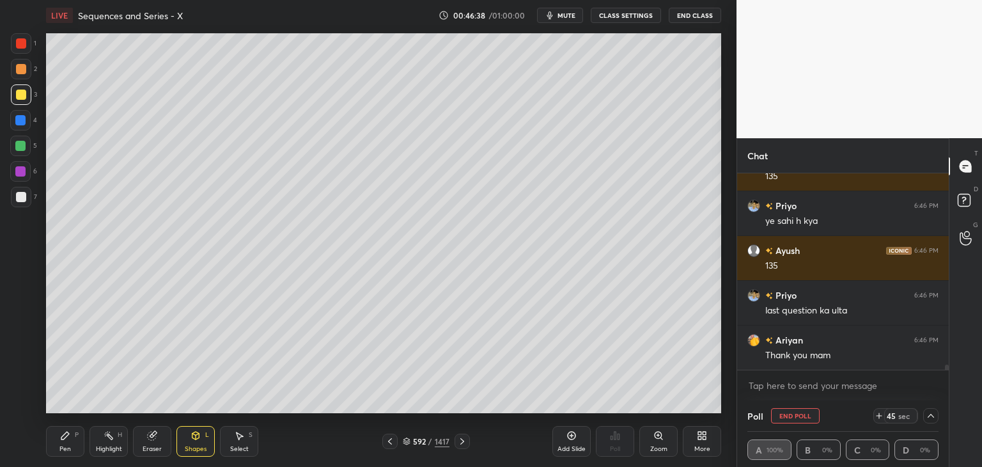
click at [198, 446] on div "Shapes" at bounding box center [196, 449] width 22 height 6
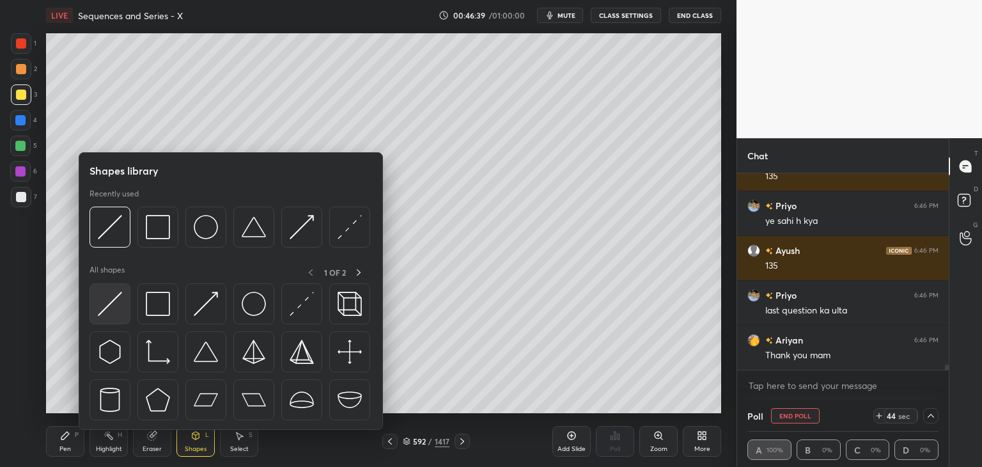
click at [109, 311] on img at bounding box center [110, 304] width 24 height 24
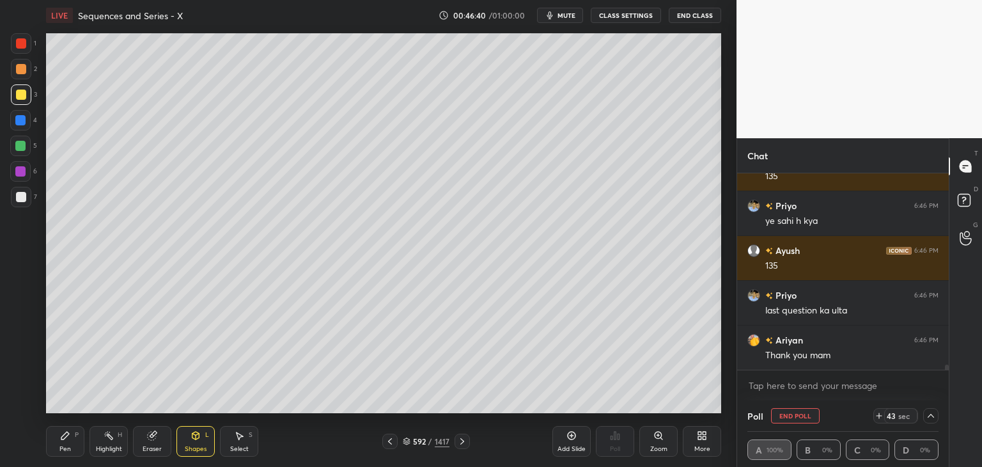
click at [21, 145] on div at bounding box center [20, 146] width 10 height 10
click at [196, 435] on icon at bounding box center [195, 435] width 7 height 8
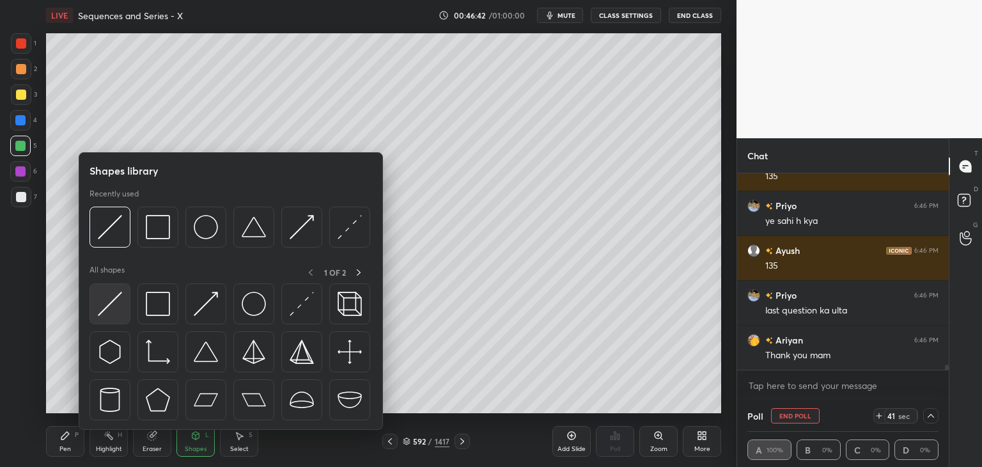
click at [110, 305] on img at bounding box center [110, 304] width 24 height 24
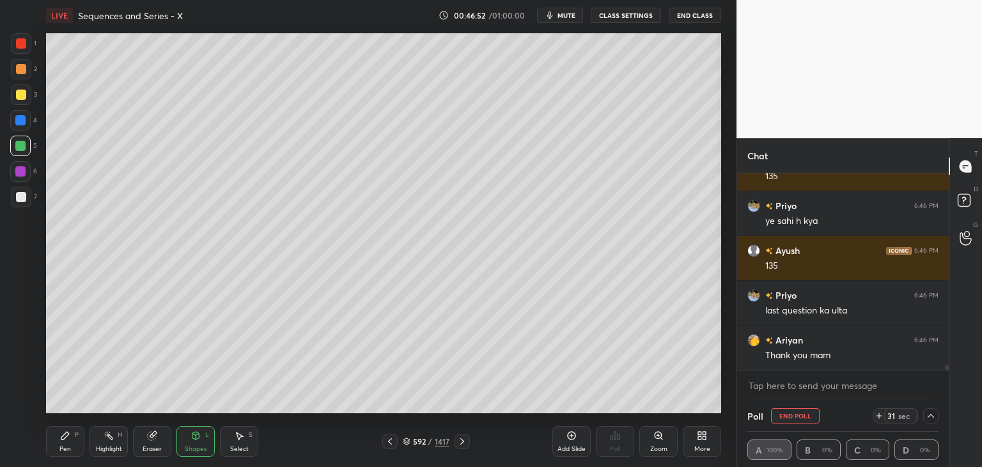
click at [73, 449] on div "Pen P" at bounding box center [65, 441] width 38 height 31
drag, startPoint x: 22, startPoint y: 190, endPoint x: 36, endPoint y: 196, distance: 14.4
click at [23, 191] on div at bounding box center [21, 197] width 20 height 20
click at [196, 449] on div "Shapes" at bounding box center [196, 449] width 22 height 6
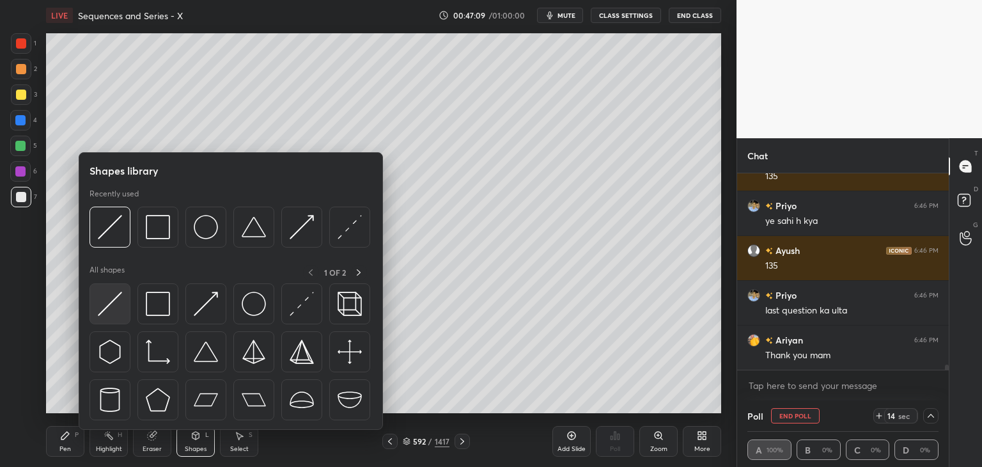
click at [111, 313] on img at bounding box center [110, 304] width 24 height 24
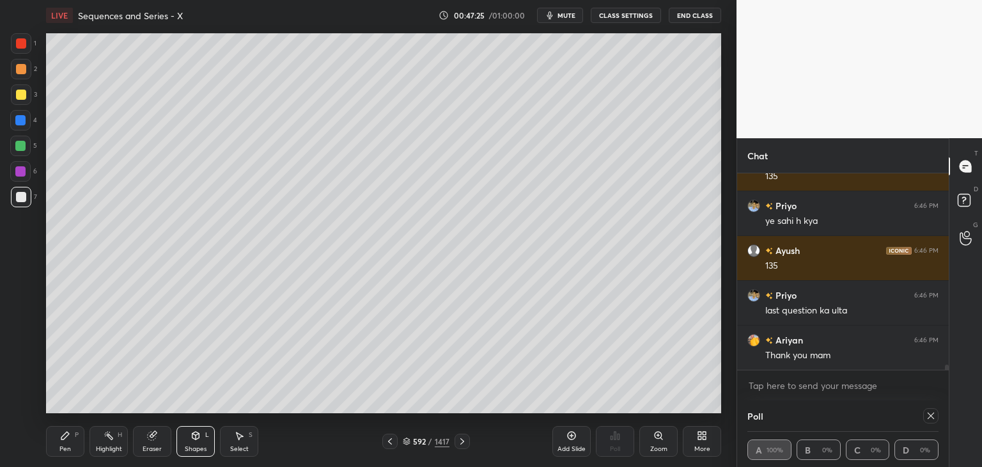
click at [66, 447] on div "Pen" at bounding box center [65, 449] width 12 height 6
click at [26, 192] on div at bounding box center [21, 197] width 20 height 20
click at [393, 439] on icon at bounding box center [390, 441] width 10 height 10
click at [393, 440] on icon at bounding box center [390, 441] width 10 height 10
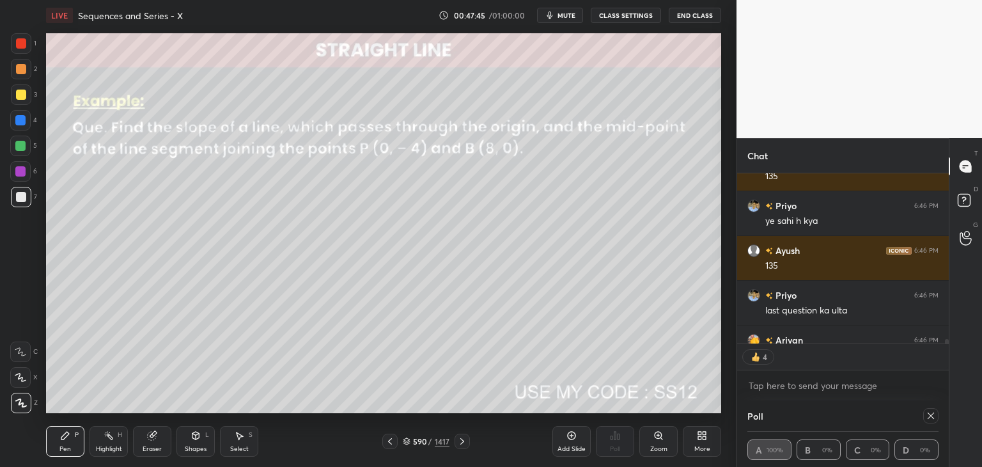
click at [394, 439] on icon at bounding box center [390, 441] width 10 height 10
click at [393, 439] on icon at bounding box center [390, 441] width 10 height 10
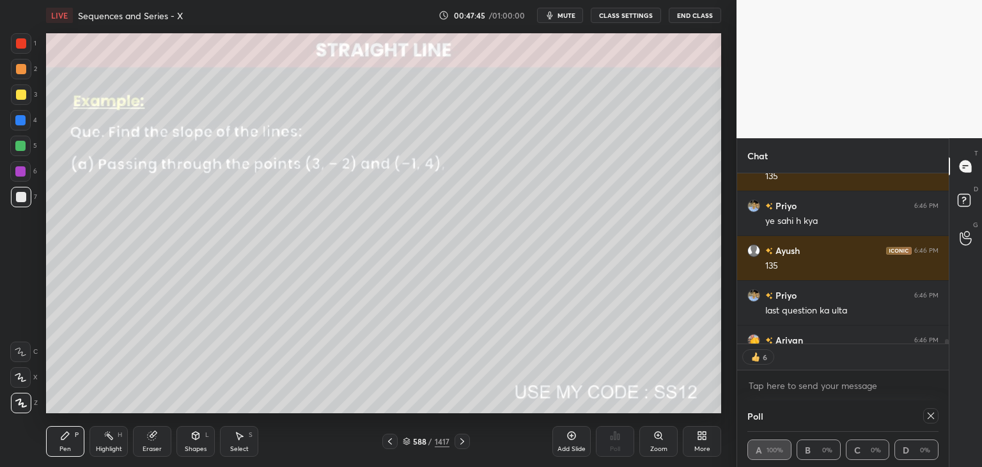
click at [394, 439] on icon at bounding box center [390, 441] width 10 height 10
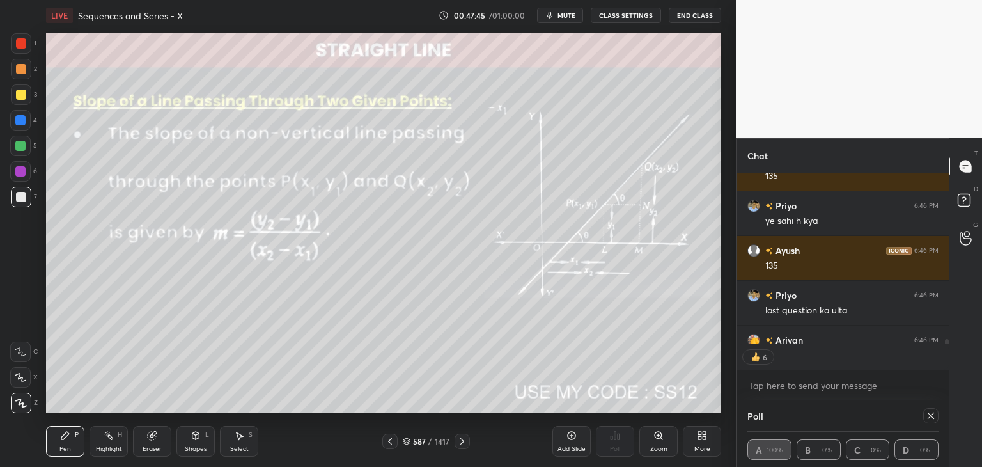
click at [394, 439] on icon at bounding box center [390, 441] width 10 height 10
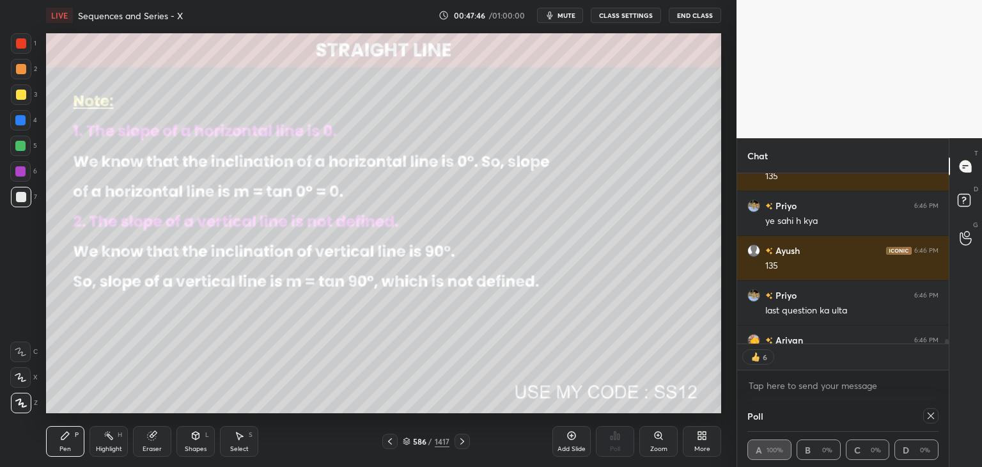
click at [393, 438] on icon at bounding box center [390, 441] width 10 height 10
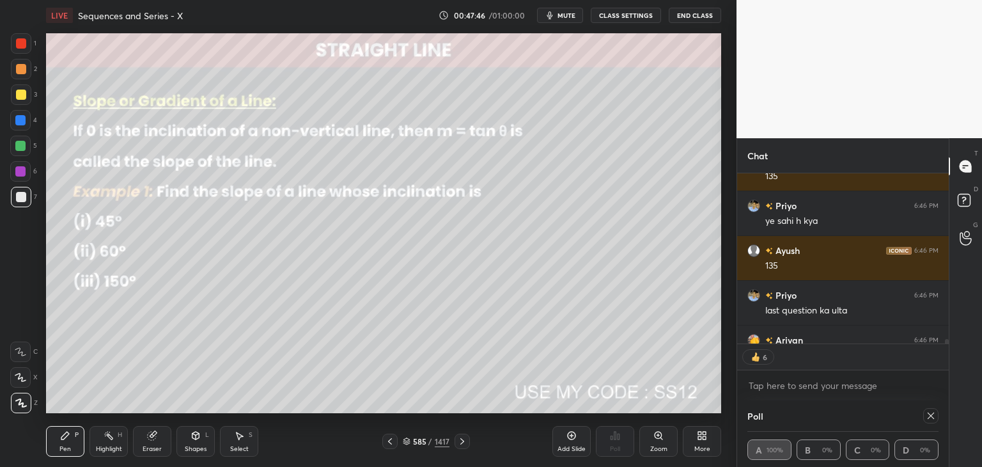
click at [394, 438] on icon at bounding box center [390, 441] width 10 height 10
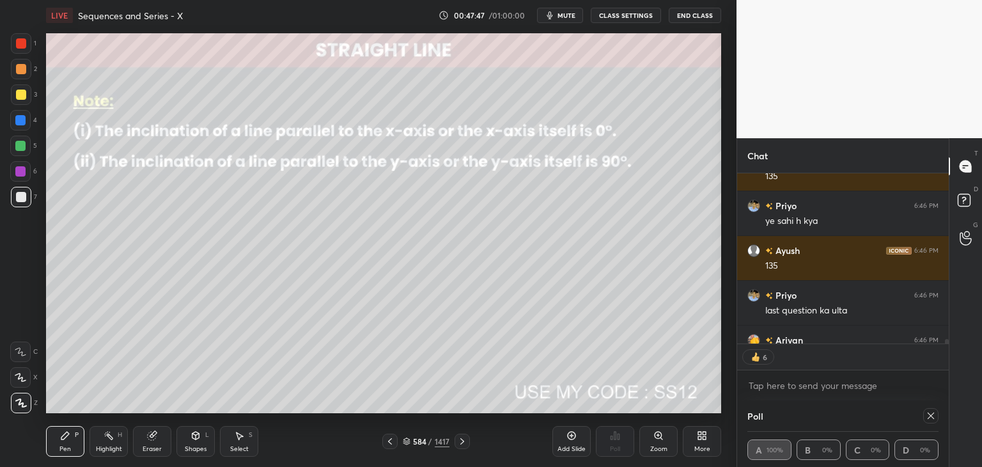
click at [394, 439] on icon at bounding box center [390, 441] width 10 height 10
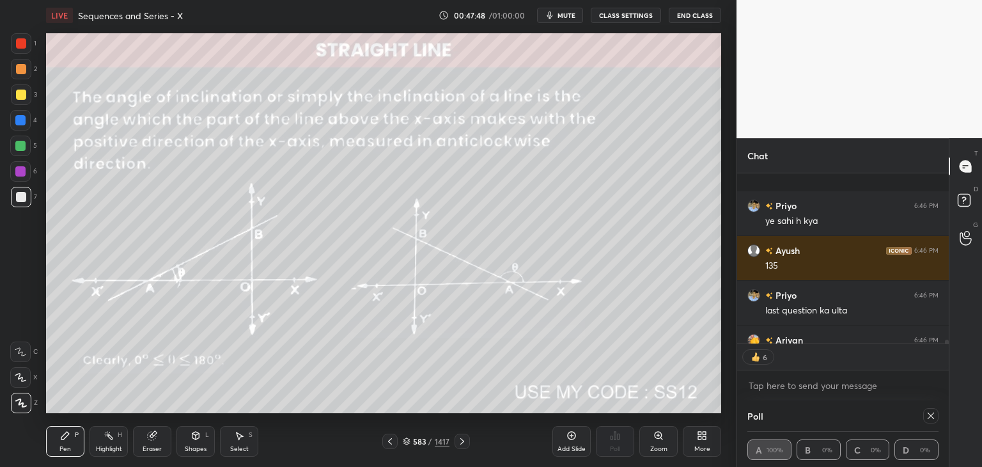
scroll to position [7855, 0]
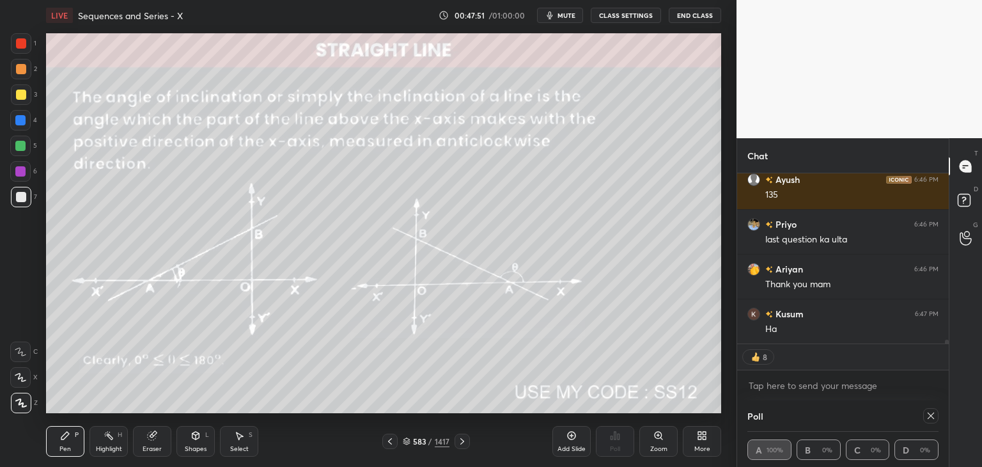
click at [464, 438] on icon at bounding box center [462, 441] width 10 height 10
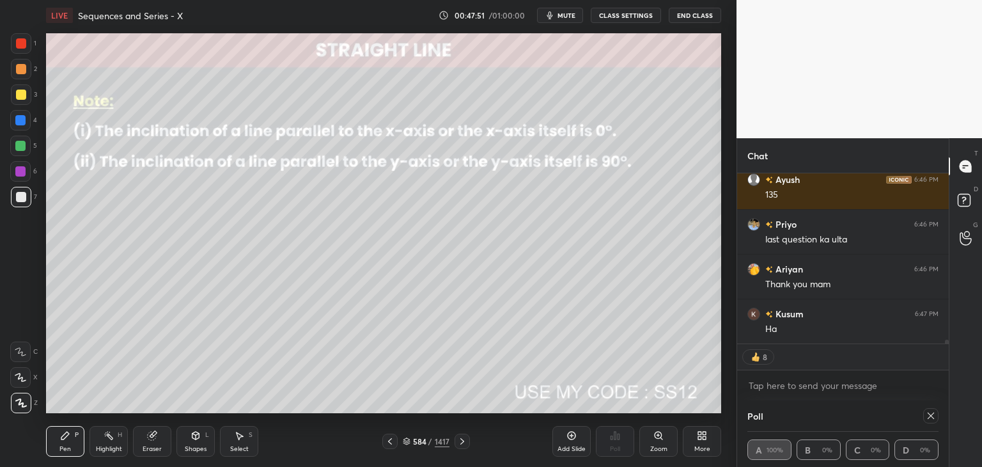
click at [465, 439] on icon at bounding box center [462, 441] width 10 height 10
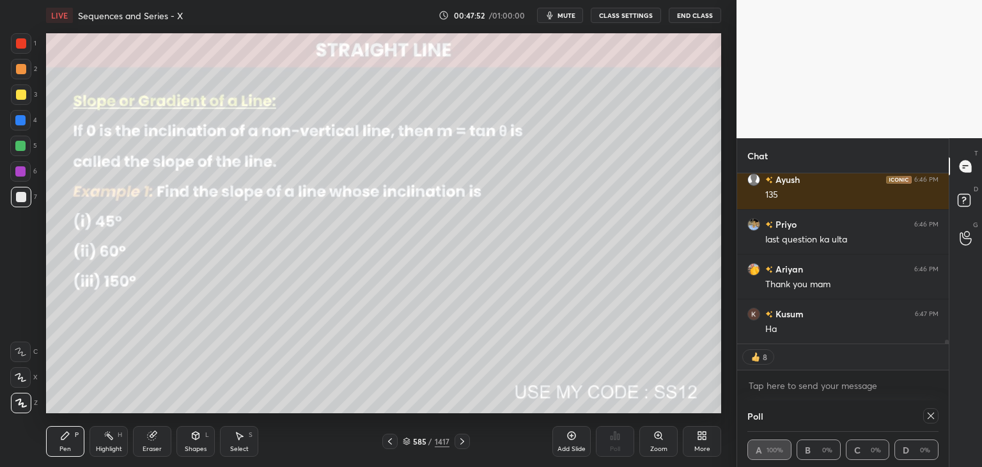
click at [465, 440] on icon at bounding box center [462, 441] width 10 height 10
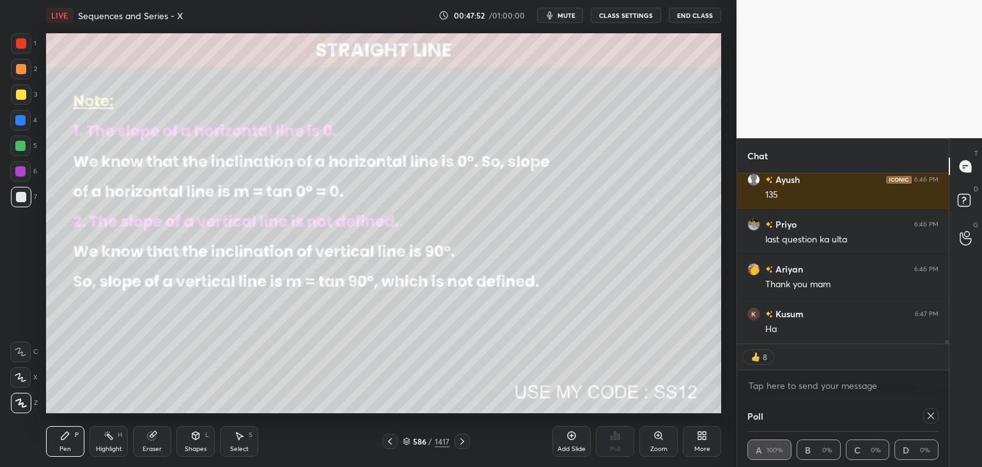
click at [464, 438] on icon at bounding box center [462, 441] width 10 height 10
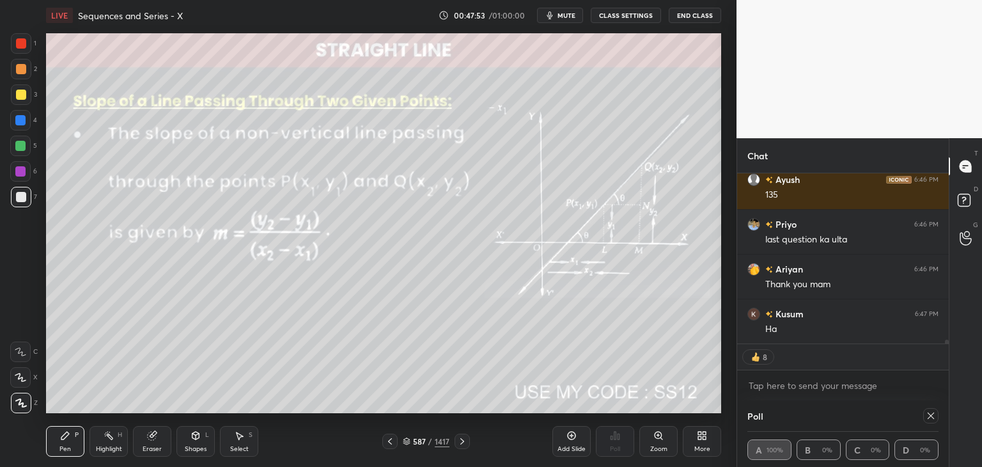
click at [462, 439] on icon at bounding box center [462, 441] width 10 height 10
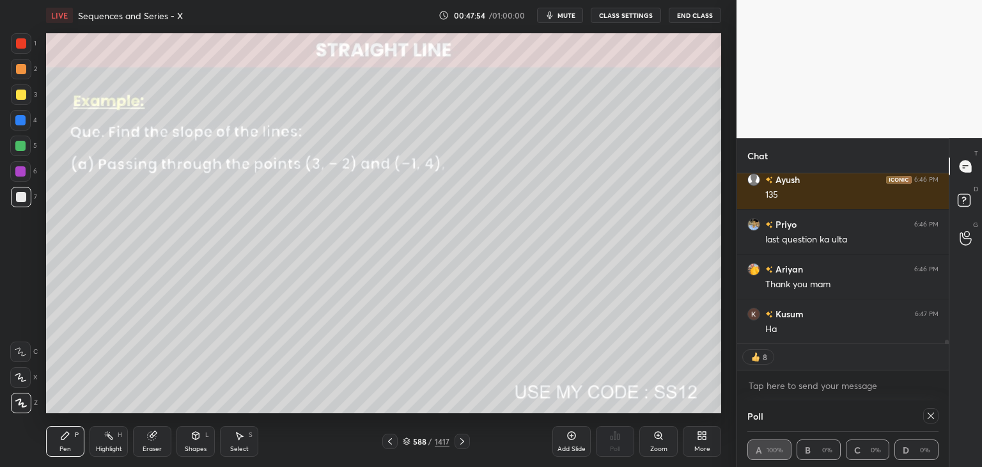
click at [460, 438] on icon at bounding box center [462, 441] width 10 height 10
click at [460, 439] on icon at bounding box center [462, 441] width 4 height 6
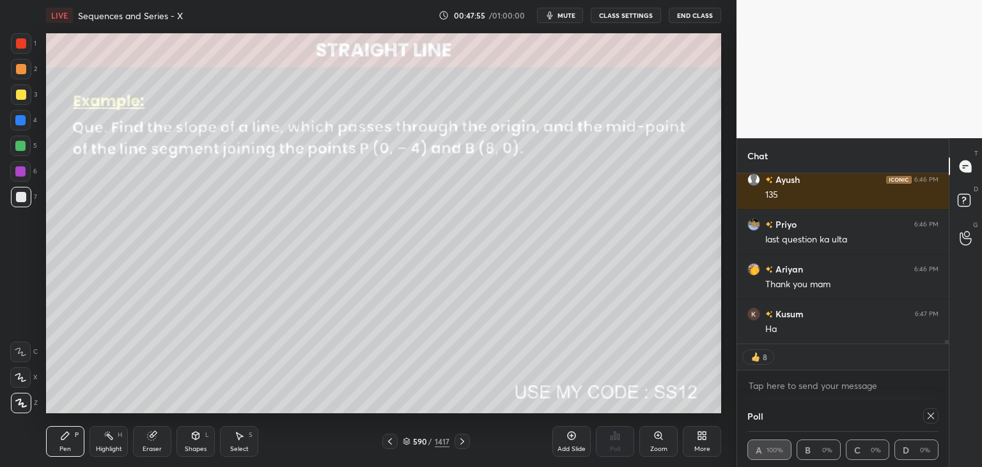
click at [461, 438] on icon at bounding box center [462, 441] width 10 height 10
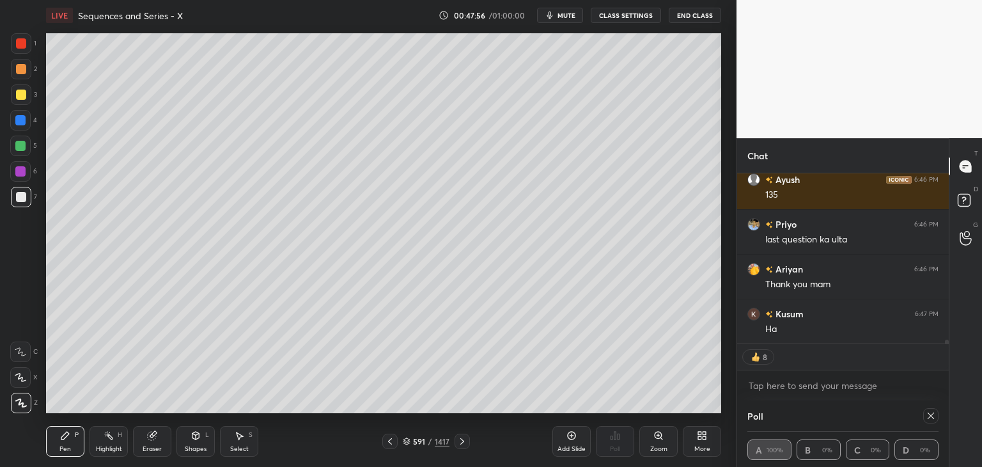
click at [462, 439] on icon at bounding box center [462, 441] width 10 height 10
click at [245, 443] on div "Select S" at bounding box center [239, 441] width 38 height 31
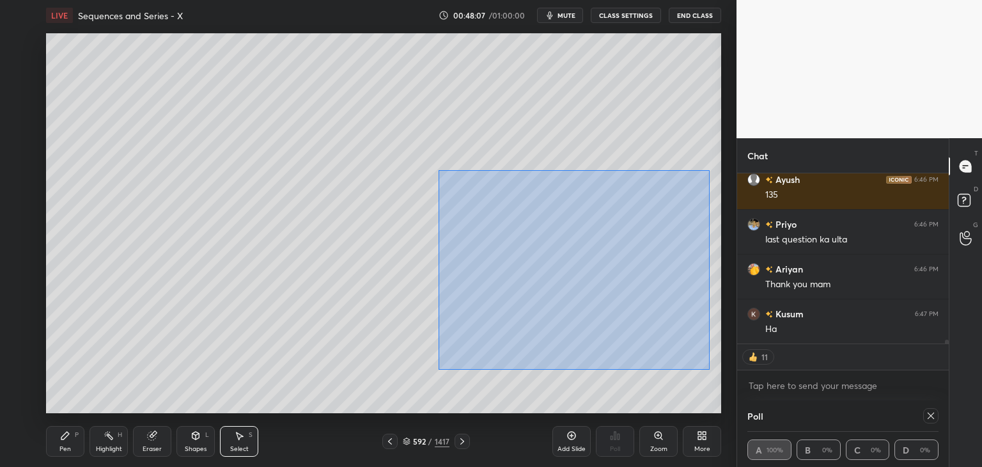
drag, startPoint x: 441, startPoint y: 172, endPoint x: 722, endPoint y: 381, distance: 349.9
click at [723, 382] on div "0 ° Undo Copy Paste here Duplicate Duplicate to new slide Delete Setting up you…" at bounding box center [383, 223] width 685 height 385
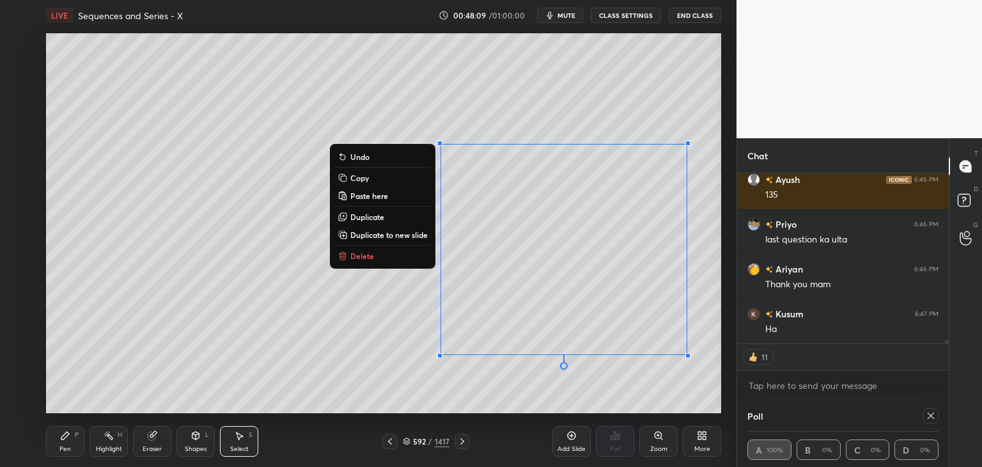
click at [347, 255] on button "Delete" at bounding box center [382, 255] width 95 height 15
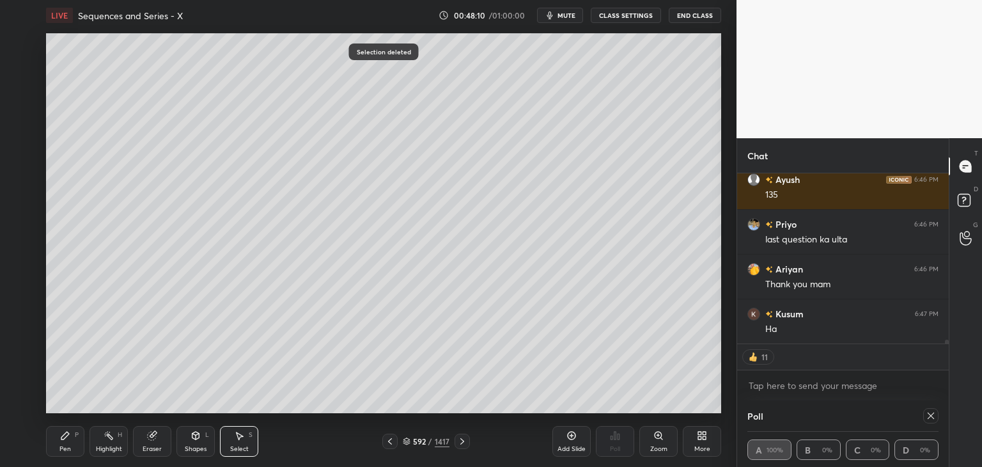
click at [64, 446] on div "Pen" at bounding box center [65, 449] width 12 height 6
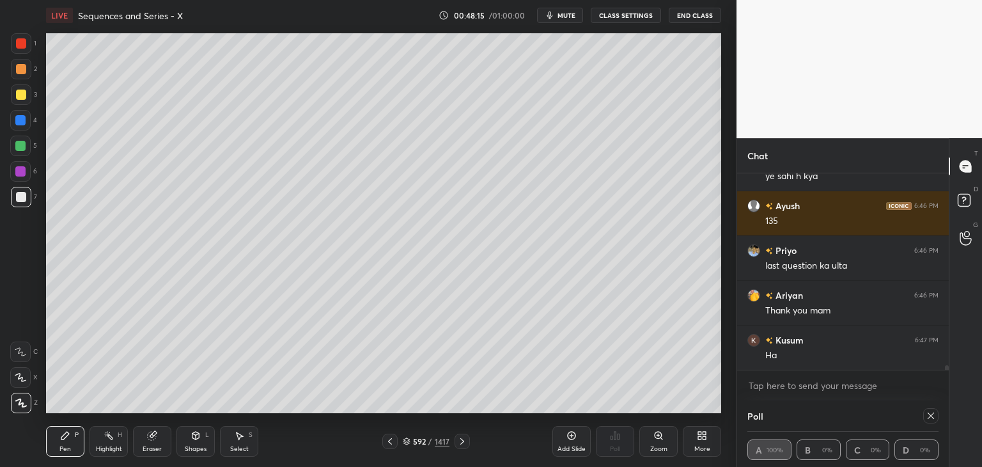
scroll to position [4, 4]
click at [933, 413] on icon at bounding box center [931, 415] width 10 height 10
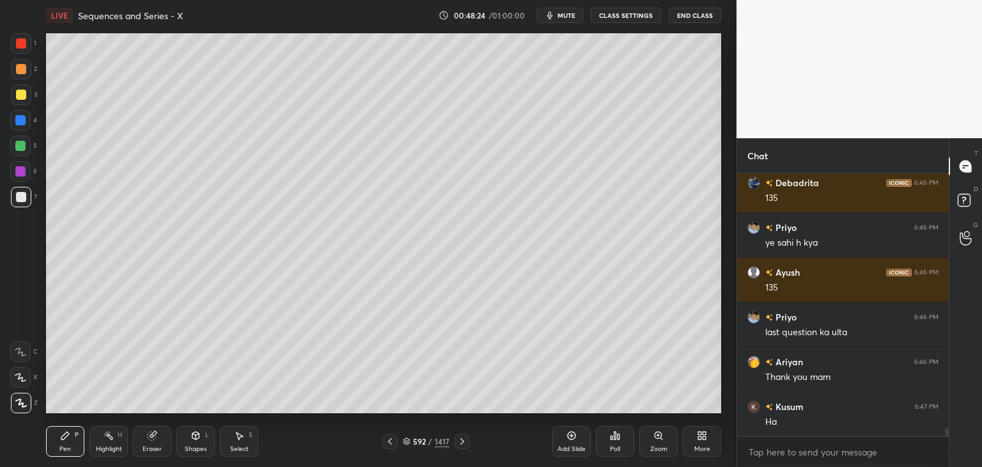
scroll to position [7520, 0]
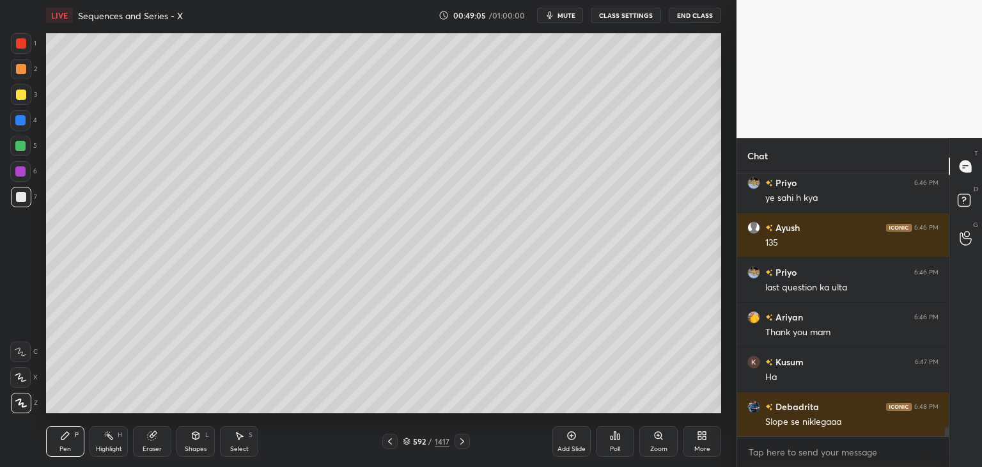
click at [242, 446] on div "Select" at bounding box center [239, 449] width 19 height 6
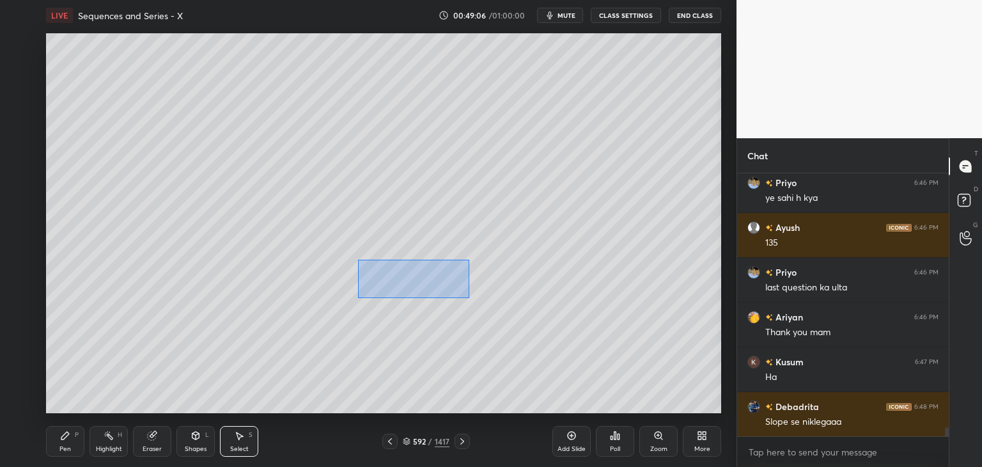
drag, startPoint x: 374, startPoint y: 271, endPoint x: 543, endPoint y: 309, distance: 172.9
click at [546, 310] on div "0 ° Undo Copy Paste here Duplicate Duplicate to new slide Delete" at bounding box center [383, 223] width 675 height 380
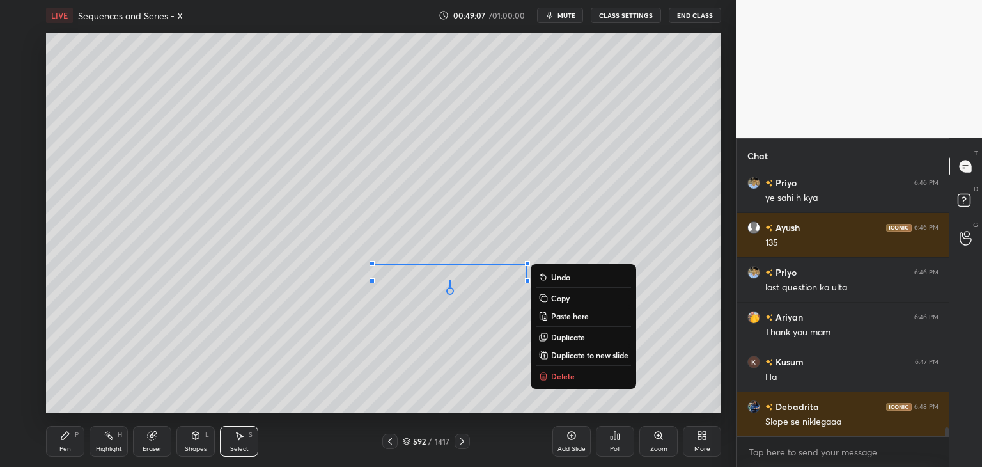
click at [563, 378] on p "Delete" at bounding box center [563, 376] width 24 height 10
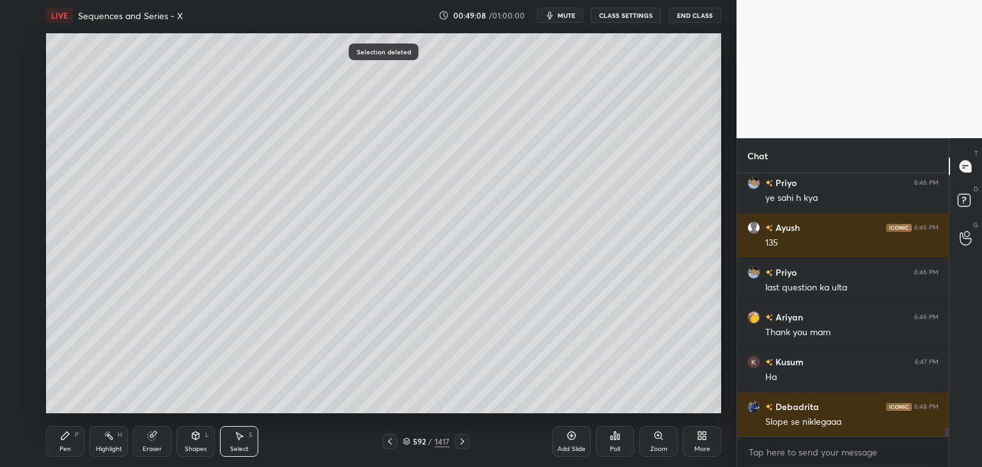
click at [65, 443] on div "Pen P" at bounding box center [65, 441] width 38 height 31
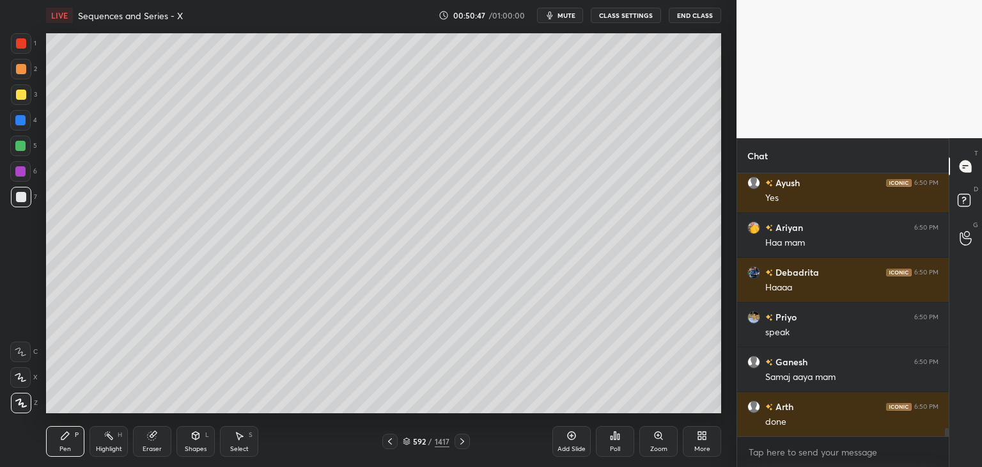
scroll to position [7878, 0]
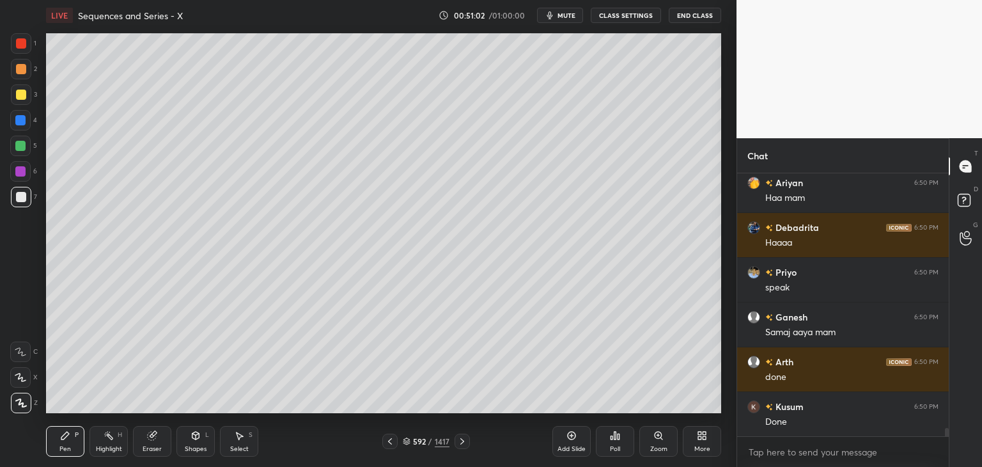
click at [458, 440] on icon at bounding box center [462, 441] width 10 height 10
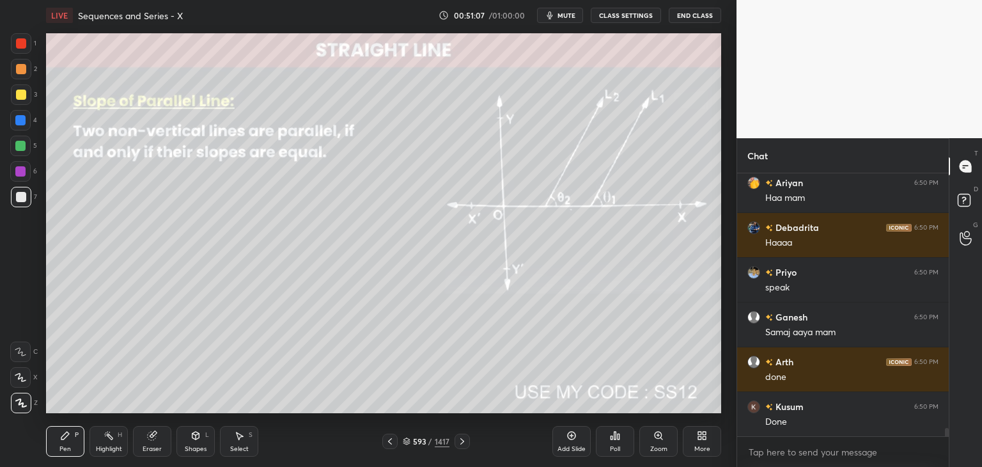
scroll to position [7923, 0]
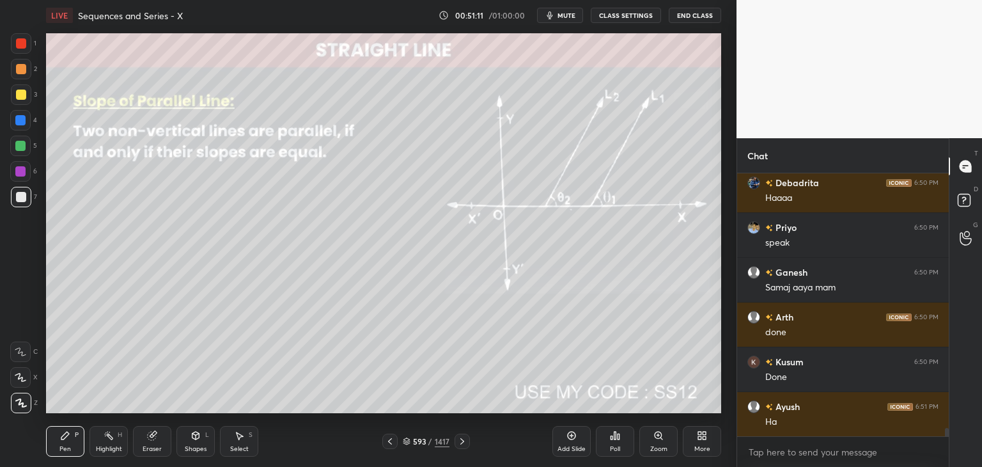
click at [194, 446] on div "Shapes" at bounding box center [196, 449] width 22 height 6
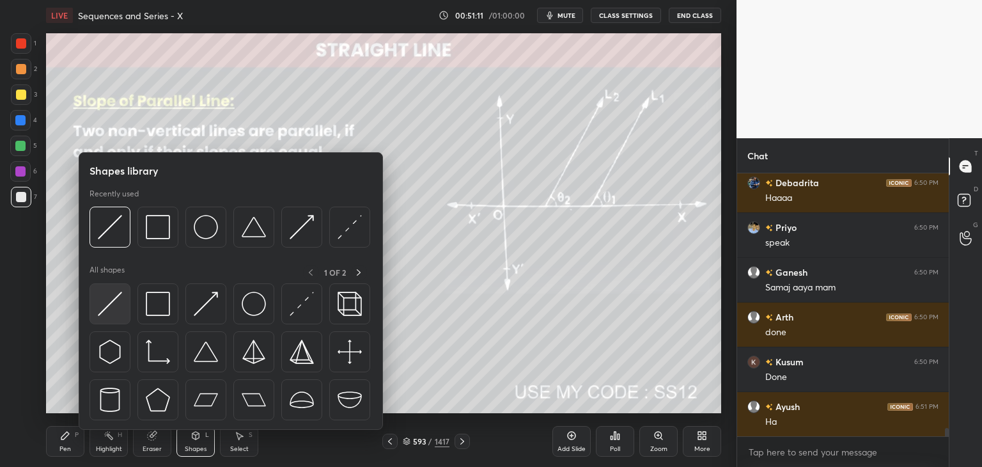
click at [113, 300] on img at bounding box center [110, 304] width 24 height 24
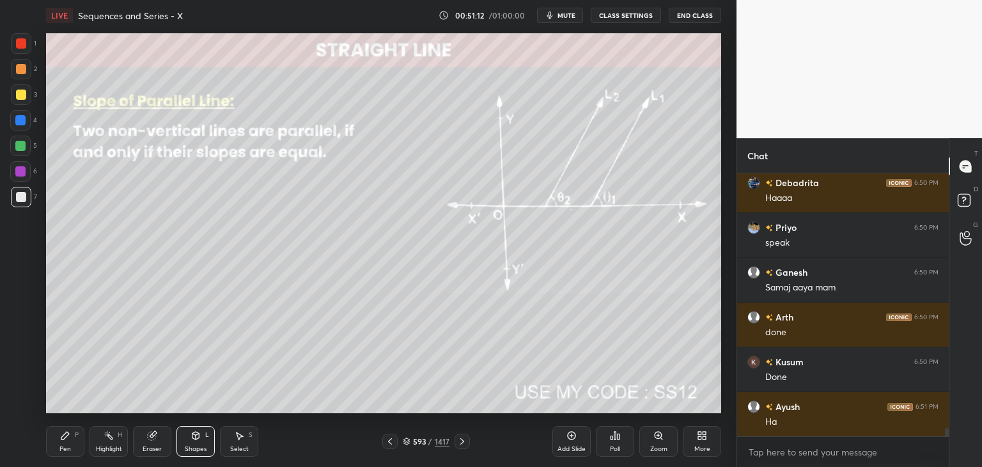
click at [20, 140] on div at bounding box center [20, 146] width 20 height 20
click at [63, 443] on div "Pen P" at bounding box center [65, 441] width 38 height 31
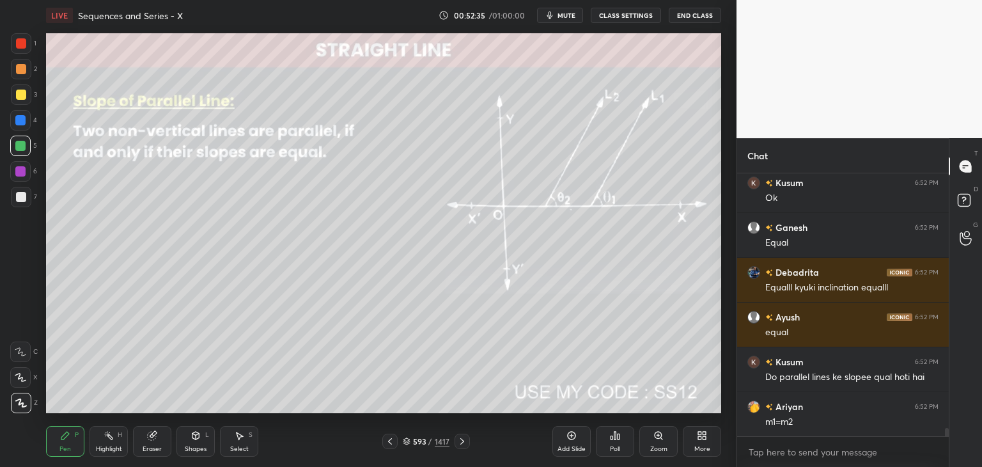
scroll to position [8337, 0]
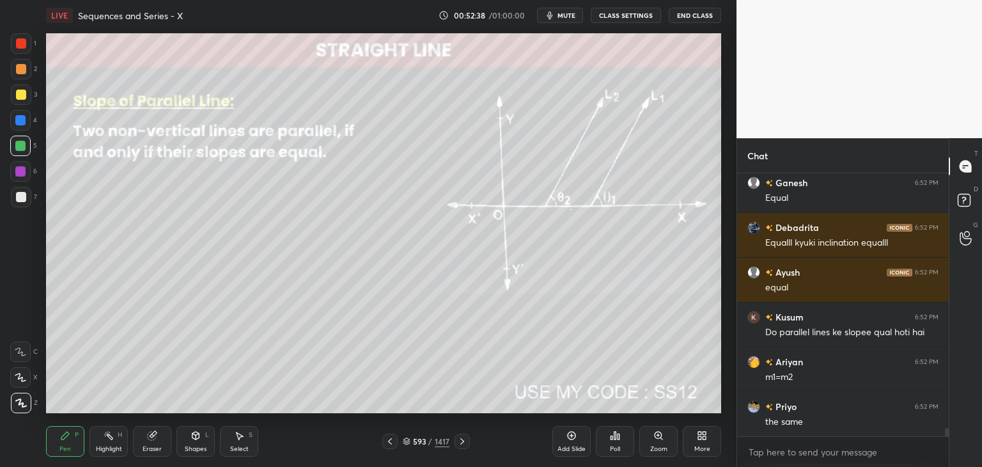
click at [457, 442] on icon at bounding box center [462, 441] width 10 height 10
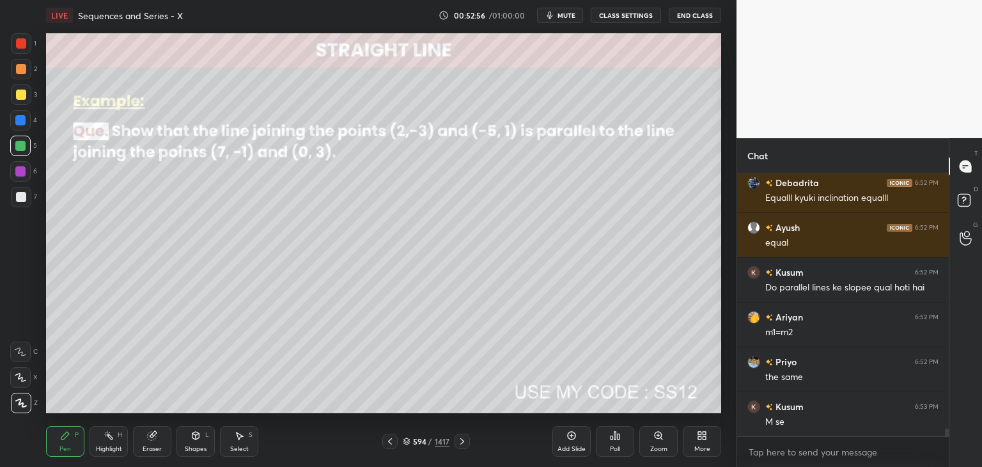
scroll to position [8427, 0]
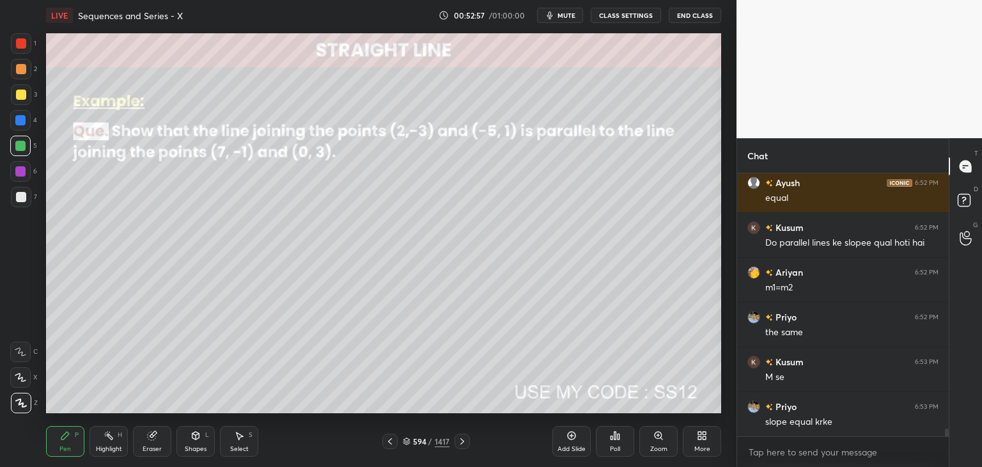
drag, startPoint x: 68, startPoint y: 444, endPoint x: 92, endPoint y: 416, distance: 37.2
click at [67, 444] on div "Pen P" at bounding box center [65, 441] width 38 height 31
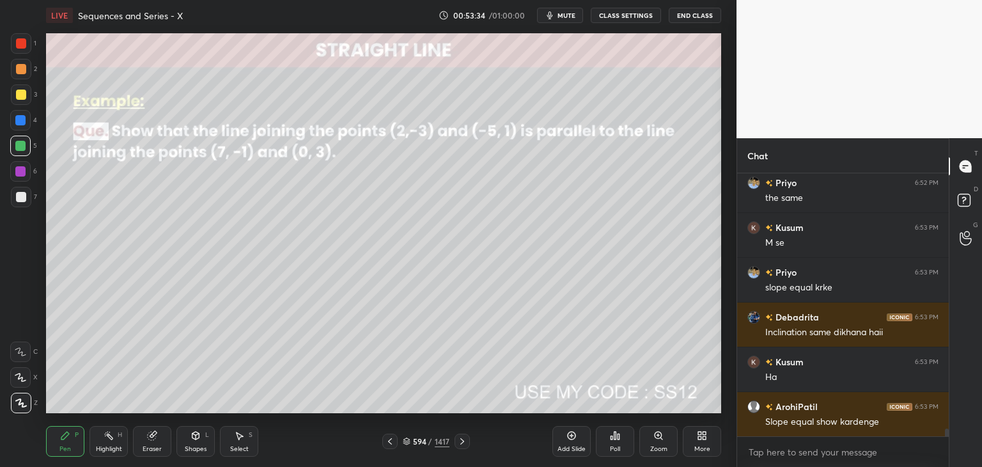
scroll to position [8606, 0]
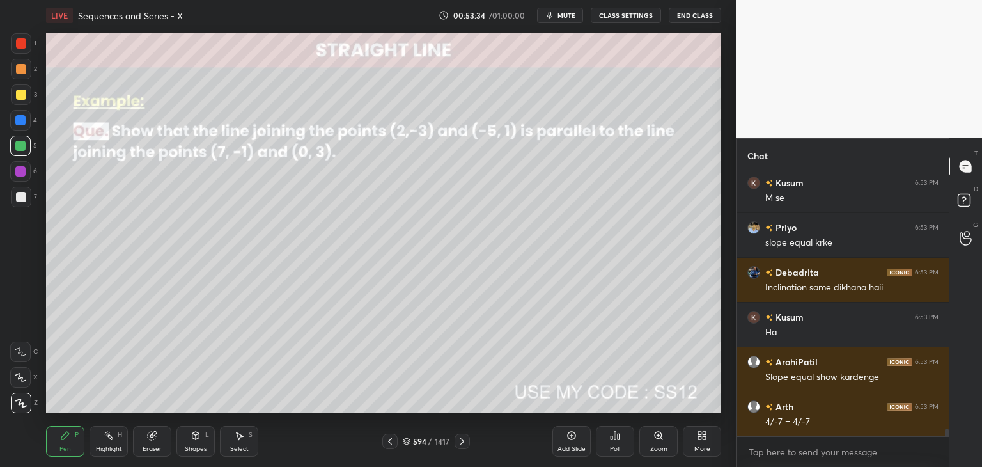
click at [256, 446] on div "Select S" at bounding box center [239, 441] width 38 height 31
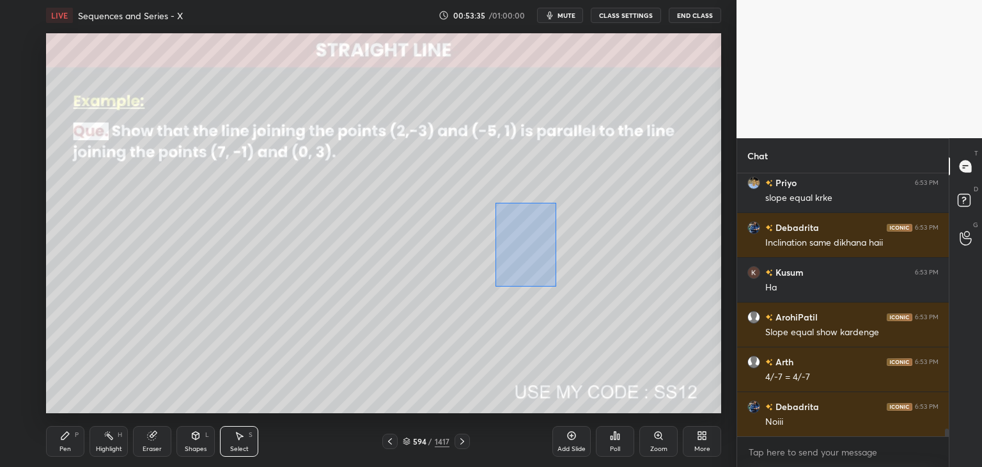
drag, startPoint x: 499, startPoint y: 206, endPoint x: 556, endPoint y: 286, distance: 98.6
click at [556, 286] on div "0 ° Undo Copy Paste here Duplicate Duplicate to new slide Delete" at bounding box center [383, 223] width 675 height 380
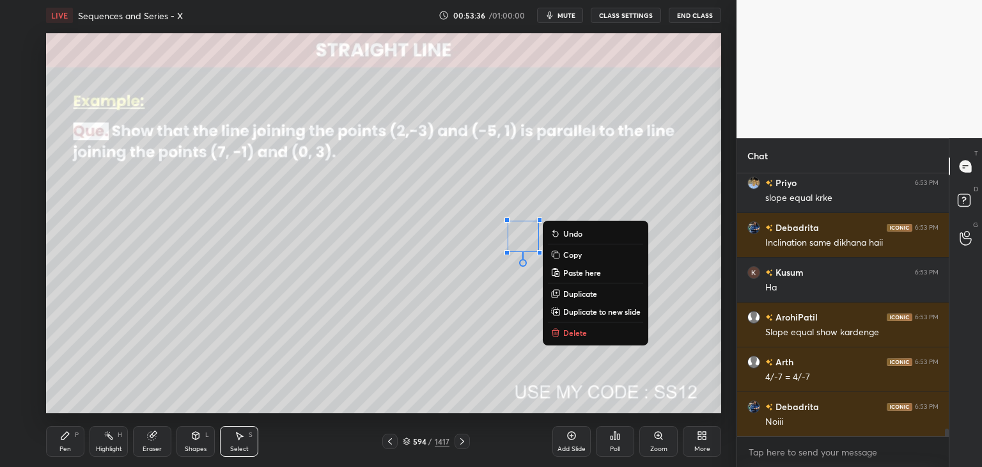
click at [570, 338] on p "Delete" at bounding box center [575, 332] width 24 height 10
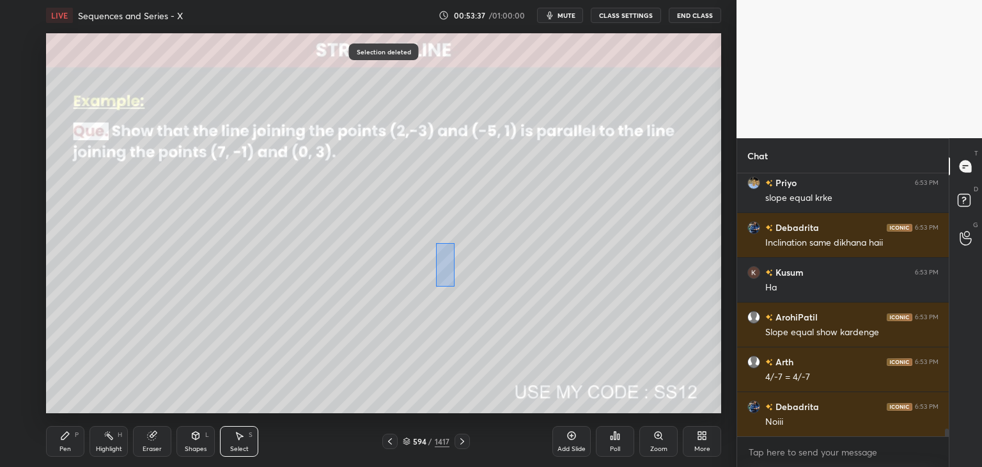
drag, startPoint x: 437, startPoint y: 249, endPoint x: 455, endPoint y: 286, distance: 41.2
click at [455, 286] on div "0 ° Undo Copy Paste here Duplicate Duplicate to new slide Delete" at bounding box center [383, 223] width 675 height 380
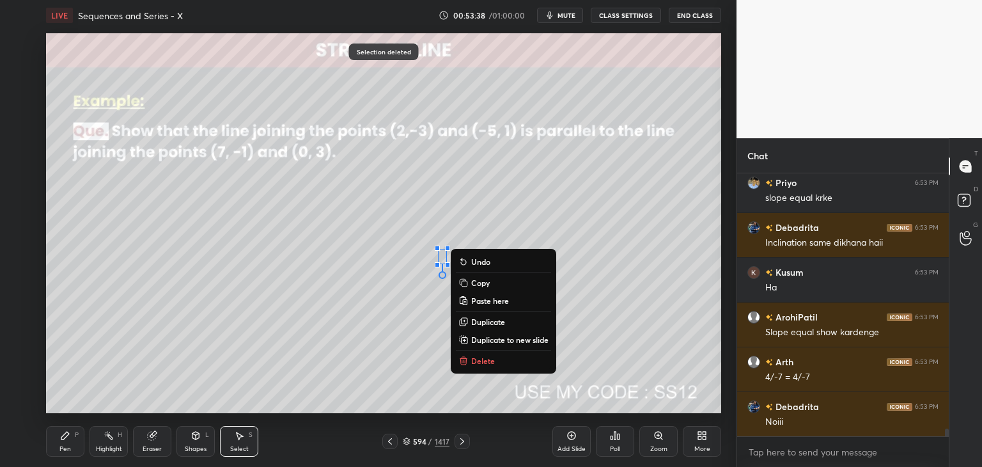
click at [469, 362] on button "Delete" at bounding box center [503, 360] width 95 height 15
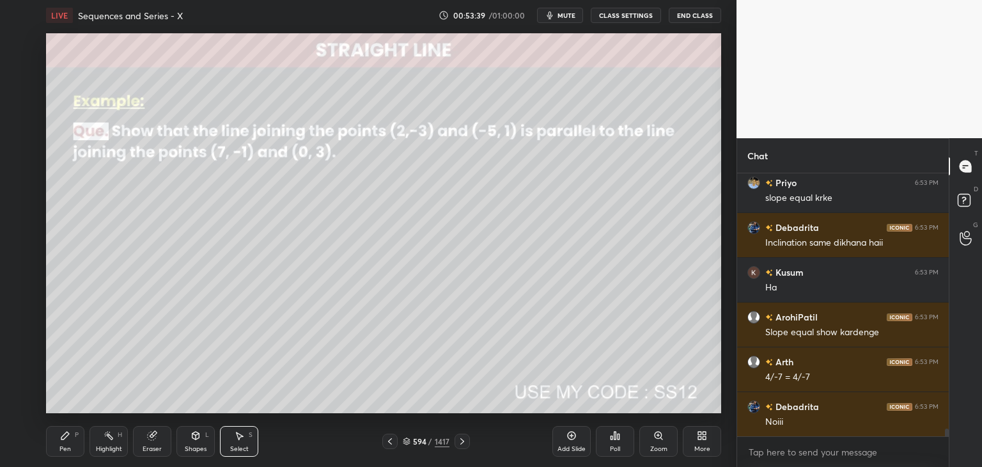
click at [70, 449] on div "Pen" at bounding box center [65, 449] width 12 height 6
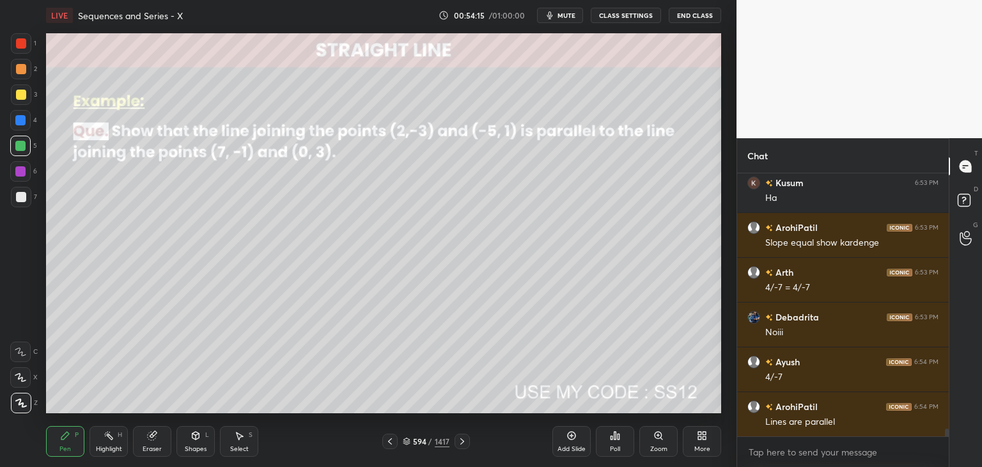
scroll to position [8785, 0]
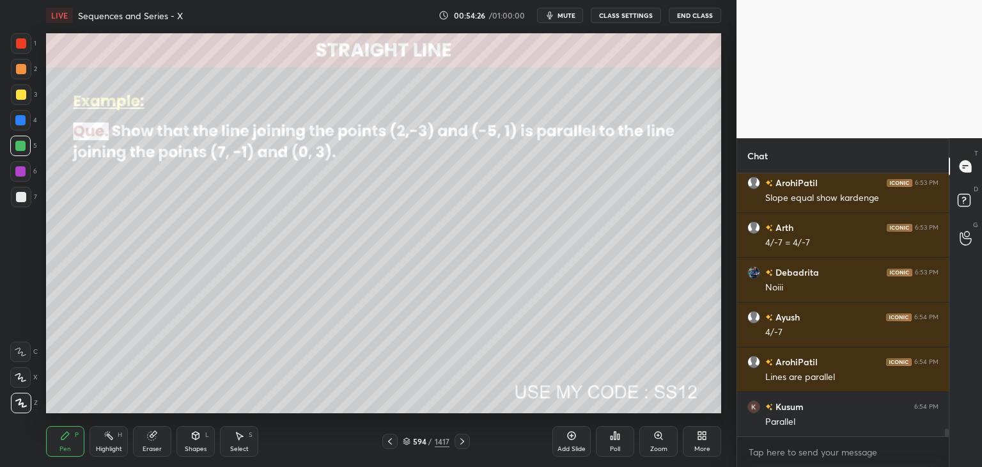
click at [462, 440] on icon at bounding box center [462, 441] width 10 height 10
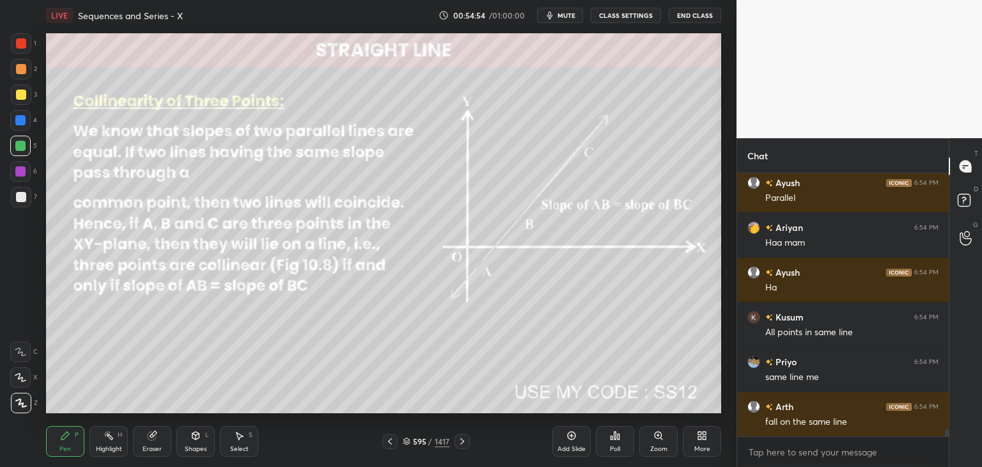
scroll to position [9111, 0]
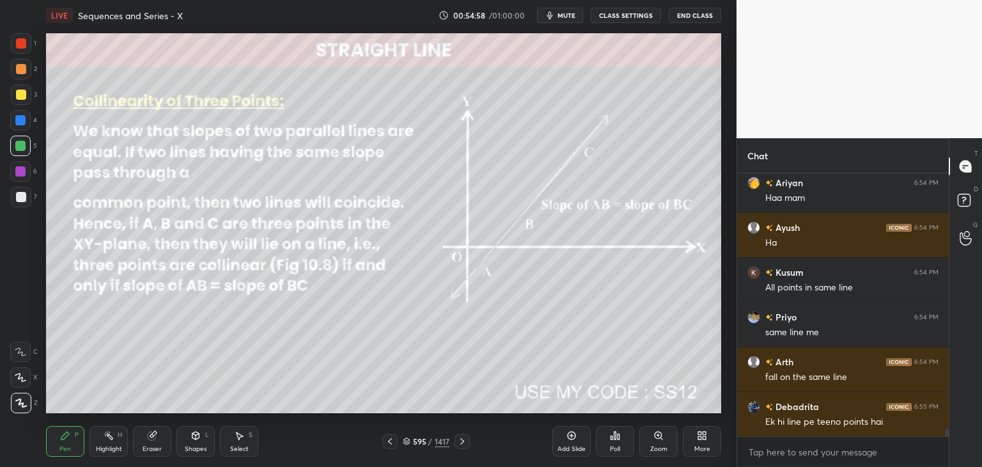
click at [199, 448] on div "Shapes" at bounding box center [196, 449] width 22 height 6
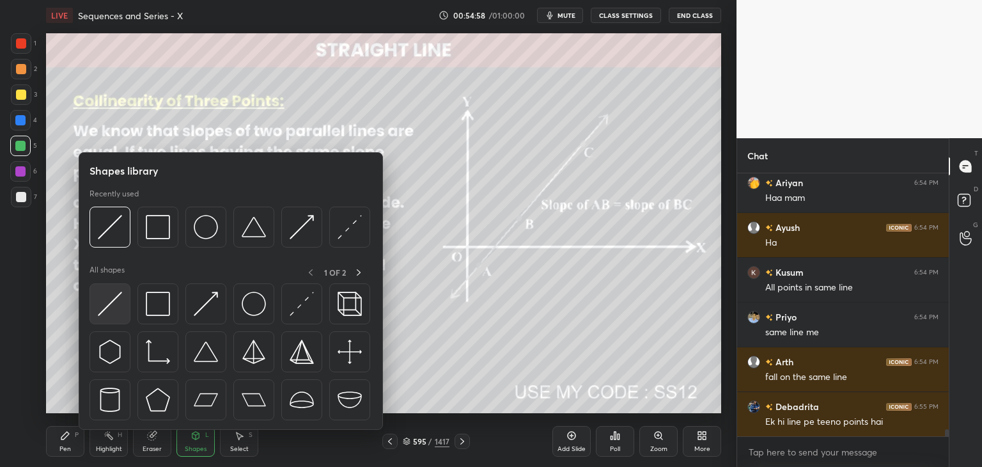
scroll to position [9155, 0]
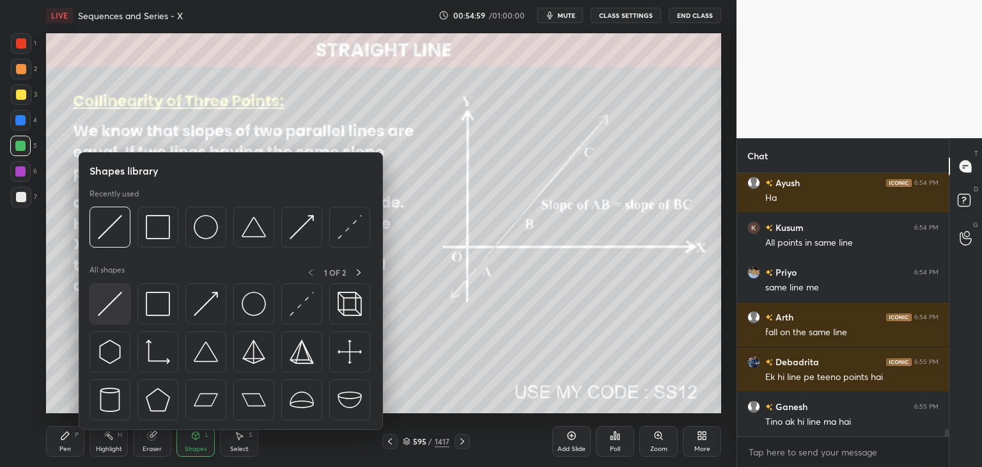
click at [105, 304] on img at bounding box center [110, 304] width 24 height 24
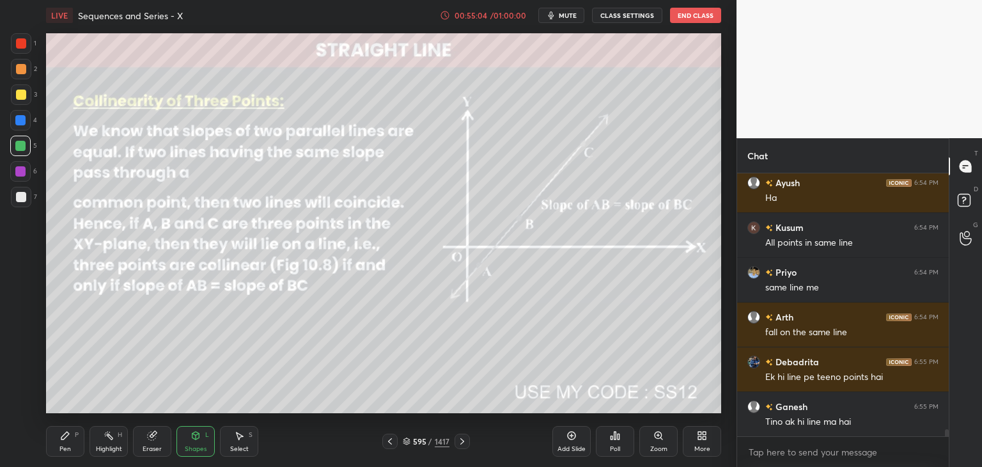
click at [23, 42] on div at bounding box center [21, 43] width 10 height 10
click at [68, 442] on div "Pen P" at bounding box center [65, 441] width 38 height 31
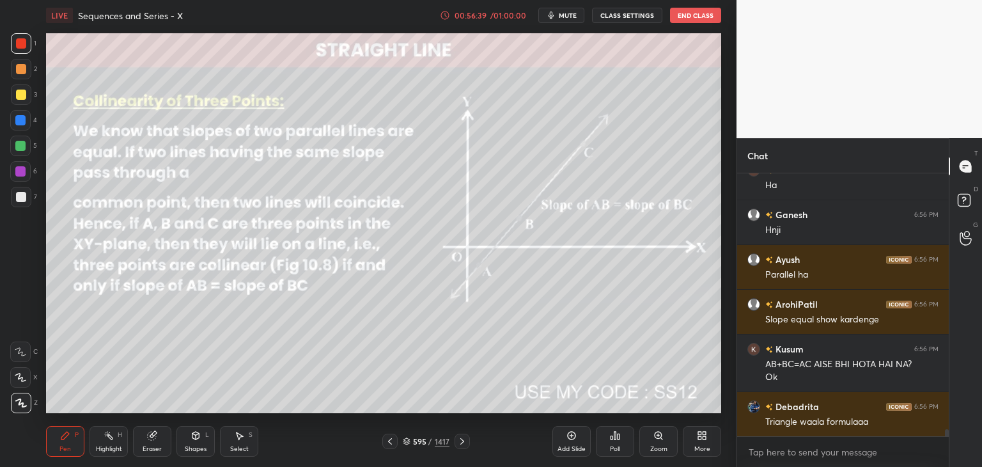
scroll to position [9672, 0]
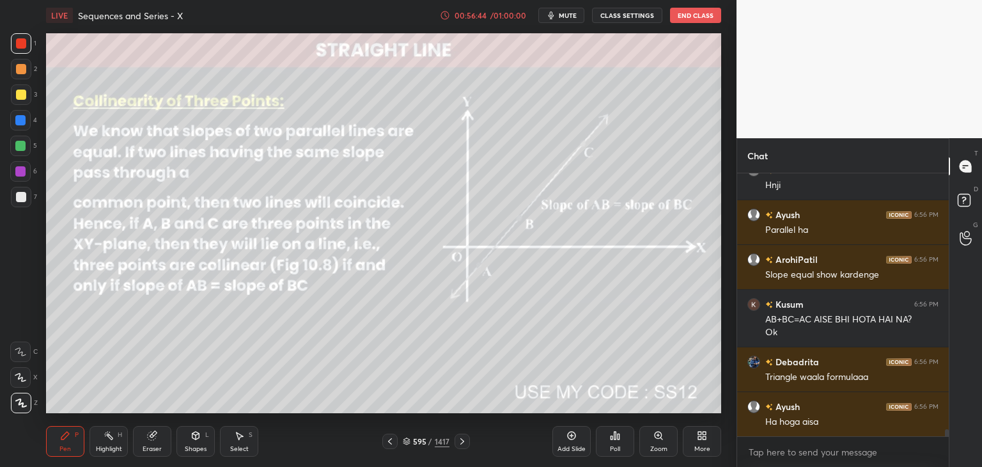
click at [195, 451] on div "Shapes" at bounding box center [196, 449] width 22 height 6
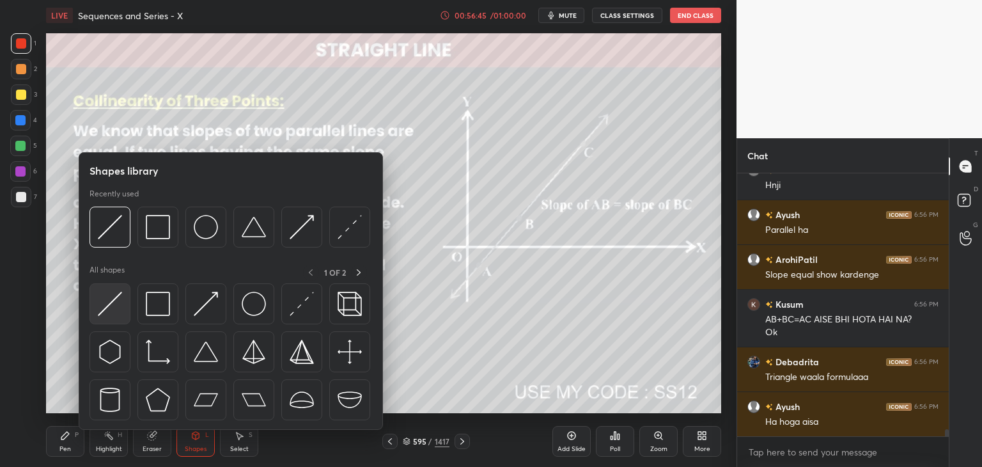
click at [107, 304] on img at bounding box center [110, 304] width 24 height 24
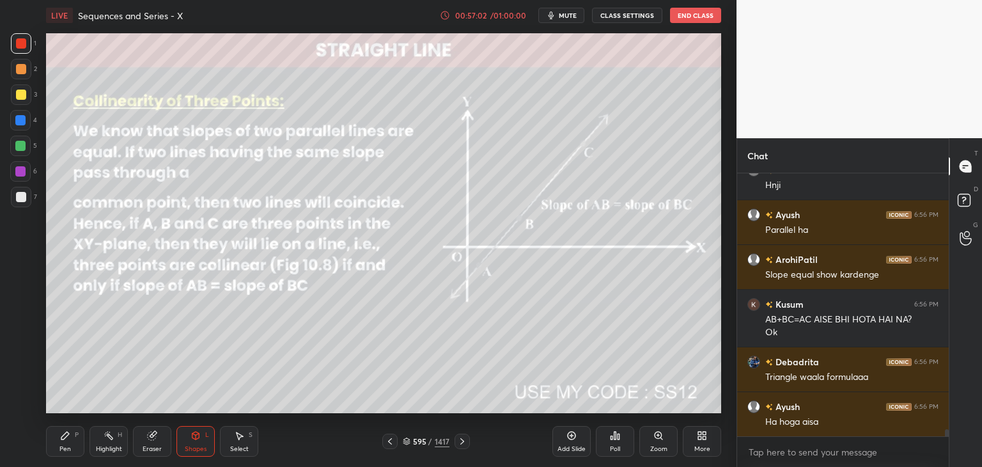
click at [146, 449] on div "Eraser" at bounding box center [152, 449] width 19 height 6
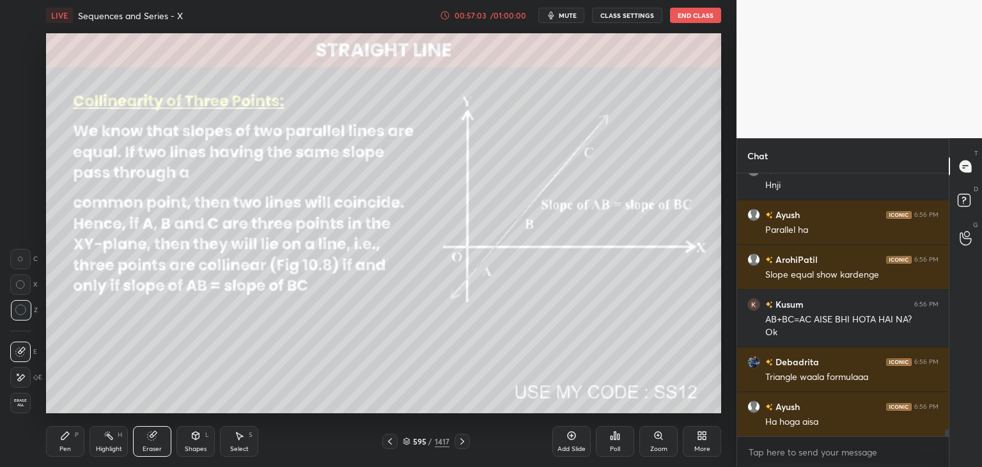
click at [23, 405] on span "Erase all" at bounding box center [20, 402] width 19 height 9
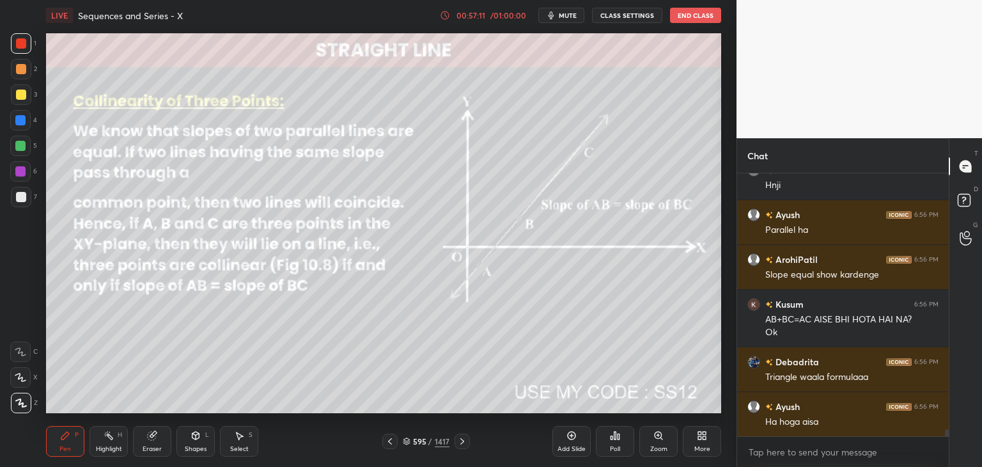
click at [460, 441] on icon at bounding box center [462, 441] width 10 height 10
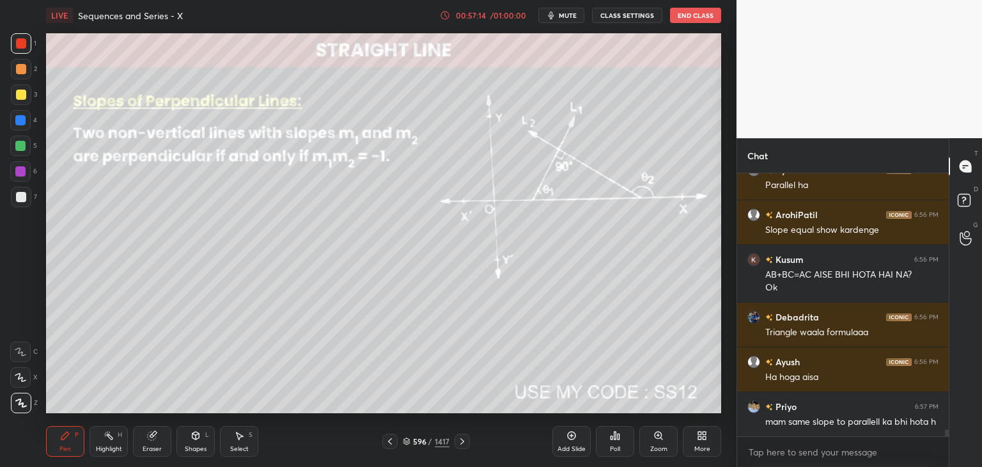
scroll to position [9761, 0]
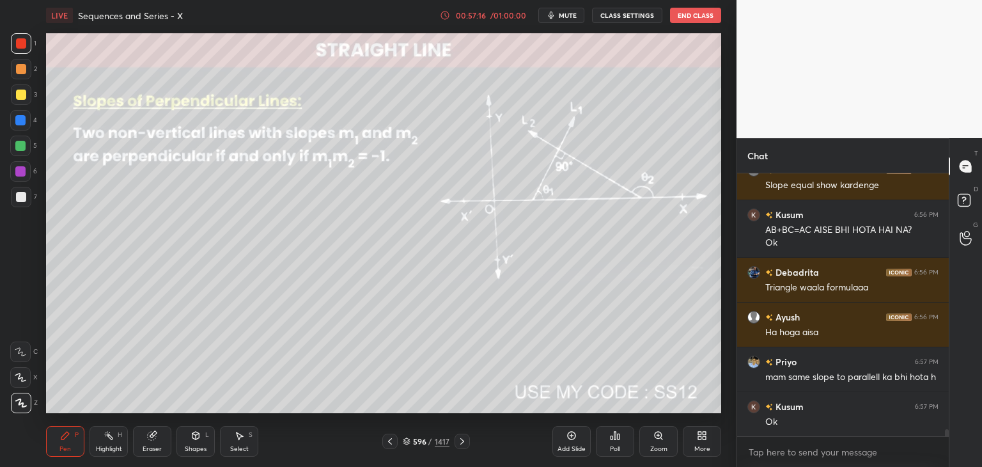
click at [460, 440] on icon at bounding box center [462, 441] width 10 height 10
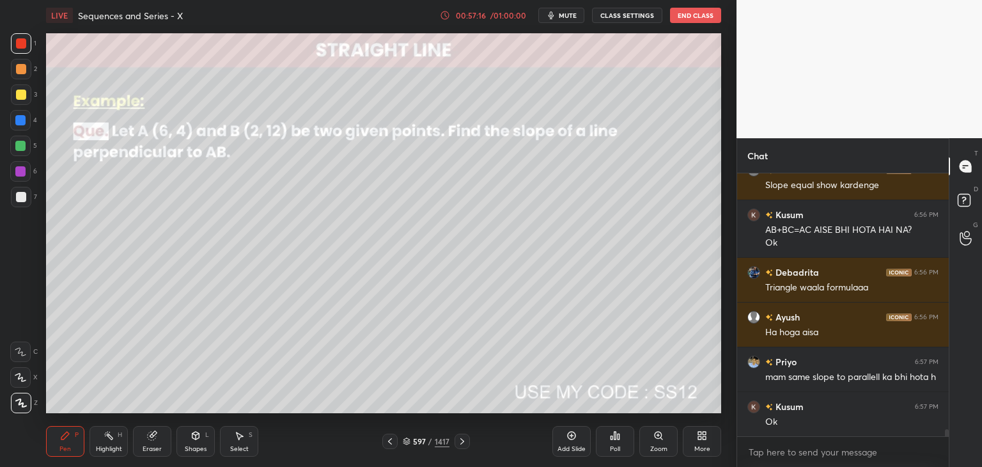
scroll to position [9806, 0]
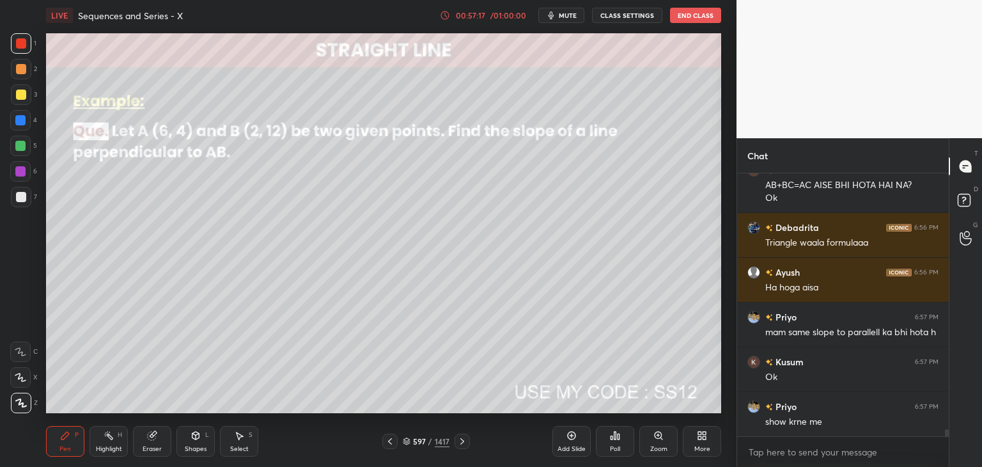
click at [460, 440] on icon at bounding box center [462, 441] width 10 height 10
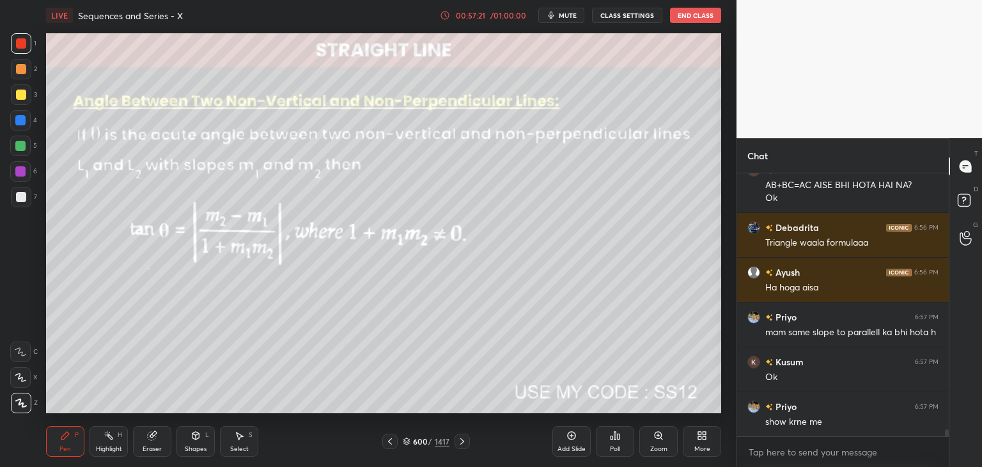
click at [460, 440] on icon at bounding box center [462, 441] width 10 height 10
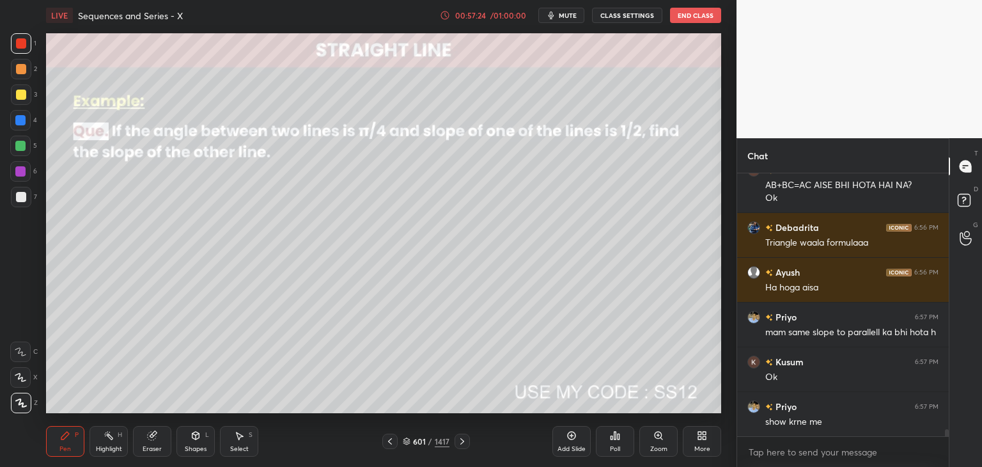
click at [460, 438] on icon at bounding box center [462, 441] width 10 height 10
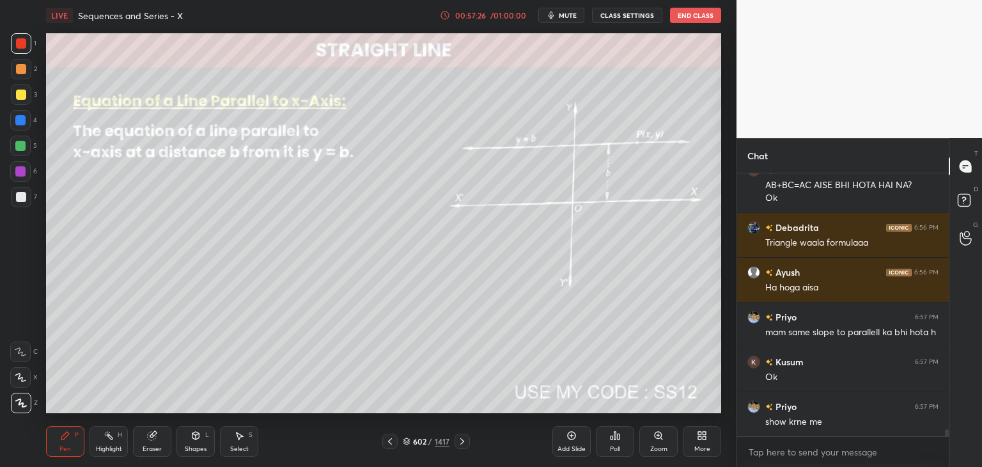
click at [460, 438] on icon at bounding box center [462, 441] width 10 height 10
click at [386, 442] on icon at bounding box center [390, 441] width 10 height 10
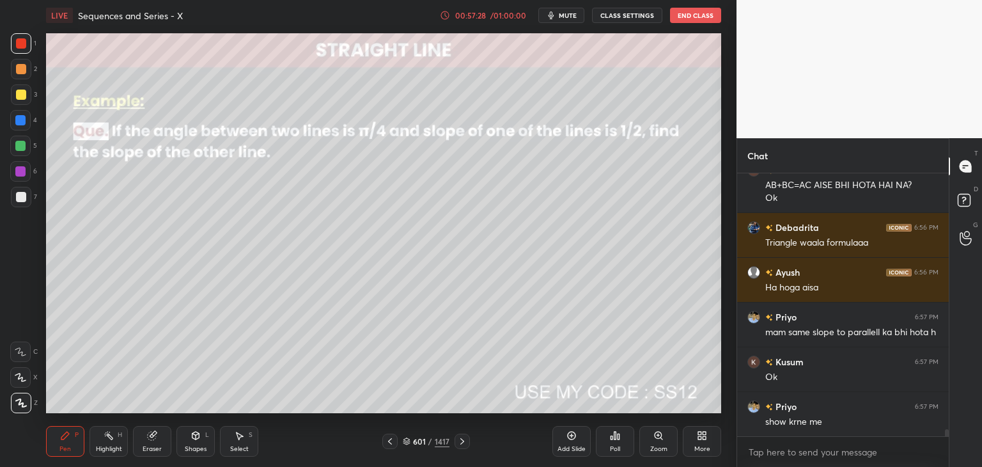
click at [386, 442] on icon at bounding box center [390, 441] width 10 height 10
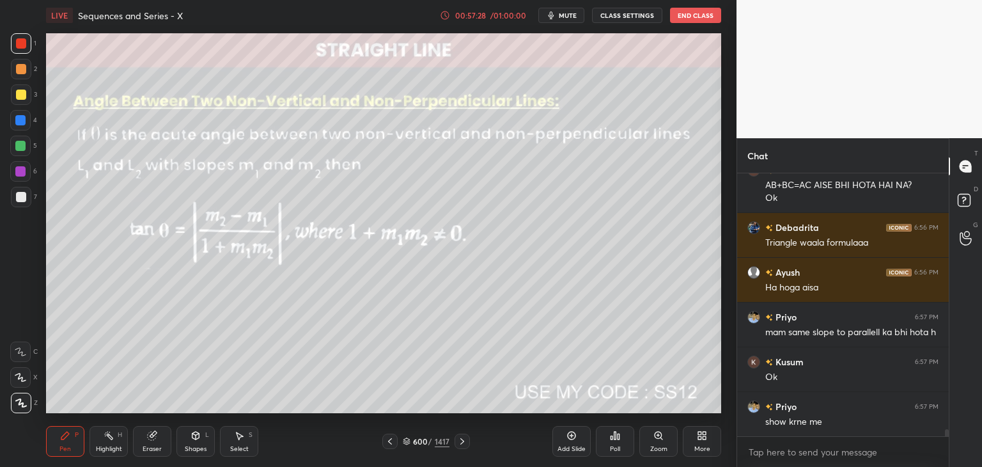
click at [386, 442] on icon at bounding box center [390, 441] width 10 height 10
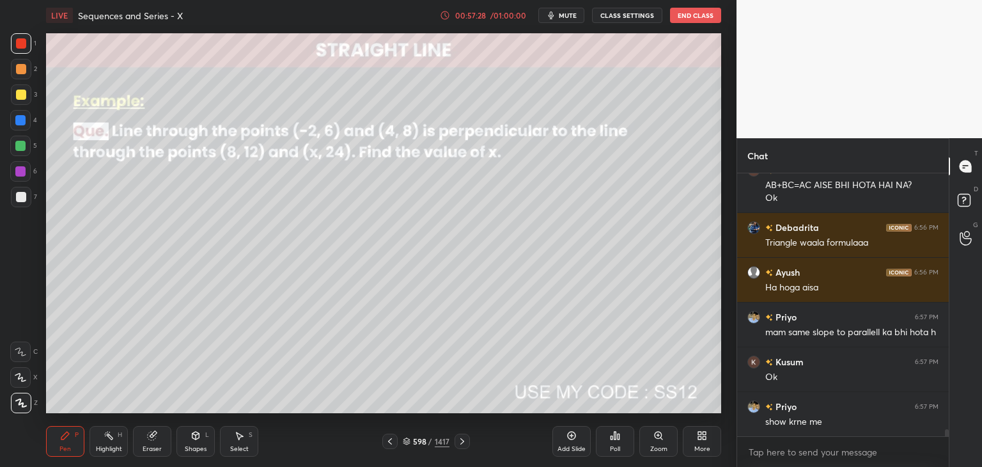
click at [386, 442] on icon at bounding box center [390, 441] width 10 height 10
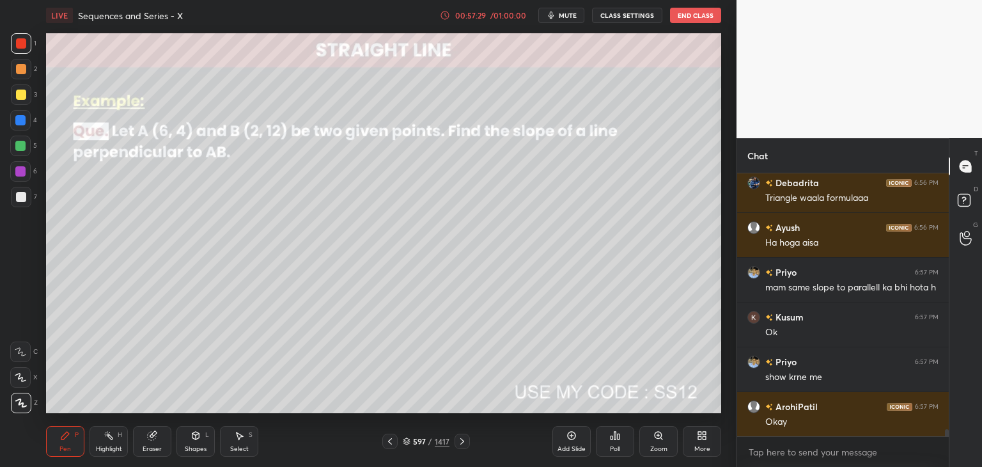
click at [386, 442] on icon at bounding box center [390, 441] width 10 height 10
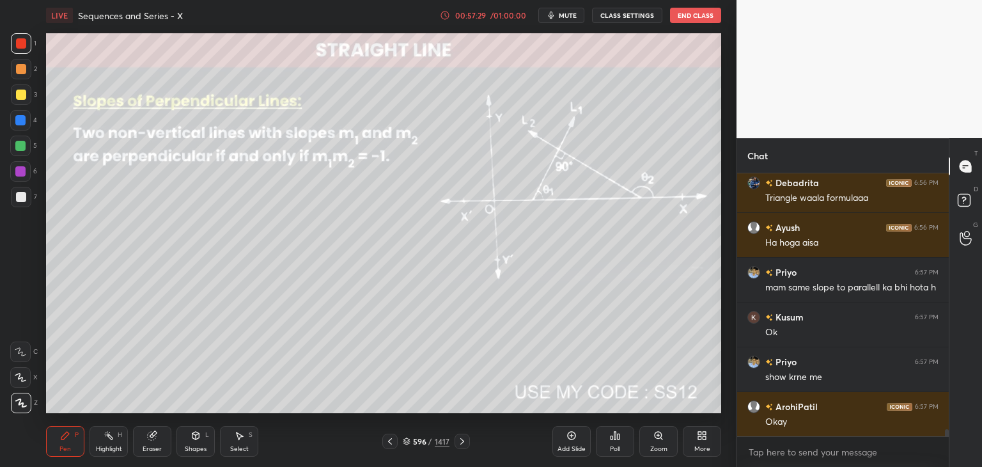
click at [386, 442] on icon at bounding box center [390, 441] width 10 height 10
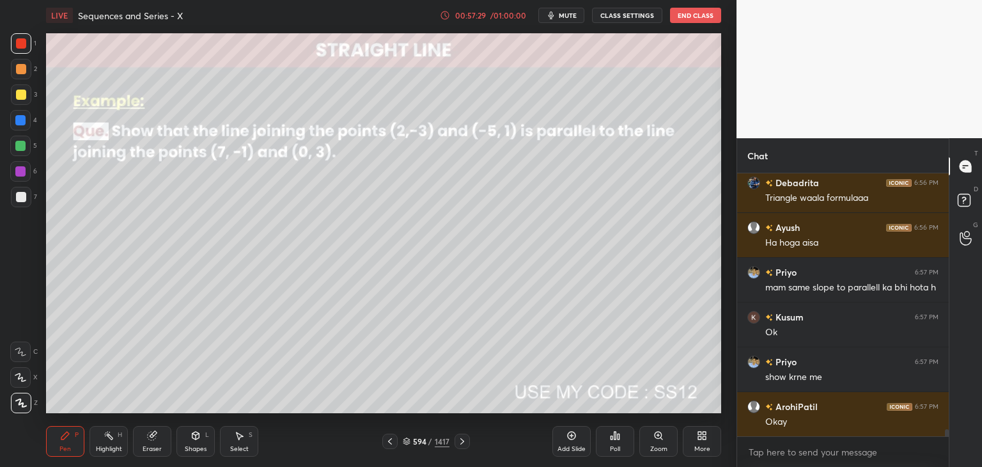
click at [386, 442] on icon at bounding box center [390, 441] width 10 height 10
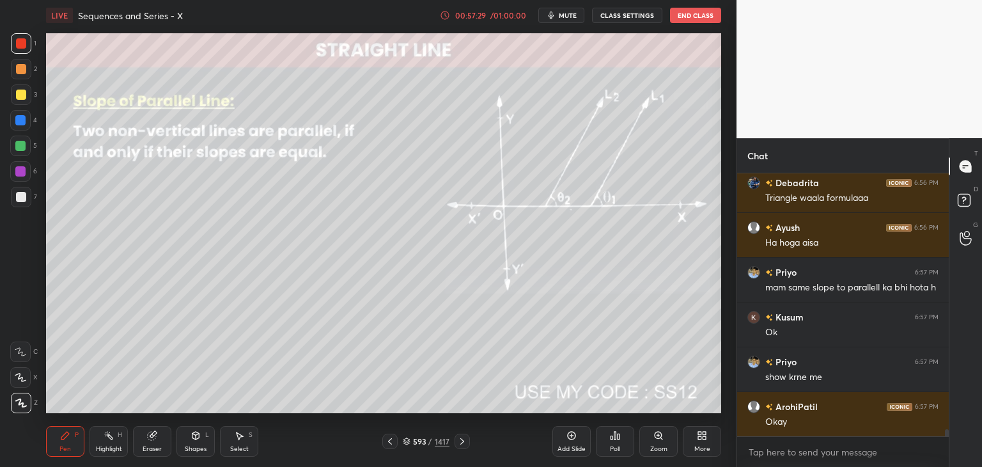
click at [386, 442] on icon at bounding box center [390, 441] width 10 height 10
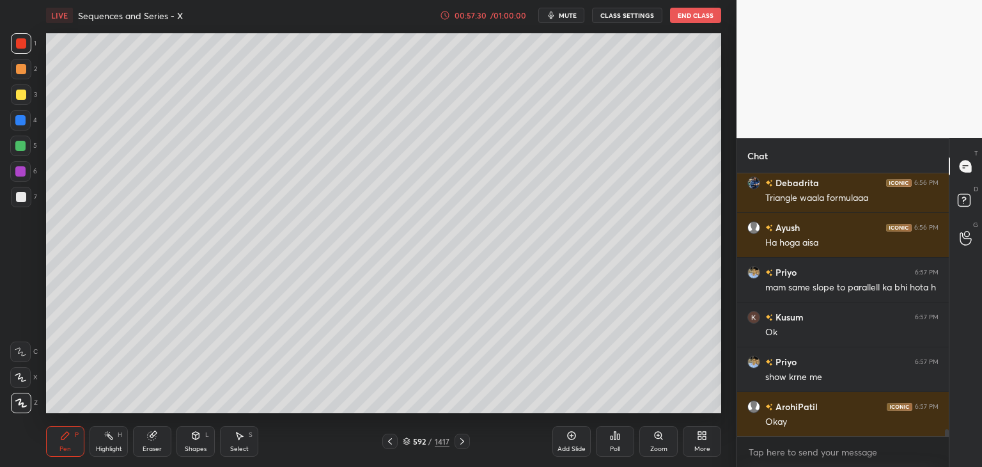
click at [386, 442] on icon at bounding box center [390, 441] width 10 height 10
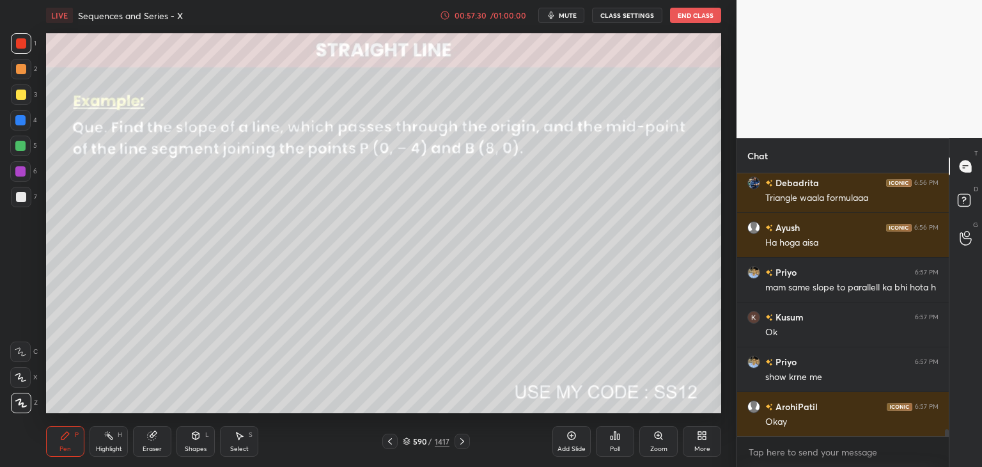
click at [386, 442] on icon at bounding box center [390, 441] width 10 height 10
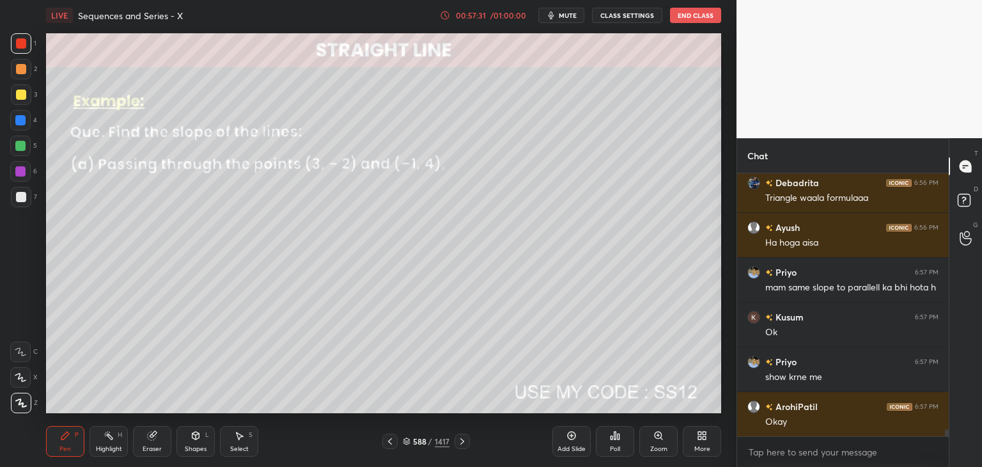
click at [386, 442] on icon at bounding box center [390, 441] width 10 height 10
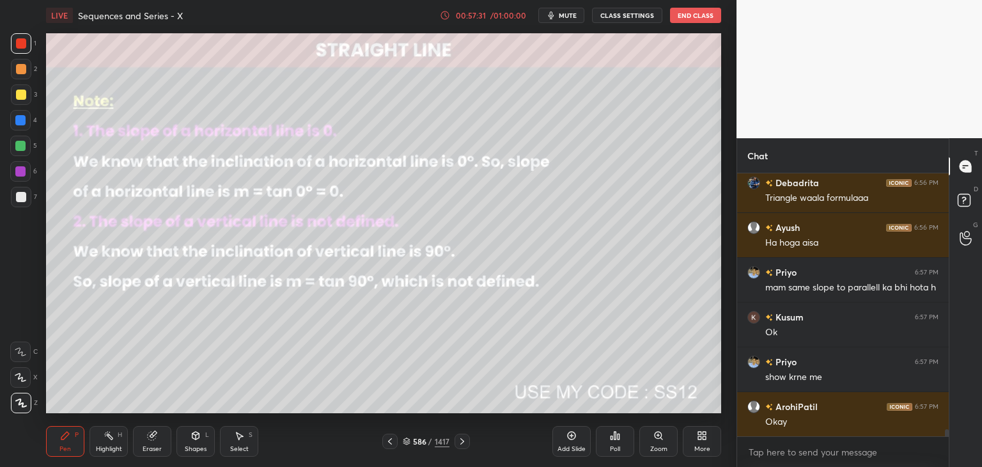
click at [386, 442] on icon at bounding box center [390, 441] width 10 height 10
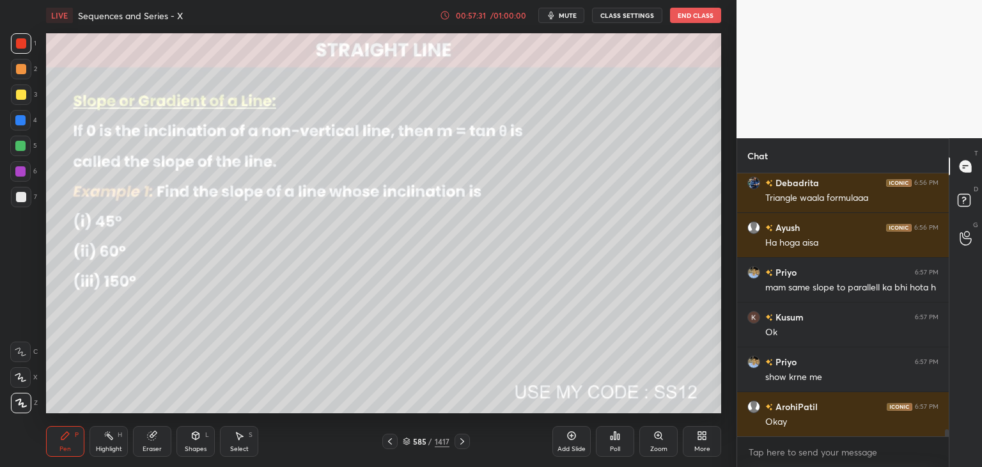
click at [386, 442] on icon at bounding box center [390, 441] width 10 height 10
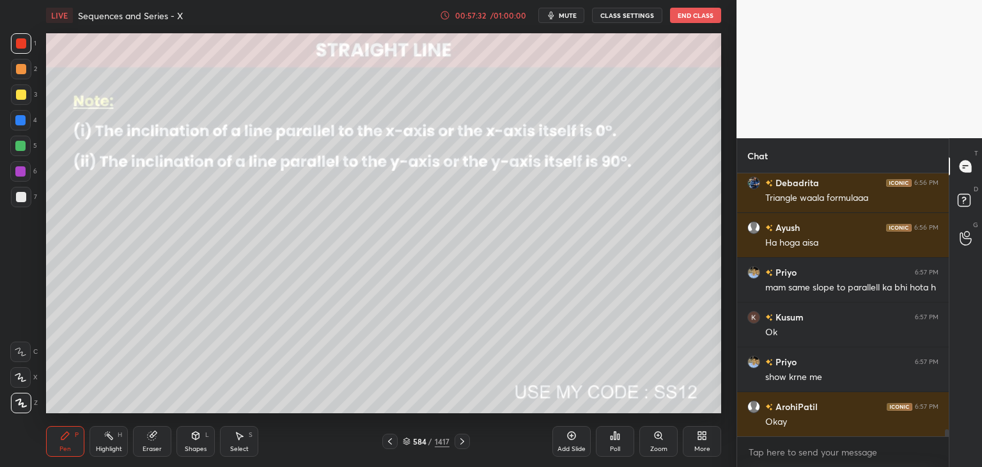
click at [386, 442] on icon at bounding box center [390, 441] width 10 height 10
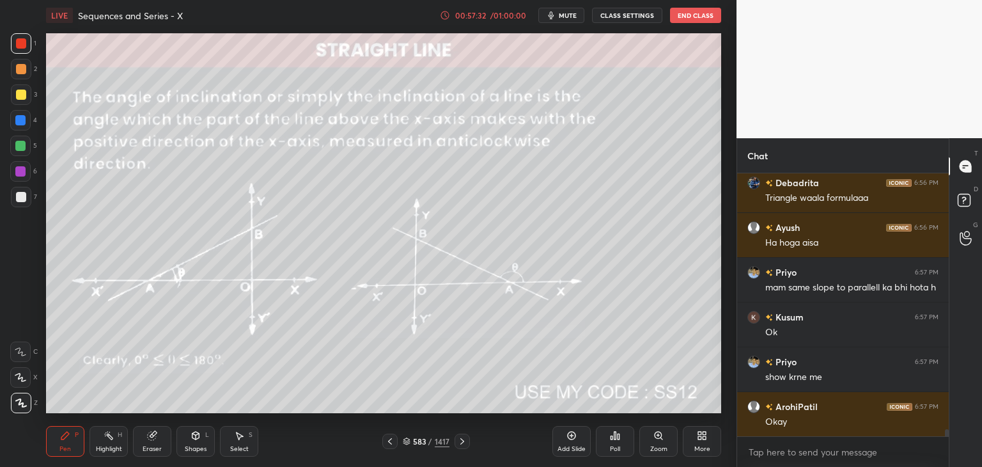
click at [386, 442] on icon at bounding box center [390, 441] width 10 height 10
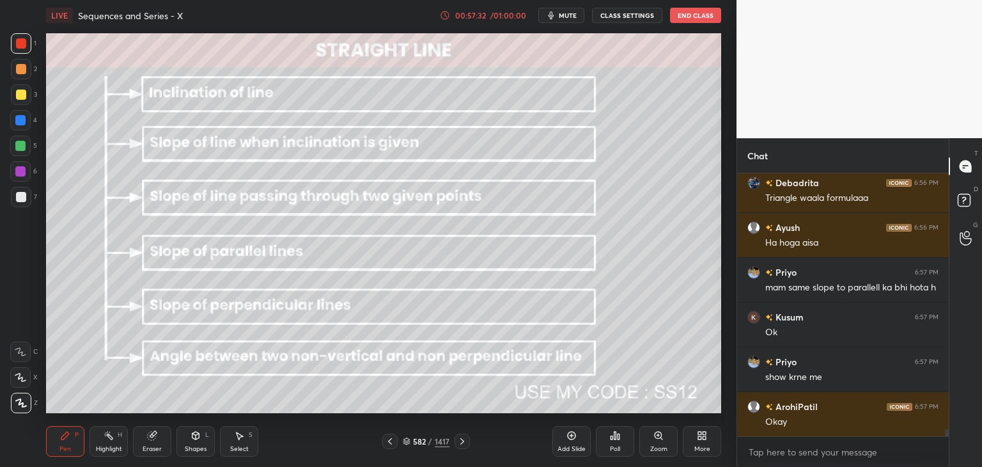
click at [386, 442] on icon at bounding box center [390, 441] width 10 height 10
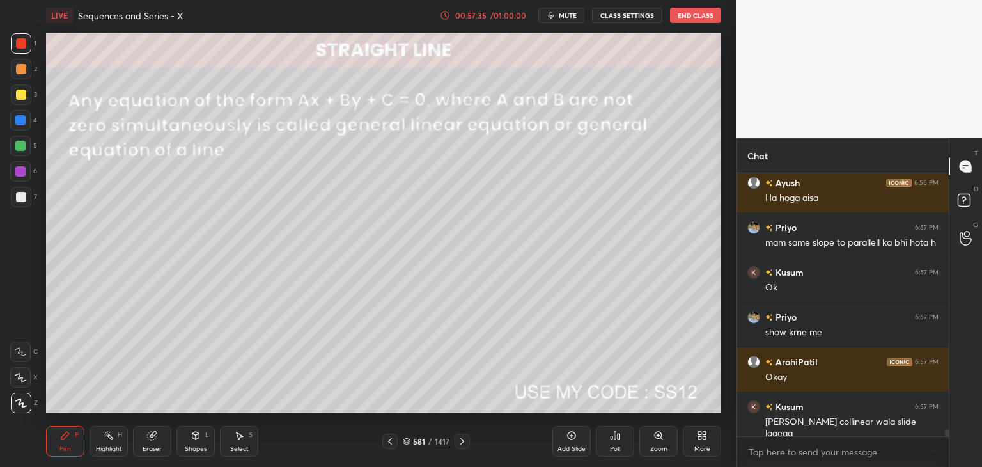
click at [460, 440] on icon at bounding box center [462, 441] width 10 height 10
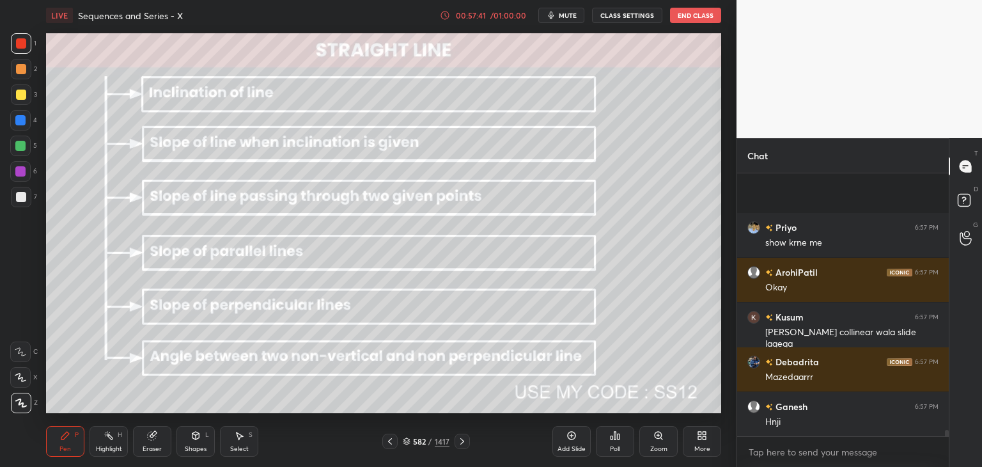
scroll to position [10075, 0]
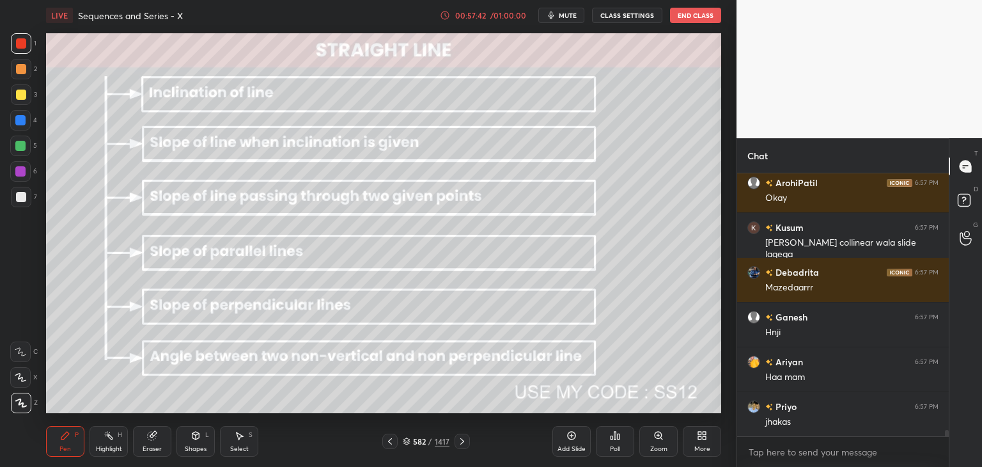
click at [389, 439] on icon at bounding box center [390, 441] width 10 height 10
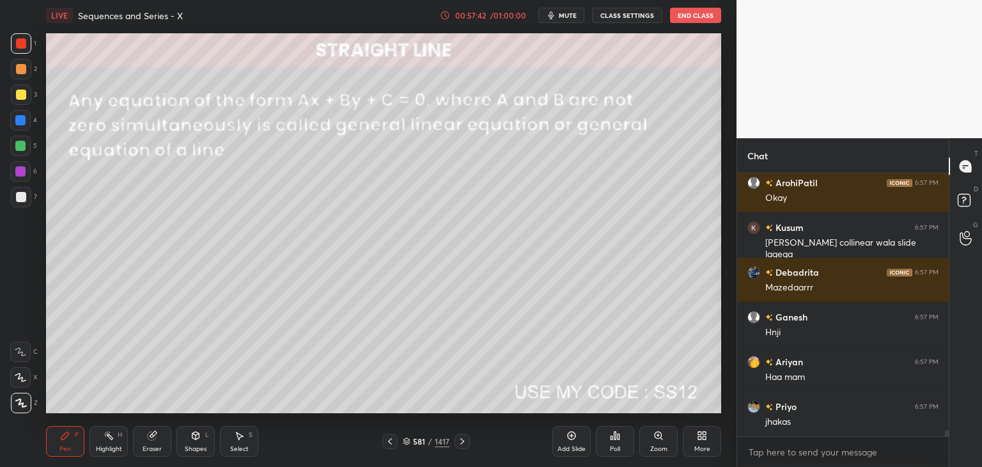
click at [390, 440] on icon at bounding box center [390, 441] width 10 height 10
click at [389, 441] on icon at bounding box center [390, 441] width 10 height 10
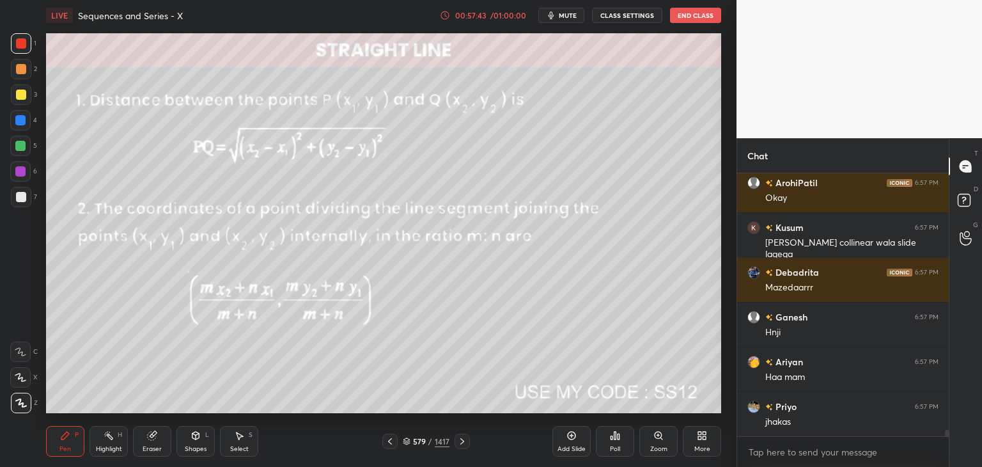
click at [389, 441] on icon at bounding box center [390, 441] width 10 height 10
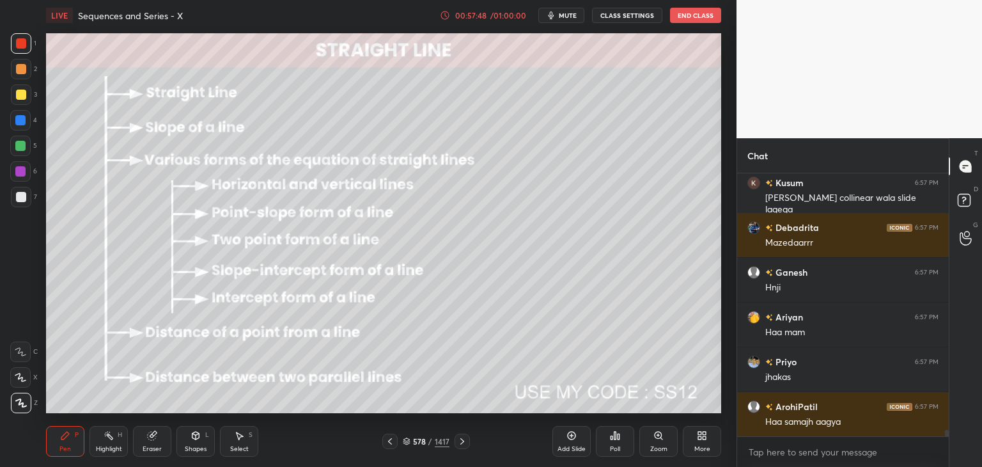
scroll to position [10209, 0]
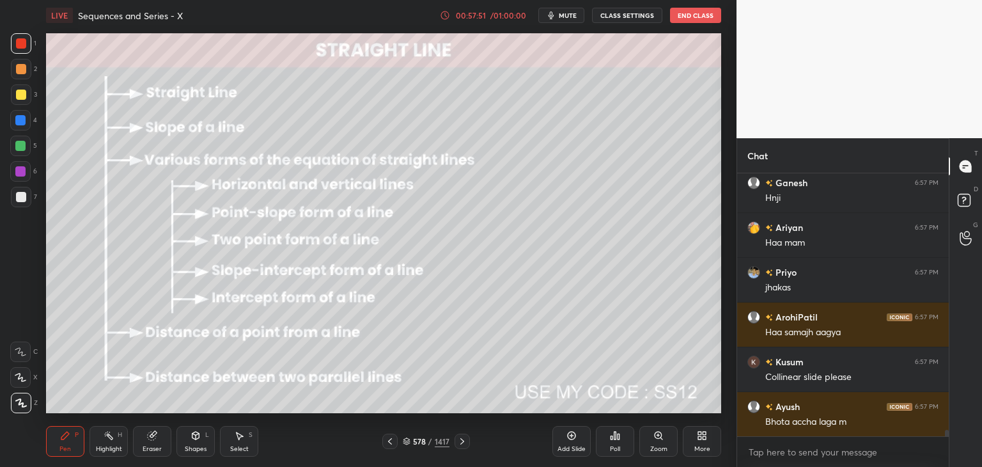
click at [463, 442] on icon at bounding box center [462, 441] width 10 height 10
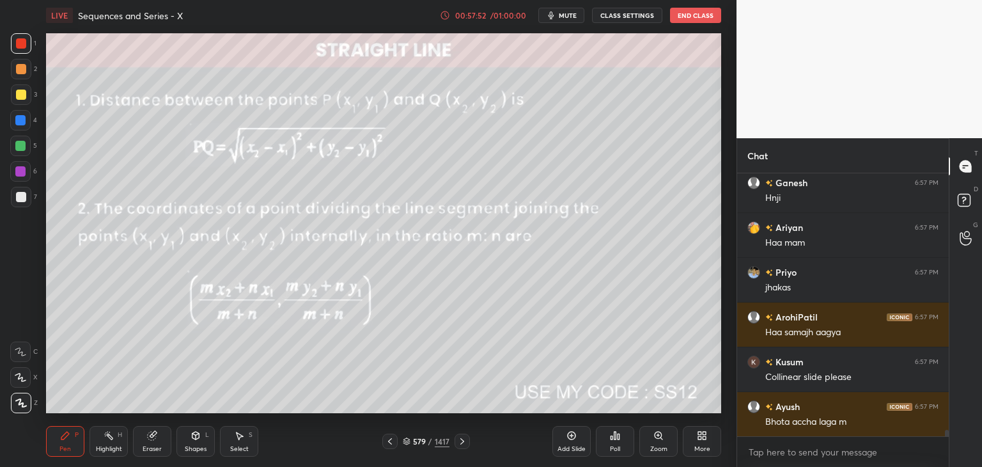
drag, startPoint x: 389, startPoint y: 442, endPoint x: 401, endPoint y: 445, distance: 12.4
click at [389, 443] on icon at bounding box center [390, 441] width 10 height 10
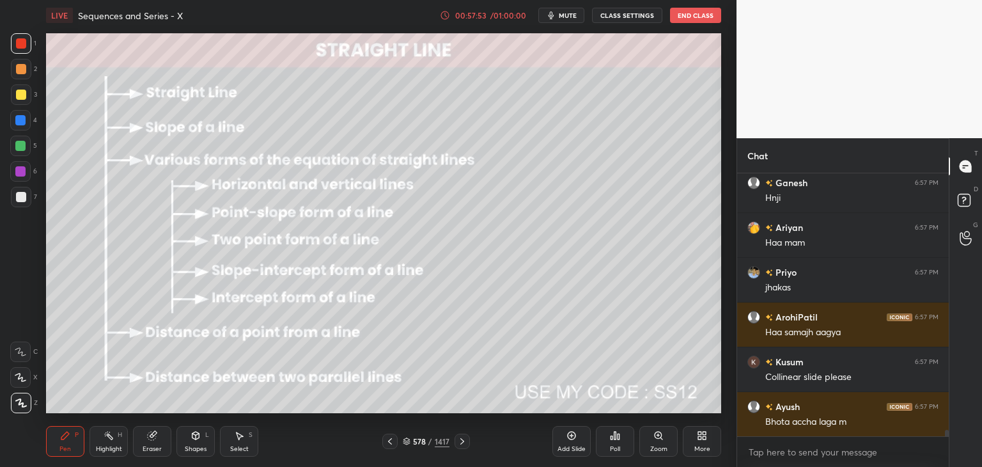
click at [463, 441] on icon at bounding box center [462, 441] width 10 height 10
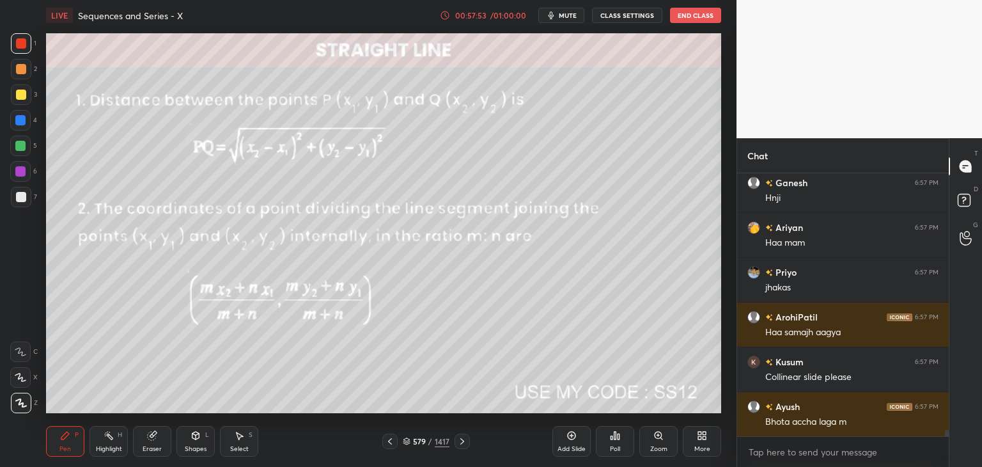
click at [464, 441] on icon at bounding box center [462, 441] width 10 height 10
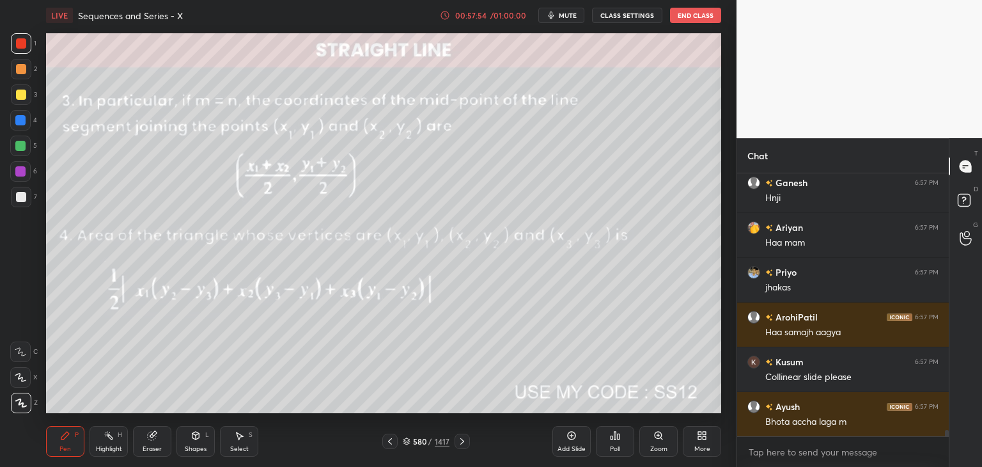
click at [465, 441] on icon at bounding box center [462, 441] width 10 height 10
click at [465, 442] on icon at bounding box center [462, 441] width 10 height 10
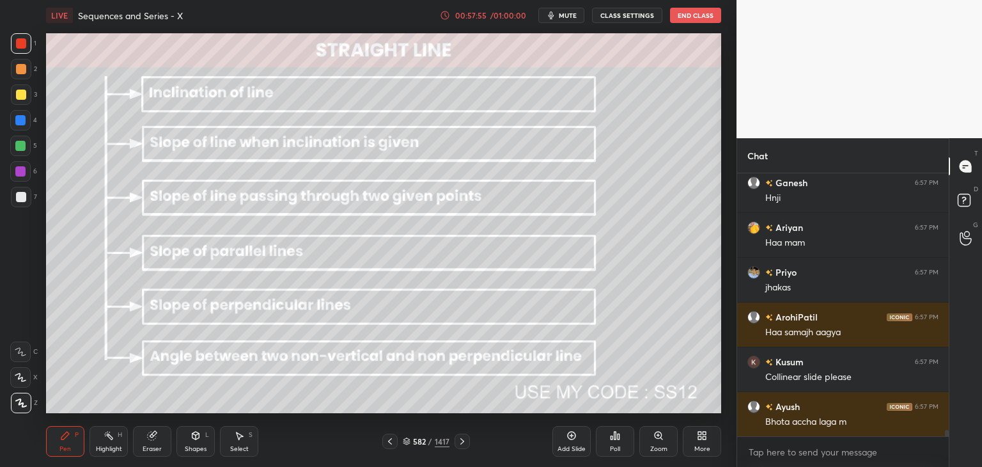
click at [463, 444] on icon at bounding box center [462, 441] width 10 height 10
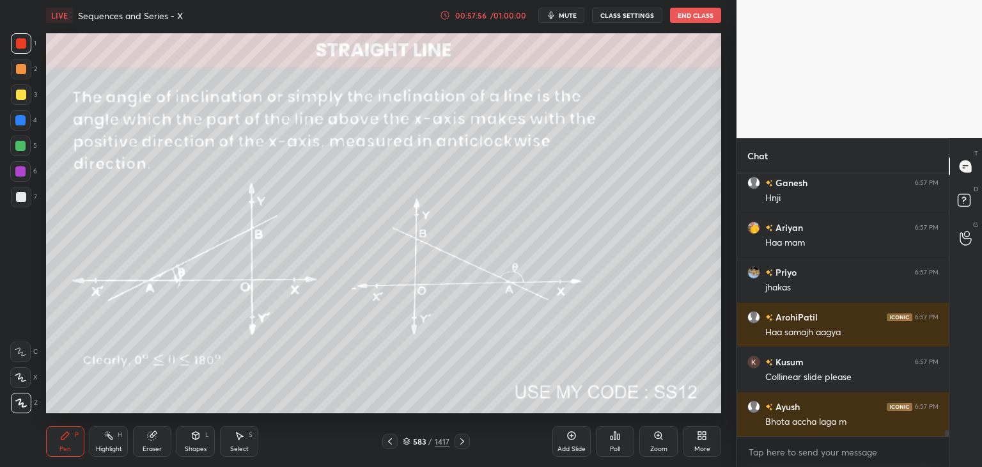
click at [462, 446] on icon at bounding box center [462, 441] width 10 height 10
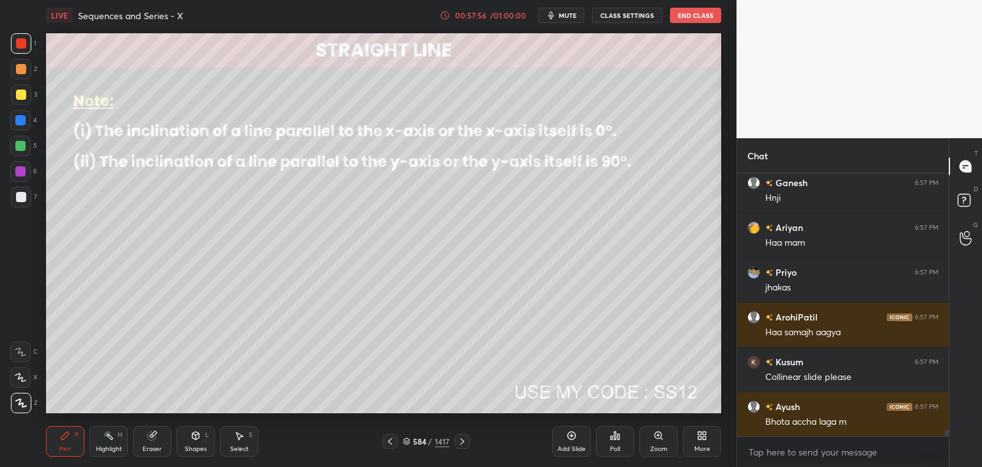
click at [462, 440] on icon at bounding box center [462, 441] width 10 height 10
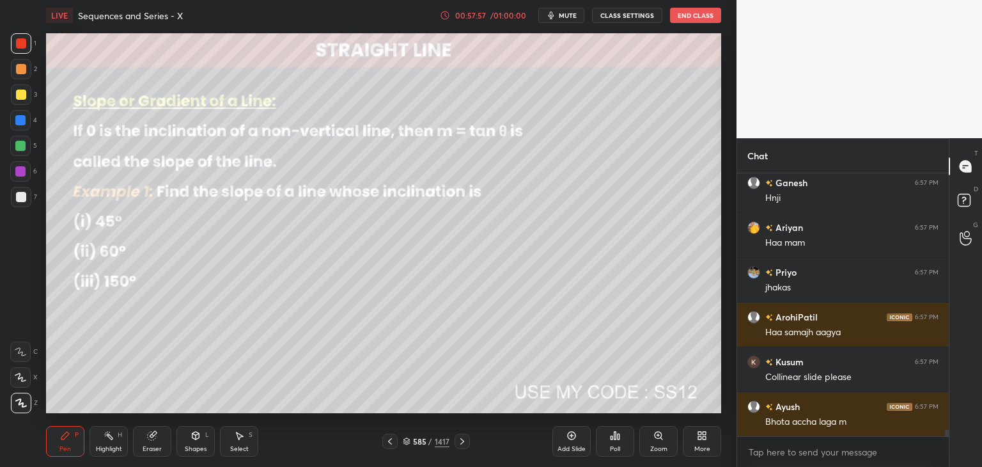
click at [462, 443] on icon at bounding box center [462, 441] width 10 height 10
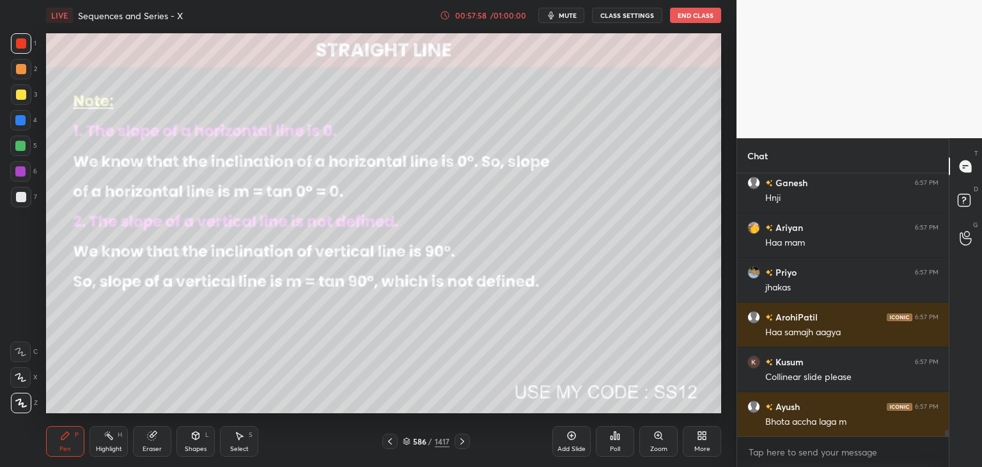
click at [460, 445] on icon at bounding box center [462, 441] width 10 height 10
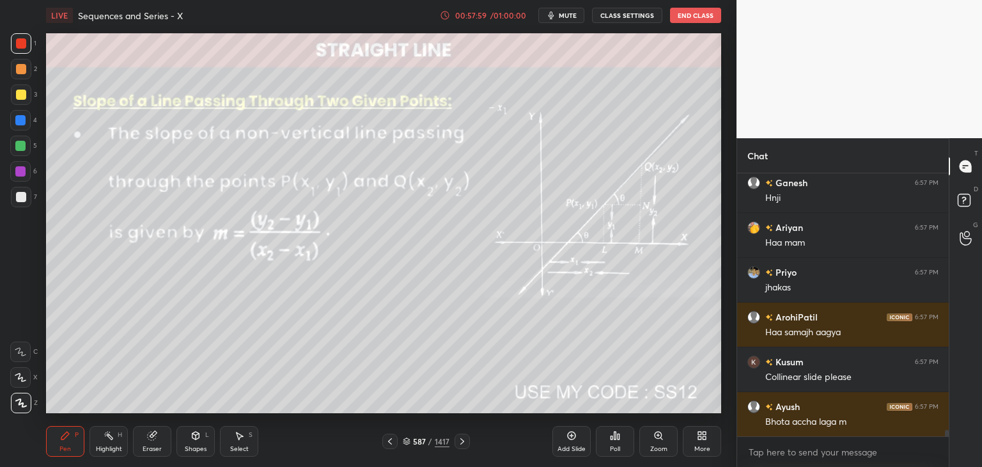
click at [460, 445] on icon at bounding box center [462, 441] width 10 height 10
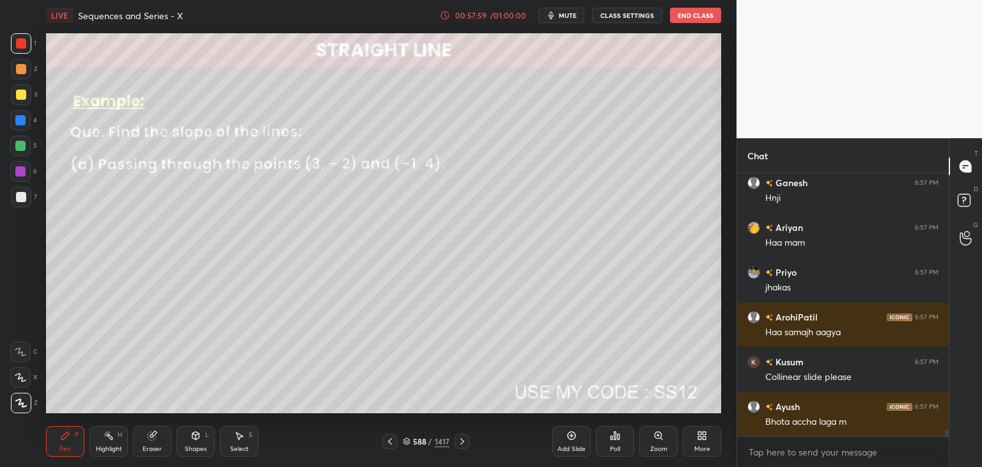
click at [460, 445] on icon at bounding box center [462, 441] width 10 height 10
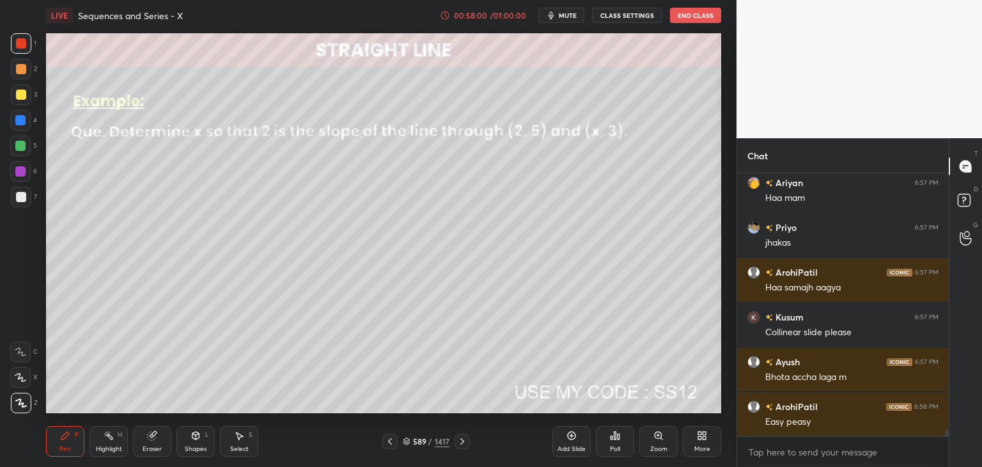
click at [460, 445] on icon at bounding box center [462, 441] width 10 height 10
click at [461, 443] on icon at bounding box center [462, 441] width 4 height 6
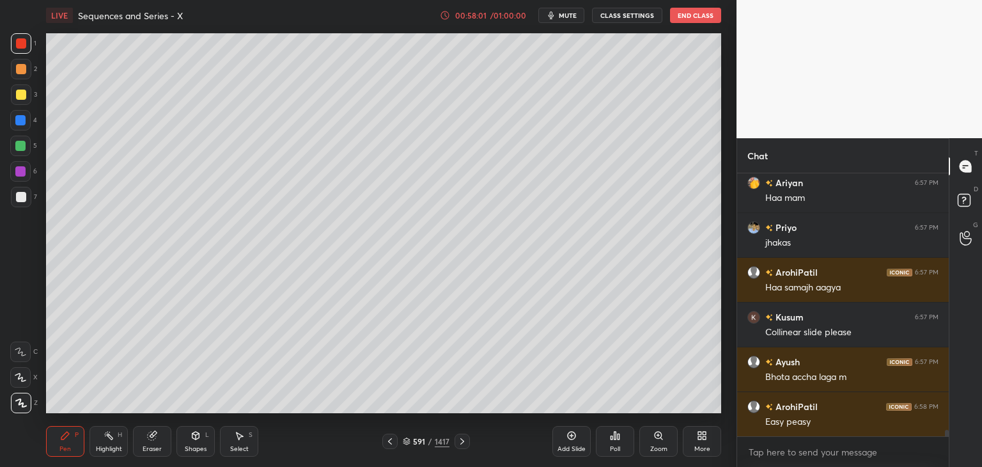
click at [460, 443] on icon at bounding box center [462, 441] width 10 height 10
click at [462, 443] on icon at bounding box center [462, 441] width 10 height 10
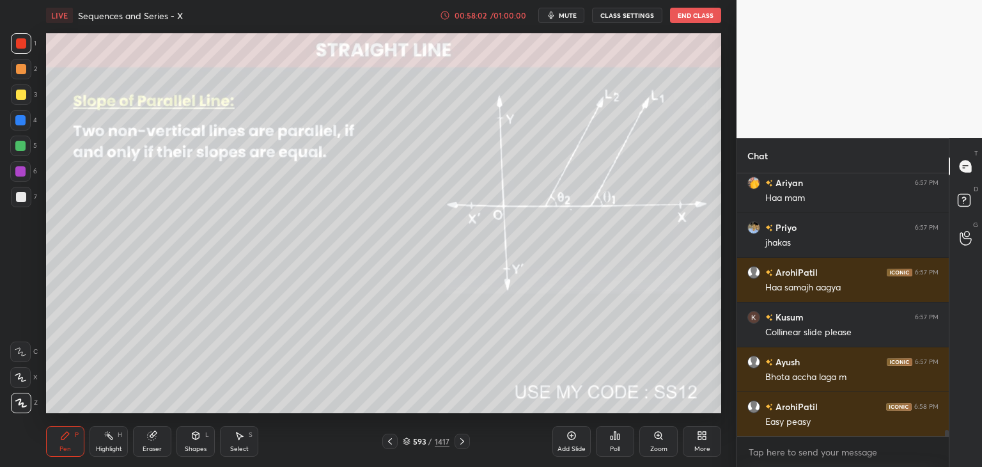
click at [460, 444] on icon at bounding box center [462, 441] width 10 height 10
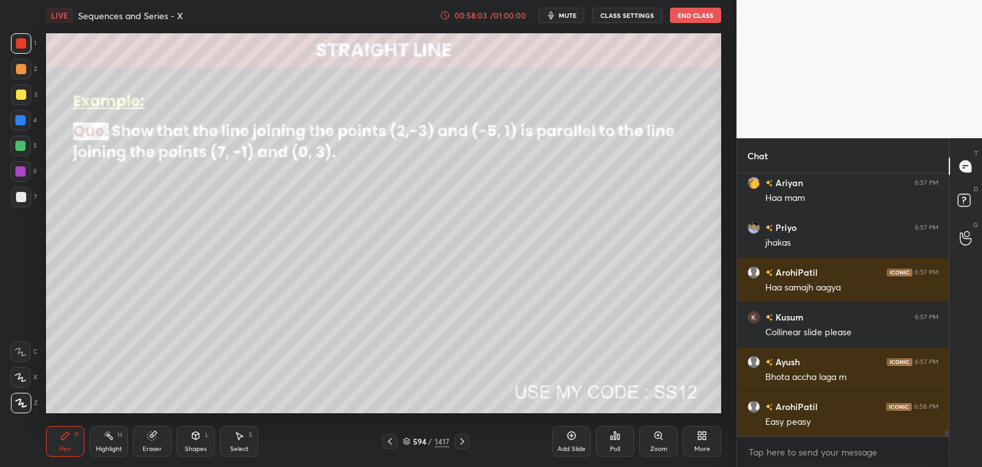
click at [460, 444] on icon at bounding box center [462, 441] width 10 height 10
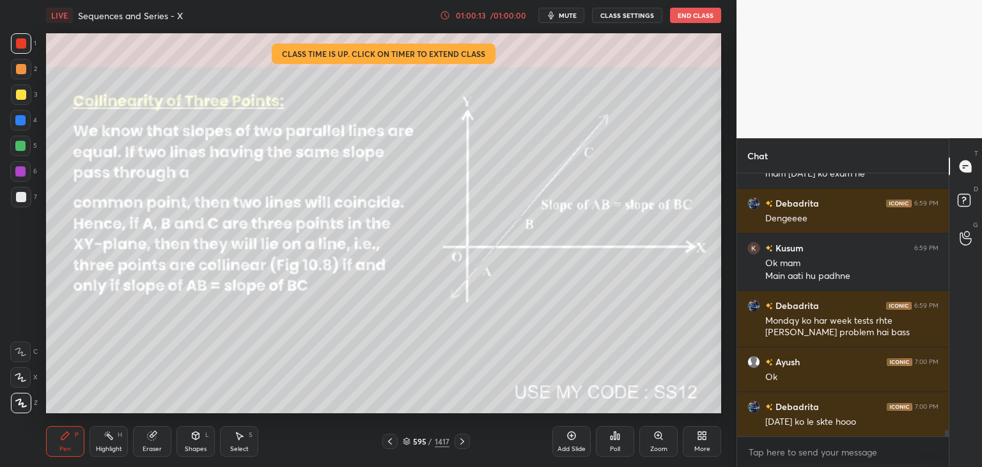
scroll to position [10853, 0]
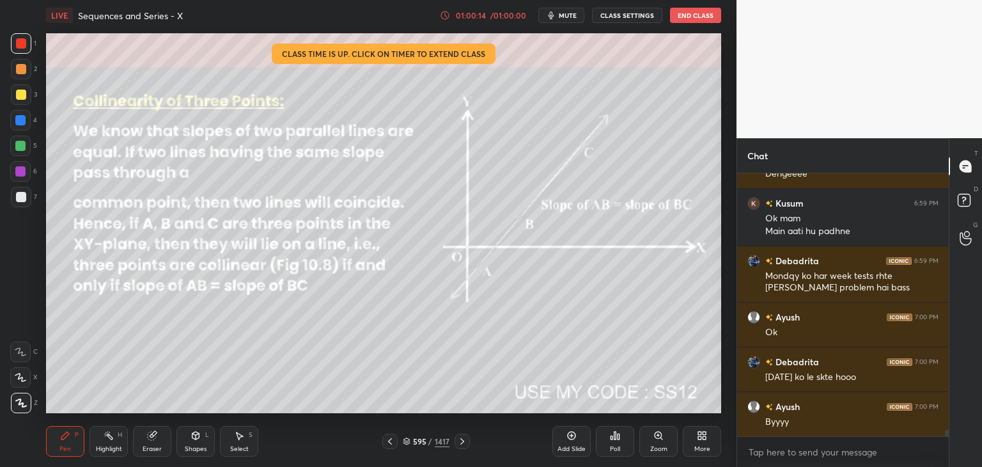
click at [688, 10] on button "End Class" at bounding box center [695, 15] width 51 height 15
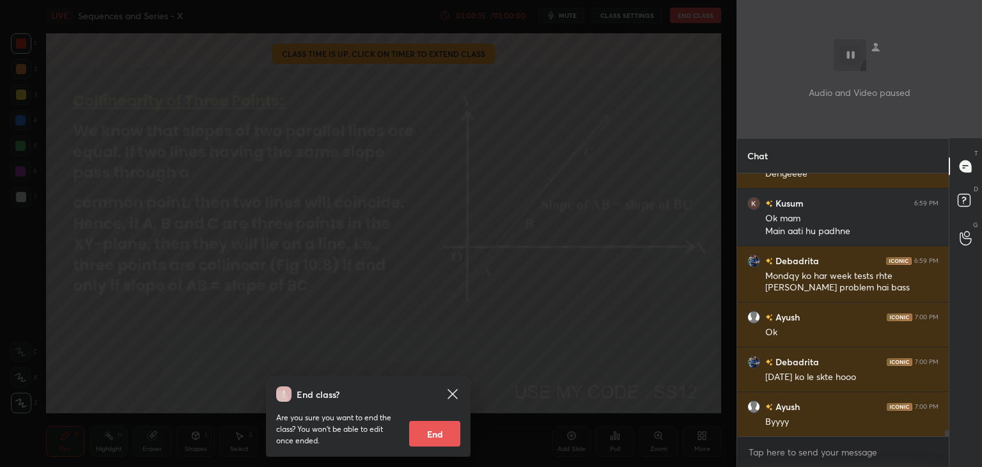
scroll to position [10898, 0]
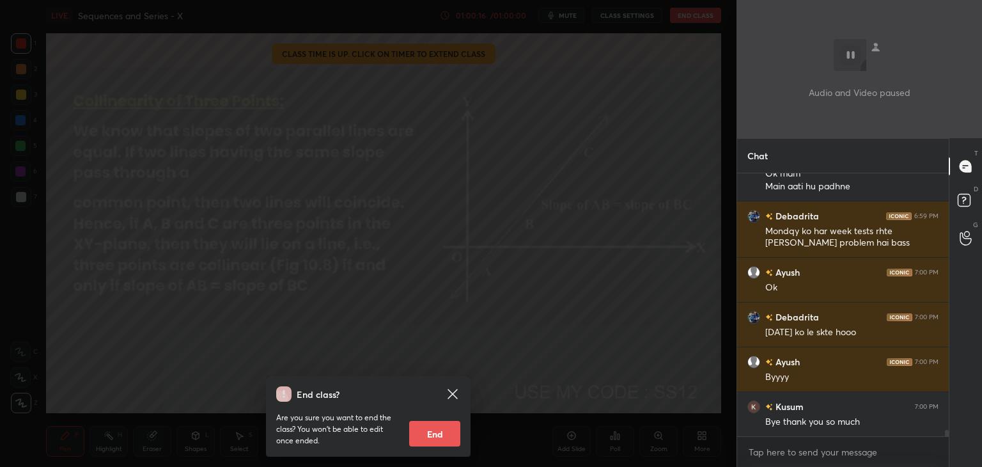
click at [445, 432] on button "End" at bounding box center [434, 434] width 51 height 26
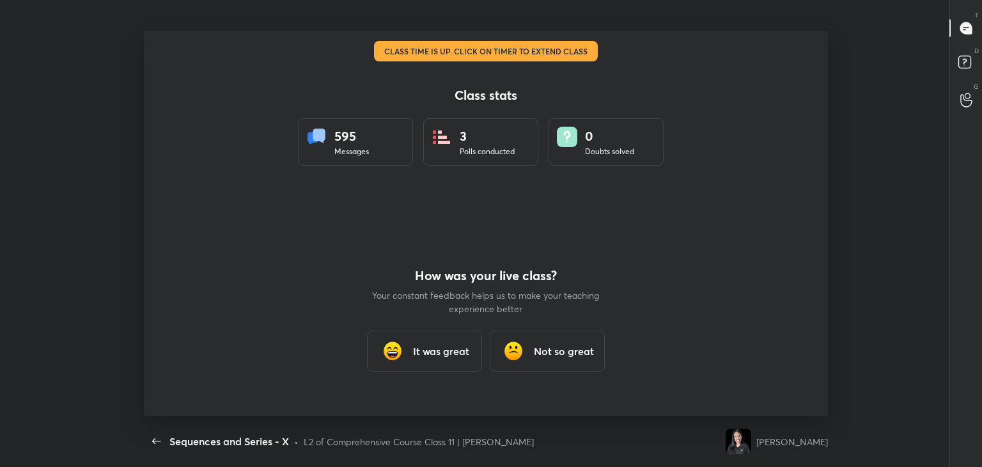
scroll to position [0, 0]
click at [448, 357] on h3 "It was great" at bounding box center [441, 350] width 56 height 15
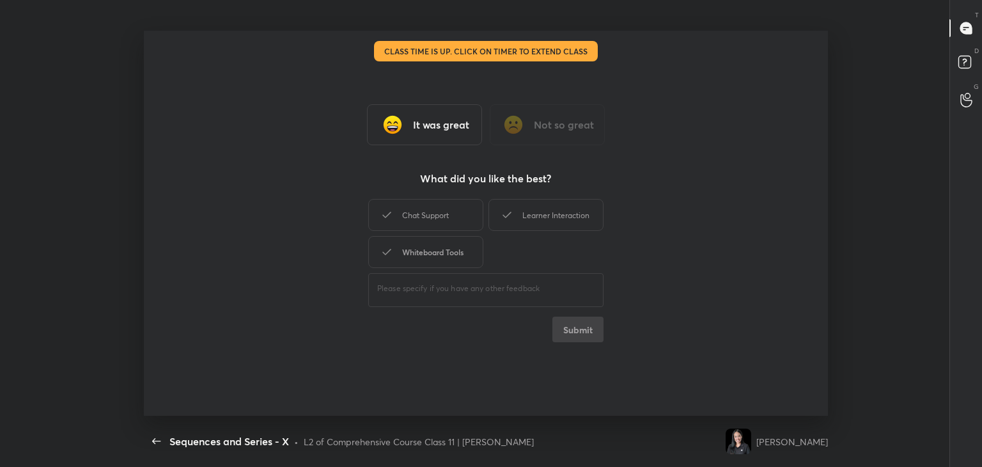
click at [453, 256] on div "Whiteboard Tools" at bounding box center [425, 252] width 115 height 32
click at [449, 225] on div "Chat Support" at bounding box center [425, 215] width 115 height 32
click at [570, 214] on div "Learner Interaction" at bounding box center [545, 215] width 115 height 32
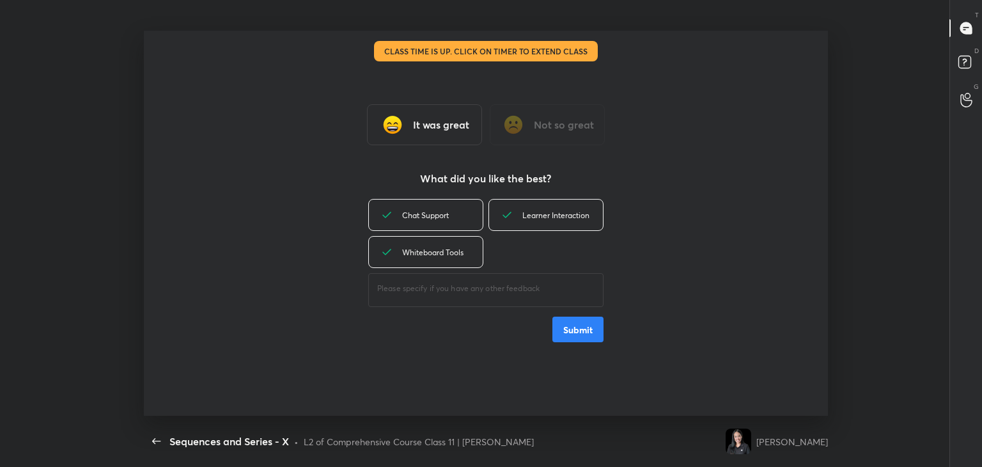
click at [565, 332] on button "Submit" at bounding box center [577, 329] width 51 height 26
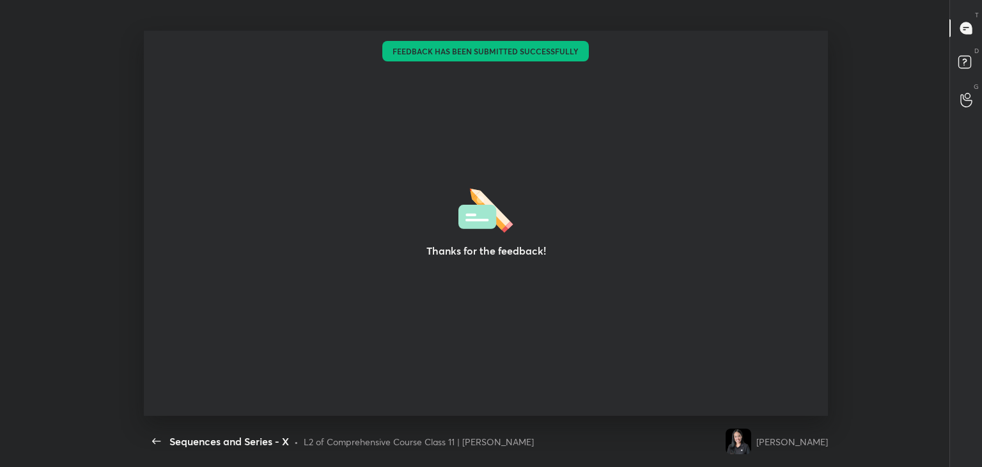
type textarea "x"
